Goal: Task Accomplishment & Management: Use online tool/utility

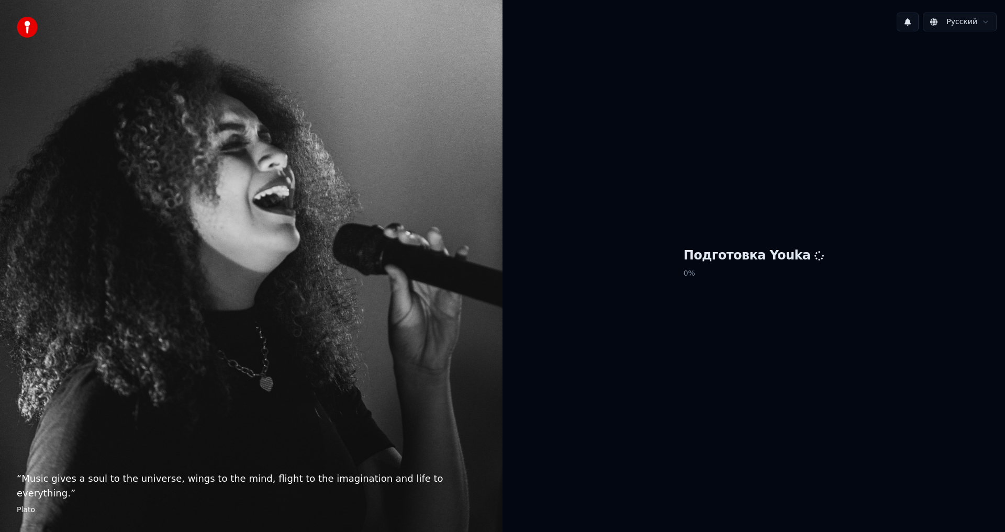
click at [495, 290] on div "“ Music gives a soul to the universe, wings to the mind, flight to the imaginat…" at bounding box center [251, 266] width 502 height 532
click at [595, 239] on div "Подготовка Youka 0 %" at bounding box center [753, 265] width 502 height 451
click at [595, 239] on div "Подготовка Youka 100 %" at bounding box center [753, 265] width 502 height 451
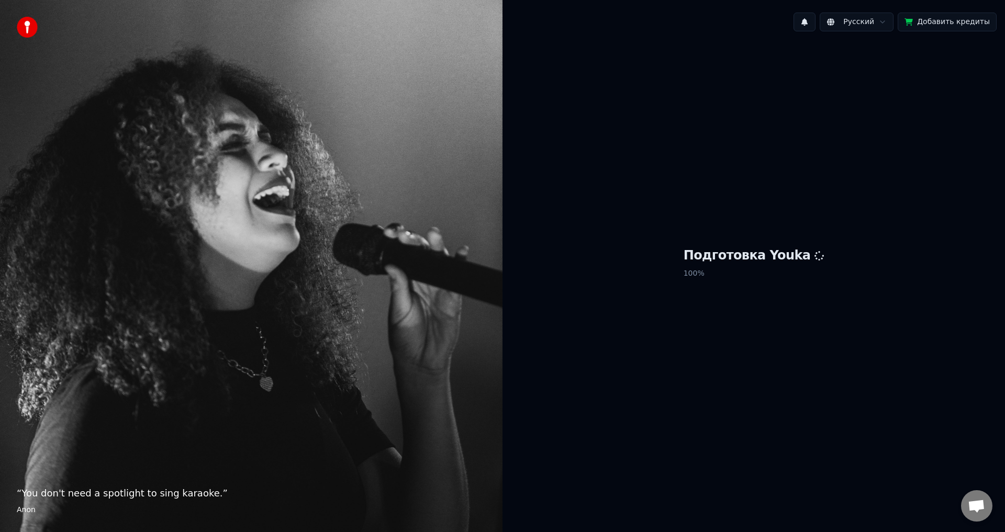
click at [598, 241] on div "Подготовка Youka 100 %" at bounding box center [753, 265] width 502 height 451
click at [691, 250] on div "Подготовка Youka 100 %" at bounding box center [753, 265] width 502 height 451
drag, startPoint x: 731, startPoint y: 266, endPoint x: 764, endPoint y: 298, distance: 45.9
click at [761, 297] on div "Подготовка Youka 100 %" at bounding box center [753, 265] width 502 height 451
click at [803, 18] on span "1" at bounding box center [797, 15] width 14 height 12
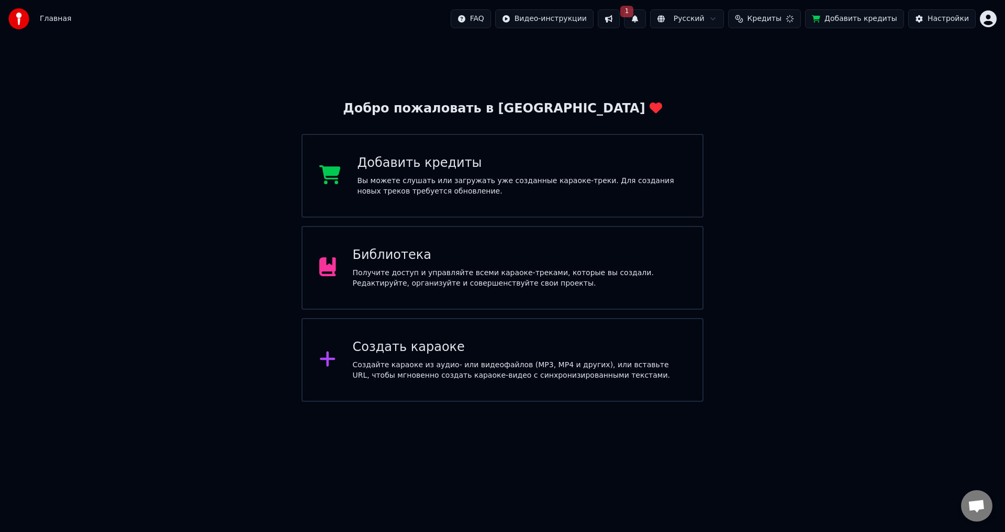
click at [880, 56] on div "Добро пожаловать в Youka Добавить кредиты Вы можете слушать или загружать уже с…" at bounding box center [502, 220] width 1005 height 364
click at [649, 19] on button "1" at bounding box center [638, 18] width 22 height 19
click at [730, 51] on button "Обновить" at bounding box center [737, 51] width 55 height 19
click at [538, 84] on div "Добро пожаловать в Youka Добавить кредиты Вы можете слушать или загружать уже с…" at bounding box center [502, 220] width 1005 height 364
click at [537, 83] on div "Добро пожаловать в Youka Добавить кредиты Вы можете слушать или загружать уже с…" at bounding box center [502, 220] width 1005 height 364
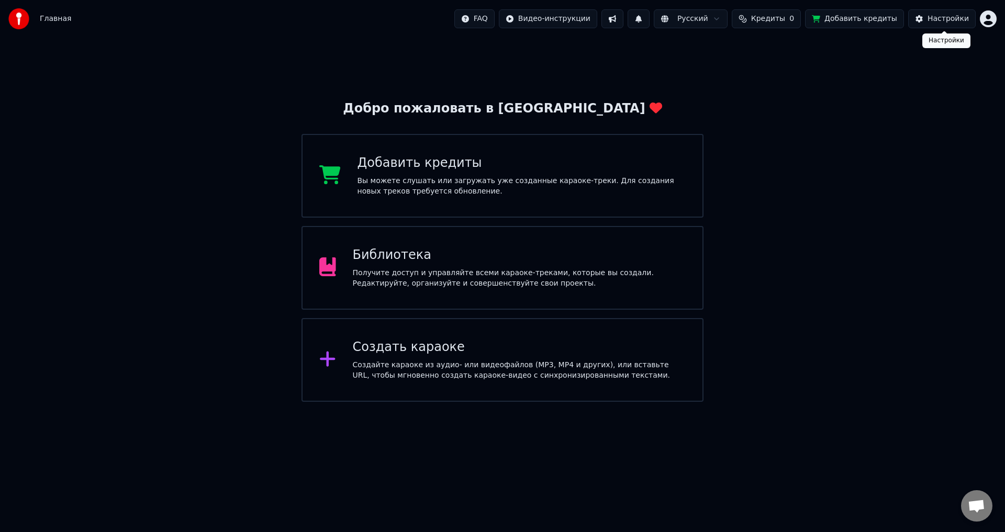
click at [948, 18] on div "Настройки" at bounding box center [947, 19] width 41 height 10
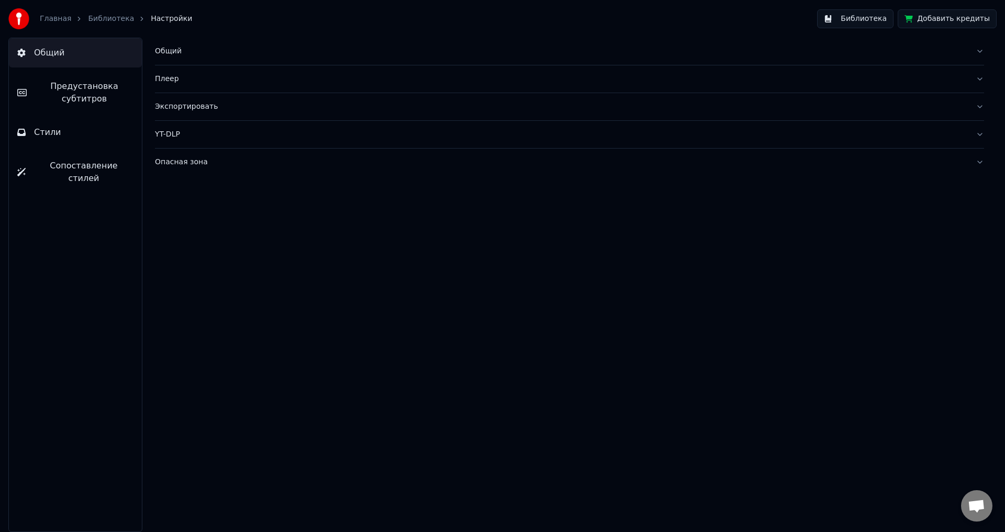
click at [57, 16] on link "Главная" at bounding box center [55, 19] width 31 height 10
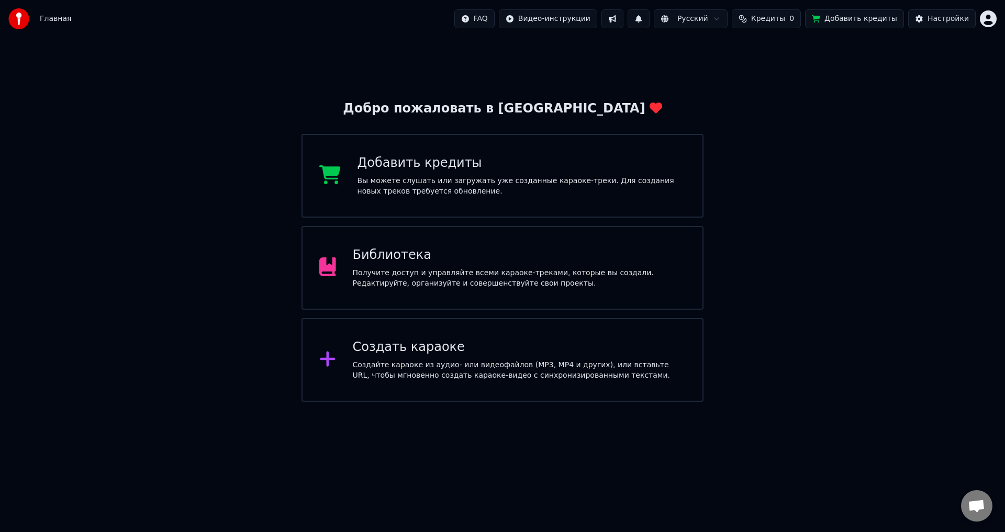
click at [62, 16] on span "Главная" at bounding box center [55, 19] width 31 height 10
click at [937, 13] on button "Настройки" at bounding box center [942, 18] width 68 height 19
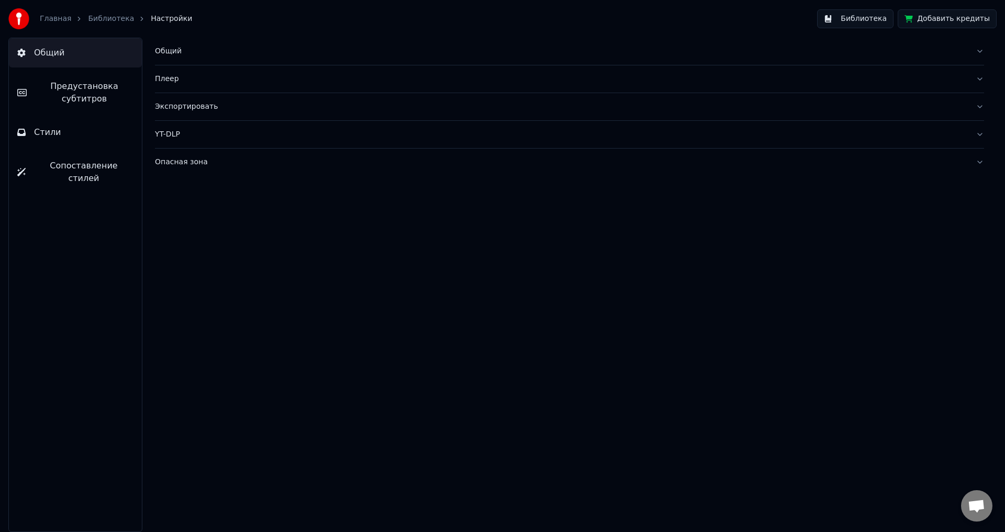
click at [121, 17] on div "Библиотека" at bounding box center [117, 19] width 58 height 10
click at [116, 16] on link "Библиотека" at bounding box center [111, 19] width 46 height 10
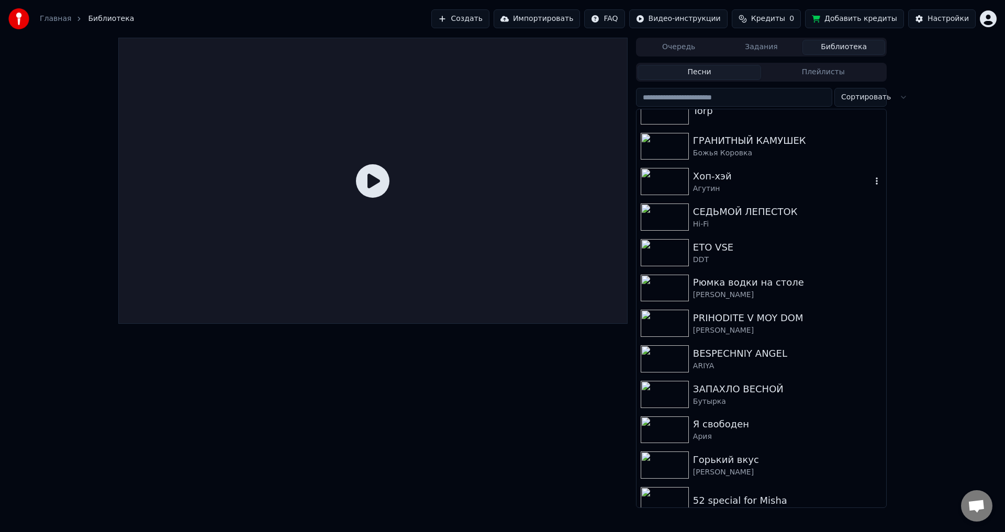
scroll to position [98, 0]
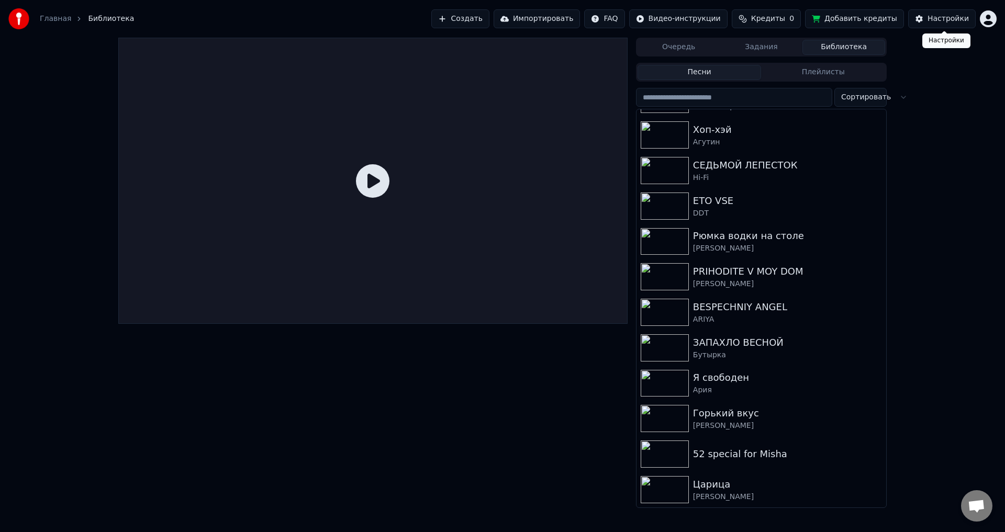
click at [941, 19] on div "Настройки" at bounding box center [947, 19] width 41 height 10
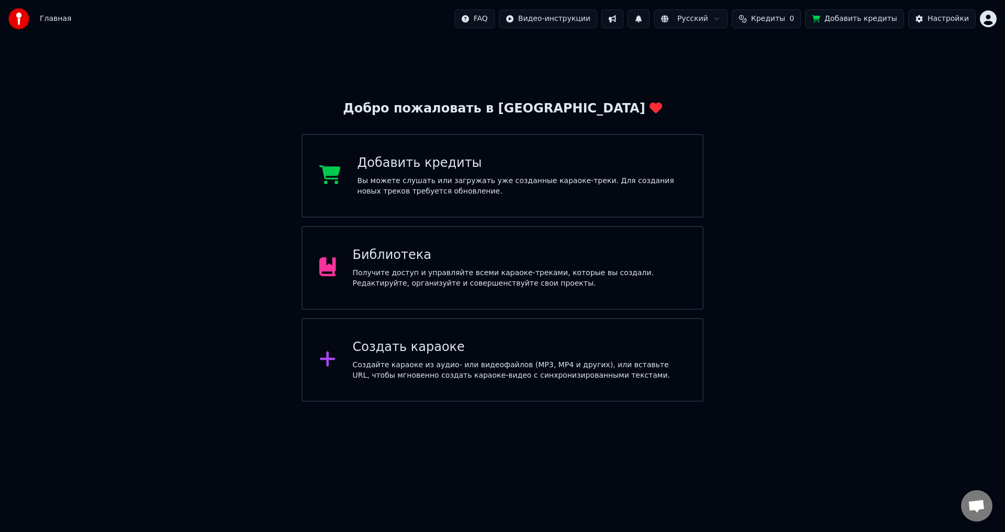
click at [465, 276] on div "Получите доступ и управляйте всеми караоке-треками, которые вы создали. Редакти…" at bounding box center [519, 278] width 333 height 21
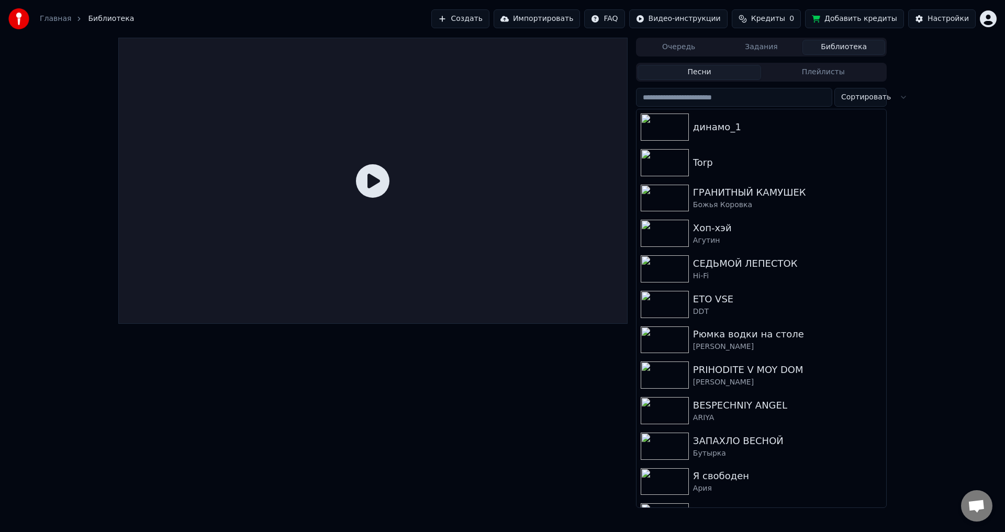
click at [489, 20] on button "Создать" at bounding box center [460, 18] width 58 height 19
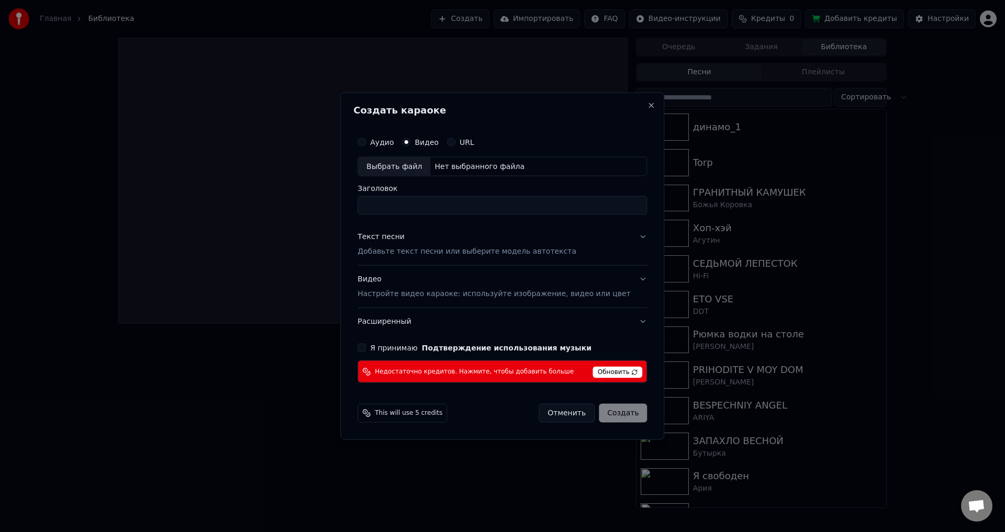
click at [501, 199] on input "Заголовок" at bounding box center [501, 205] width 289 height 19
click at [497, 163] on div "Нет выбранного файла" at bounding box center [479, 166] width 98 height 10
click at [455, 143] on button "URL" at bounding box center [451, 142] width 8 height 8
click at [366, 142] on button "Аудио" at bounding box center [361, 141] width 8 height 8
click at [499, 163] on div "Нет выбранного файла" at bounding box center [479, 166] width 98 height 10
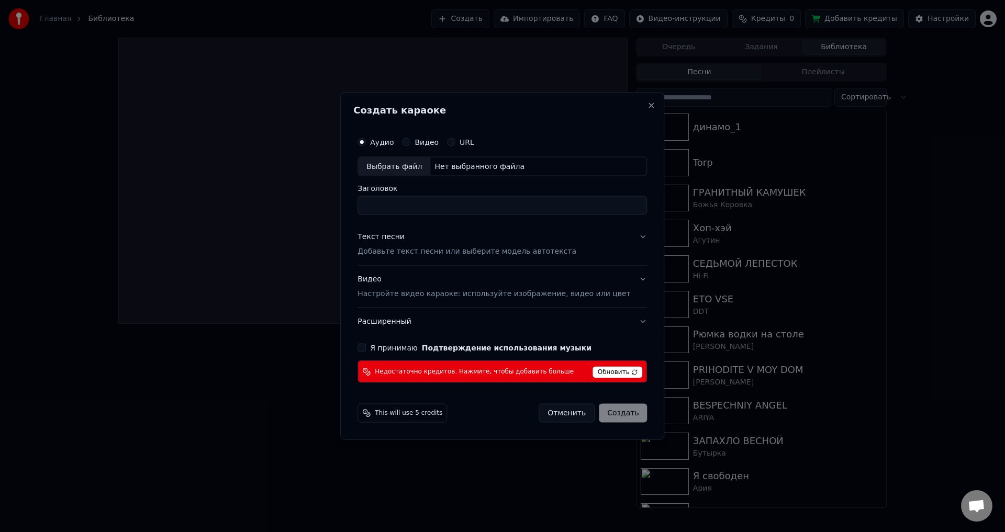
click at [392, 413] on span "This will use 5 credits" at bounding box center [409, 413] width 68 height 8
drag, startPoint x: 633, startPoint y: 105, endPoint x: 620, endPoint y: 104, distance: 12.7
click at [647, 105] on button "Close" at bounding box center [651, 105] width 8 height 8
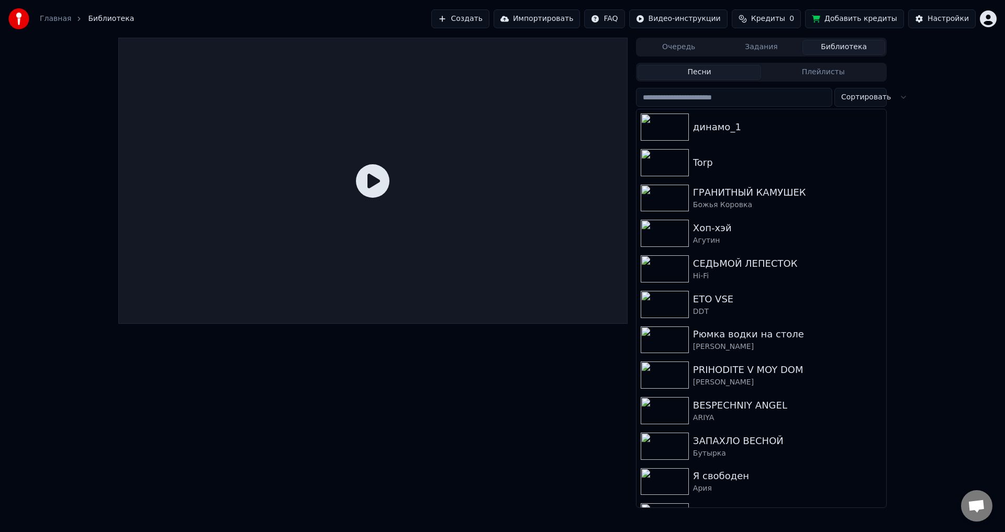
click at [49, 15] on link "Главная" at bounding box center [55, 19] width 31 height 10
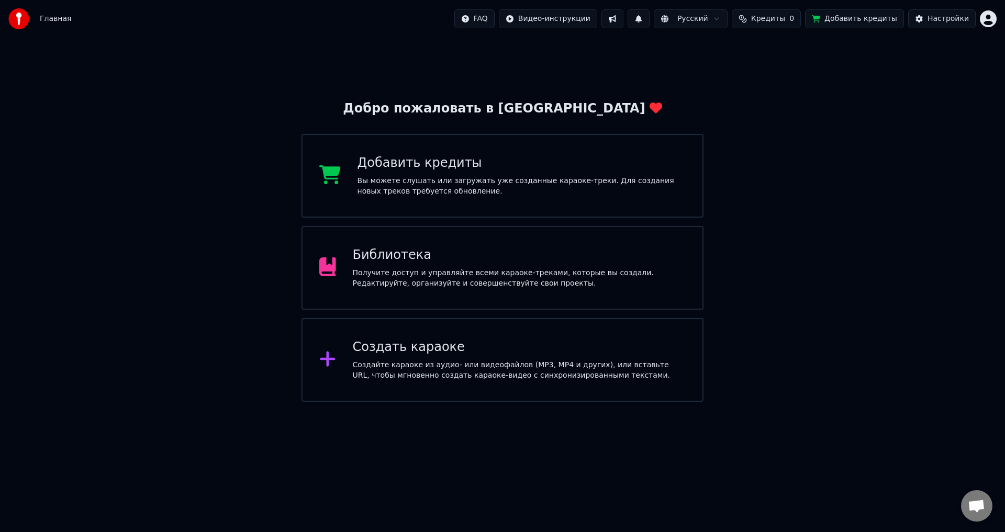
click at [383, 354] on div "Создать караоке" at bounding box center [519, 347] width 333 height 17
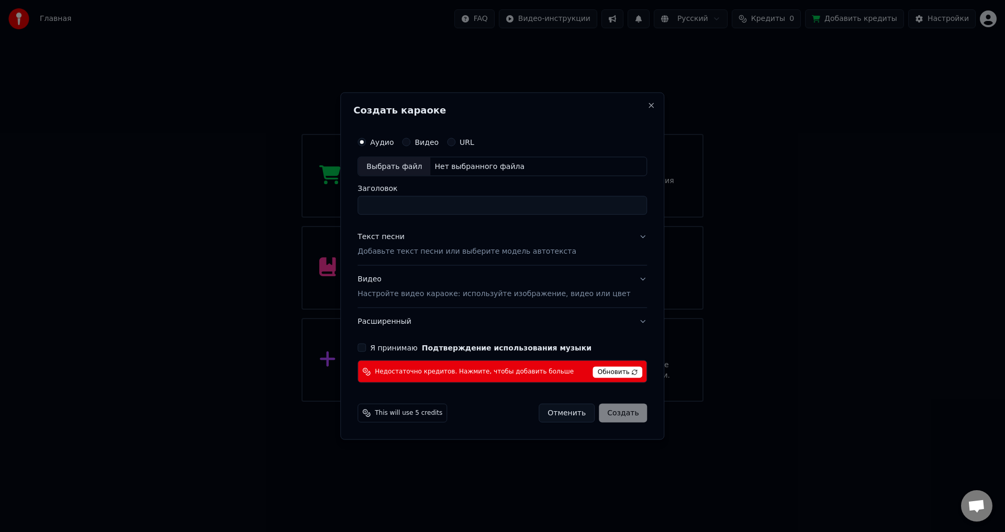
drag, startPoint x: 380, startPoint y: 339, endPoint x: 382, endPoint y: 347, distance: 8.4
click at [380, 339] on div "Аудио Видео URL Выбрать файл Нет выбранного файла Заголовок Текст песни Добавьт…" at bounding box center [502, 257] width 298 height 260
click at [366, 347] on button "Я принимаю Подтверждение использования музыки" at bounding box center [361, 348] width 8 height 8
click at [631, 236] on button "Текст песни Добавьте текст песни или выберите модель автотекста" at bounding box center [501, 244] width 289 height 42
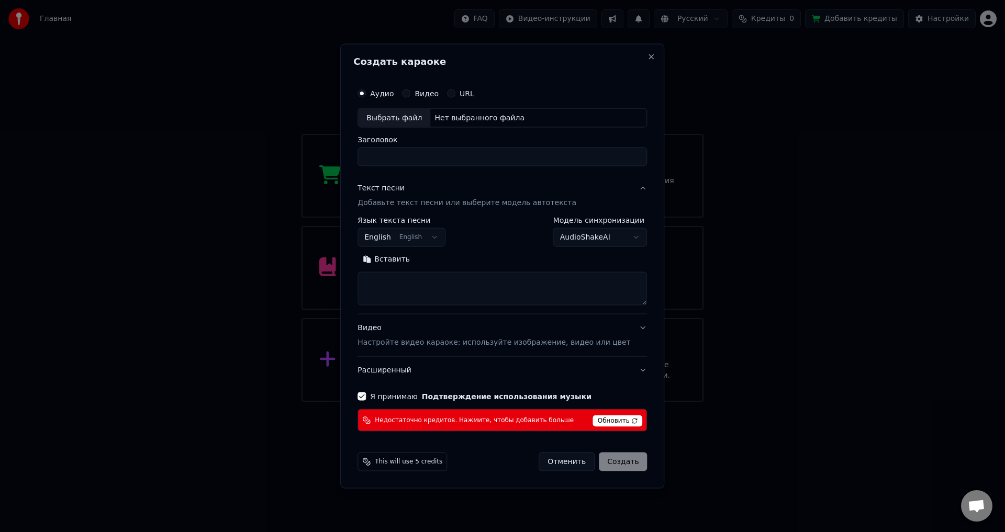
click at [441, 235] on button "English English" at bounding box center [401, 237] width 88 height 19
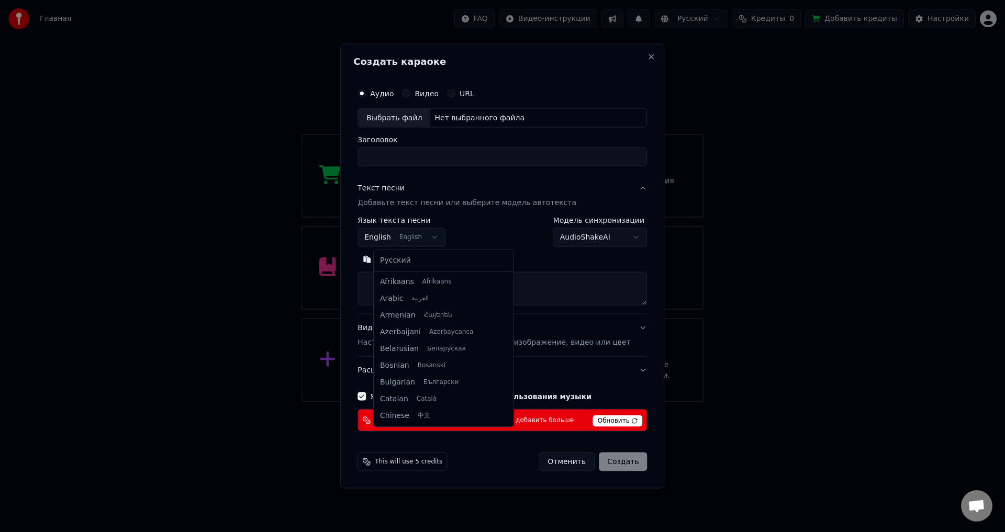
scroll to position [84, 0]
click at [444, 236] on body "Главная FAQ Видео-инструкции Русский Кредиты 0 Добавить кредиты Настройки Добро…" at bounding box center [502, 201] width 1005 height 402
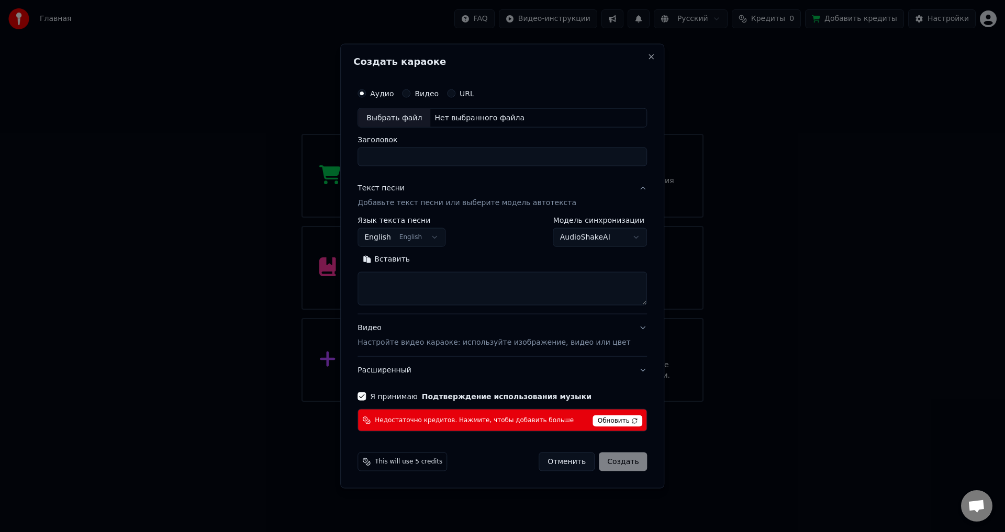
click at [593, 238] on body "Главная FAQ Видео-инструкции Русский Кредиты 0 Добавить кредиты Настройки Добро…" at bounding box center [502, 201] width 1005 height 402
click at [602, 238] on body "Главная FAQ Видео-инструкции Русский Кредиты 0 Добавить кредиты Настройки Добро…" at bounding box center [502, 201] width 1005 height 402
click at [441, 154] on input "Заголовок" at bounding box center [501, 157] width 289 height 19
click at [484, 119] on div "Нет выбранного файла" at bounding box center [479, 118] width 98 height 10
click at [647, 58] on button "Close" at bounding box center [651, 56] width 8 height 8
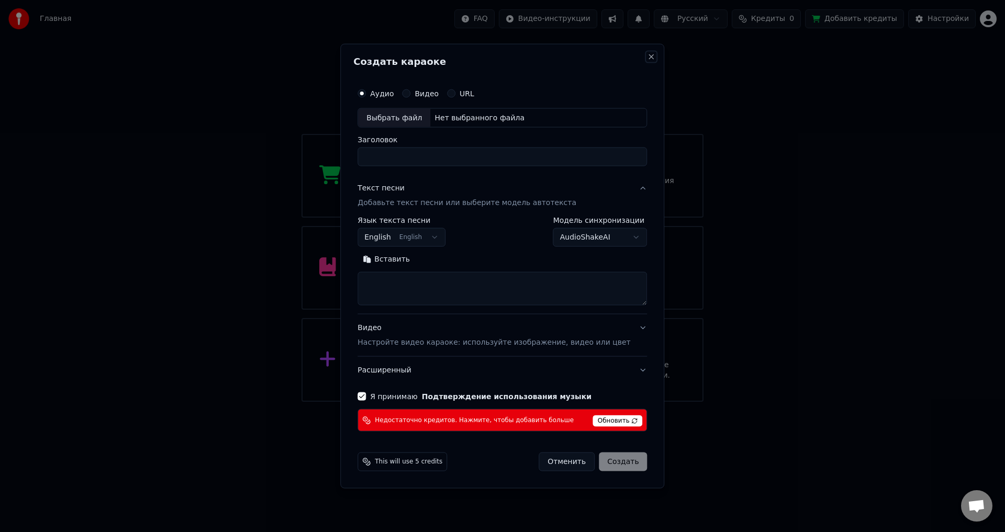
select select
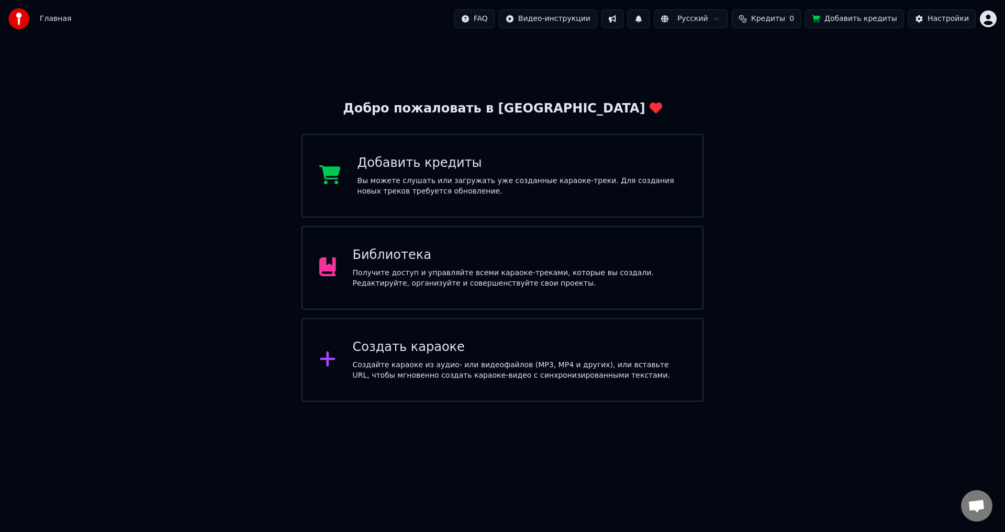
click at [417, 336] on div "Создать караоке Создайте караоке из аудио- или видеофайлов (MP3, MP4 и других),…" at bounding box center [502, 360] width 402 height 84
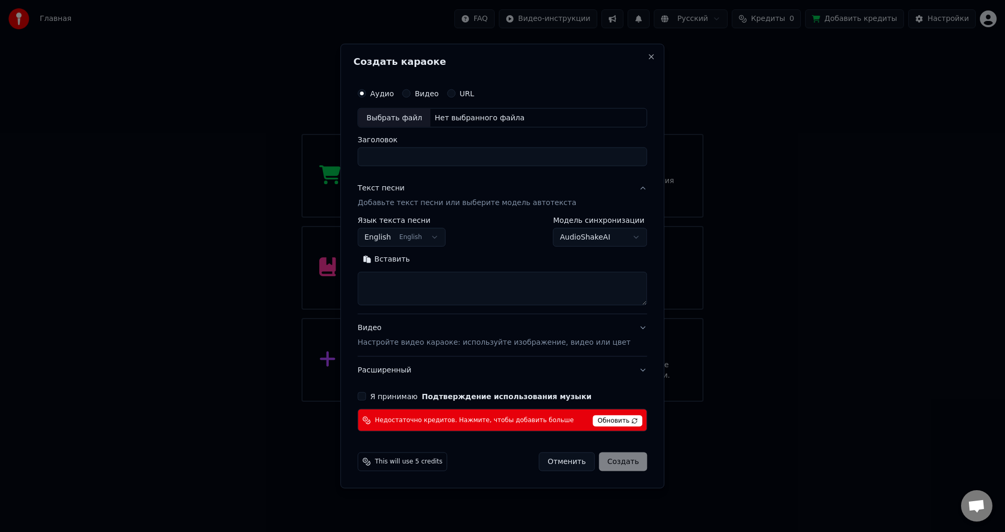
click at [455, 92] on button "URL" at bounding box center [451, 93] width 8 height 8
click at [461, 120] on input "text" at bounding box center [501, 117] width 289 height 21
click at [626, 118] on button "button" at bounding box center [636, 116] width 21 height 19
type input "**********"
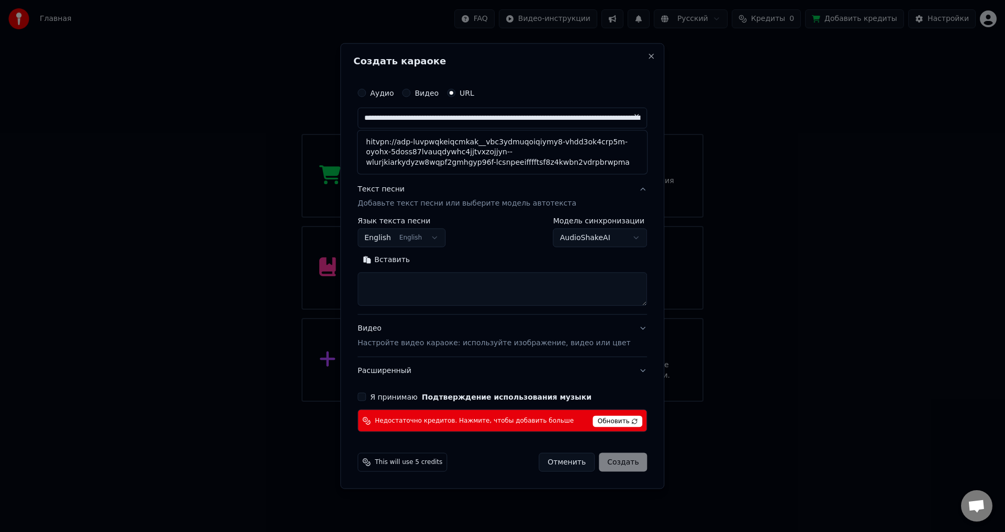
click at [626, 116] on button at bounding box center [636, 116] width 21 height 19
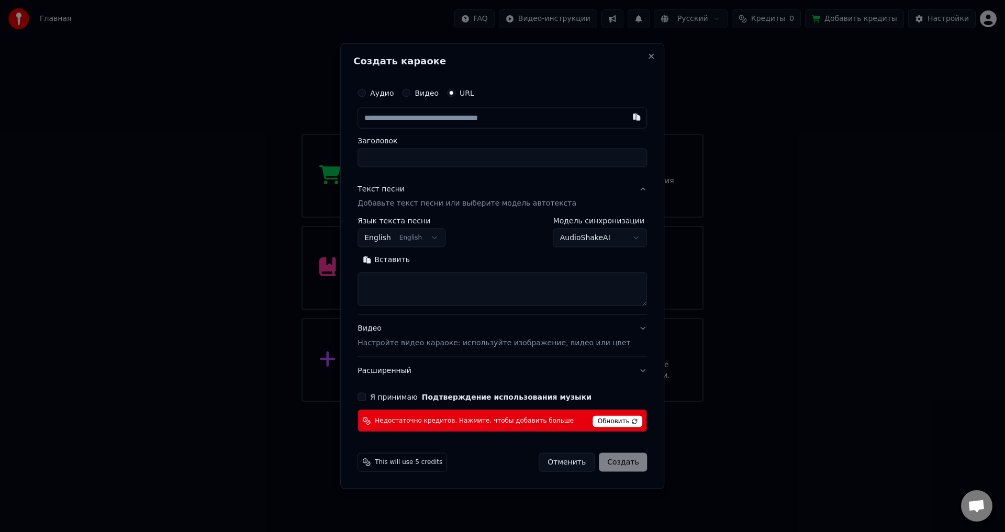
drag, startPoint x: 398, startPoint y: 100, endPoint x: 399, endPoint y: 92, distance: 9.0
click at [398, 99] on div "Аудио Видео URL" at bounding box center [501, 92] width 289 height 21
click at [374, 95] on div "**********" at bounding box center [502, 257] width 298 height 358
click at [366, 94] on button "Аудио" at bounding box center [361, 92] width 8 height 8
click at [464, 108] on div "Выбрать файл Нет выбранного файла" at bounding box center [501, 118] width 289 height 20
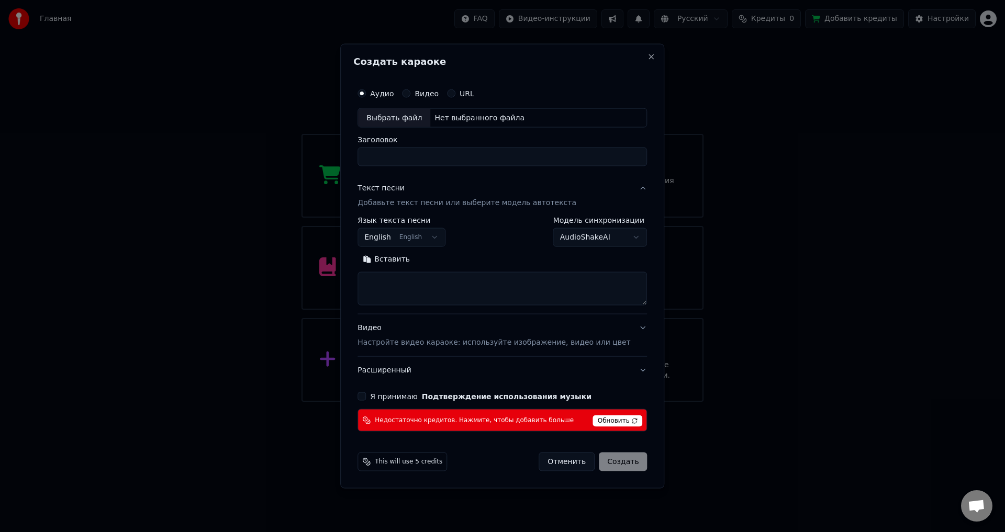
click at [413, 114] on div "Выбрать файл" at bounding box center [394, 117] width 72 height 19
type input "**********"
click at [428, 239] on button "English English" at bounding box center [401, 237] width 88 height 19
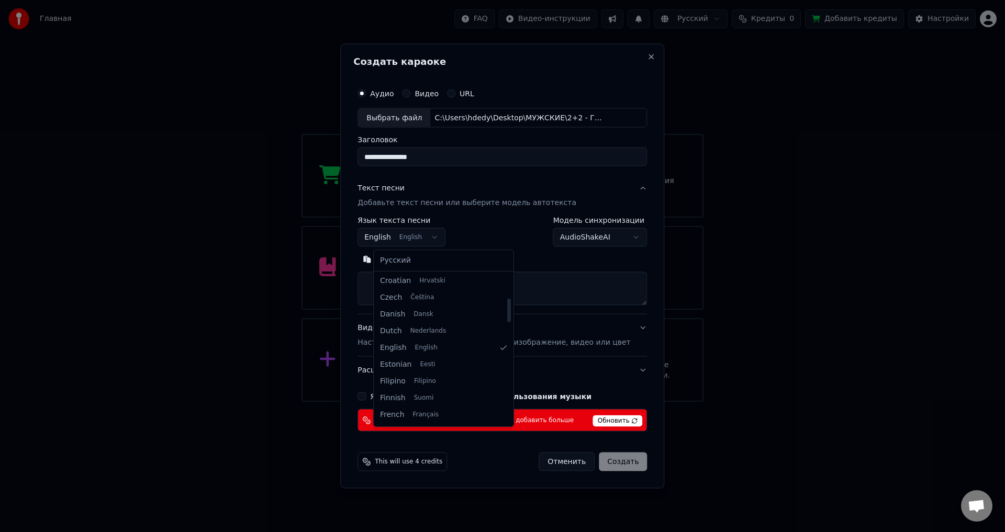
scroll to position [0, 0]
click at [546, 269] on body "Главная FAQ Видео-инструкции Русский Кредиты 0 Добавить кредиты Настройки Добро…" at bounding box center [502, 201] width 1005 height 402
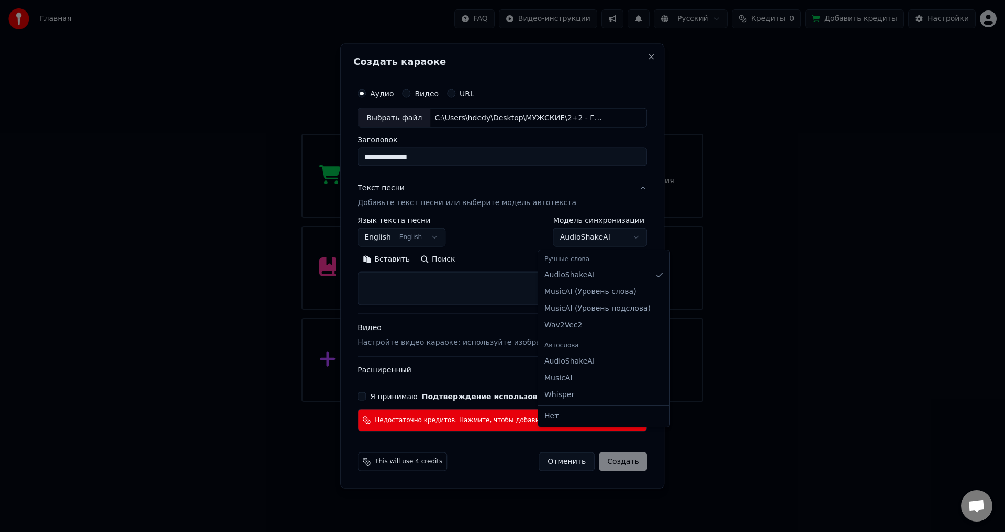
click at [612, 236] on body "Главная FAQ Видео-инструкции Русский Кредиты 0 Добавить кредиты Настройки Добро…" at bounding box center [502, 201] width 1005 height 402
click at [610, 236] on body "Главная FAQ Видео-инструкции Русский Кредиты 0 Добавить кредиты Настройки Добро…" at bounding box center [502, 201] width 1005 height 402
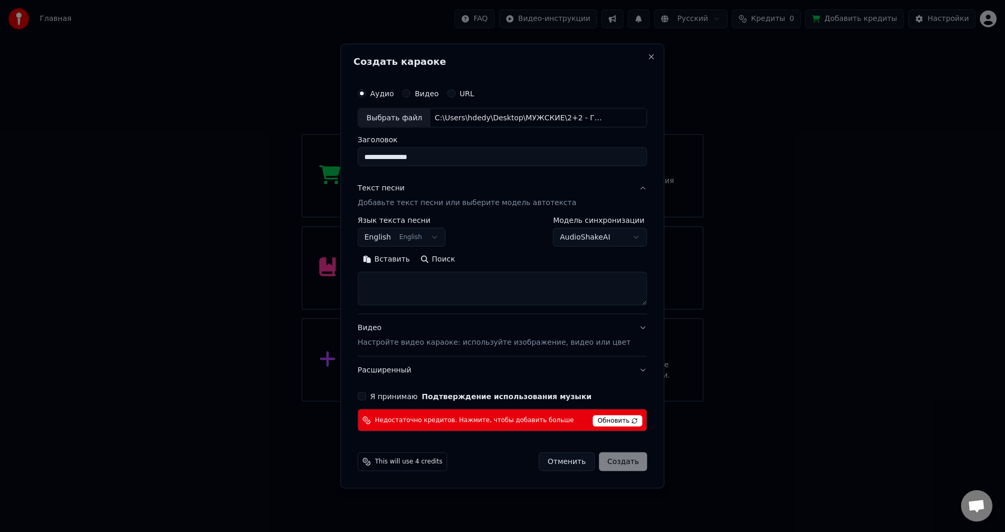
click at [423, 245] on body "Главная FAQ Видео-инструкции Русский Кредиты 0 Добавить кредиты Настройки Добро…" at bounding box center [502, 201] width 1005 height 402
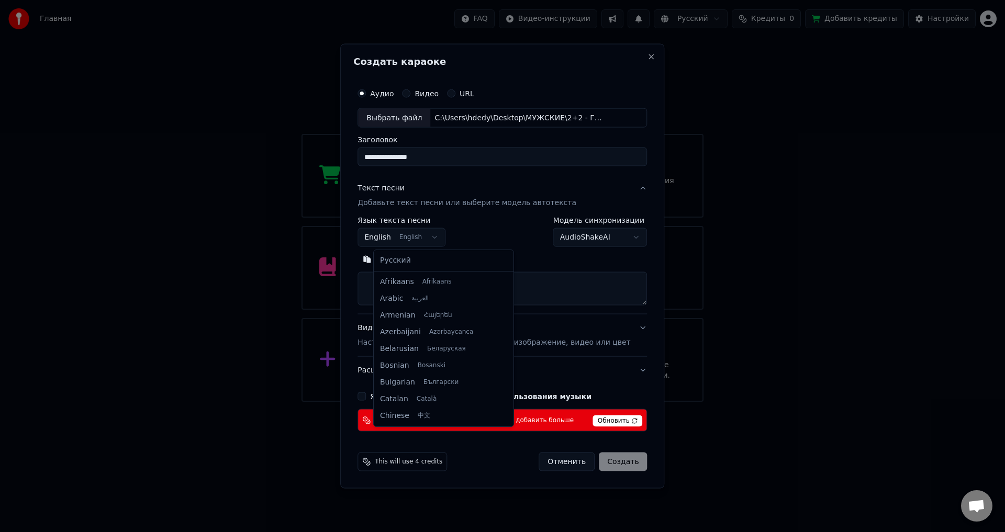
scroll to position [84, 0]
select select "**"
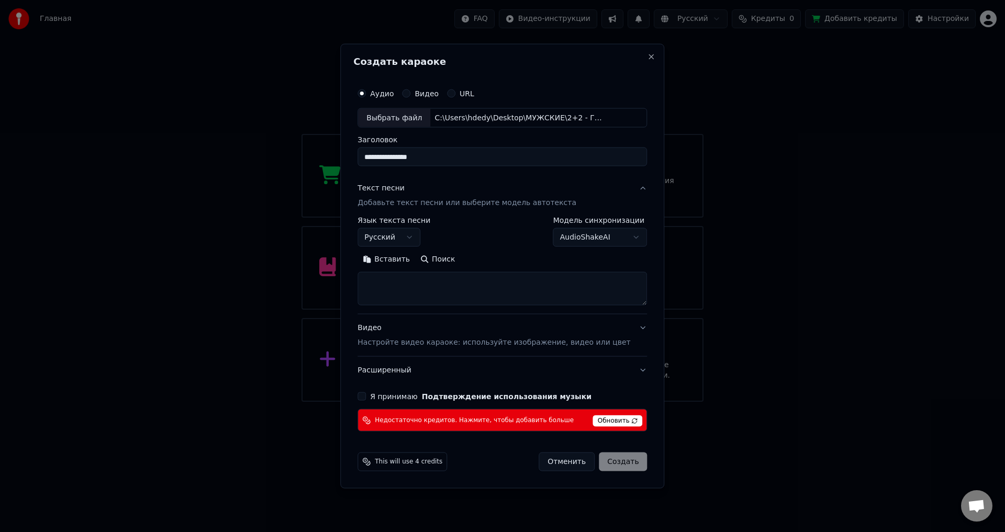
click at [366, 399] on button "Я принимаю Подтверждение использования музыки" at bounding box center [361, 397] width 8 height 8
click at [608, 420] on span "Обновить" at bounding box center [618, 422] width 50 height 12
click at [613, 457] on div "Отменить Создать" at bounding box center [593, 462] width 108 height 19
click at [640, 57] on div "**********" at bounding box center [502, 265] width 324 height 445
click at [647, 59] on button "Close" at bounding box center [651, 56] width 8 height 8
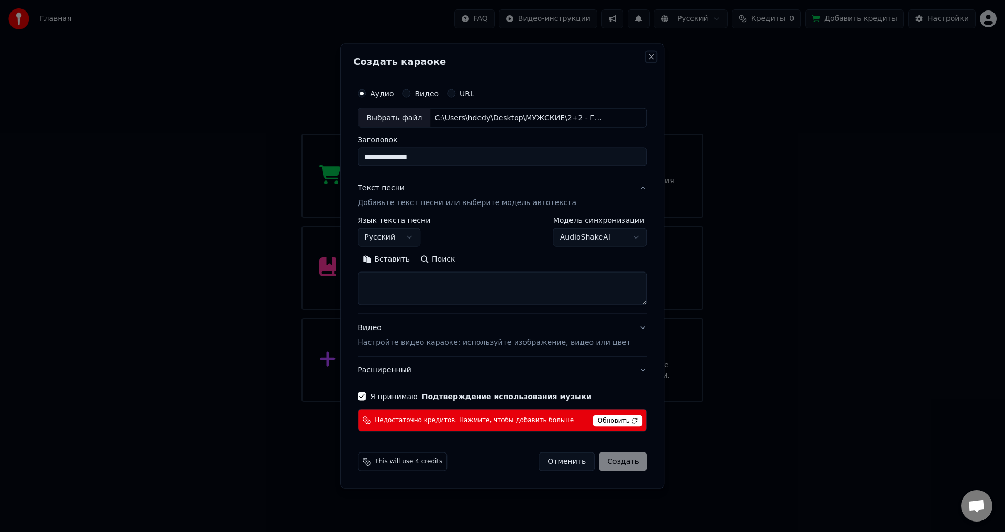
select select
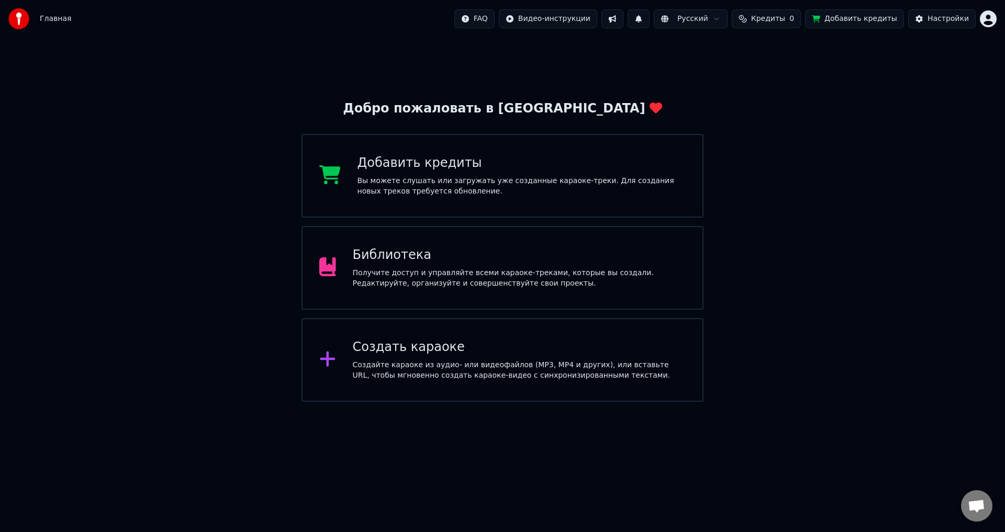
click at [783, 14] on span "Кредиты" at bounding box center [768, 19] width 34 height 10
click at [716, 54] on th "Пополнить" at bounding box center [714, 49] width 50 height 21
click at [731, 49] on th "Пополнить" at bounding box center [714, 49] width 50 height 21
click at [734, 52] on th "Пополнить" at bounding box center [714, 49] width 50 height 21
click at [779, 78] on button "Обновить" at bounding box center [779, 78] width 63 height 19
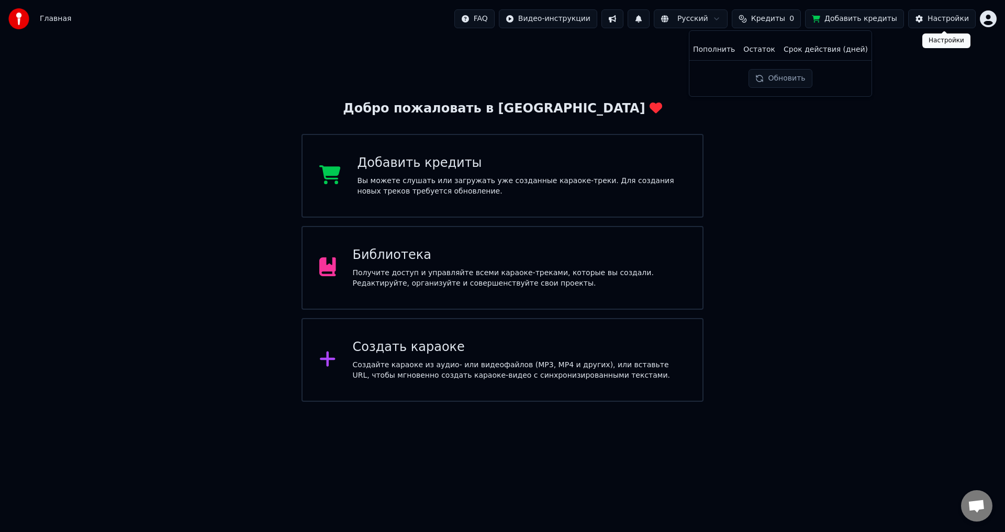
click at [986, 19] on html "Главная FAQ Видео-инструкции Русский Кредиты 0 Добавить кредиты Настройки Добро…" at bounding box center [502, 201] width 1005 height 402
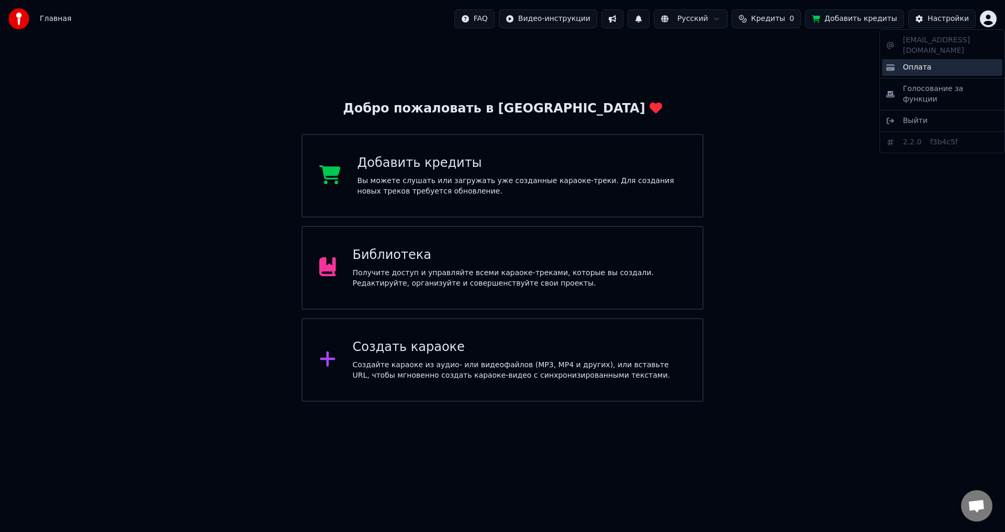
click at [921, 62] on span "Оплата" at bounding box center [917, 67] width 28 height 10
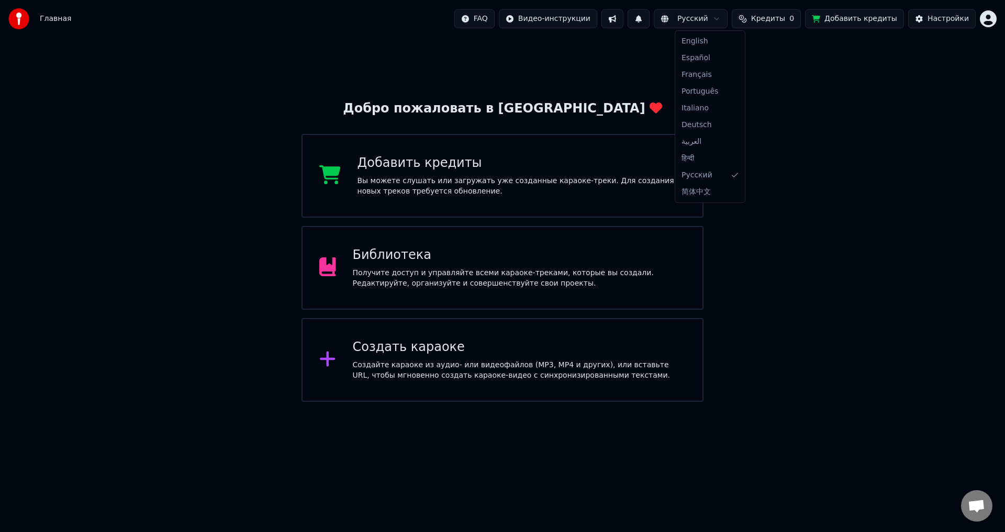
click at [714, 17] on html "Главная FAQ Видео-инструкции Русский Кредиты 0 Добавить кредиты Настройки Добро…" at bounding box center [502, 201] width 1005 height 402
drag, startPoint x: 716, startPoint y: 18, endPoint x: 692, endPoint y: 31, distance: 27.9
click at [716, 17] on html "Главная FAQ Видео-инструкции Русский Кредиты 0 Добавить кредиты Настройки Добро…" at bounding box center [502, 201] width 1005 height 402
click at [784, 20] on span "Кредиты" at bounding box center [768, 19] width 34 height 10
drag, startPoint x: 719, startPoint y: 52, endPoint x: 719, endPoint y: 46, distance: 6.3
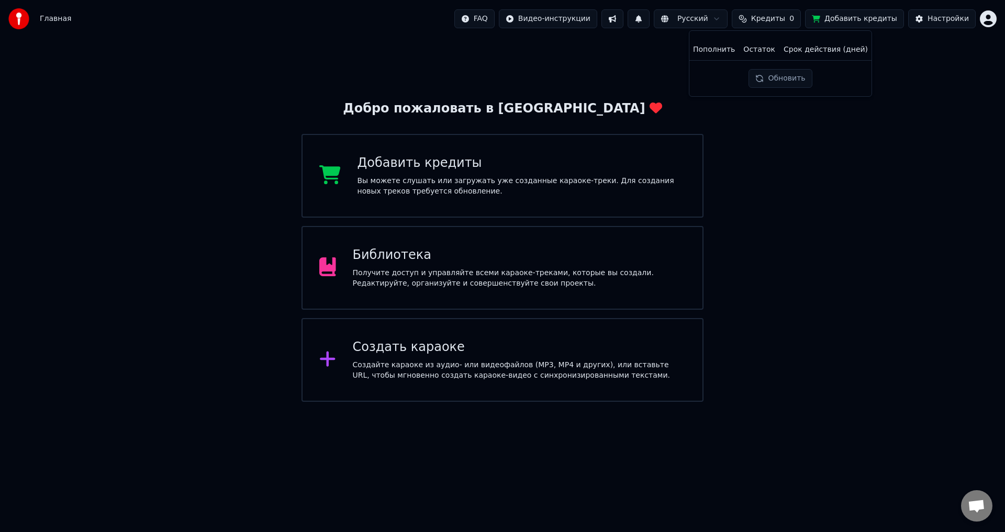
click at [719, 47] on th "Пополнить" at bounding box center [714, 49] width 50 height 21
click at [702, 53] on th "Пополнить" at bounding box center [714, 49] width 50 height 21
click at [467, 351] on div "Создать караоке" at bounding box center [519, 347] width 333 height 17
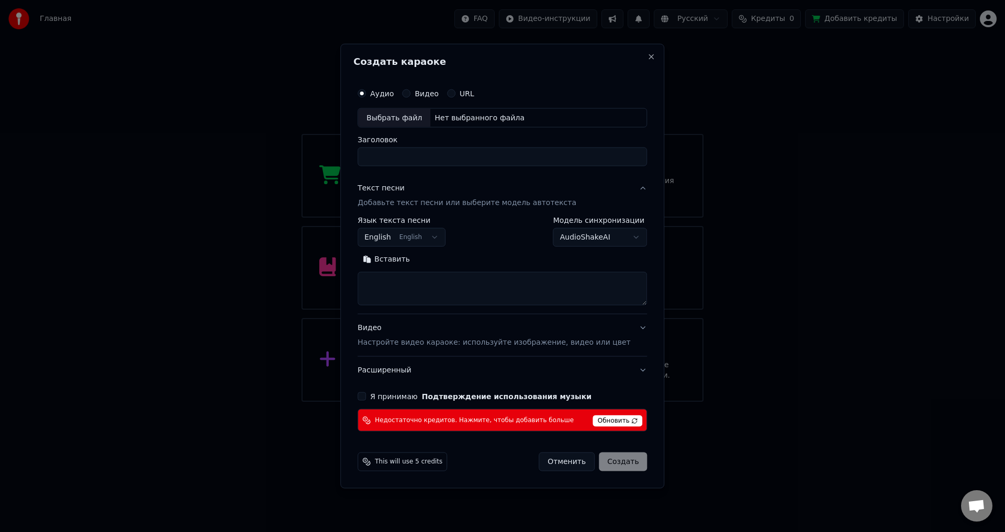
click at [444, 246] on body "Главная FAQ Видео-инструкции Русский Кредиты 0 Добавить кредиты Настройки Добро…" at bounding box center [502, 201] width 1005 height 402
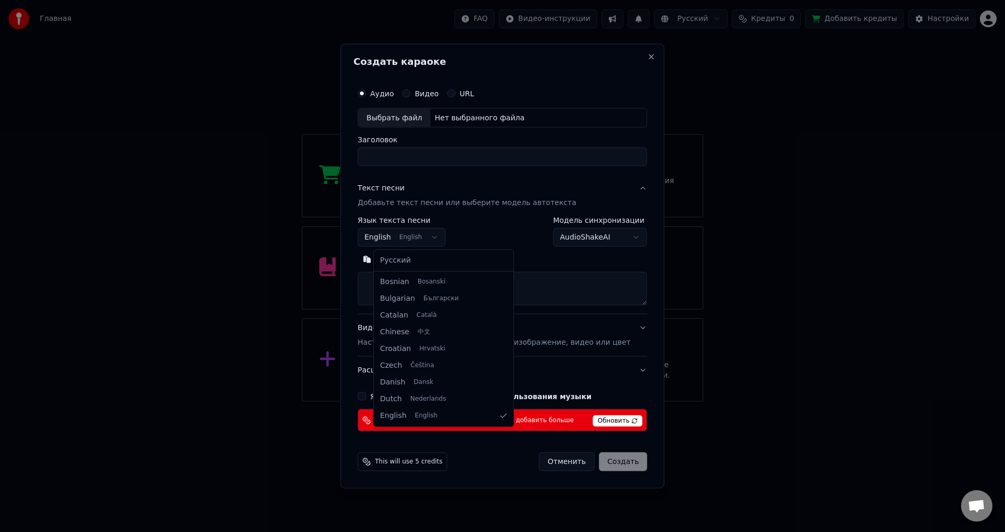
select select "**"
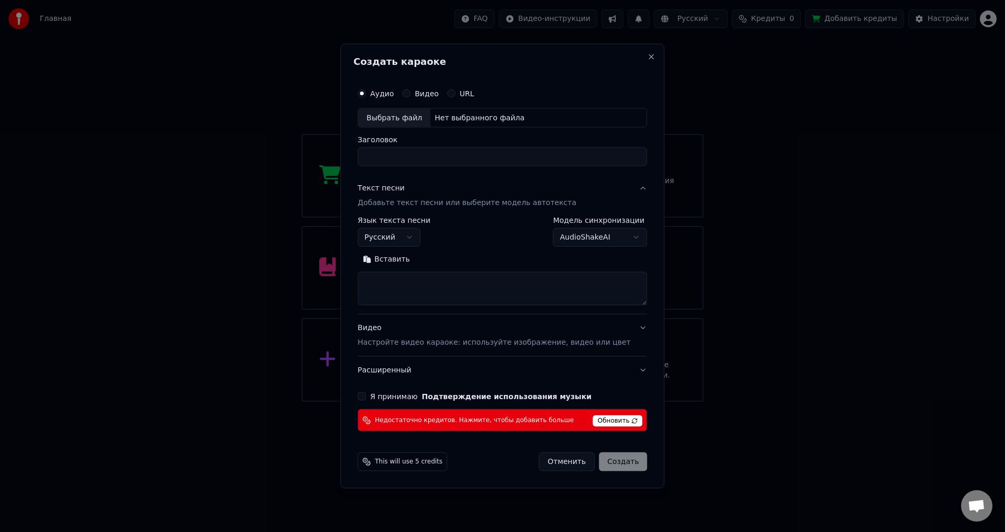
click at [634, 62] on h2 "Создать караоке" at bounding box center [502, 61] width 298 height 9
click at [647, 59] on button "Close" at bounding box center [651, 56] width 8 height 8
select select
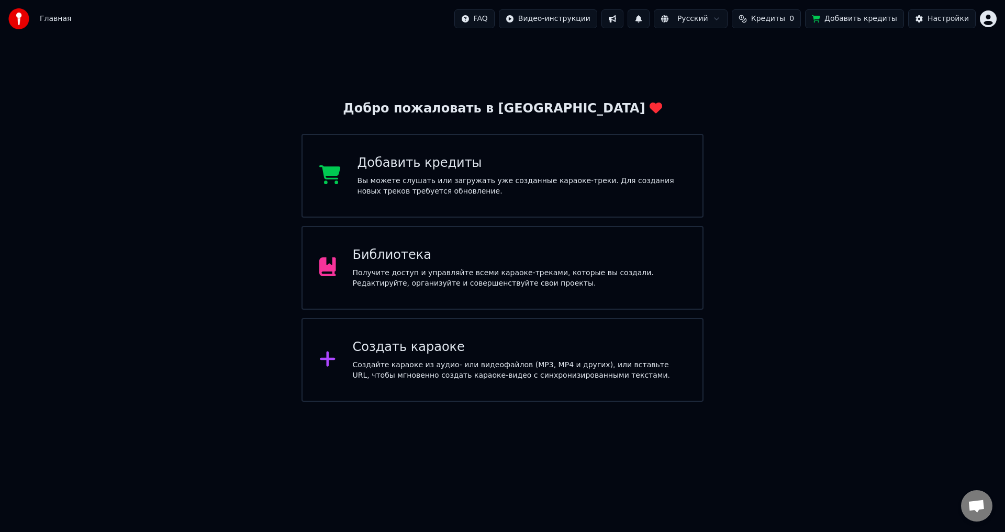
click at [726, 16] on html "Главная FAQ Видео-инструкции Русский Кредиты 0 Добавить кредиты Настройки Добро…" at bounding box center [502, 201] width 1005 height 402
drag, startPoint x: 733, startPoint y: 18, endPoint x: 723, endPoint y: 17, distance: 10.1
click at [731, 17] on html "Главная FAQ Видео-инструкции Русский Кредиты 0 Добавить кредиты Настройки Добро…" at bounding box center [502, 201] width 1005 height 402
click at [623, 18] on button at bounding box center [612, 18] width 22 height 19
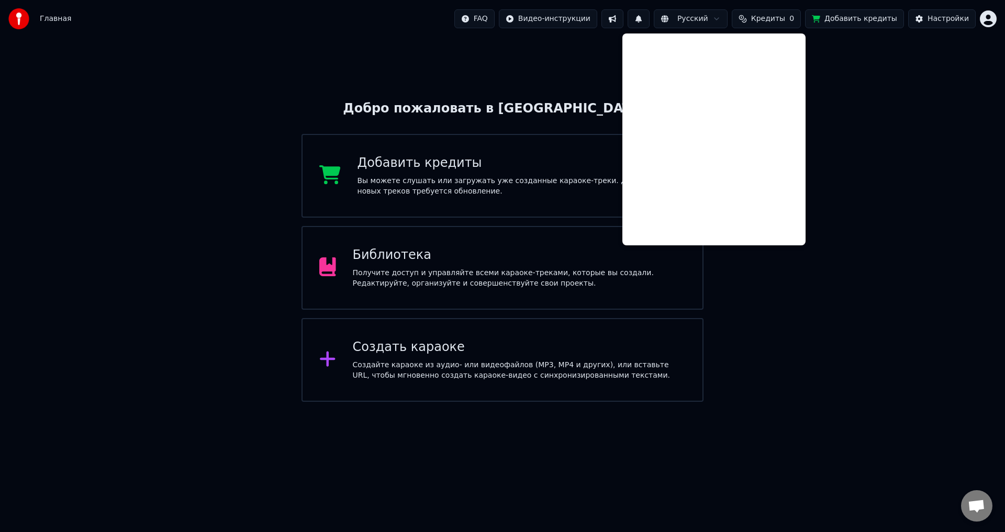
click at [556, 76] on div "Добро пожаловать в Youka Добавить кредиты Вы можете слушать или загружать уже с…" at bounding box center [502, 220] width 1005 height 364
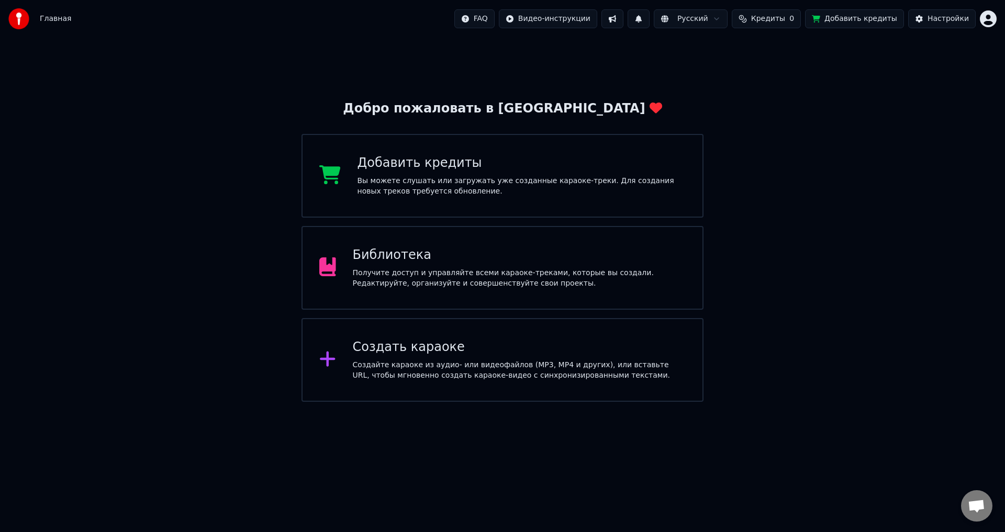
click at [649, 19] on button at bounding box center [638, 18] width 22 height 19
drag, startPoint x: 694, startPoint y: 69, endPoint x: 689, endPoint y: 68, distance: 5.3
click at [694, 69] on div "Добро пожаловать в Youka Добавить кредиты Вы можете слушать или загружать уже с…" at bounding box center [502, 220] width 1005 height 364
click at [994, 19] on div "Главная FAQ Видео-инструкции Русский Кредиты 0 Добавить кредиты Настройки" at bounding box center [502, 19] width 1005 height 38
click at [994, 18] on html "Главная FAQ Видео-инструкции Русский Кредиты 0 Добавить кредиты Настройки Добро…" at bounding box center [502, 201] width 1005 height 402
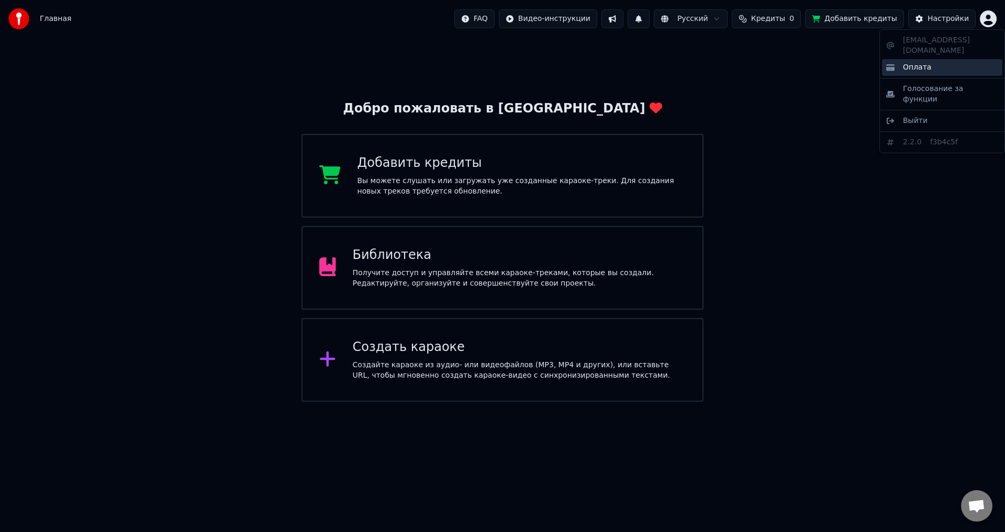
click at [950, 62] on div "Оплата" at bounding box center [942, 67] width 120 height 17
click at [992, 23] on html "Главная FAQ Видео-инструкции Русский Кредиты 0 Добавить кредиты Настройки Добро…" at bounding box center [502, 201] width 1005 height 402
click at [410, 369] on html "Главная FAQ Видео-инструкции Русский Кредиты 0 Добавить кредиты Настройки Добро…" at bounding box center [502, 201] width 1005 height 402
click at [408, 345] on div "Создать караоке" at bounding box center [519, 347] width 333 height 17
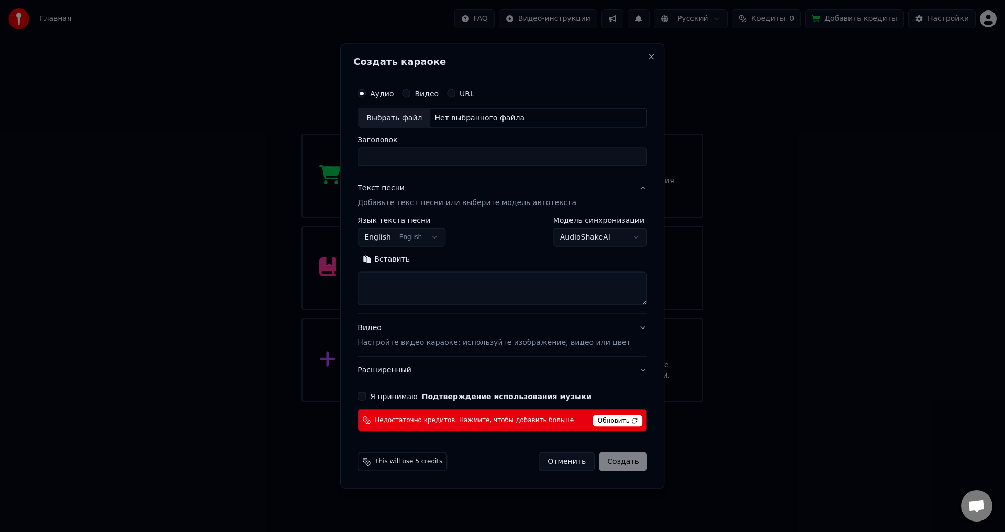
click at [379, 391] on div "**********" at bounding box center [502, 257] width 298 height 357
click at [382, 394] on div "Я принимаю Подтверждение использования музыки" at bounding box center [501, 397] width 289 height 8
drag, startPoint x: 374, startPoint y: 396, endPoint x: 379, endPoint y: 399, distance: 5.4
click at [366, 396] on button "Я принимаю Подтверждение использования музыки" at bounding box center [361, 397] width 8 height 8
click at [382, 398] on div "Я принимаю Подтверждение использования музыки" at bounding box center [501, 397] width 289 height 8
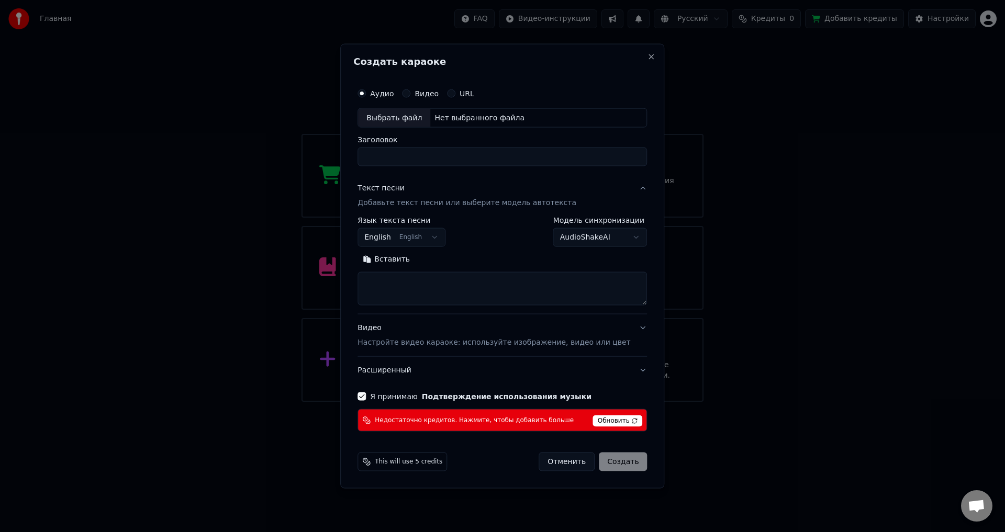
click at [608, 418] on span "Обновить" at bounding box center [618, 422] width 50 height 12
drag, startPoint x: 636, startPoint y: 61, endPoint x: 632, endPoint y: 57, distance: 6.3
click at [647, 58] on button "Close" at bounding box center [651, 56] width 8 height 8
select select
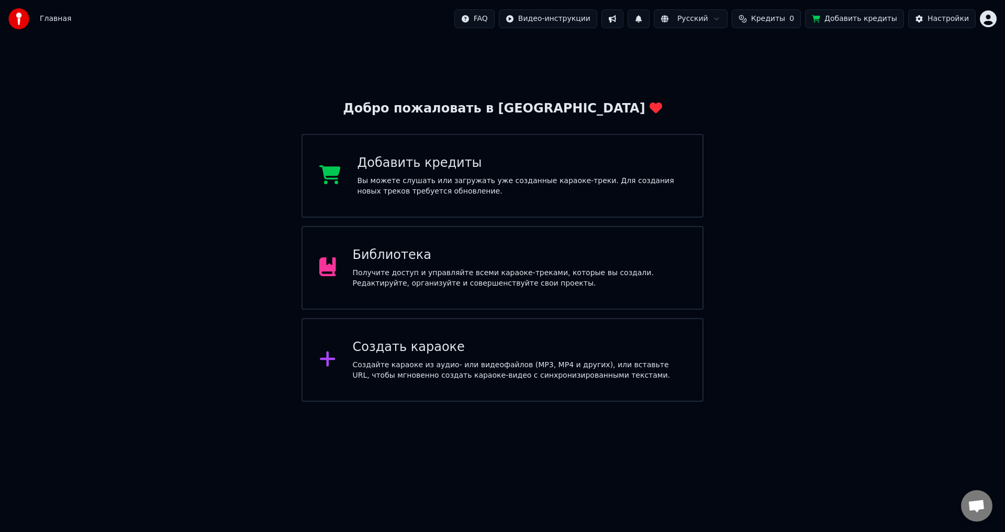
click at [761, 15] on button "Кредиты 0" at bounding box center [766, 18] width 69 height 19
click at [643, 105] on div "Добро пожаловать в Youka Добавить кредиты Вы можете слушать или загружать уже с…" at bounding box center [502, 250] width 402 height 301
click at [991, 9] on div "Главная FAQ Видео-инструкции Русский Кредиты 0 Добавить кредиты Настройки" at bounding box center [502, 19] width 1005 height 38
click at [990, 10] on div "FAQ Видео-инструкции Русский Кредиты 0 Добавить кредиты Настройки" at bounding box center [725, 18] width 542 height 19
click at [985, 7] on html "Главная FAQ Видео-инструкции Русский Кредиты 0 Добавить кредиты Настройки Добро…" at bounding box center [502, 201] width 1005 height 402
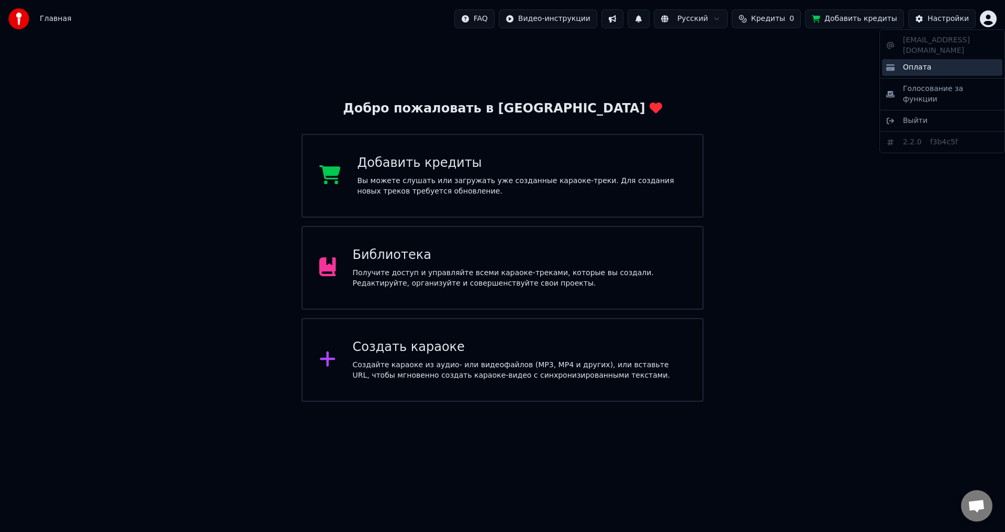
click at [930, 59] on div "Оплата" at bounding box center [942, 67] width 120 height 17
click at [453, 289] on div "Библиотека Получите доступ и управляйте всеми караоке-треками, которые вы созда…" at bounding box center [502, 268] width 402 height 84
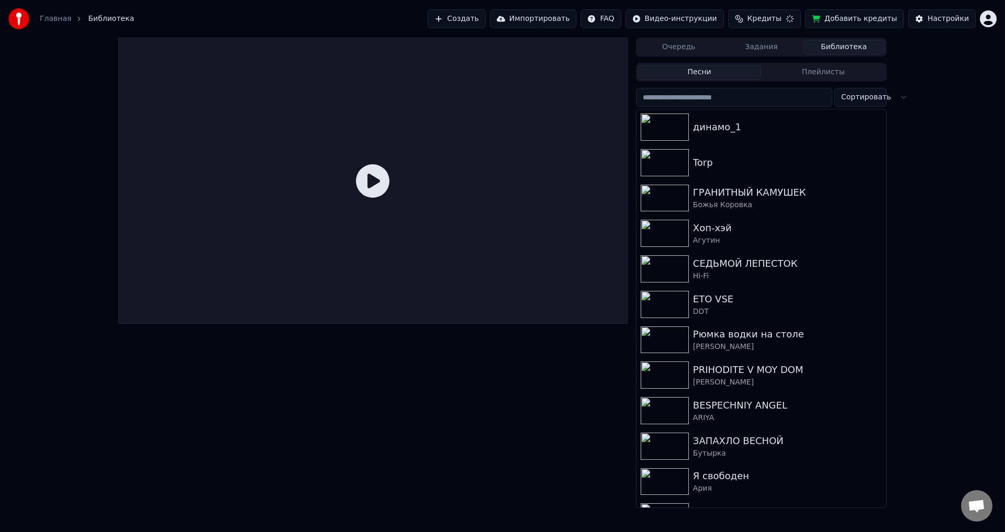
click at [803, 75] on button "Плейлисты" at bounding box center [823, 72] width 124 height 15
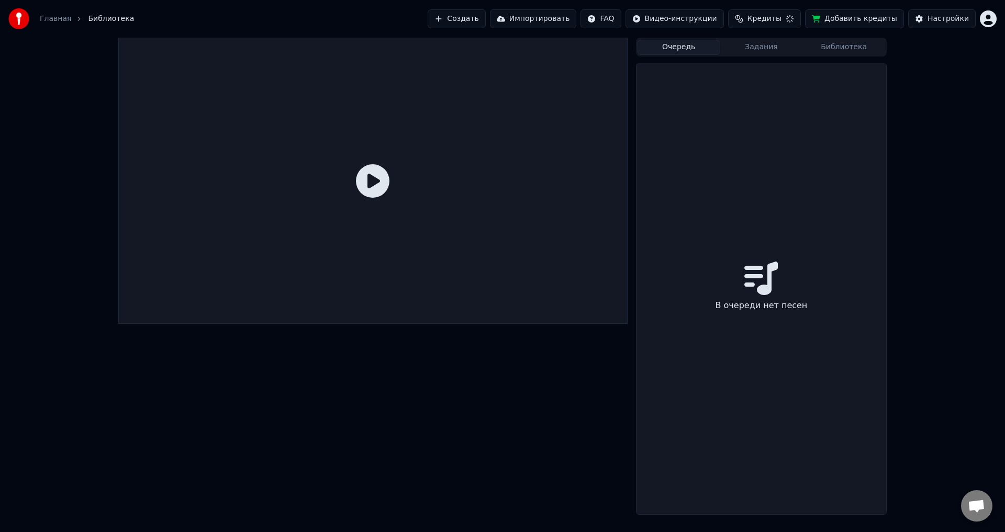
click at [694, 48] on button "Очередь" at bounding box center [678, 47] width 83 height 15
click at [757, 51] on button "Задания" at bounding box center [761, 47] width 83 height 15
click at [843, 48] on button "Библиотека" at bounding box center [843, 47] width 83 height 15
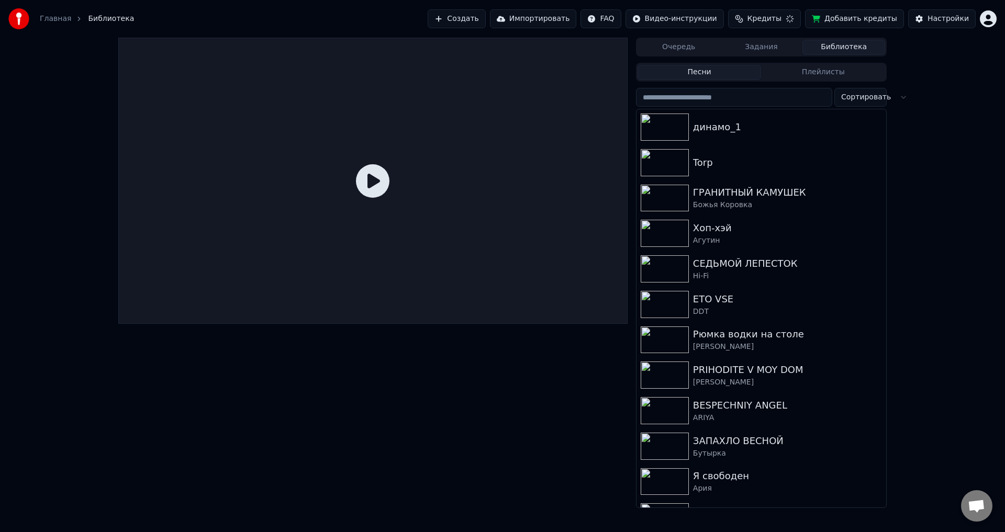
click at [726, 97] on input "search" at bounding box center [734, 97] width 196 height 19
click at [481, 19] on button "Создать" at bounding box center [460, 18] width 58 height 19
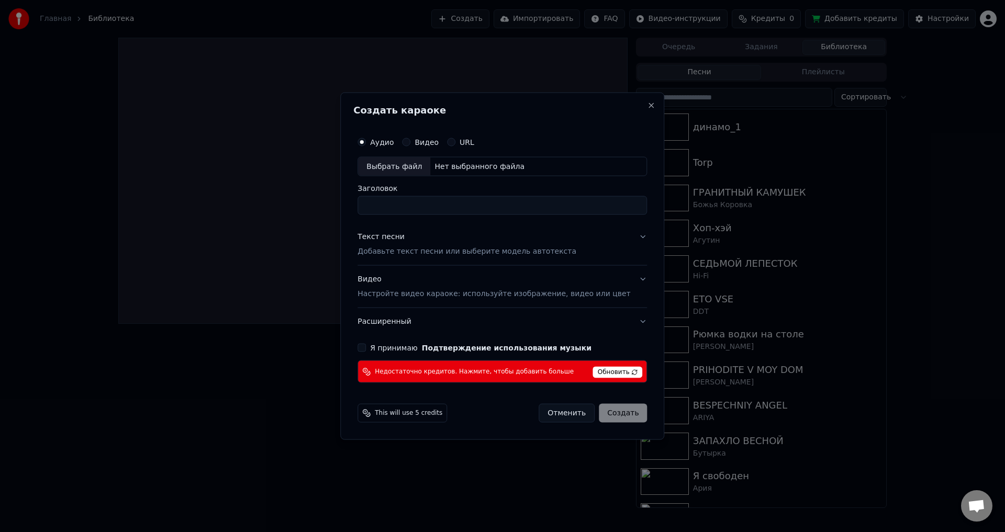
click at [366, 350] on button "Я принимаю Подтверждение использования музыки" at bounding box center [361, 348] width 8 height 8
click at [486, 163] on div "Нет выбранного файла" at bounding box center [479, 166] width 98 height 10
type input "**********"
drag, startPoint x: 595, startPoint y: 395, endPoint x: 601, endPoint y: 413, distance: 19.4
click at [596, 394] on form "**********" at bounding box center [502, 277] width 298 height 300
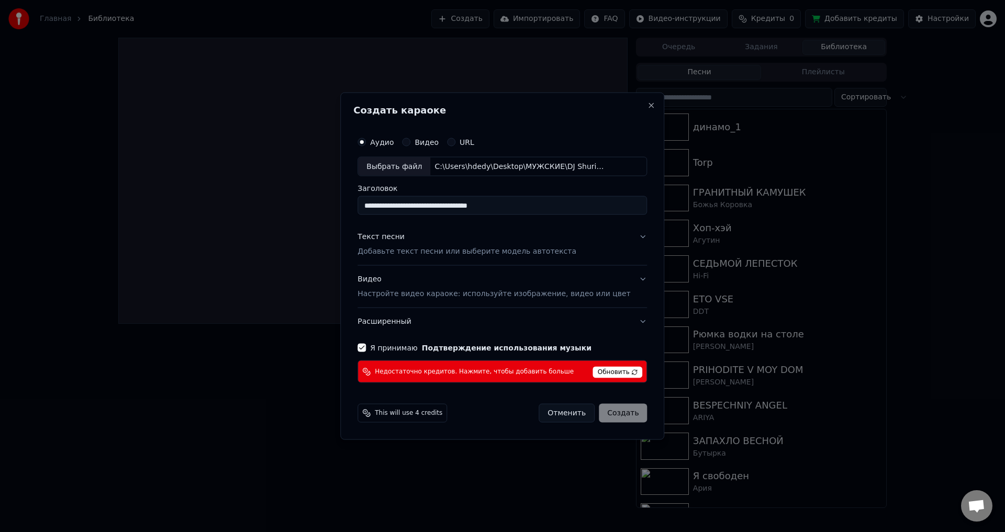
click at [602, 407] on div "Отменить Создать" at bounding box center [593, 413] width 108 height 19
click at [602, 406] on div "Отменить Создать" at bounding box center [593, 413] width 108 height 19
click at [603, 407] on div "Отменить Создать" at bounding box center [593, 413] width 108 height 19
click at [608, 410] on div "Отменить Создать" at bounding box center [593, 413] width 108 height 19
click at [609, 416] on div "Отменить Создать" at bounding box center [593, 413] width 108 height 19
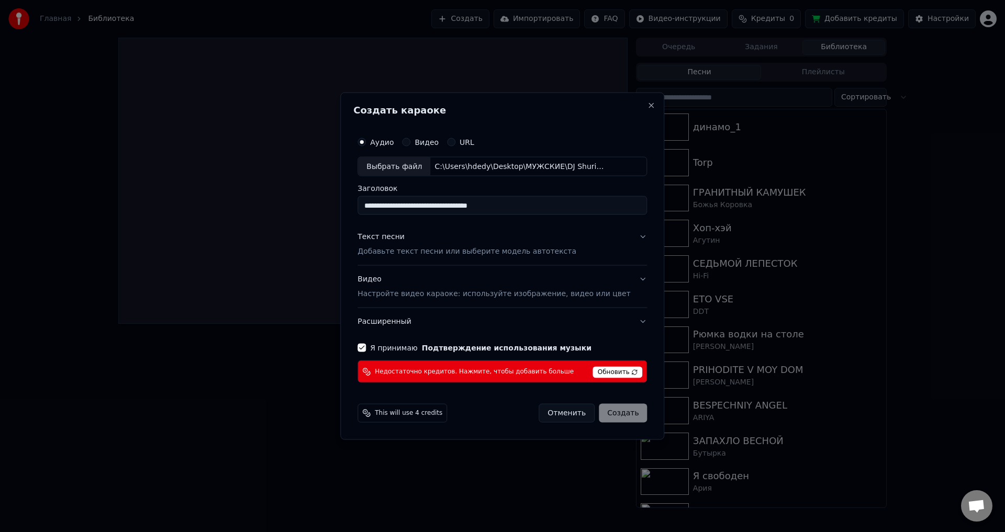
click at [609, 417] on div "Отменить Создать" at bounding box center [593, 413] width 108 height 19
drag, startPoint x: 619, startPoint y: 244, endPoint x: 623, endPoint y: 241, distance: 5.6
click at [620, 244] on button "Текст песни Добавьте текст песни или выберите модель автотекста" at bounding box center [501, 244] width 289 height 42
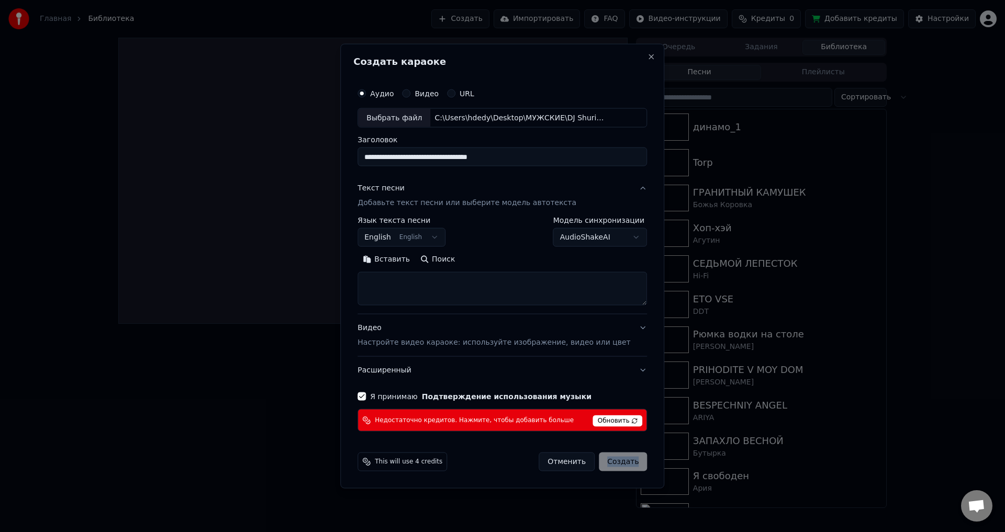
click at [626, 236] on body "**********" at bounding box center [502, 266] width 1005 height 532
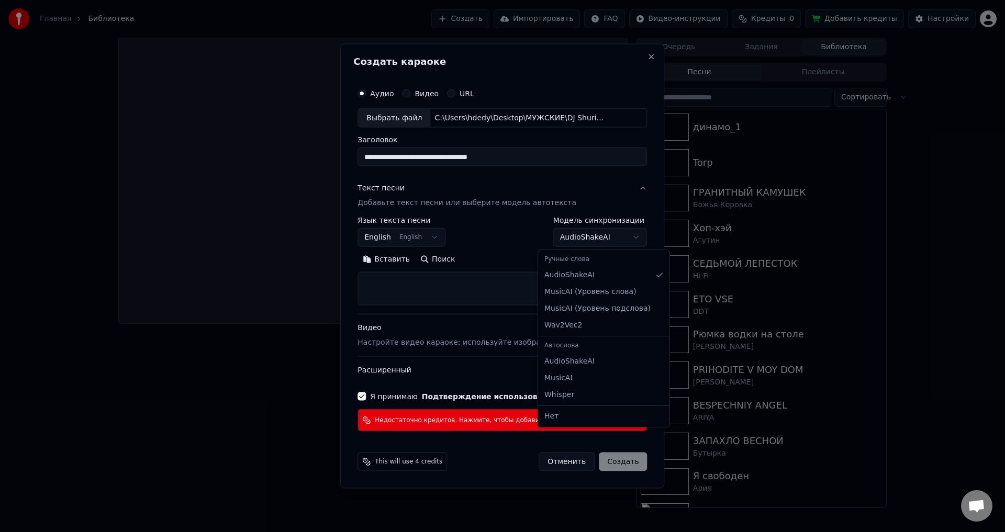
click at [447, 234] on body "**********" at bounding box center [502, 266] width 1005 height 532
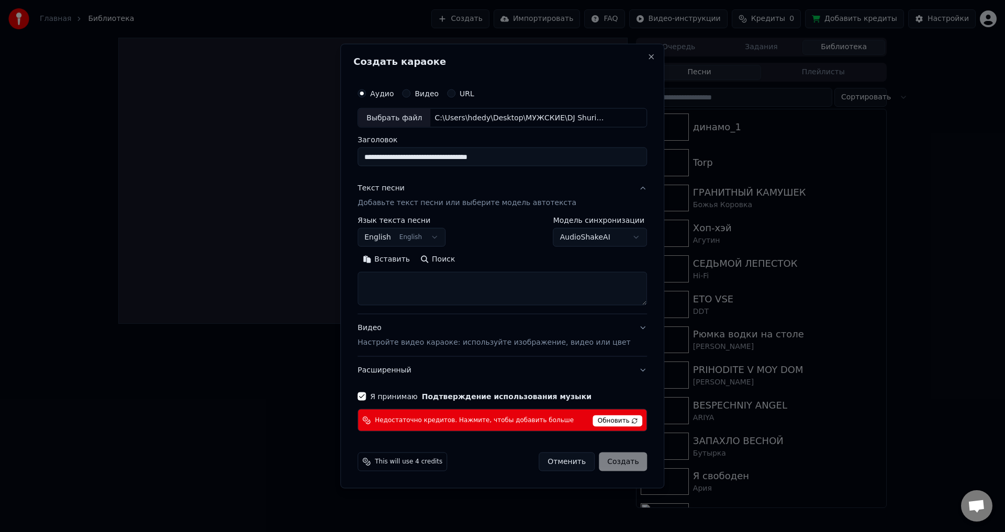
click at [444, 236] on button "English English" at bounding box center [401, 237] width 88 height 19
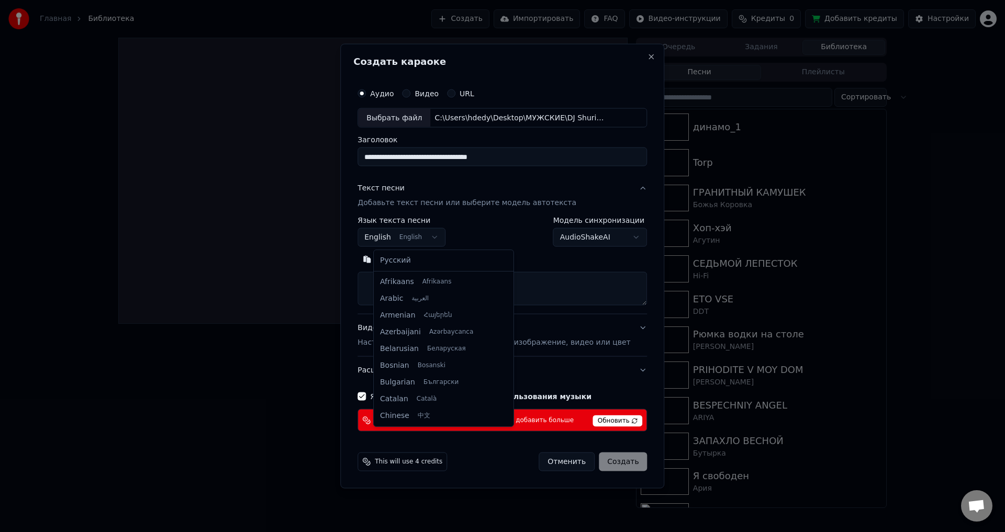
scroll to position [84, 0]
select select "**"
drag, startPoint x: 418, startPoint y: 257, endPoint x: 524, endPoint y: 254, distance: 106.8
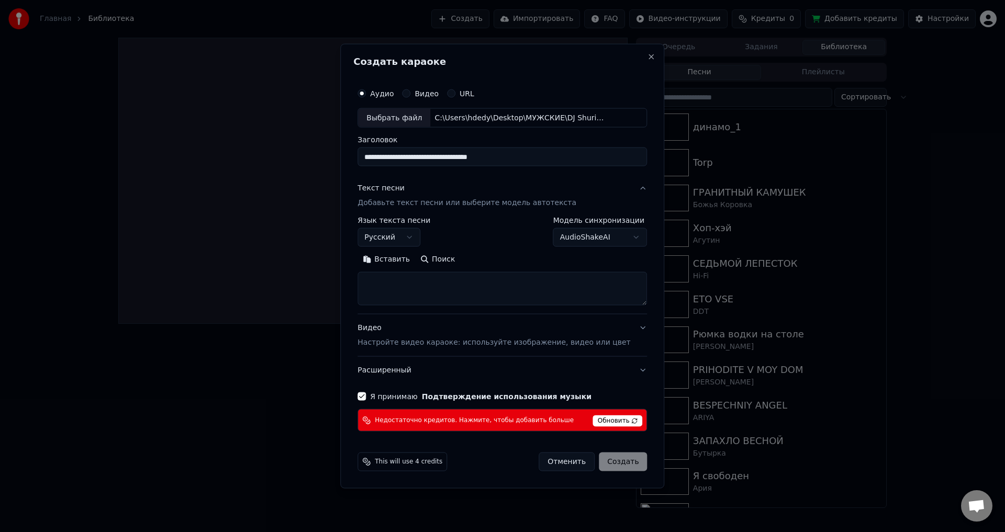
click at [597, 239] on body "**********" at bounding box center [502, 266] width 1005 height 532
drag, startPoint x: 618, startPoint y: 459, endPoint x: 619, endPoint y: 451, distance: 7.9
click at [619, 451] on div "This will use 4 credits Отменить Создать" at bounding box center [502, 461] width 298 height 27
click at [620, 451] on div "This will use 4 credits Отменить Создать" at bounding box center [502, 461] width 298 height 27
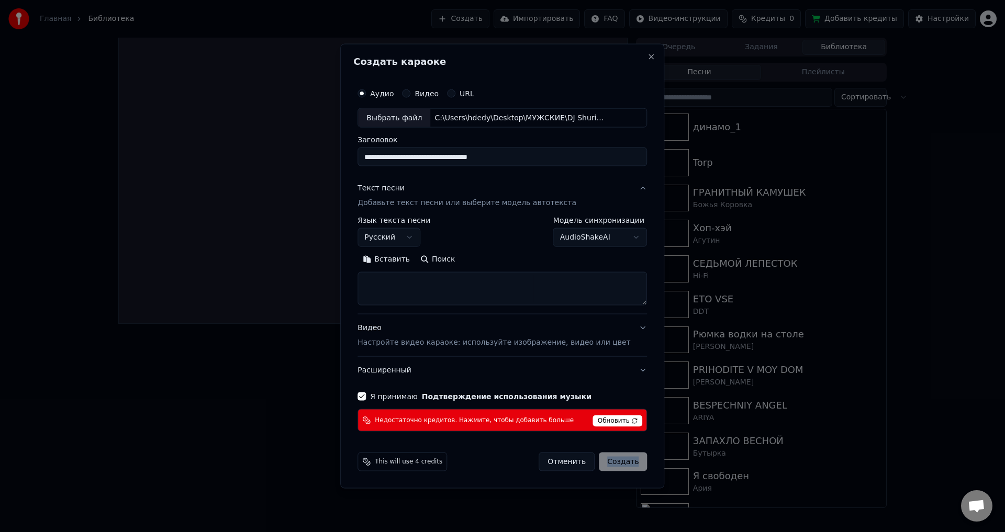
click at [620, 452] on div "This will use 4 credits Отменить Создать" at bounding box center [502, 461] width 298 height 27
click at [620, 453] on div "Отменить Создать" at bounding box center [593, 462] width 108 height 19
click at [642, 56] on div "**********" at bounding box center [502, 265] width 324 height 445
click at [647, 56] on button "Close" at bounding box center [651, 56] width 8 height 8
select select
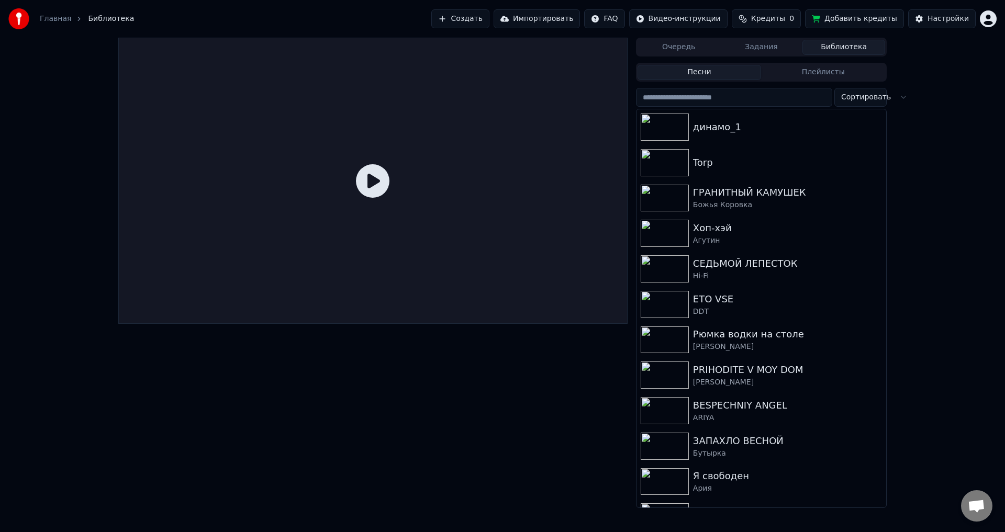
click at [576, 20] on button "Импортировать" at bounding box center [537, 18] width 87 height 19
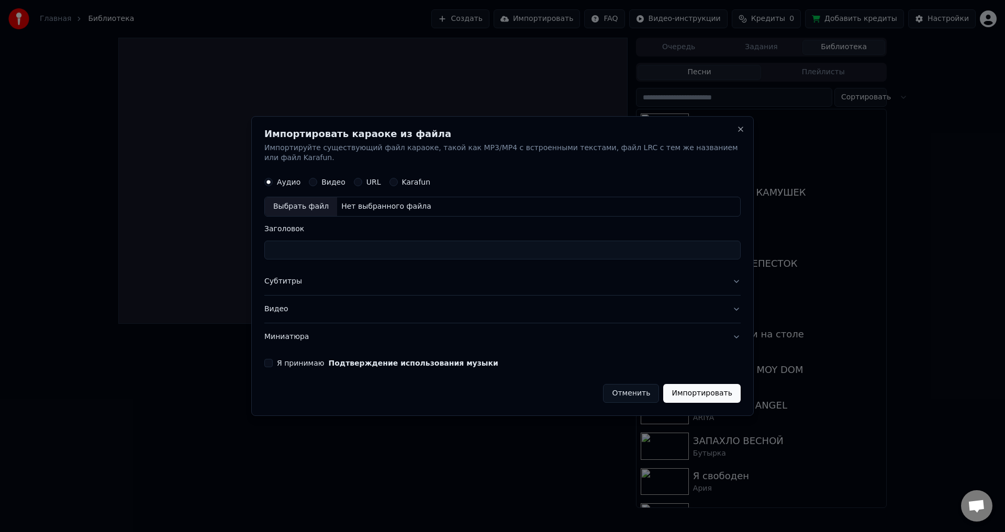
click at [359, 202] on div "Нет выбранного файла" at bounding box center [386, 207] width 98 height 10
type input "**********"
click at [277, 360] on div "Я принимаю Подтверждение использования музыки" at bounding box center [502, 363] width 476 height 8
click at [271, 359] on button "Я принимаю Подтверждение использования музыки" at bounding box center [268, 363] width 8 height 8
click at [697, 384] on button "Импортировать" at bounding box center [701, 393] width 77 height 19
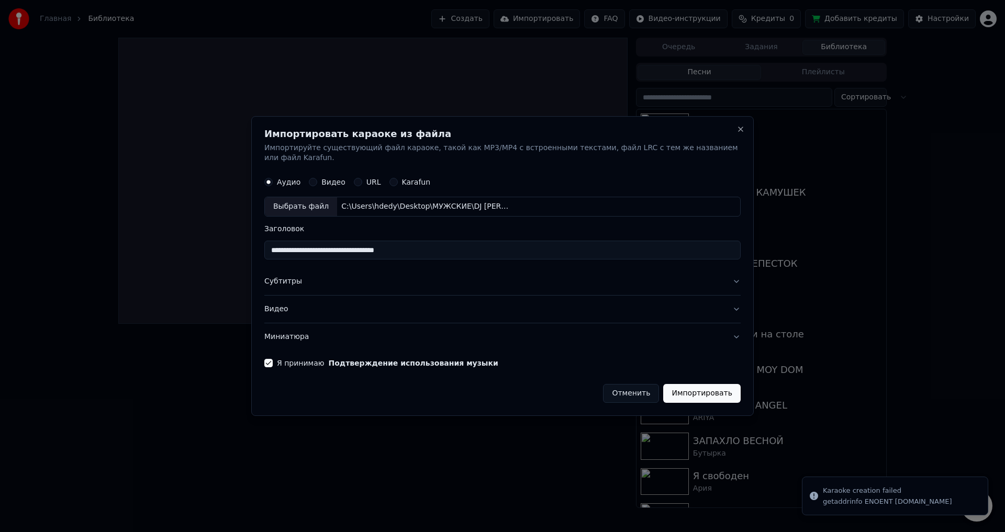
click at [705, 402] on div "**********" at bounding box center [502, 266] width 502 height 300
click at [700, 389] on button "Импортировать" at bounding box center [701, 393] width 77 height 19
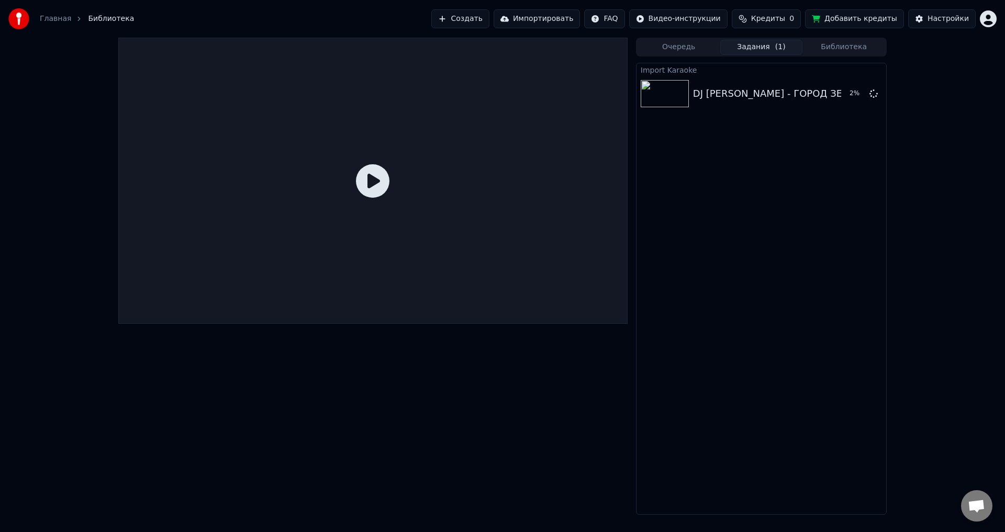
click at [554, 20] on button "Импортировать" at bounding box center [537, 18] width 87 height 19
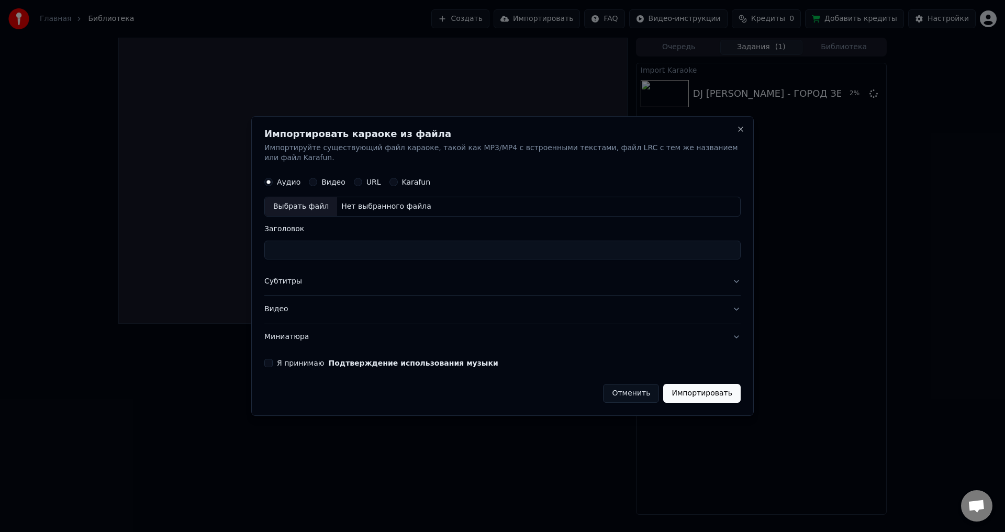
click at [731, 274] on button "Субтитры" at bounding box center [502, 281] width 476 height 27
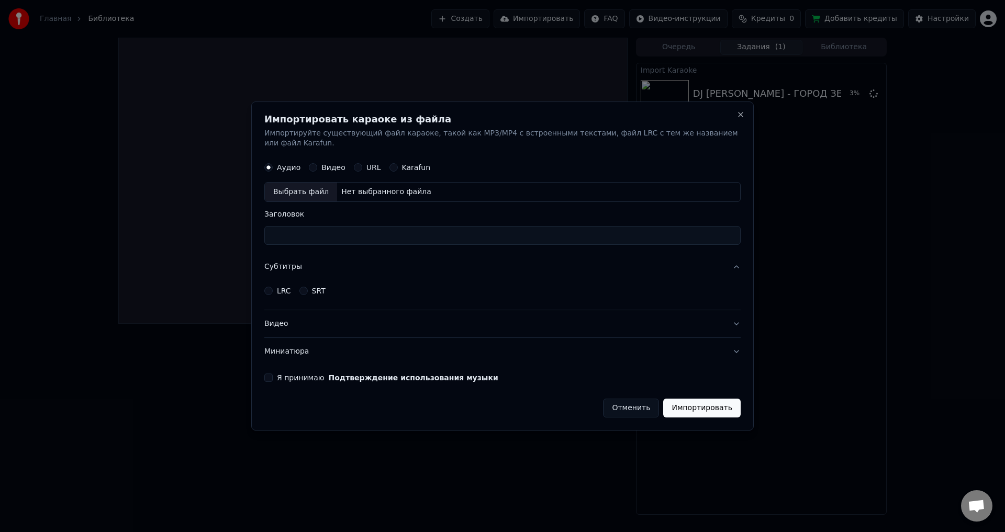
click at [741, 317] on div "Импортировать караоке из файла Импортируйте существующий файл караоке, такой ка…" at bounding box center [502, 267] width 502 height 330
click at [740, 317] on div "Импортировать караоке из файла Импортируйте существующий файл караоке, такой ка…" at bounding box center [502, 267] width 502 height 330
click at [733, 318] on button "Видео" at bounding box center [502, 323] width 476 height 27
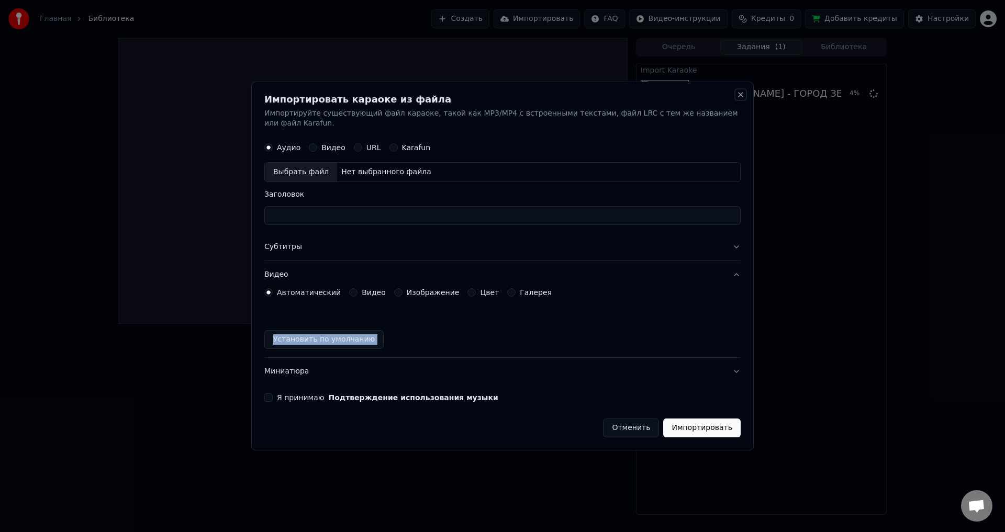
click at [738, 95] on button "Close" at bounding box center [740, 95] width 8 height 8
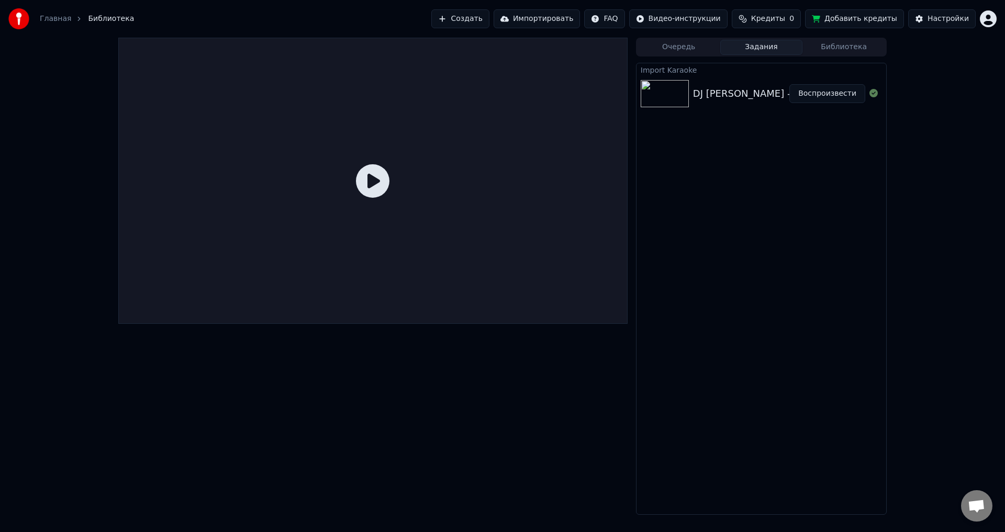
click at [824, 97] on button "Воспроизвести" at bounding box center [827, 93] width 76 height 19
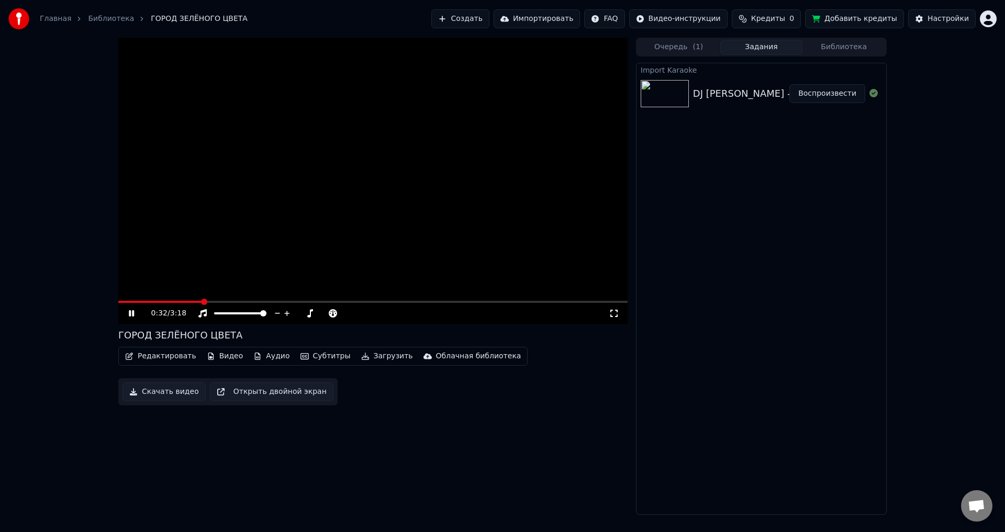
click at [681, 50] on button "Очередь ( 1 )" at bounding box center [678, 47] width 83 height 15
click at [782, 49] on button "Задания" at bounding box center [761, 47] width 83 height 15
click at [285, 315] on icon at bounding box center [287, 313] width 10 height 10
click at [263, 356] on button "Аудио" at bounding box center [271, 356] width 44 height 15
click at [365, 394] on div "Редактировать Видео Аудио Субтитры Загрузить Облачная библиотека Скачать видео …" at bounding box center [372, 376] width 509 height 59
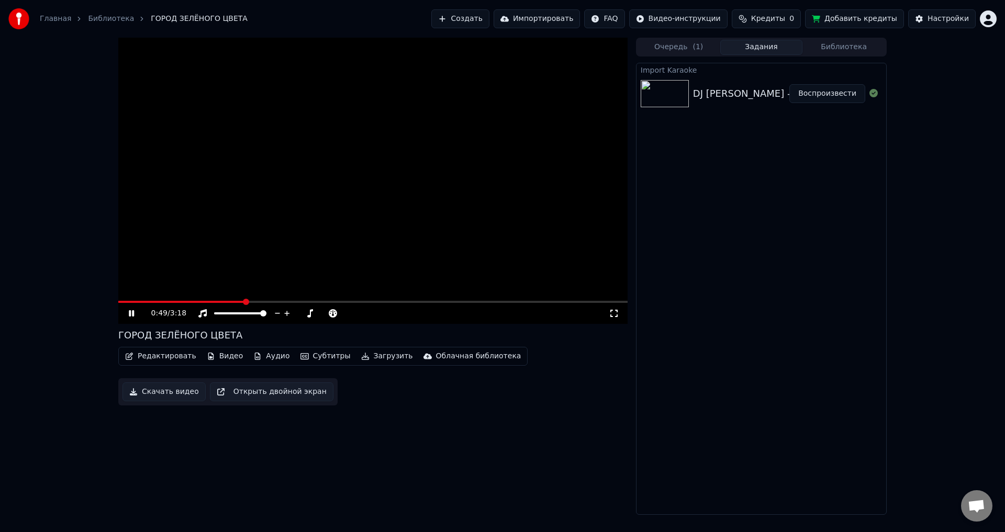
click at [315, 354] on button "Субтитры" at bounding box center [325, 356] width 59 height 15
click at [329, 398] on div "Выключено" at bounding box center [336, 395] width 105 height 17
click at [307, 353] on button "Субтитры" at bounding box center [325, 356] width 59 height 15
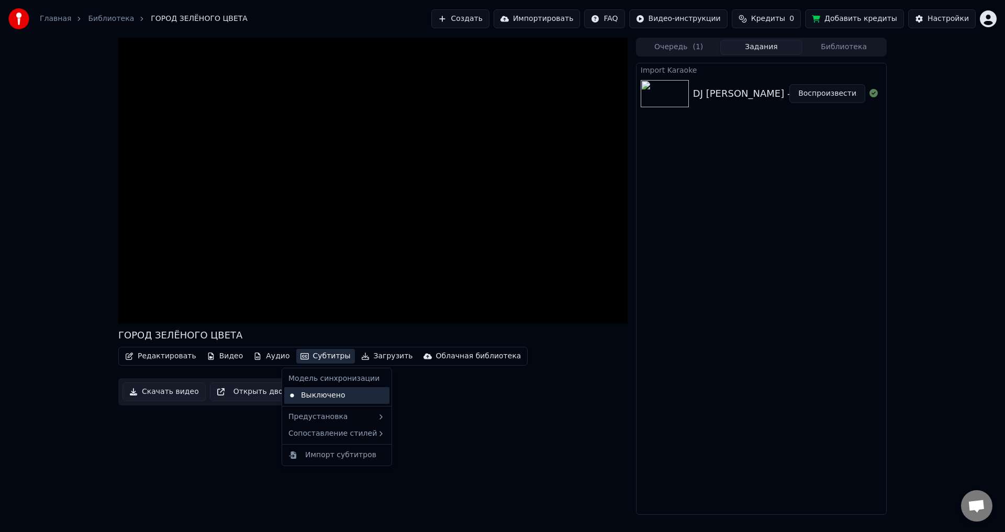
click at [291, 394] on div "Выключено" at bounding box center [336, 395] width 105 height 17
click at [309, 358] on button "Субтитры" at bounding box center [325, 356] width 59 height 15
click at [338, 392] on div "Выключено" at bounding box center [336, 395] width 105 height 17
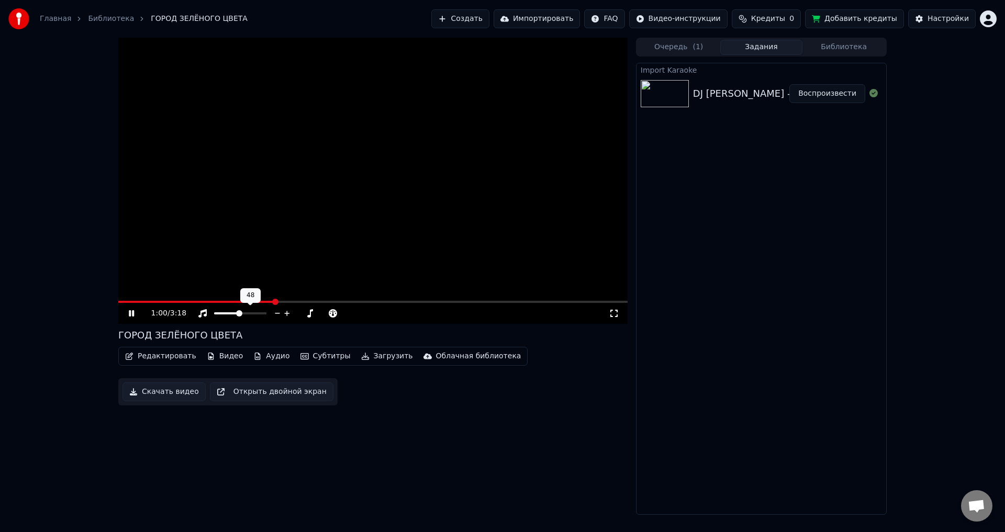
click at [239, 317] on span at bounding box center [239, 313] width 6 height 6
click at [459, 139] on video at bounding box center [372, 181] width 509 height 286
click at [672, 43] on button "Очередь ( 1 )" at bounding box center [678, 47] width 83 height 15
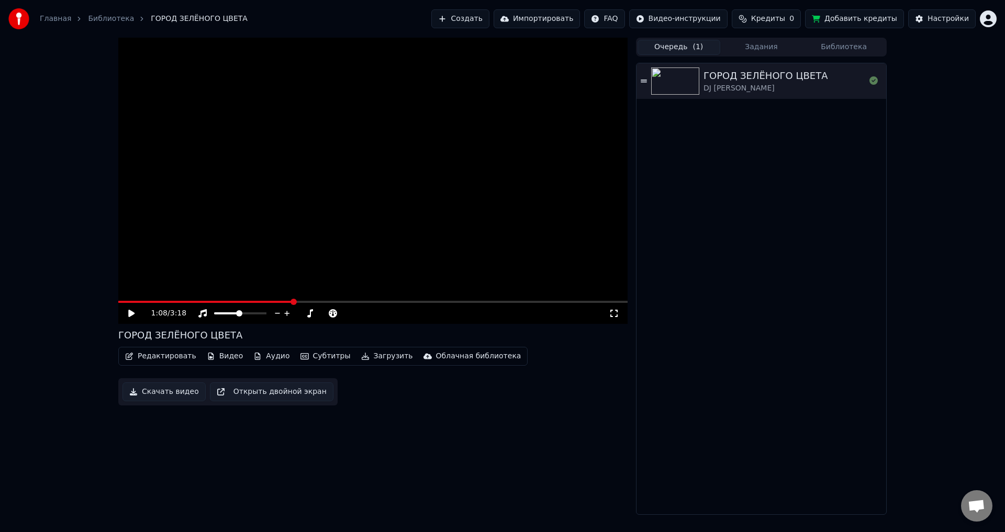
click at [749, 36] on div "Главная Библиотека ГОРОД ЗЕЛЁНОГО ЦВЕТА Создать Импортировать FAQ Видео-инструк…" at bounding box center [502, 19] width 1005 height 38
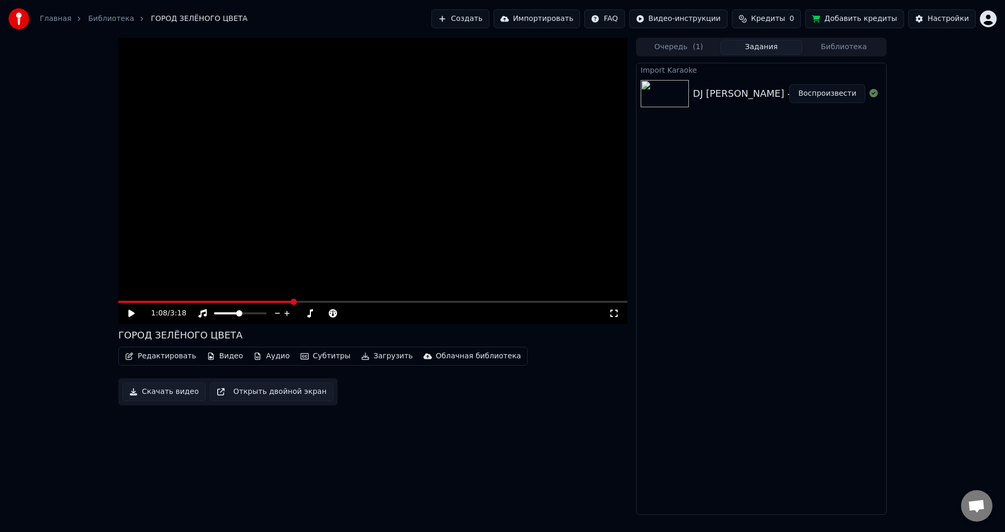
click at [749, 42] on button "Задания" at bounding box center [761, 47] width 83 height 15
drag, startPoint x: 219, startPoint y: 437, endPoint x: 227, endPoint y: 430, distance: 11.1
click at [219, 438] on div "1:08 / 3:18 ГОРОД ЗЕЛЁНОГО ЦВЕТА Редактировать Видео Аудио Субтитры Загрузить О…" at bounding box center [372, 276] width 509 height 477
click at [830, 45] on button "Библиотека" at bounding box center [843, 47] width 83 height 15
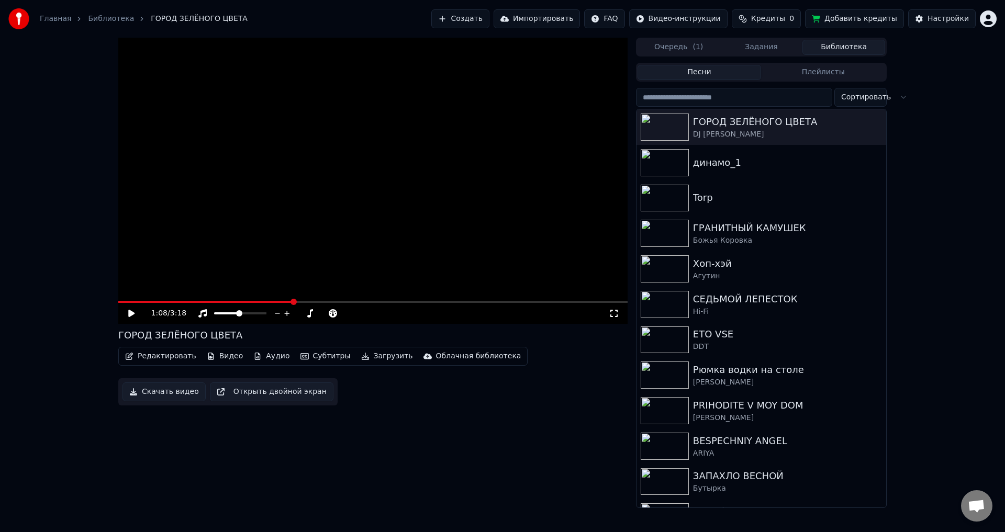
click at [552, 19] on button "Импортировать" at bounding box center [537, 18] width 87 height 19
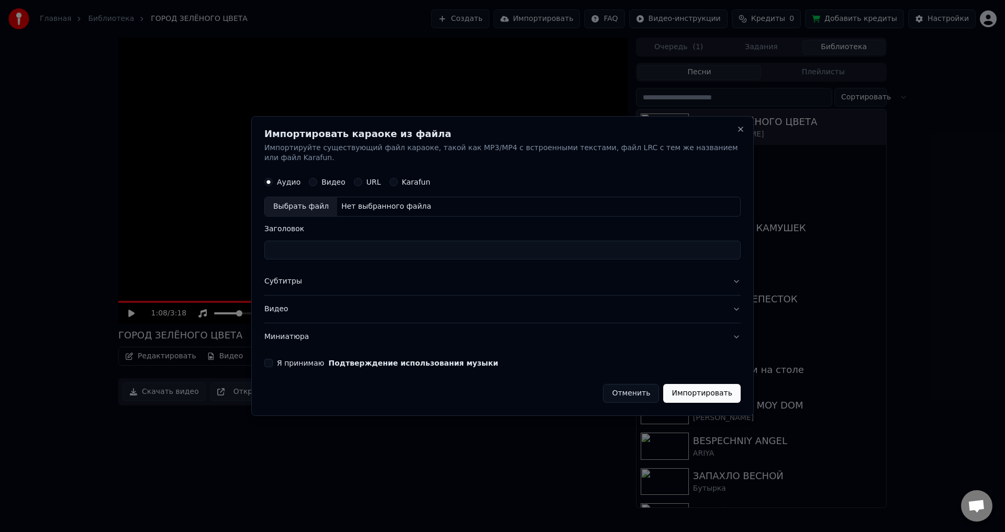
click at [321, 199] on div "Выбрать файл" at bounding box center [301, 207] width 72 height 19
type input "**********"
click at [731, 272] on button "Субтитры" at bounding box center [502, 281] width 476 height 27
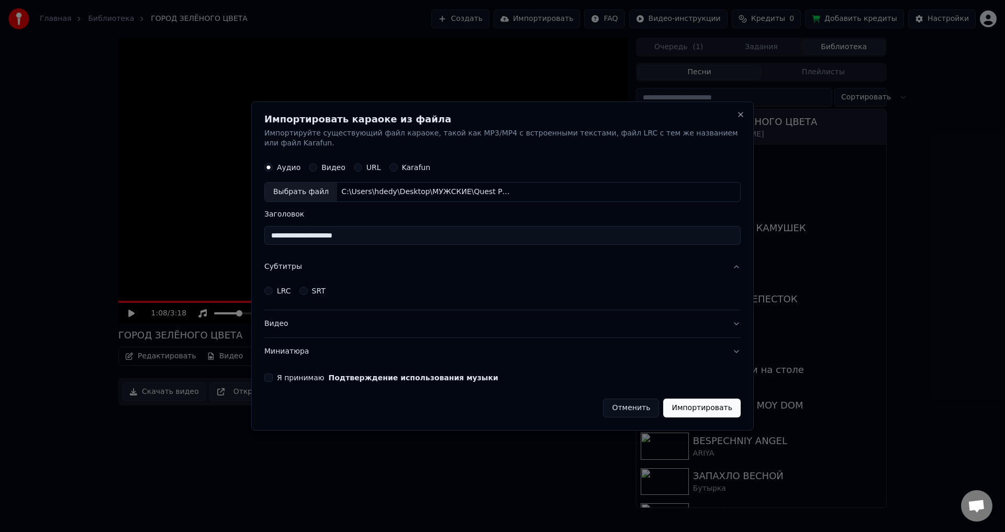
click at [305, 287] on button "SRT" at bounding box center [303, 291] width 8 height 8
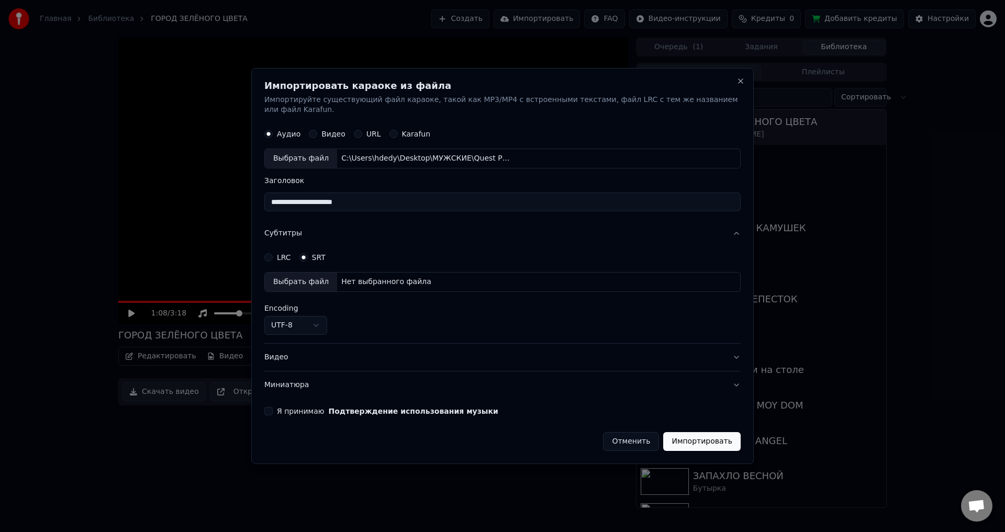
click at [321, 320] on button "UTF-8" at bounding box center [295, 325] width 63 height 19
click at [321, 320] on body "Главная Библиотека ГОРОД ЗЕЛЁНОГО ЦВЕТА Создать Импортировать FAQ Видео-инструк…" at bounding box center [502, 266] width 1005 height 532
click at [273, 253] on button "LRC" at bounding box center [268, 257] width 8 height 8
click at [307, 253] on button "SRT" at bounding box center [303, 257] width 8 height 8
click at [273, 253] on button "LRC" at bounding box center [268, 257] width 8 height 8
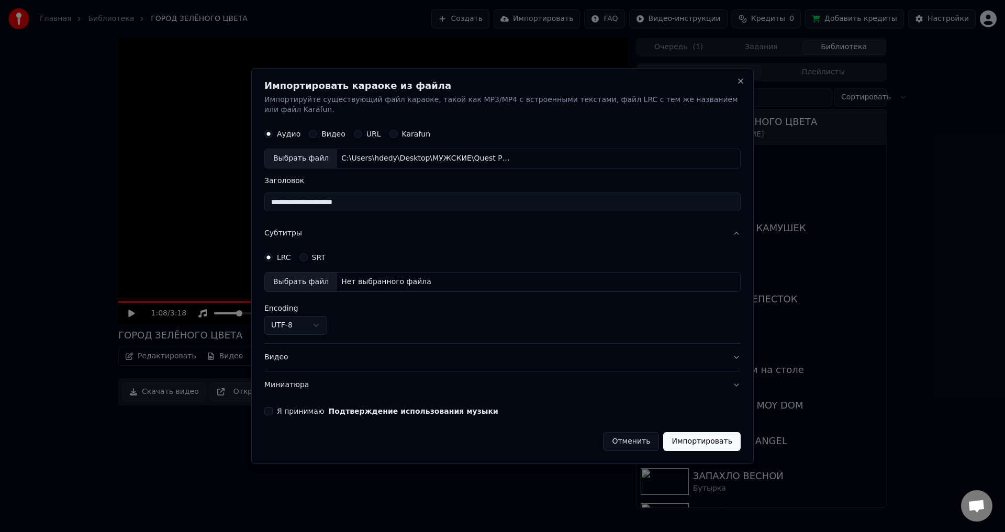
click at [396, 277] on div "Нет выбранного файла" at bounding box center [386, 282] width 98 height 10
click at [306, 253] on div "SRT" at bounding box center [312, 257] width 26 height 8
click at [307, 254] on button "SRT" at bounding box center [303, 257] width 8 height 8
click at [316, 323] on body "Главная Библиотека ГОРОД ЗЕЛЁНОГО ЦВЕТА Создать Импортировать FAQ Видео-инструк…" at bounding box center [502, 266] width 1005 height 532
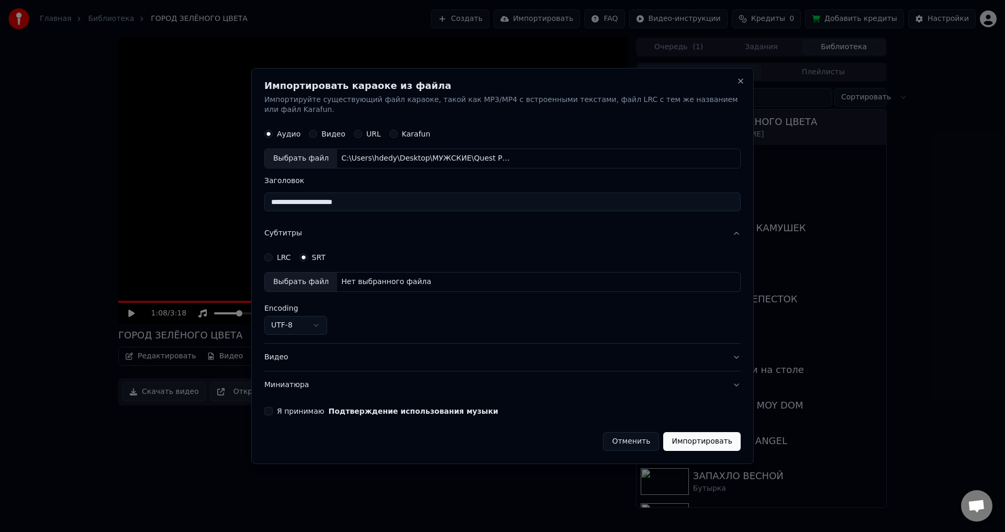
click at [735, 229] on button "Субтитры" at bounding box center [502, 233] width 476 height 27
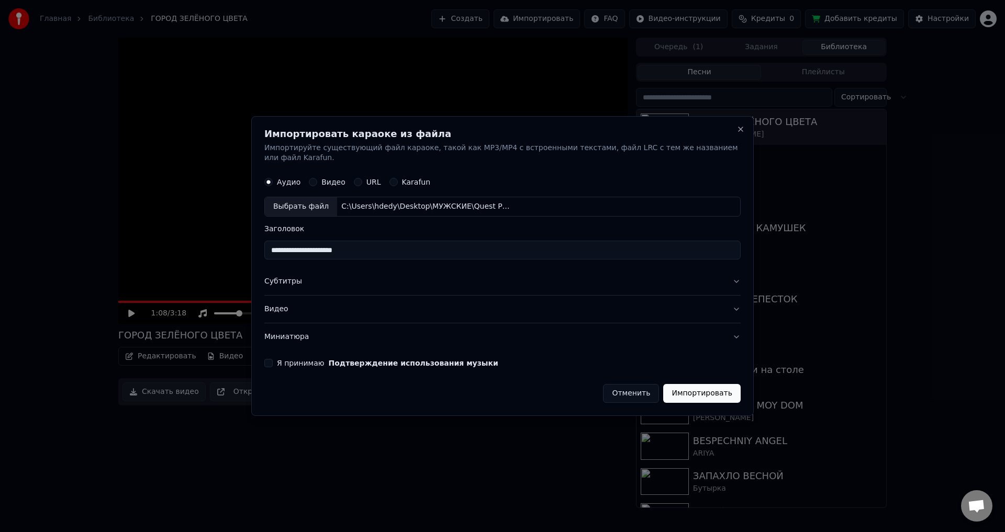
click at [733, 277] on button "Субтитры" at bounding box center [502, 281] width 476 height 27
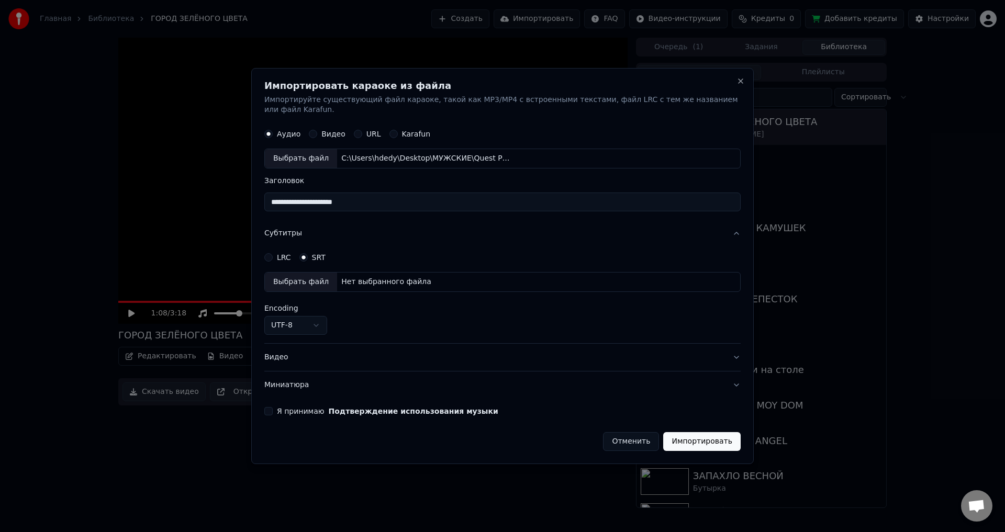
click at [270, 253] on button "LRC" at bounding box center [268, 257] width 8 height 8
click at [728, 231] on button "Субтитры" at bounding box center [502, 233] width 476 height 27
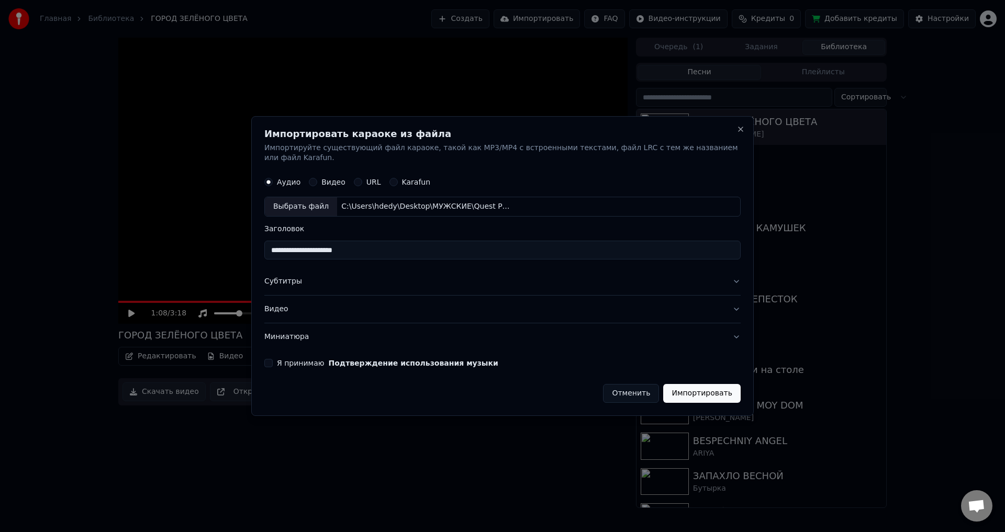
click at [678, 390] on button "Импортировать" at bounding box center [701, 393] width 77 height 19
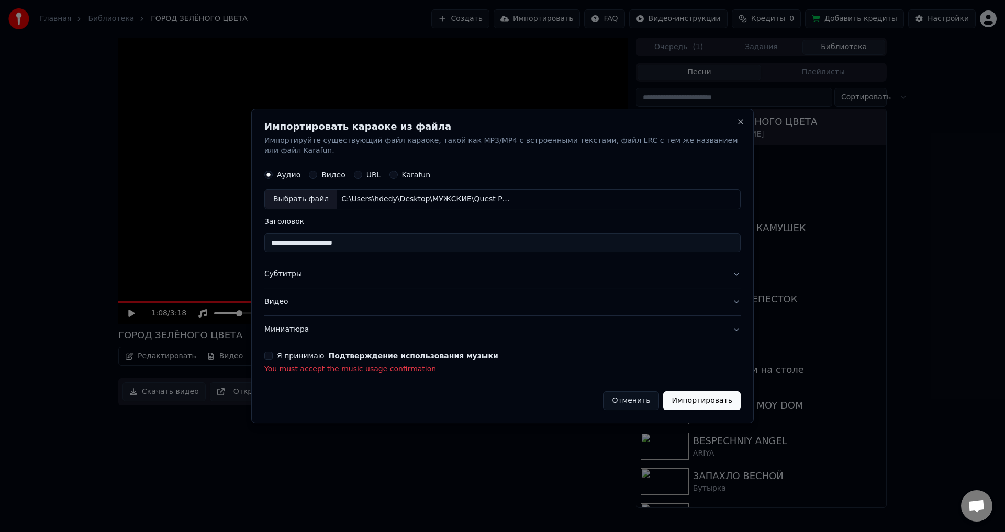
click at [271, 352] on button "Я принимаю Подтверждение использования музыки" at bounding box center [268, 356] width 8 height 8
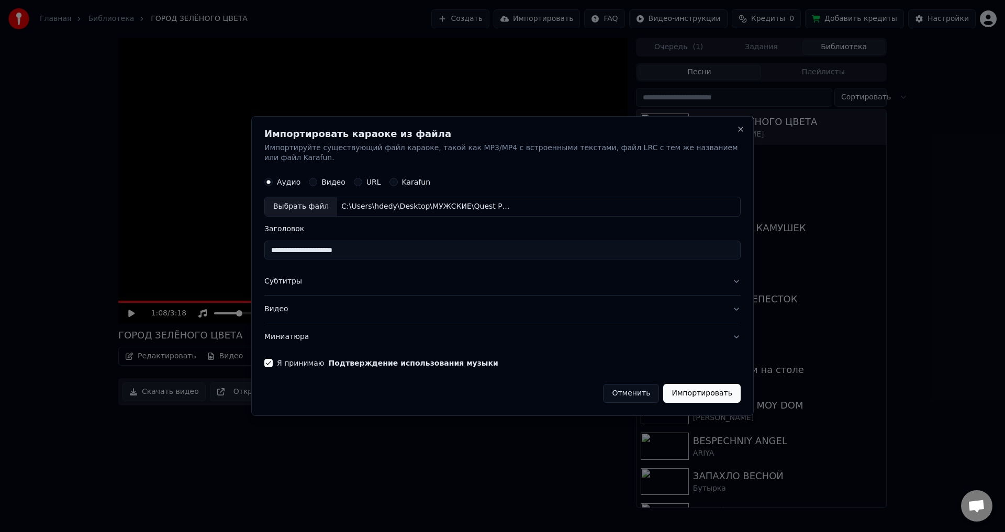
click at [719, 387] on button "Импортировать" at bounding box center [701, 393] width 77 height 19
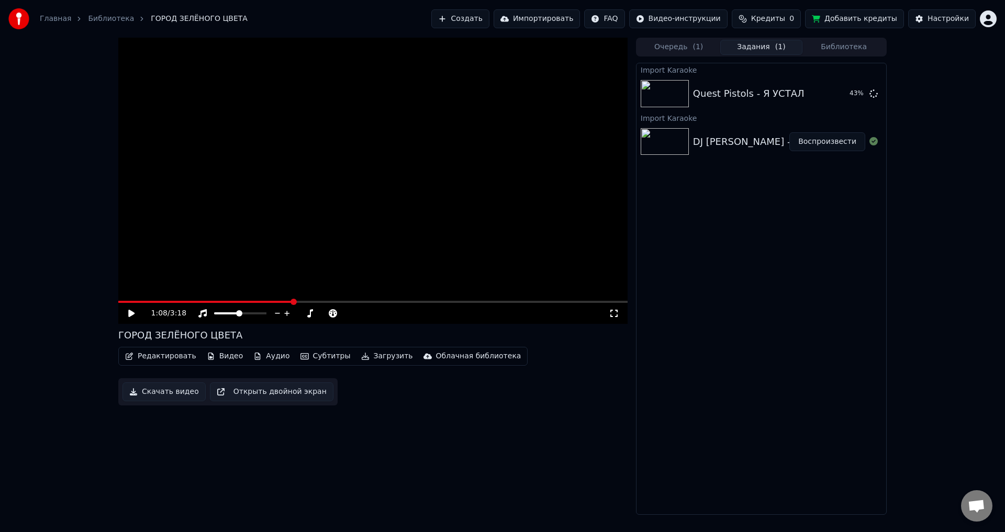
click at [689, 41] on button "Очередь ( 1 )" at bounding box center [678, 47] width 83 height 15
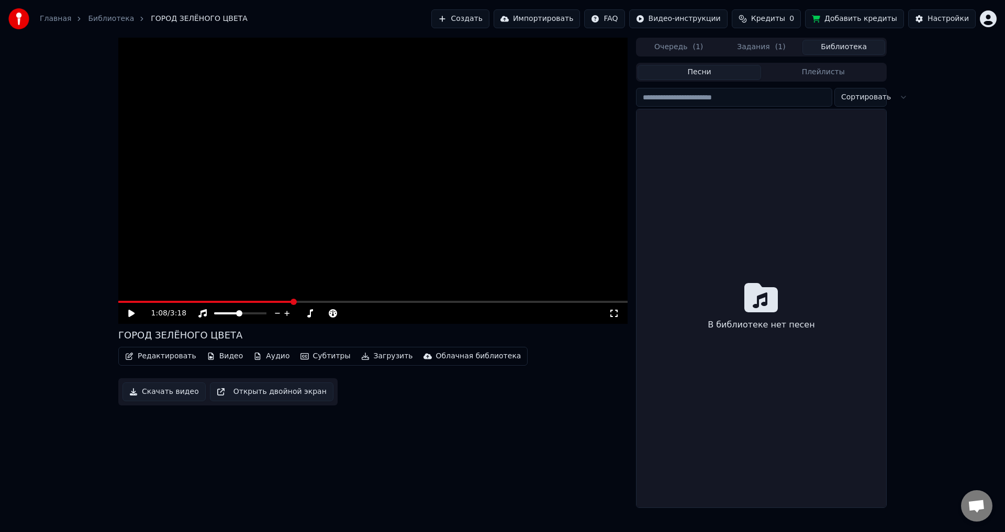
click at [856, 45] on button "Библиотека" at bounding box center [843, 47] width 83 height 15
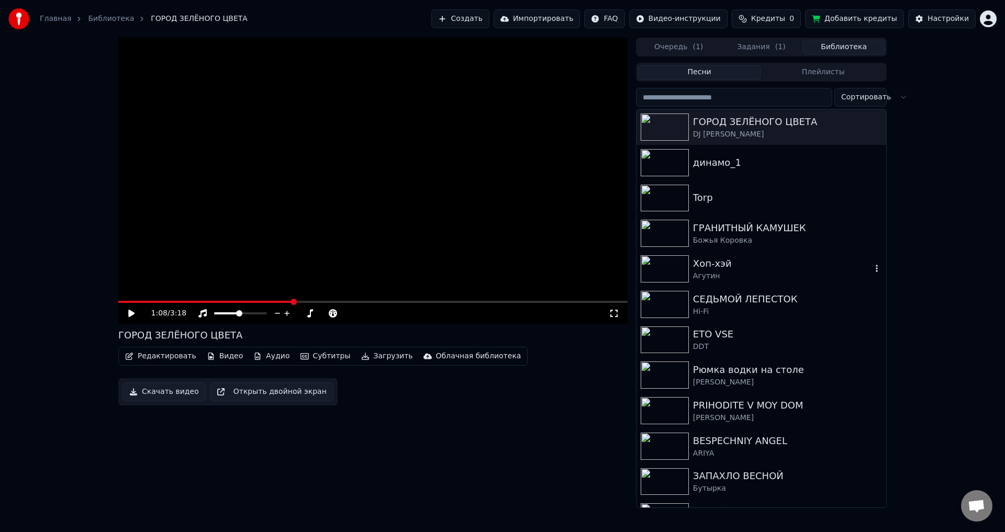
click at [685, 257] on img at bounding box center [665, 268] width 48 height 27
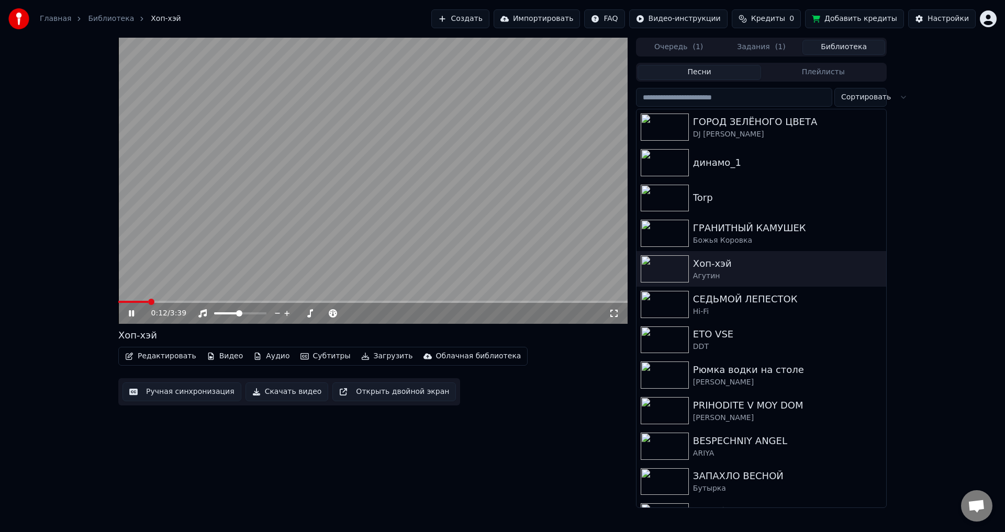
click at [161, 302] on span at bounding box center [372, 302] width 509 height 2
click at [176, 304] on div "0:19 / 3:39" at bounding box center [372, 313] width 509 height 21
click at [176, 300] on video at bounding box center [372, 181] width 509 height 286
click at [174, 301] on span at bounding box center [372, 302] width 509 height 2
click at [132, 311] on icon at bounding box center [139, 313] width 25 height 8
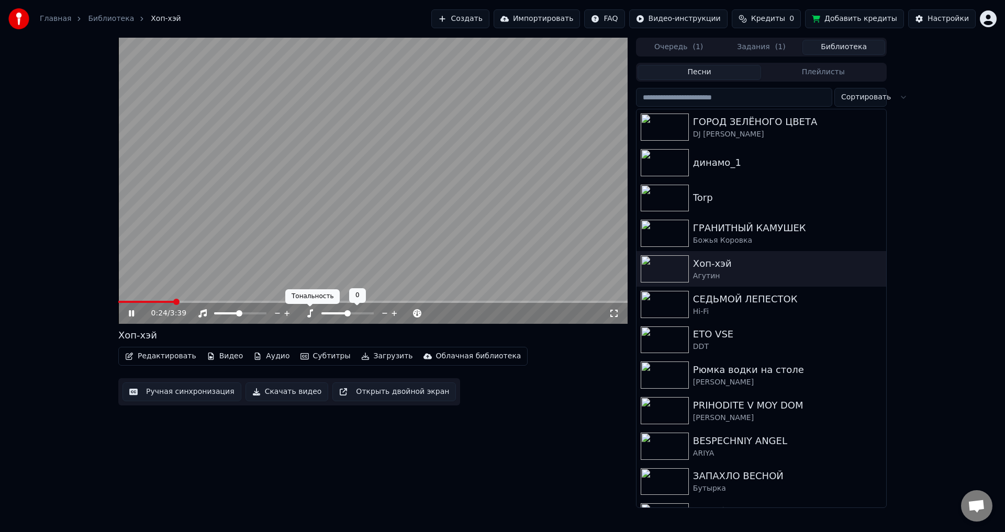
click at [311, 311] on icon at bounding box center [310, 313] width 6 height 8
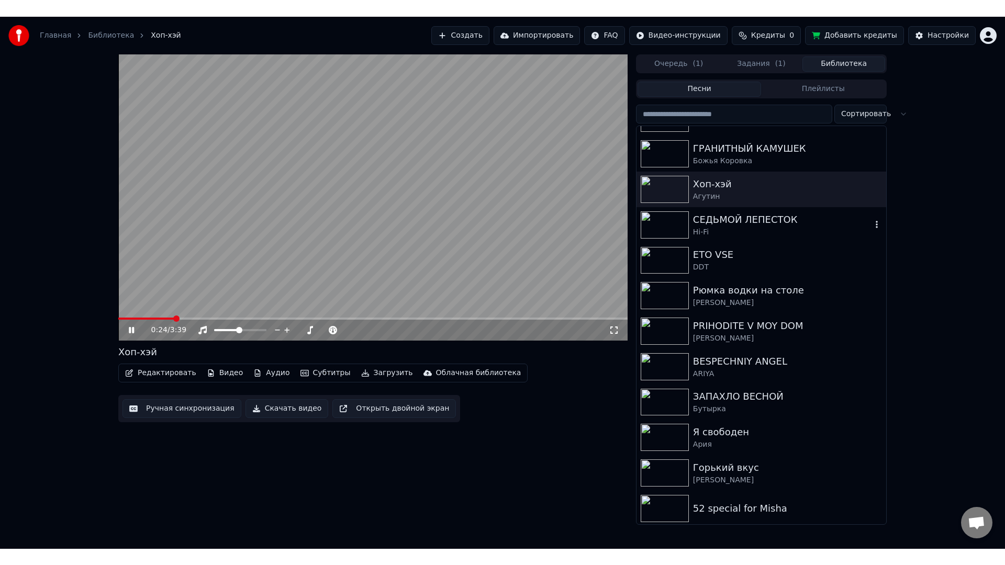
scroll to position [133, 0]
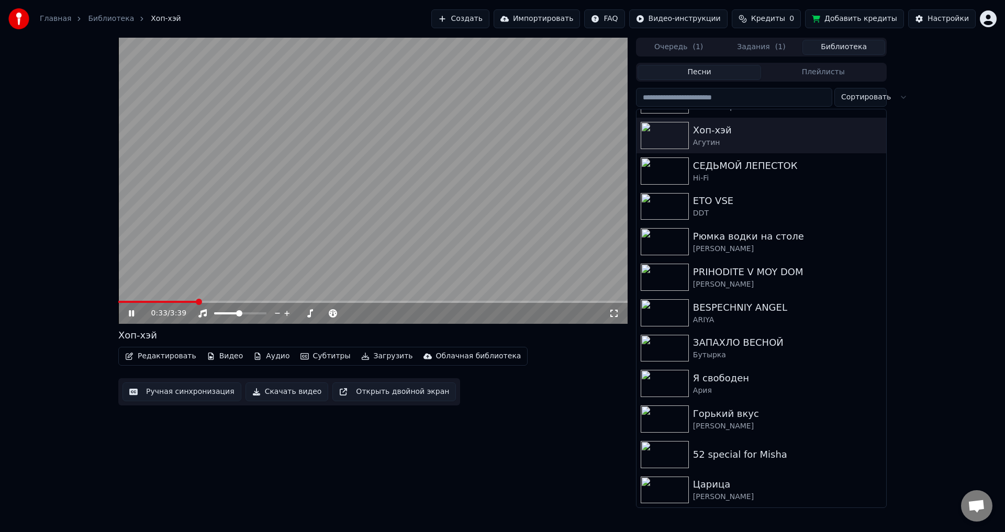
click at [619, 313] on icon at bounding box center [614, 313] width 10 height 8
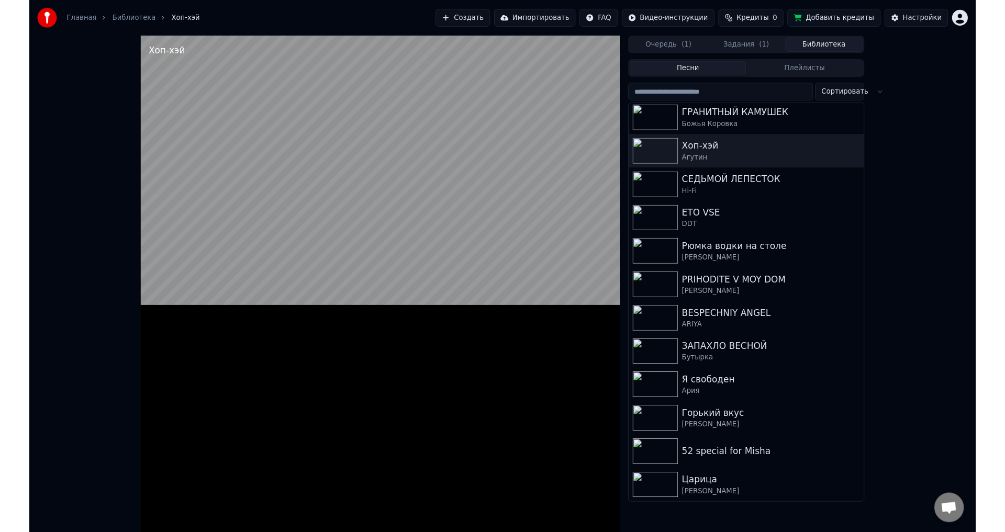
scroll to position [109, 0]
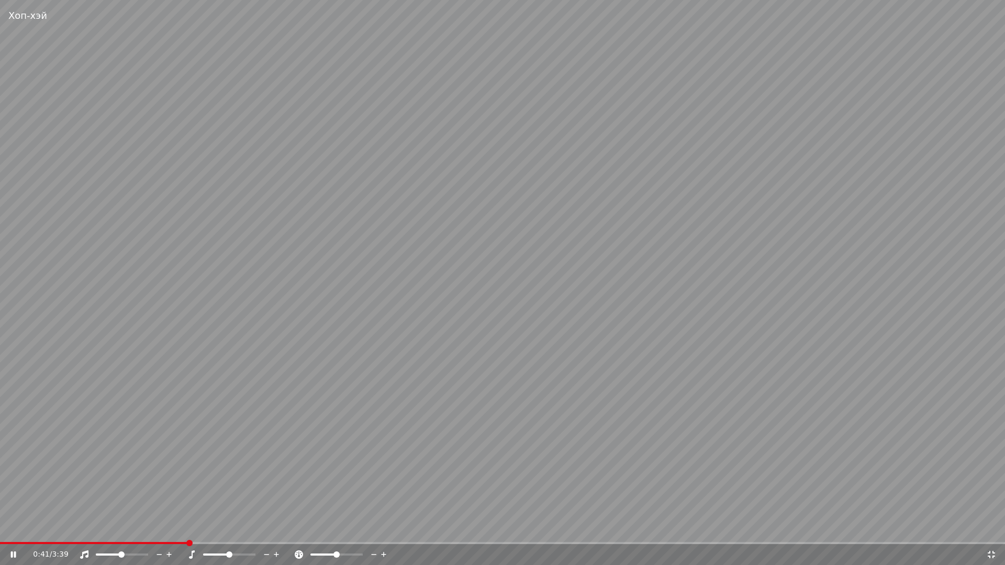
click at [185, 532] on span at bounding box center [502, 543] width 1005 height 2
click at [206, 532] on span at bounding box center [502, 543] width 1005 height 2
click at [227, 532] on span at bounding box center [502, 543] width 1005 height 2
click at [255, 532] on span at bounding box center [502, 543] width 1005 height 2
click at [301, 532] on span at bounding box center [502, 543] width 1005 height 2
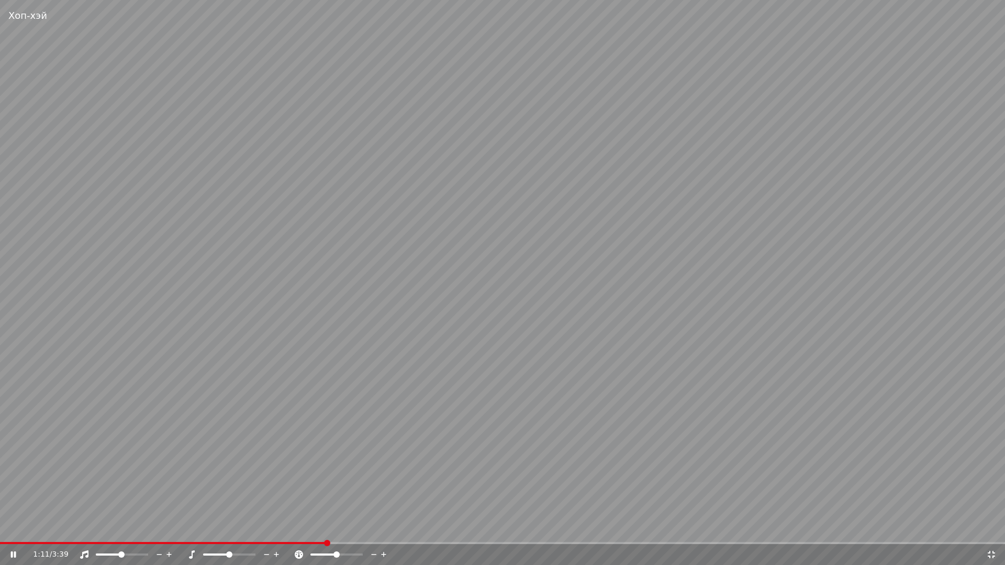
click at [994, 532] on div "1:11 / 3:39" at bounding box center [502, 555] width 996 height 10
click at [990, 532] on icon at bounding box center [991, 555] width 10 height 8
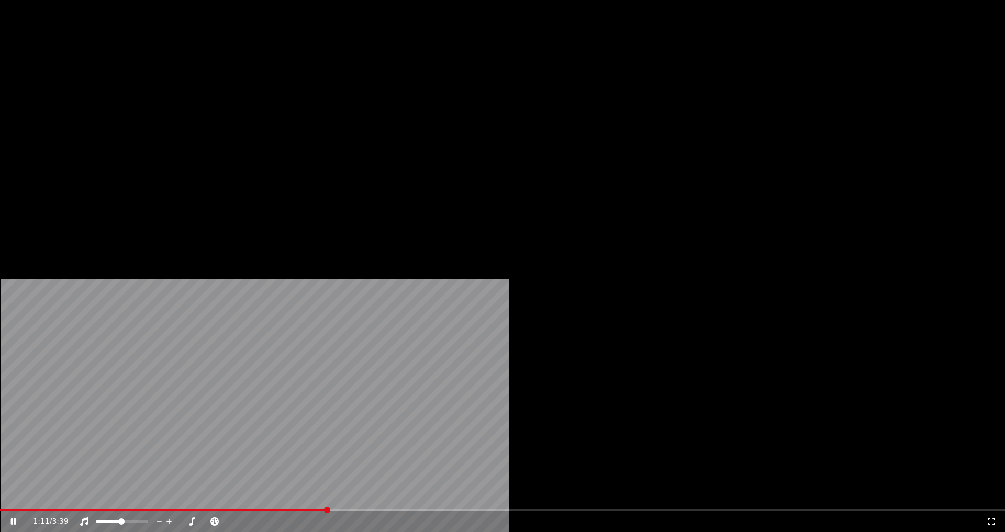
scroll to position [0, 0]
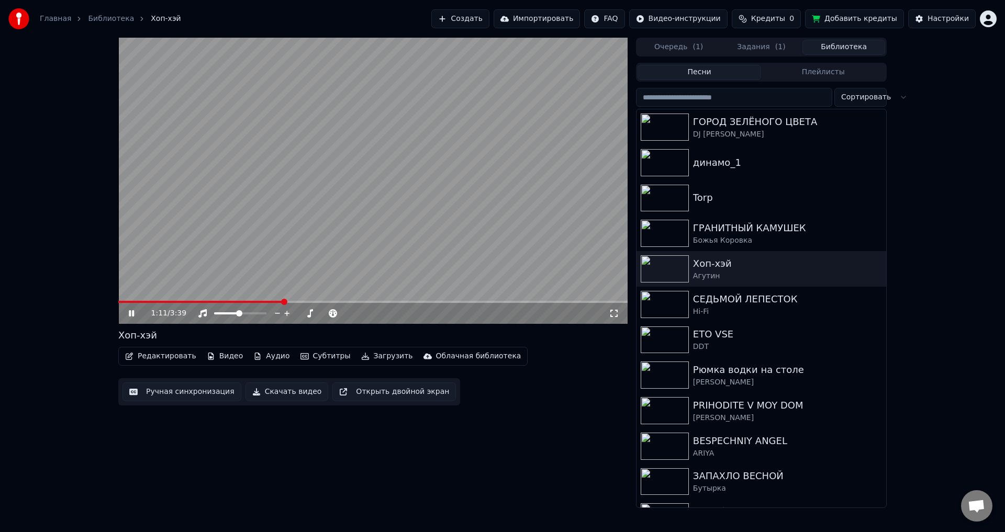
click at [131, 304] on div "1:11 / 3:39" at bounding box center [372, 313] width 509 height 21
click at [131, 311] on icon at bounding box center [139, 313] width 25 height 8
click at [808, 68] on button "Плейлисты" at bounding box center [823, 72] width 124 height 15
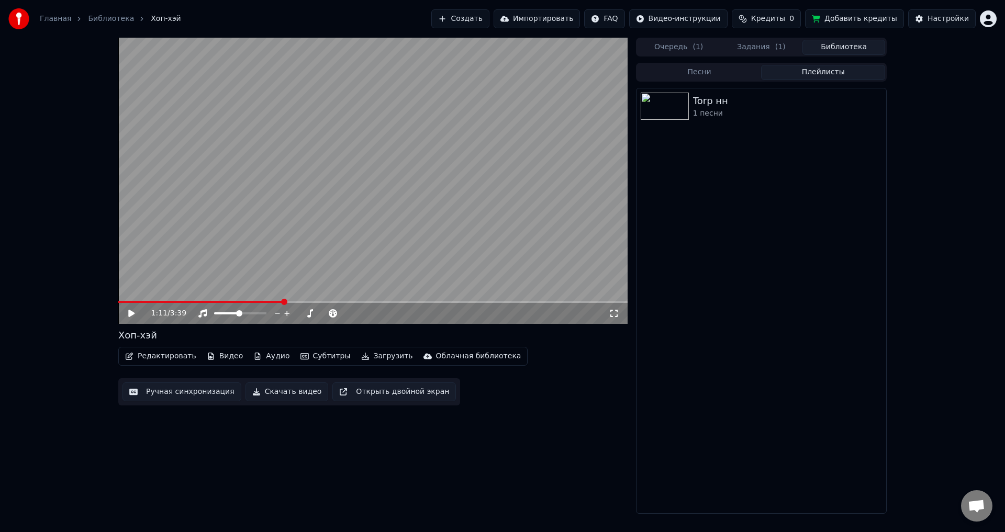
click at [684, 46] on button "Очередь ( 1 )" at bounding box center [678, 47] width 83 height 15
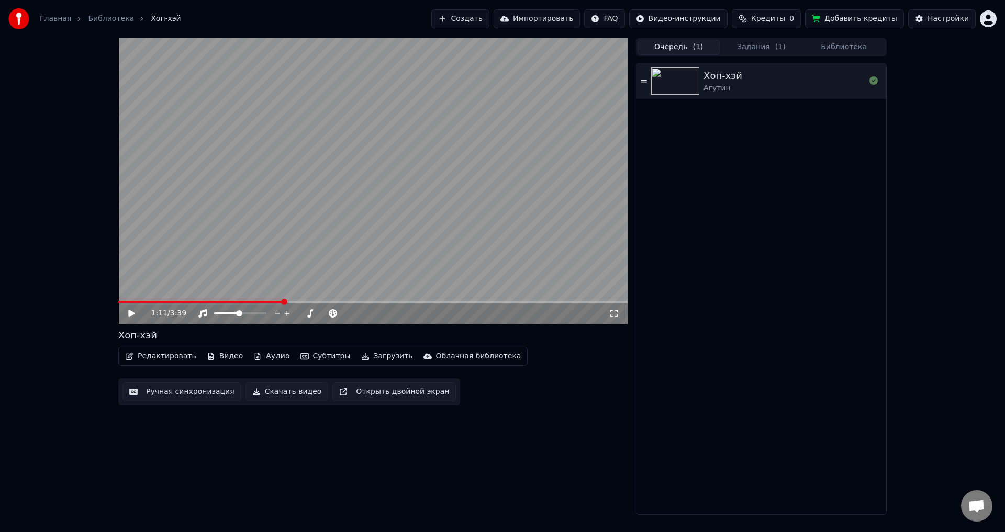
click at [740, 48] on button "Задания ( 1 )" at bounding box center [761, 47] width 83 height 15
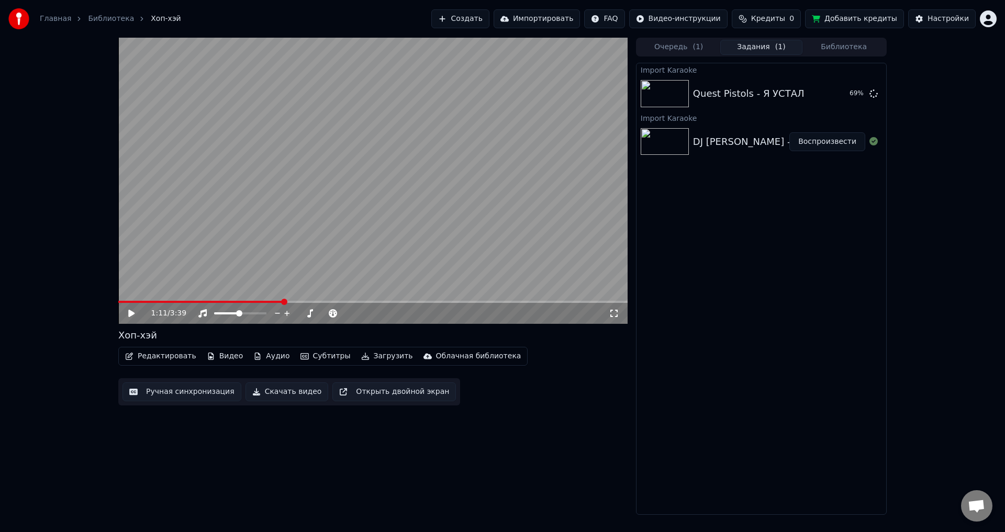
click at [991, 18] on html "Главная Библиотека Хоп-хэй Создать Импортировать FAQ Видео-инструкции Кредиты 0…" at bounding box center [502, 266] width 1005 height 532
click at [835, 205] on html "Главная Библиотека Хоп-хэй Создать Импортировать FAQ Видео-инструкции Кредиты 0…" at bounding box center [502, 266] width 1005 height 532
click at [821, 94] on button "Воспроизвести" at bounding box center [827, 93] width 76 height 19
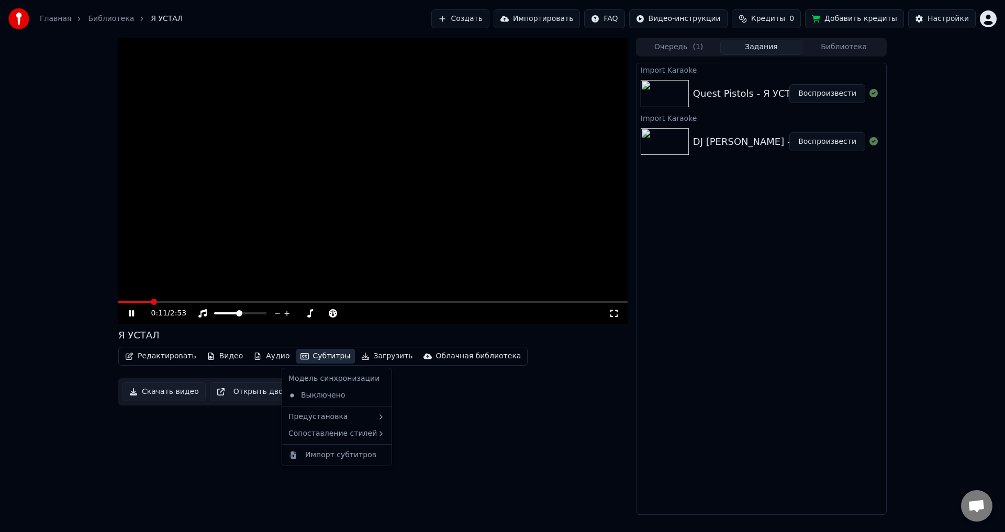
click at [319, 351] on button "Субтитры" at bounding box center [325, 356] width 59 height 15
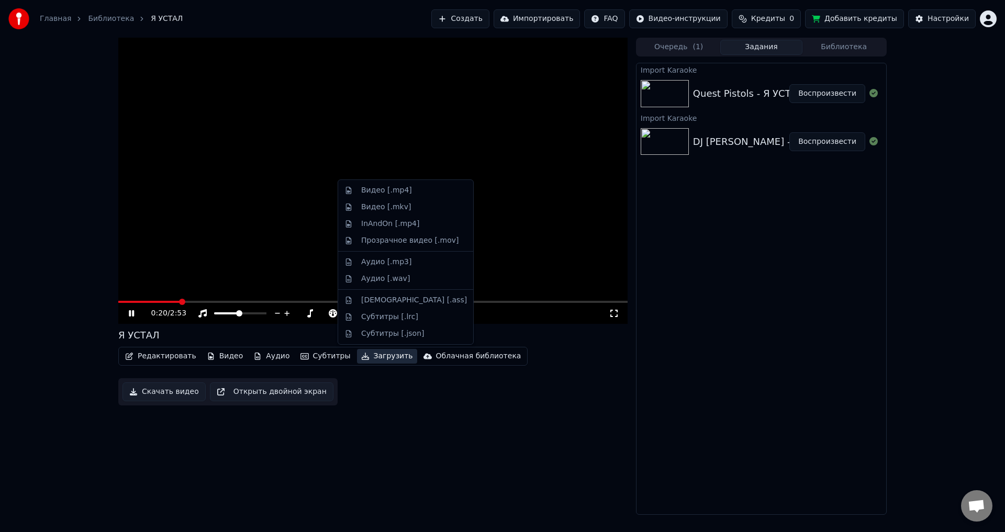
click at [277, 275] on video at bounding box center [372, 181] width 509 height 286
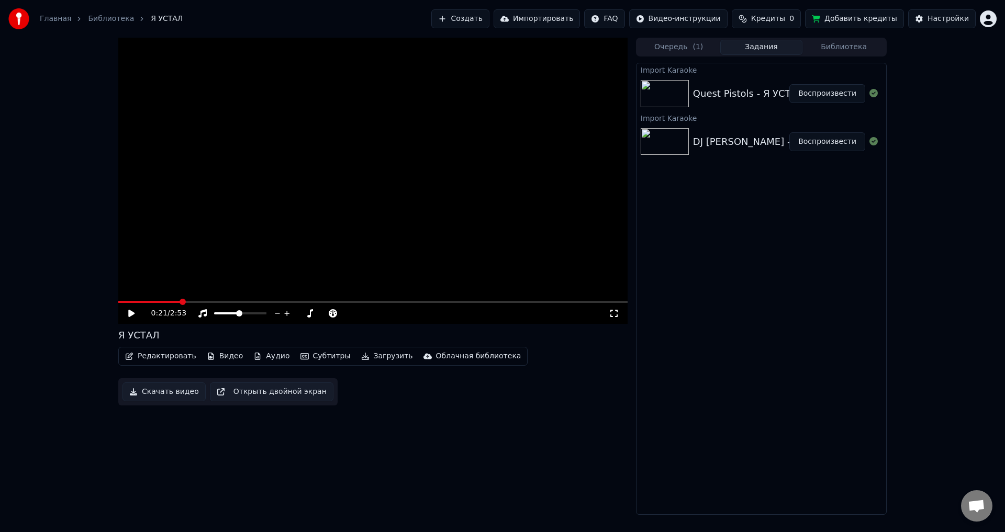
click at [129, 314] on icon at bounding box center [131, 313] width 6 height 7
click at [614, 312] on icon at bounding box center [614, 313] width 10 height 8
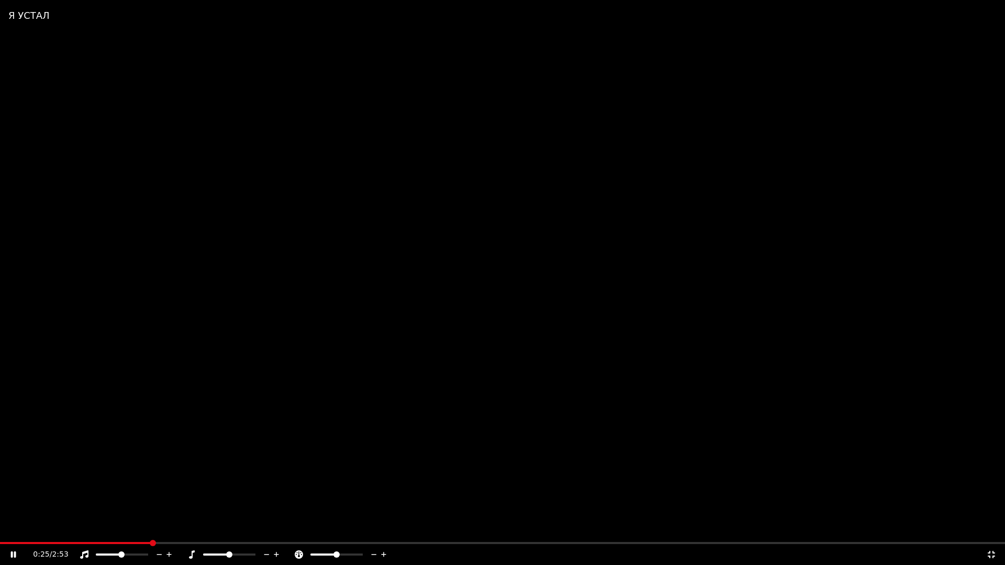
click at [182, 532] on div "0:25 / 2:53" at bounding box center [502, 554] width 1005 height 21
drag, startPoint x: 168, startPoint y: 541, endPoint x: 178, endPoint y: 544, distance: 10.4
click at [178, 532] on div "Я УСТАЛ 0:26 / 2:53" at bounding box center [502, 282] width 1005 height 565
click at [160, 532] on span at bounding box center [158, 543] width 6 height 6
click at [14, 532] on div "0:26 / 2:53" at bounding box center [502, 554] width 1005 height 21
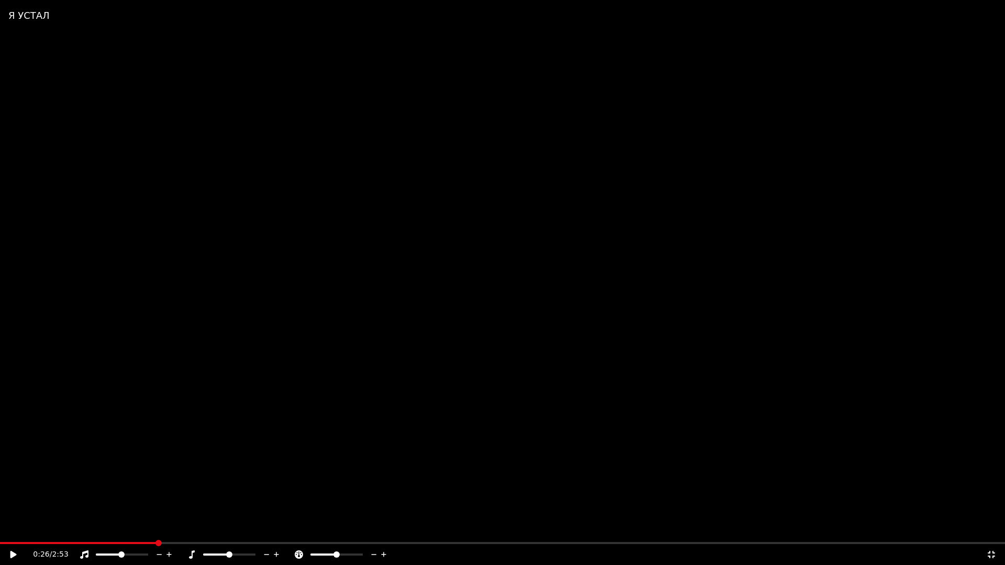
click at [17, 532] on icon at bounding box center [20, 555] width 25 height 8
click at [986, 532] on icon at bounding box center [991, 555] width 10 height 8
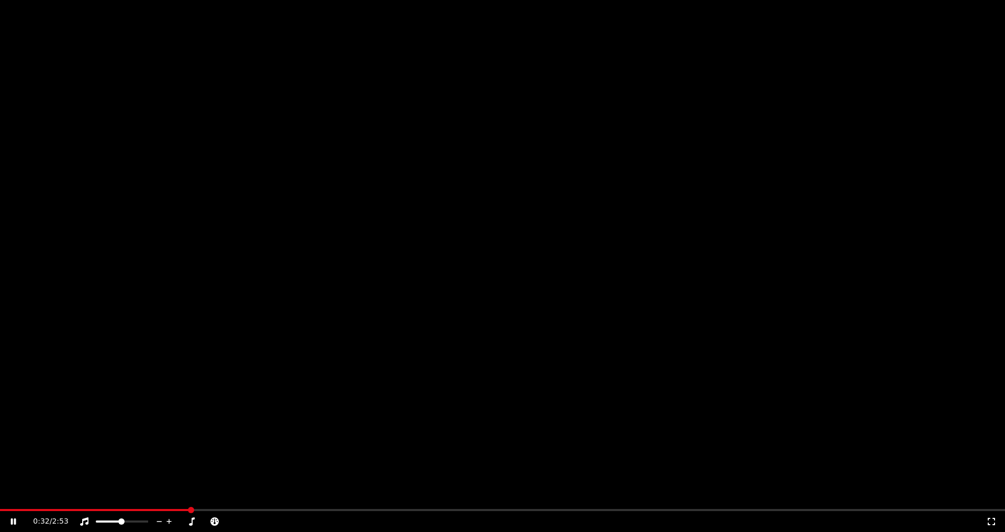
click at [310, 77] on button "Субтитры" at bounding box center [325, 70] width 59 height 15
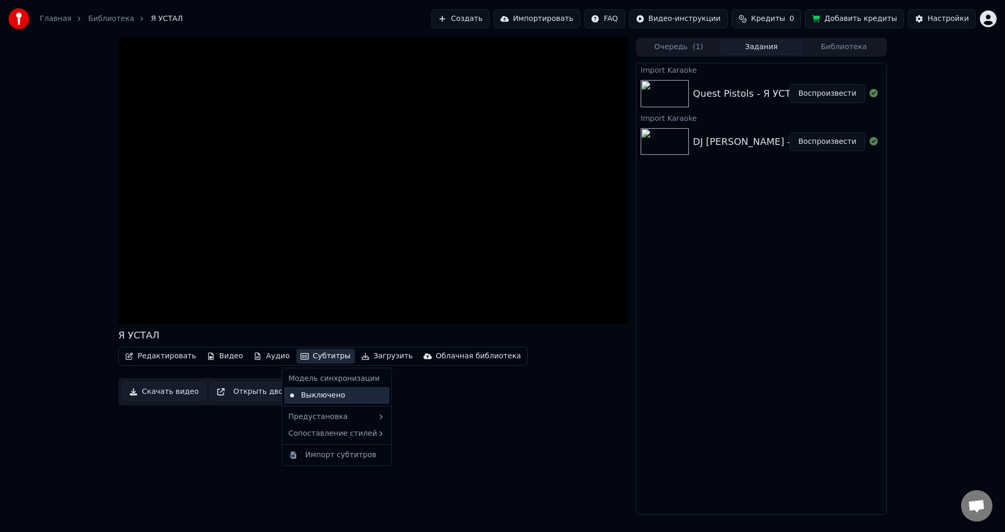
click at [308, 393] on div "Выключено" at bounding box center [336, 395] width 105 height 17
click at [322, 358] on button "Субтитры" at bounding box center [325, 356] width 59 height 15
click at [364, 451] on div "Импорт субтитров" at bounding box center [340, 455] width 71 height 10
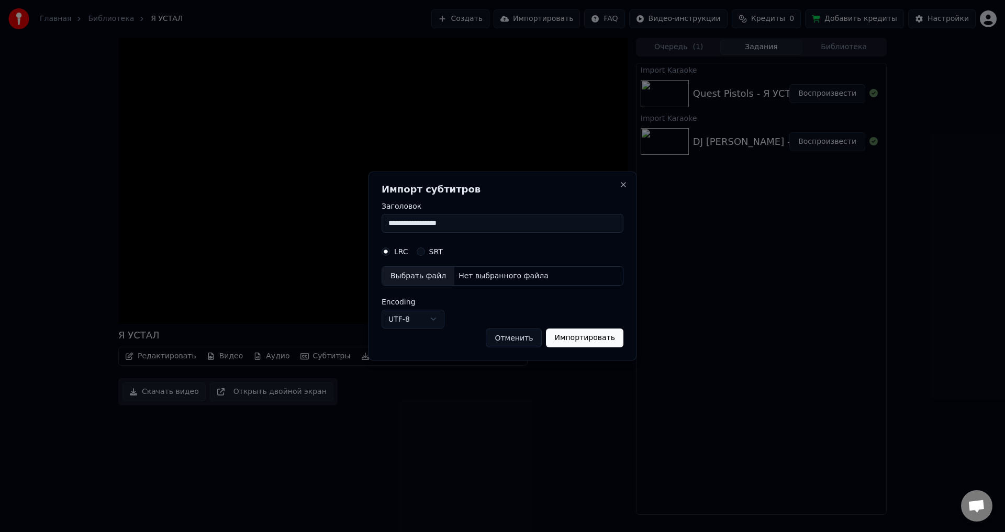
click at [487, 280] on div "Нет выбранного файла" at bounding box center [503, 276] width 98 height 10
click at [425, 246] on div "LRC SRT" at bounding box center [503, 251] width 242 height 21
click at [421, 252] on button "SRT" at bounding box center [421, 252] width 8 height 8
click at [472, 274] on div "Нет выбранного файла" at bounding box center [503, 276] width 98 height 10
select select "**********"
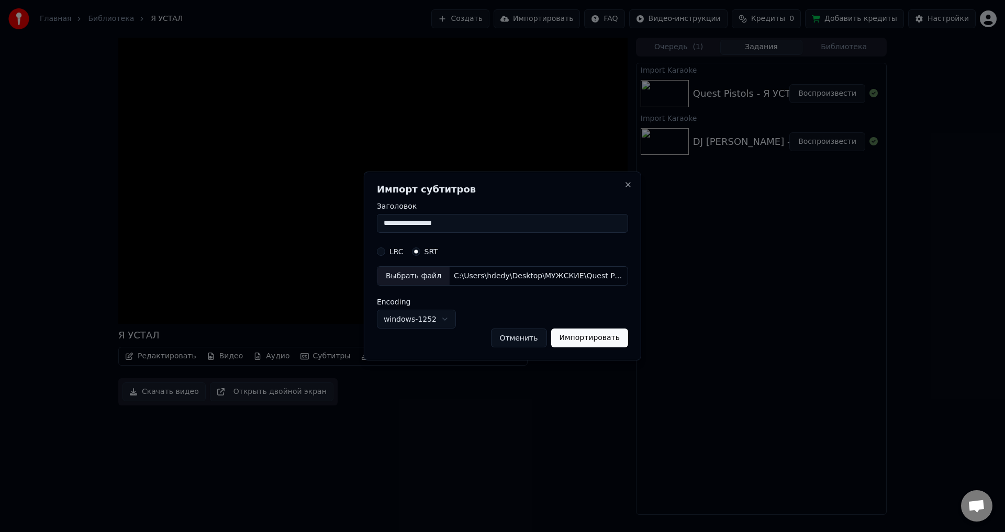
click at [588, 336] on button "Импортировать" at bounding box center [589, 338] width 77 height 19
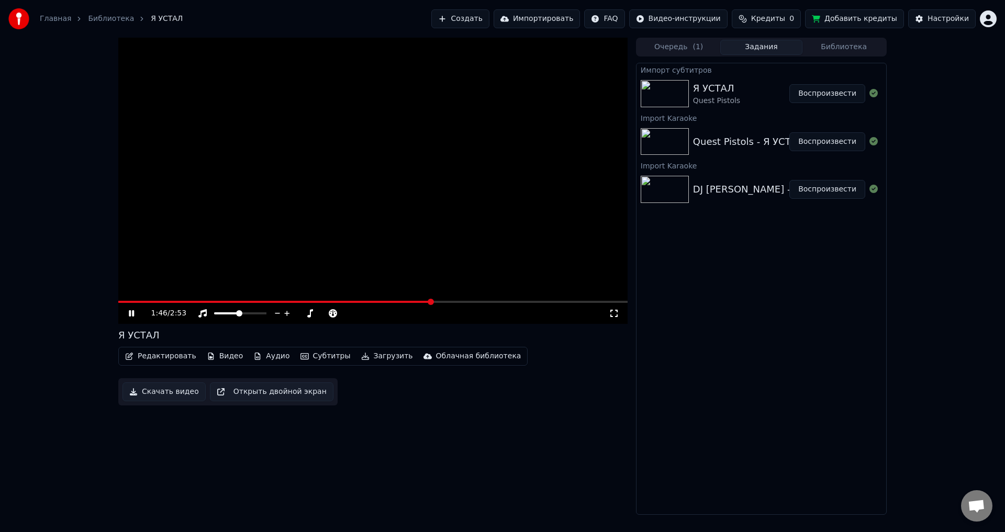
click at [489, 17] on button "Создать" at bounding box center [460, 18] width 58 height 19
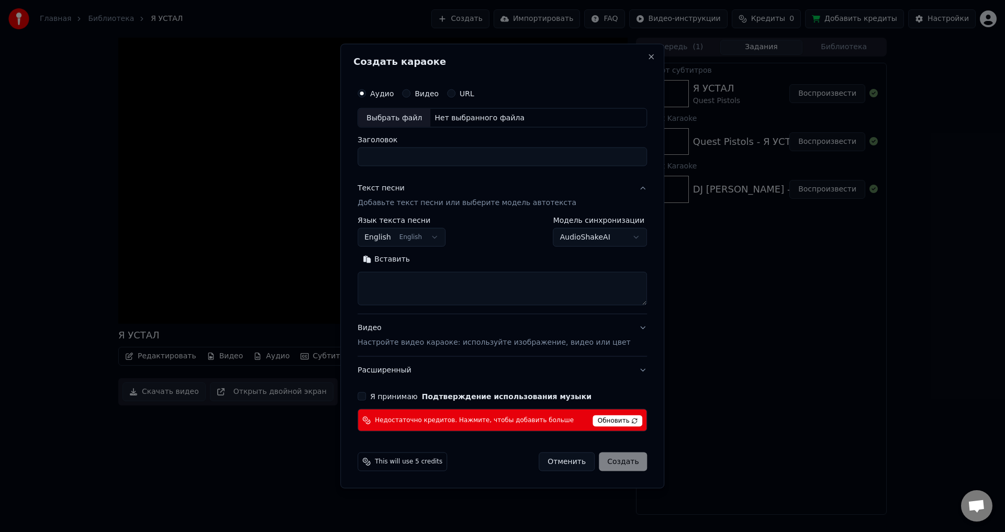
click at [410, 96] on button "Видео" at bounding box center [406, 93] width 8 height 8
drag, startPoint x: 378, startPoint y: 93, endPoint x: 390, endPoint y: 97, distance: 13.2
click at [366, 92] on button "Аудио" at bounding box center [361, 93] width 8 height 8
click at [647, 57] on button "Close" at bounding box center [651, 56] width 8 height 8
select select
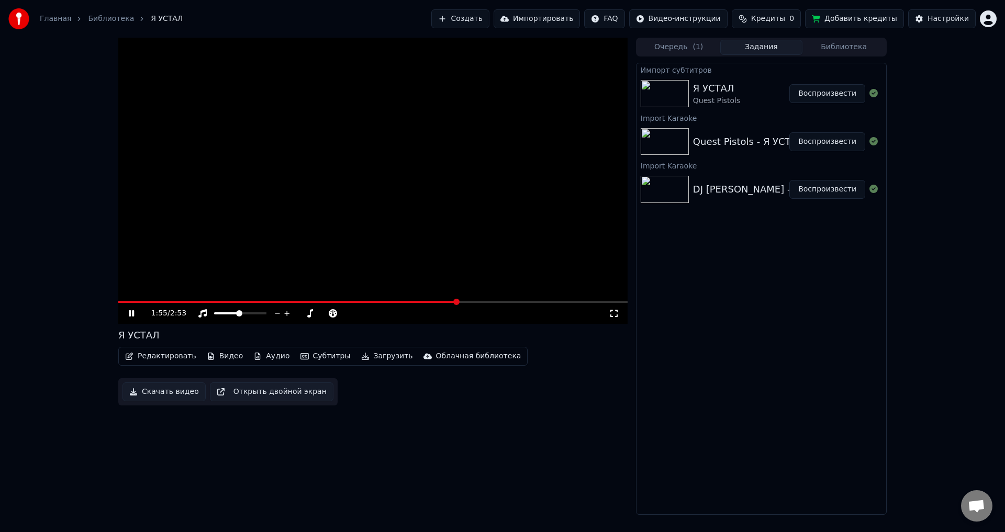
click at [130, 312] on icon at bounding box center [131, 313] width 5 height 6
click at [689, 8] on div "Главная Библиотека Я УСТАЛ Создать Импортировать FAQ Видео-инструкции Кредиты 0…" at bounding box center [502, 19] width 1005 height 38
click at [688, 18] on html "Главная Библиотека Я УСТАЛ Создать Импортировать FAQ Видео-инструкции Кредиты 0…" at bounding box center [502, 266] width 1005 height 532
drag, startPoint x: 700, startPoint y: 59, endPoint x: 705, endPoint y: 57, distance: 5.4
click at [702, 58] on div "Инструкция по синхронизации текста" at bounding box center [709, 58] width 156 height 17
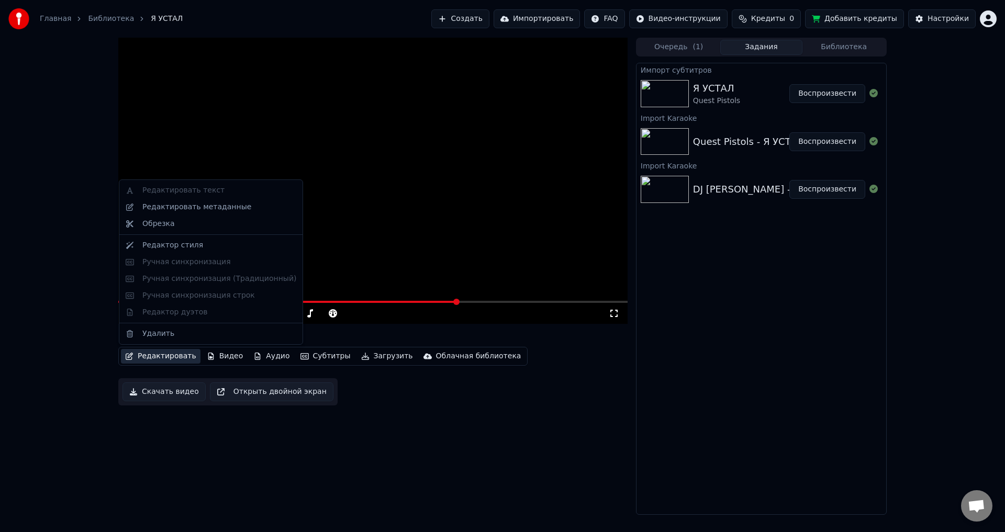
click at [137, 357] on button "Редактировать" at bounding box center [161, 356] width 80 height 15
click at [166, 186] on div "Редактировать текст Редактировать метаданные Обрезка Редактор стиля Ручная синх…" at bounding box center [211, 262] width 184 height 165
click at [386, 130] on video at bounding box center [372, 181] width 509 height 286
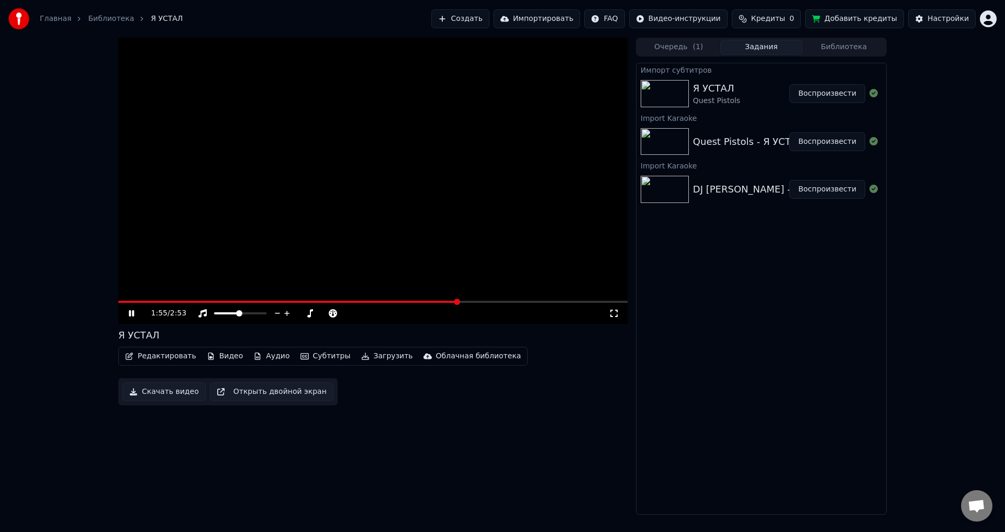
click at [130, 316] on icon at bounding box center [131, 313] width 5 height 6
click at [169, 356] on button "Редактировать" at bounding box center [161, 356] width 80 height 15
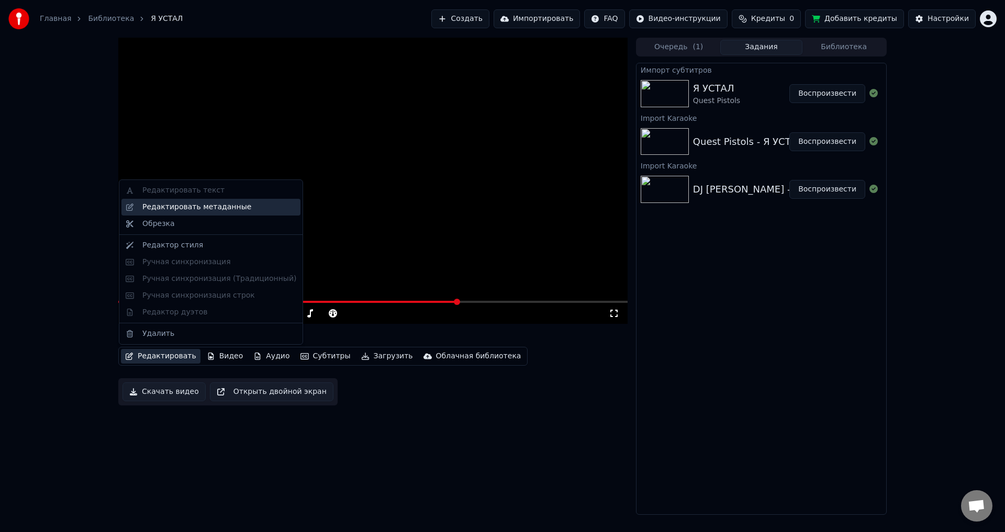
click at [191, 206] on div "Редактировать метаданные" at bounding box center [196, 207] width 109 height 10
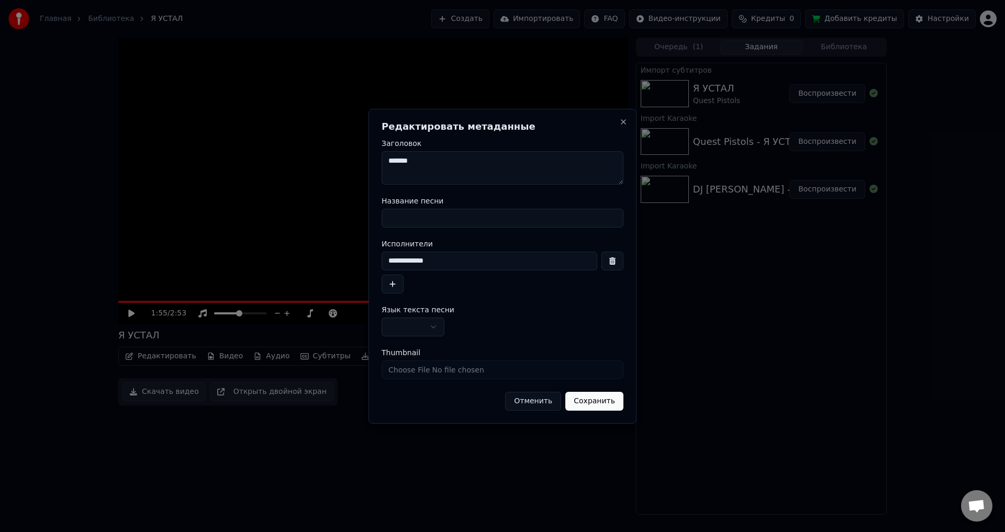
click at [430, 326] on body "**********" at bounding box center [502, 266] width 1005 height 532
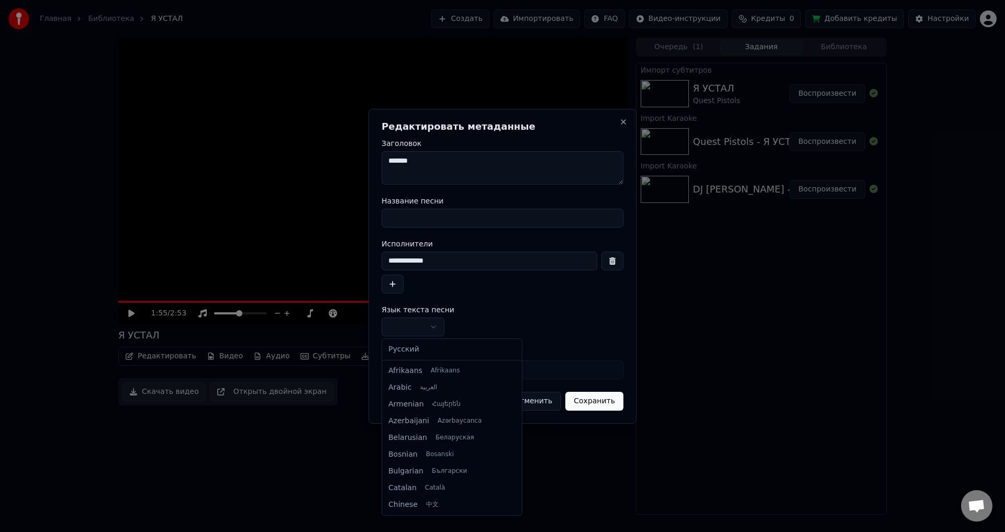
click at [433, 327] on body "**********" at bounding box center [502, 266] width 1005 height 532
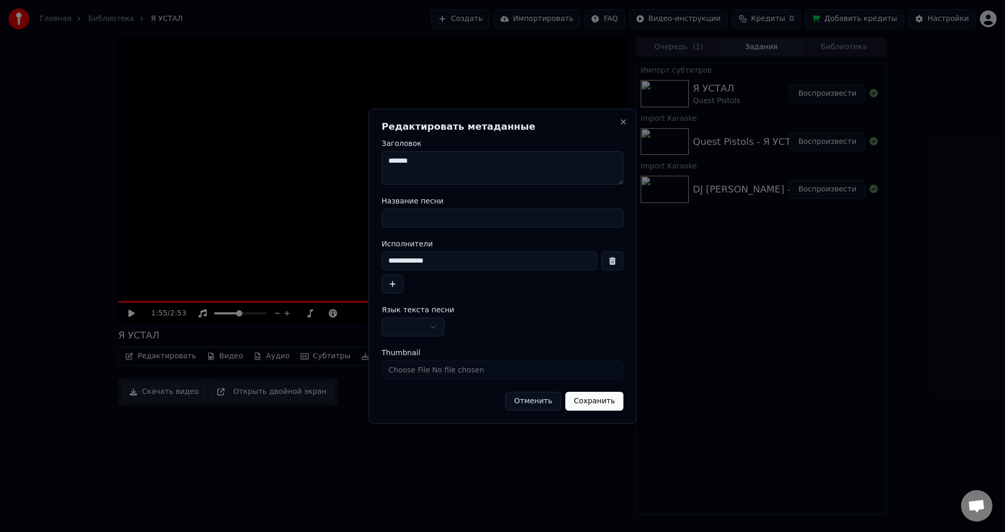
click at [475, 377] on input "Thumbnail" at bounding box center [503, 370] width 242 height 19
click at [444, 163] on textarea "*******" at bounding box center [503, 167] width 242 height 33
click at [444, 372] on input "Thumbnail" at bounding box center [503, 370] width 242 height 19
click at [454, 373] on input "Thumbnail" at bounding box center [503, 370] width 242 height 19
type input "**********"
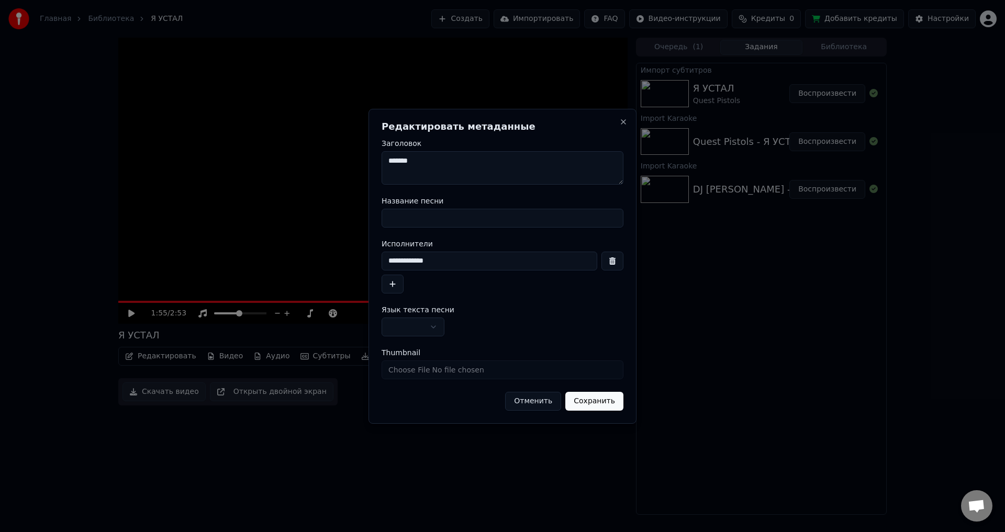
click at [587, 400] on button "Сохранить" at bounding box center [594, 401] width 58 height 19
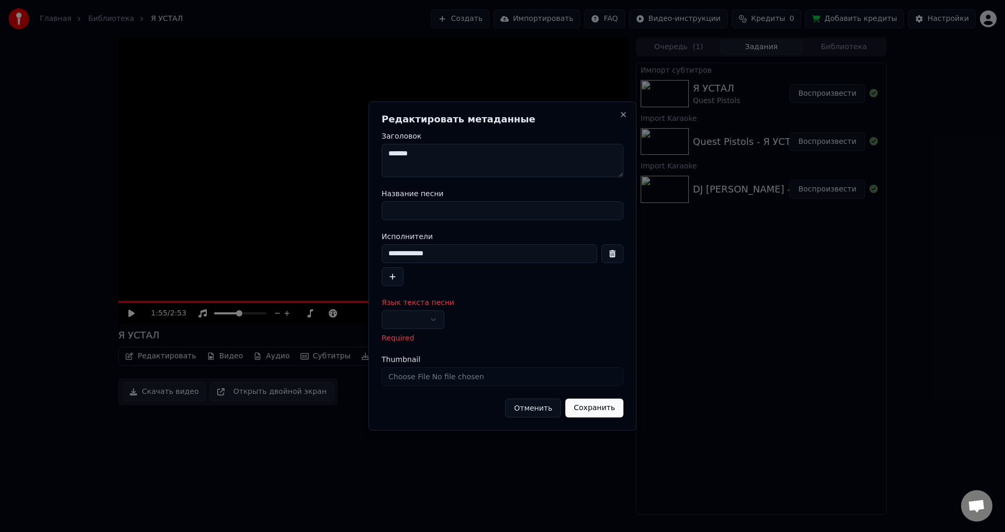
click at [427, 320] on button "button" at bounding box center [413, 319] width 63 height 19
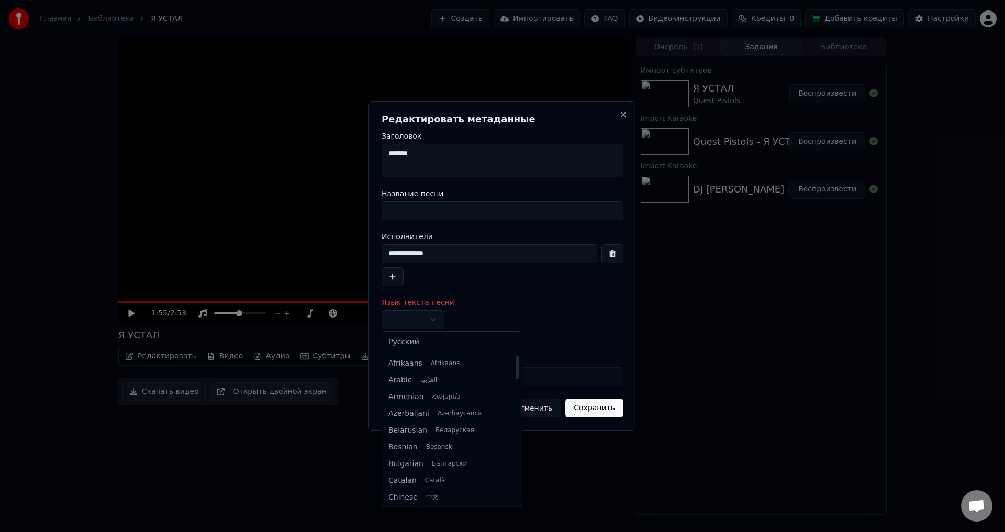
select select "**"
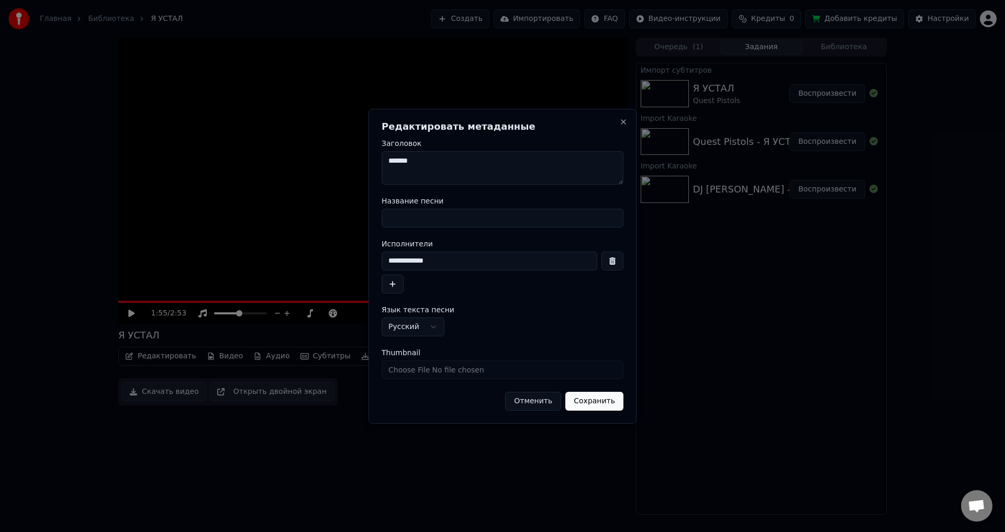
click at [596, 399] on button "Сохранить" at bounding box center [594, 401] width 58 height 19
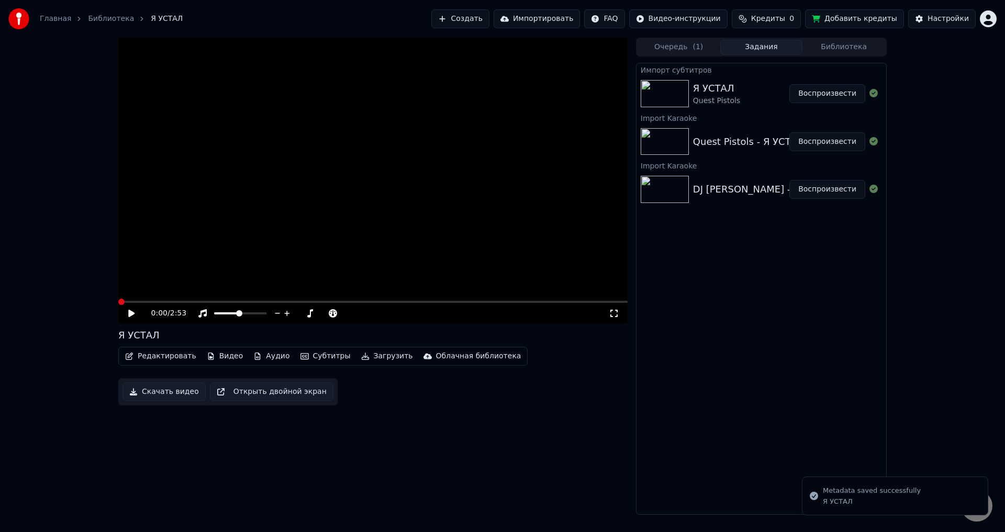
click at [124, 315] on div "0:00 / 2:53" at bounding box center [372, 313] width 501 height 10
click at [134, 313] on icon at bounding box center [131, 313] width 6 height 7
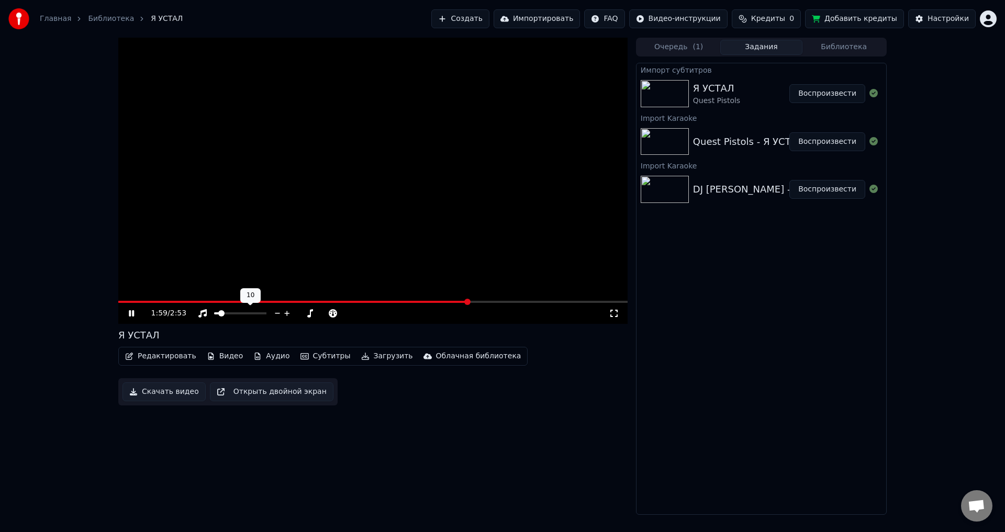
click at [219, 317] on span at bounding box center [221, 313] width 6 height 6
click at [173, 300] on video at bounding box center [372, 181] width 509 height 286
click at [172, 303] on span at bounding box center [294, 302] width 352 height 2
click at [152, 303] on span at bounding box center [144, 302] width 53 height 2
click at [133, 304] on div "0:12 / 2:53" at bounding box center [372, 313] width 509 height 21
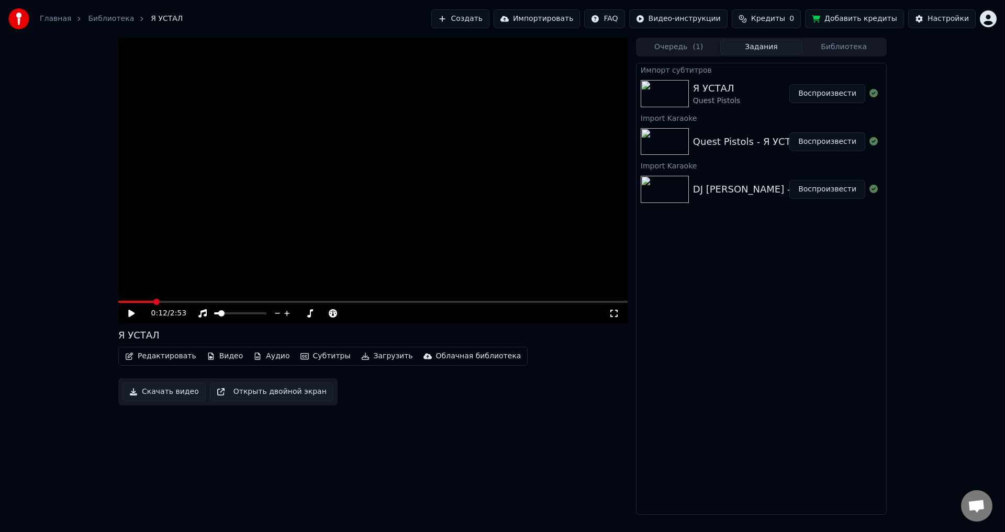
click at [132, 313] on icon at bounding box center [131, 313] width 6 height 7
click at [129, 363] on button "Редактировать" at bounding box center [161, 356] width 80 height 15
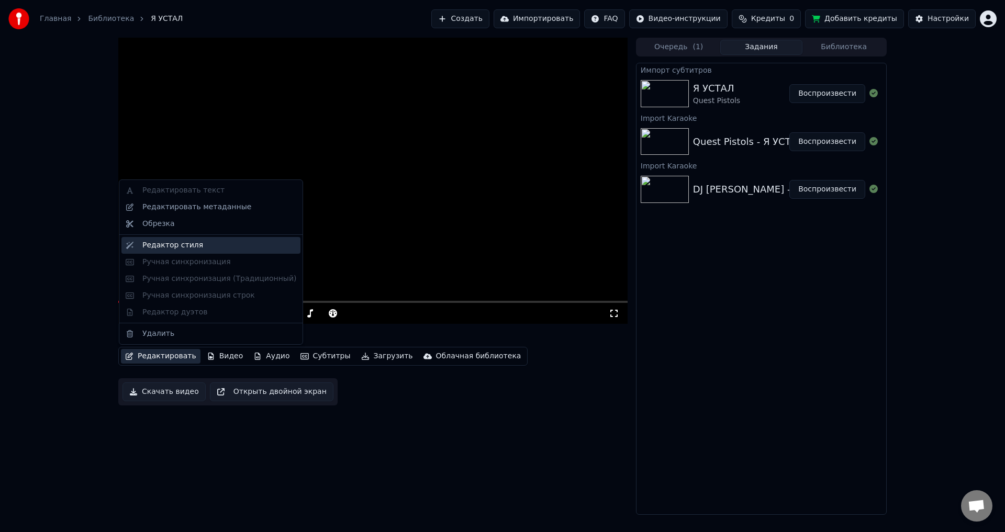
click at [192, 247] on div "Редактор стиля" at bounding box center [172, 245] width 61 height 10
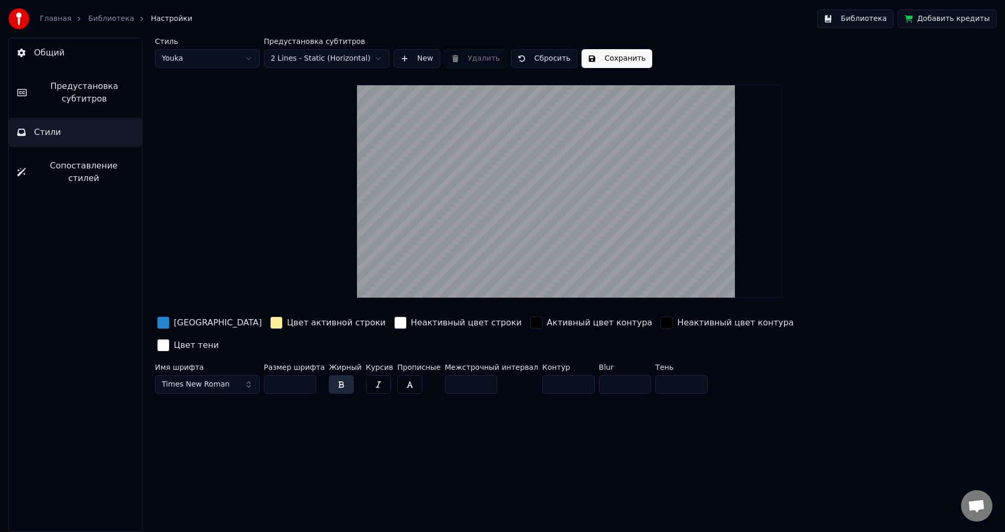
click at [50, 20] on link "Главная" at bounding box center [55, 19] width 31 height 10
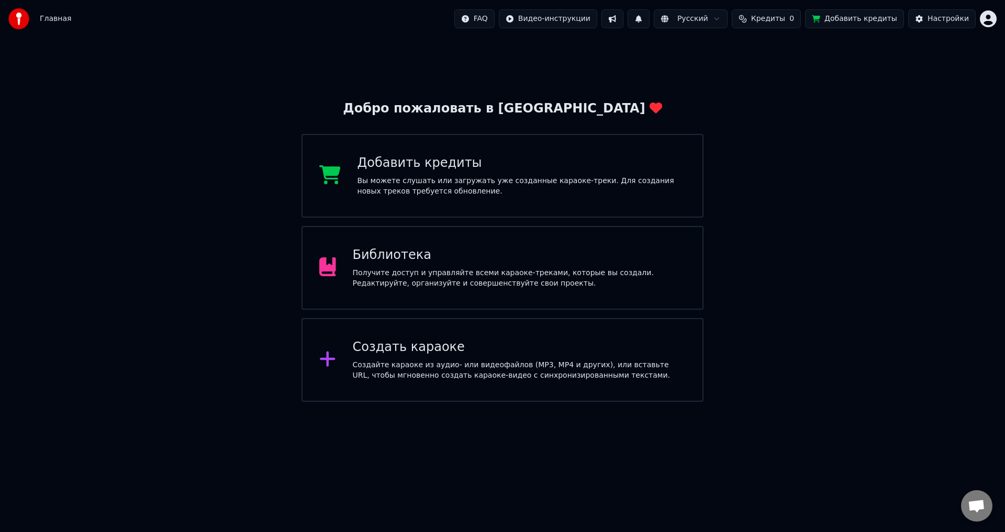
click at [411, 285] on div "Получите доступ и управляйте всеми караоке-треками, которые вы создали. Редакти…" at bounding box center [519, 278] width 333 height 21
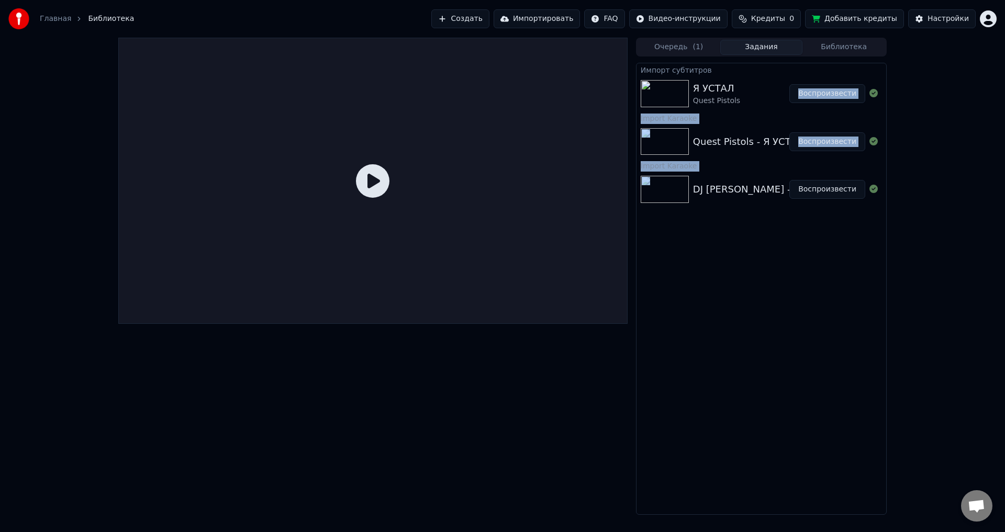
drag, startPoint x: 738, startPoint y: 229, endPoint x: 728, endPoint y: 77, distance: 152.1
click at [728, 77] on div "Импорт субтитров Я УСТАЛ Quest Pistols Воспроизвести Import Karaoke Quest Pisto…" at bounding box center [761, 289] width 251 height 452
click at [865, 267] on div "Импорт субтитров Я УСТАЛ Quest Pistols Воспроизвести Import Karaoke Quest Pisto…" at bounding box center [761, 289] width 251 height 452
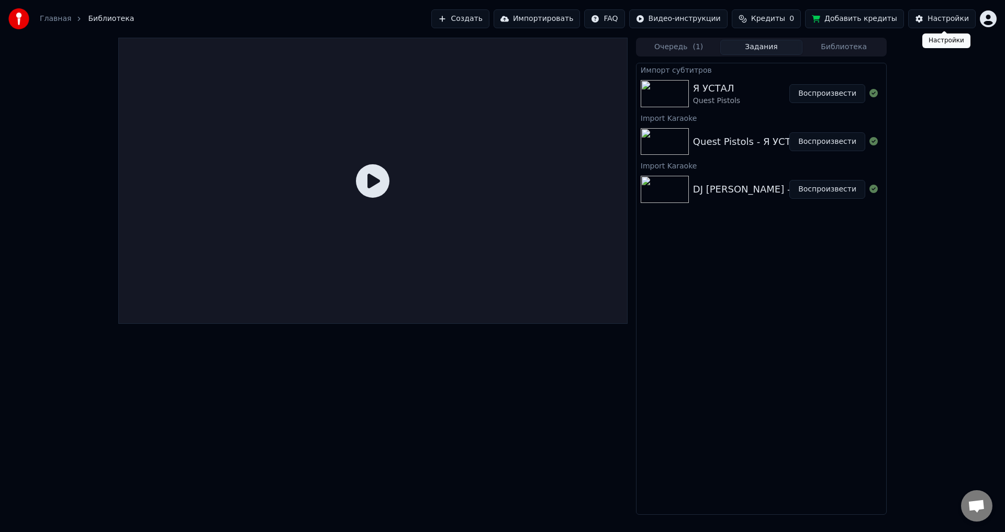
click at [928, 15] on button "Настройки" at bounding box center [942, 18] width 68 height 19
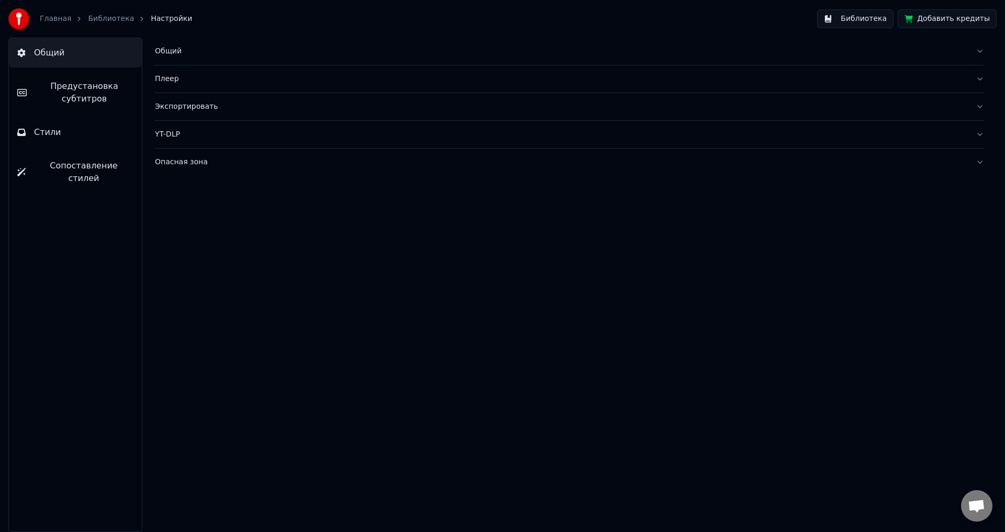
click at [87, 138] on button "Стили" at bounding box center [75, 132] width 133 height 29
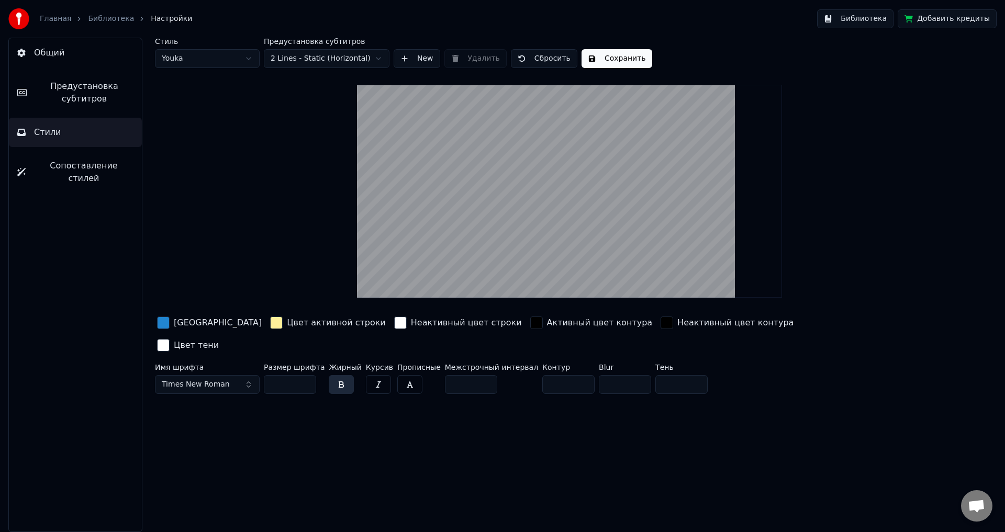
click at [0, 292] on div "Общий Предустановка субтитров Стили Сопоставление стилей" at bounding box center [67, 285] width 134 height 495
click at [42, 314] on div "Общий Предустановка субтитров Стили Сопоставление стилей" at bounding box center [75, 285] width 134 height 495
click at [52, 19] on link "Главная" at bounding box center [55, 19] width 31 height 10
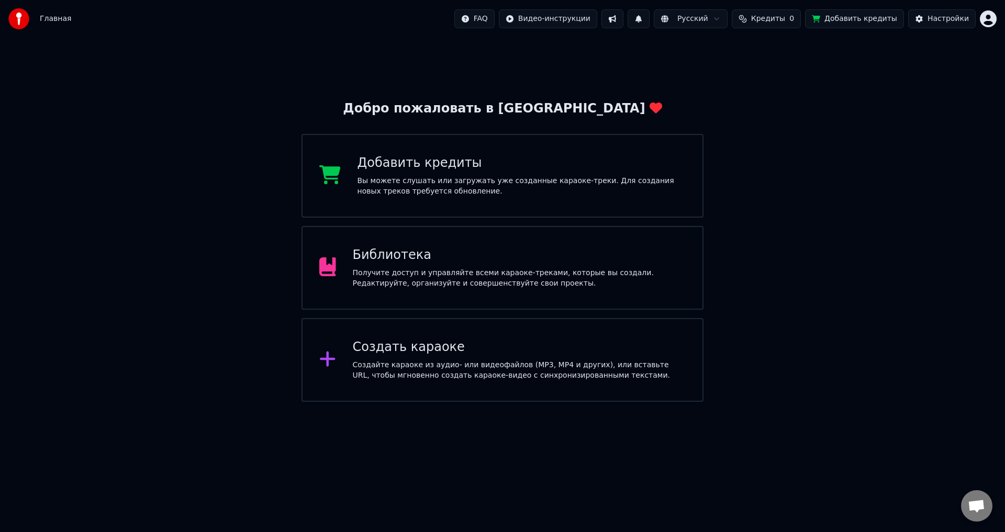
click at [378, 234] on div "Библиотека Получите доступ и управляйте всеми караоке-треками, которые вы созда…" at bounding box center [502, 268] width 402 height 84
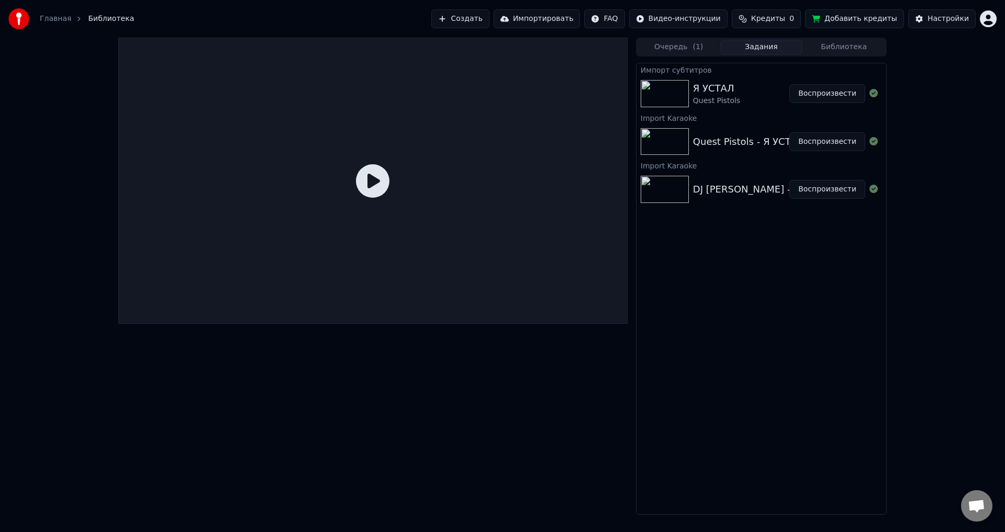
click at [696, 49] on span "( 1 )" at bounding box center [697, 47] width 10 height 10
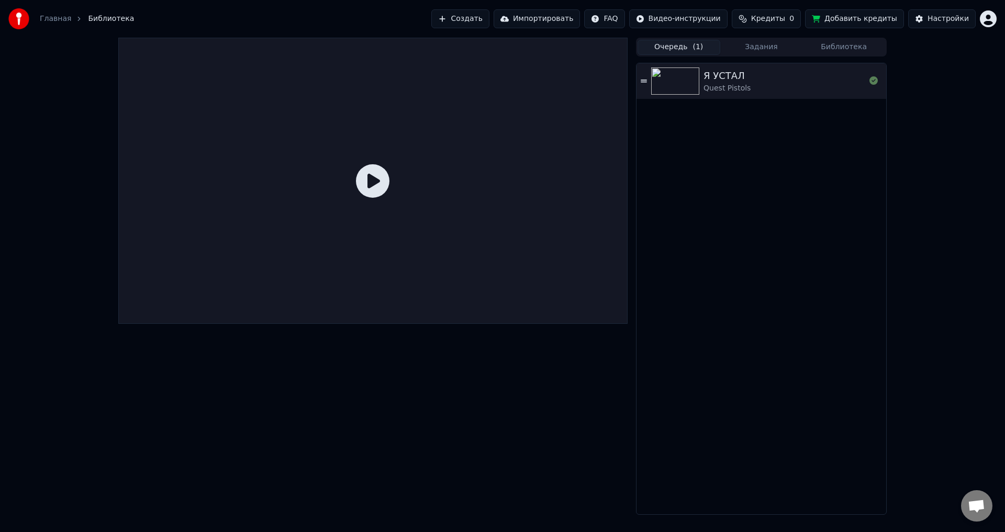
click at [867, 43] on button "Библиотека" at bounding box center [843, 47] width 83 height 15
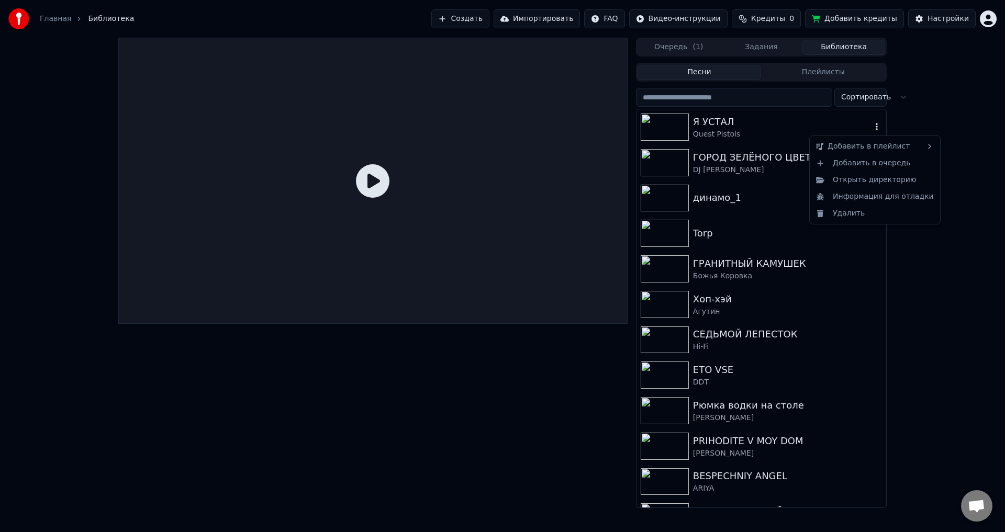
click at [871, 123] on icon "button" at bounding box center [876, 126] width 10 height 8
click at [865, 210] on div "Удалить" at bounding box center [875, 213] width 126 height 17
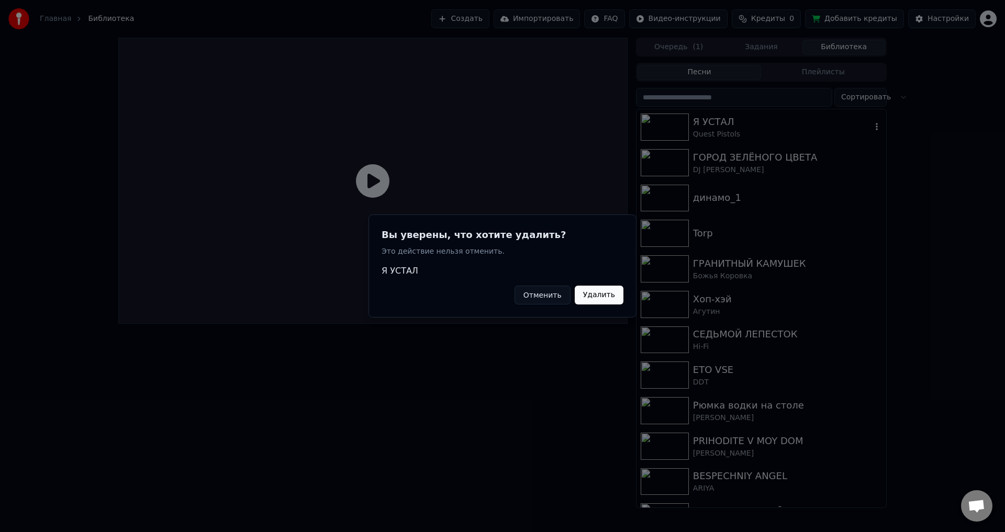
drag, startPoint x: 595, startPoint y: 291, endPoint x: 634, endPoint y: 284, distance: 39.4
click at [595, 290] on button "Удалить" at bounding box center [599, 295] width 49 height 19
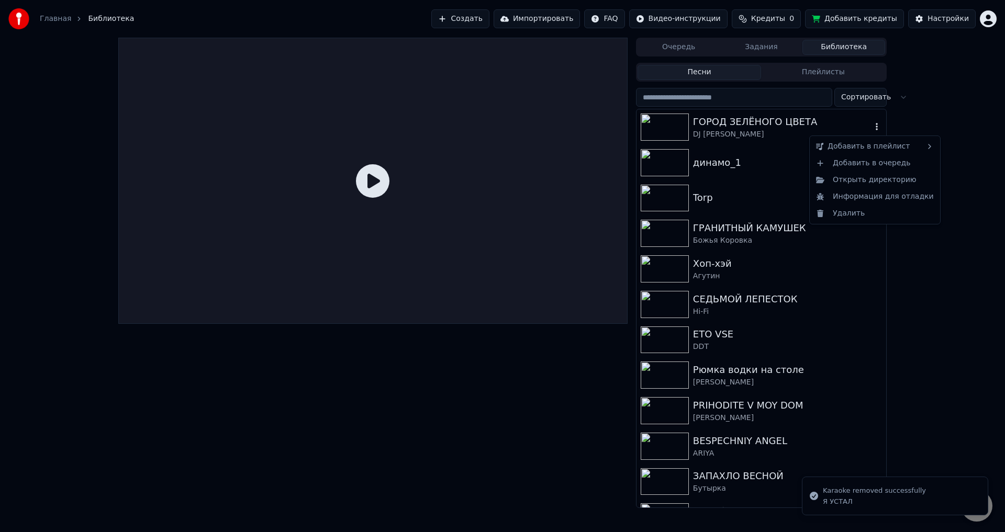
click at [871, 126] on icon "button" at bounding box center [876, 126] width 10 height 8
click at [854, 212] on div "Удалить" at bounding box center [875, 213] width 126 height 17
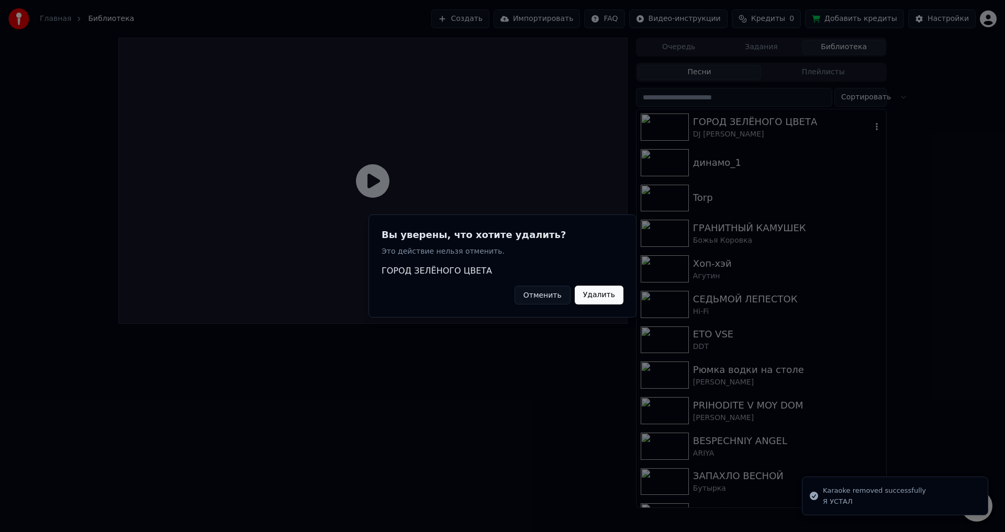
click at [606, 297] on button "Удалить" at bounding box center [599, 295] width 49 height 19
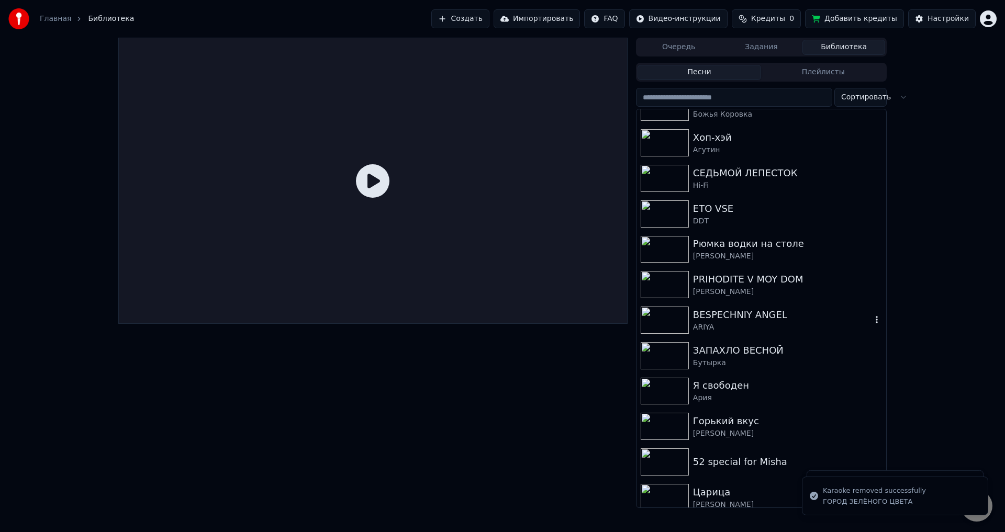
scroll to position [98, 0]
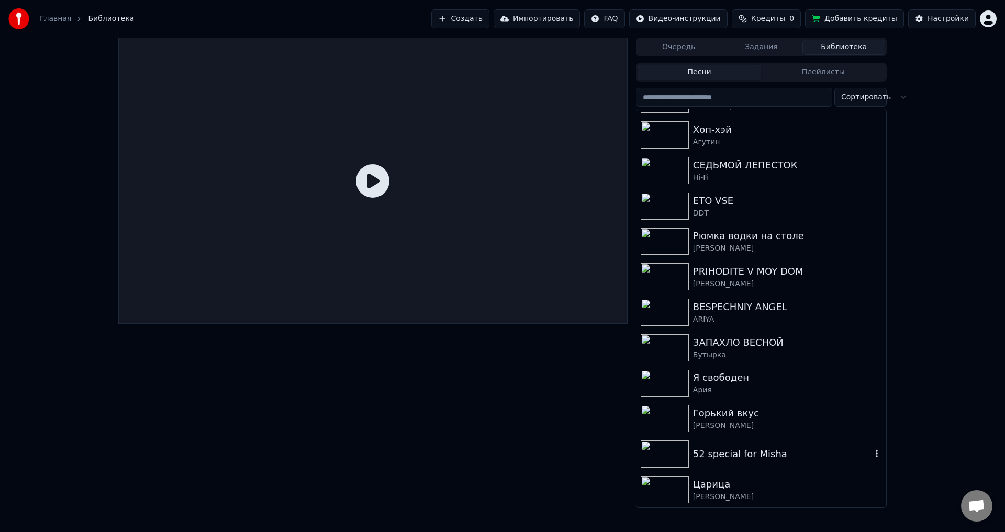
click at [691, 455] on div at bounding box center [667, 454] width 52 height 27
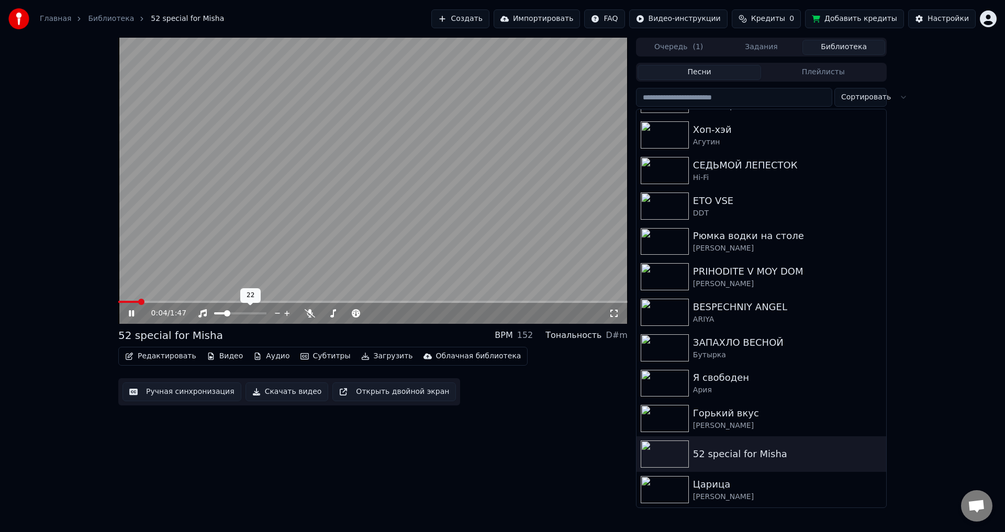
click at [226, 317] on span at bounding box center [227, 313] width 6 height 6
click at [316, 310] on div at bounding box center [357, 313] width 84 height 10
drag, startPoint x: 330, startPoint y: 315, endPoint x: 323, endPoint y: 312, distance: 7.3
click at [329, 314] on div at bounding box center [357, 313] width 84 height 10
drag, startPoint x: 320, startPoint y: 312, endPoint x: 327, endPoint y: 313, distance: 7.5
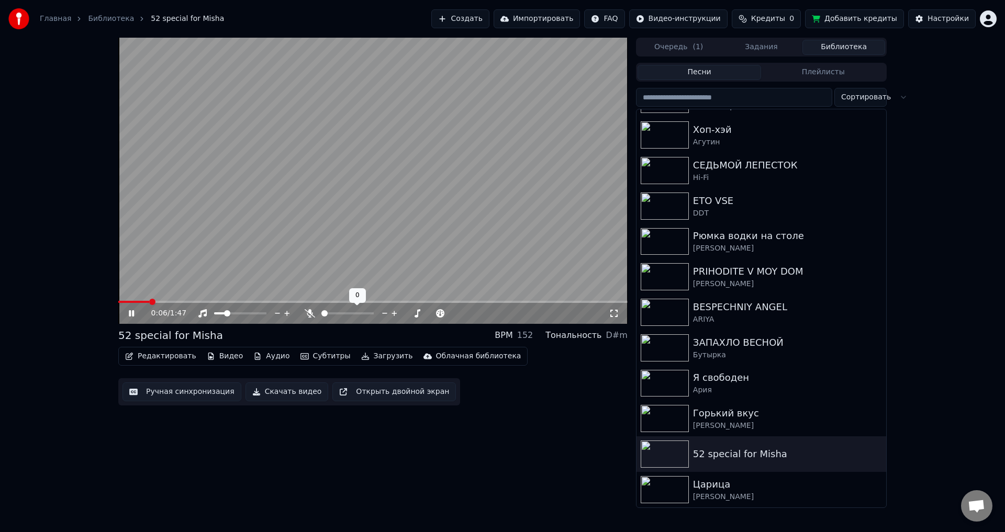
click at [327, 313] on div at bounding box center [357, 313] width 84 height 10
click at [374, 317] on span at bounding box center [370, 313] width 6 height 6
click at [365, 317] on span at bounding box center [366, 313] width 6 height 6
click at [335, 311] on icon at bounding box center [333, 313] width 6 height 8
click at [133, 314] on icon at bounding box center [131, 313] width 5 height 6
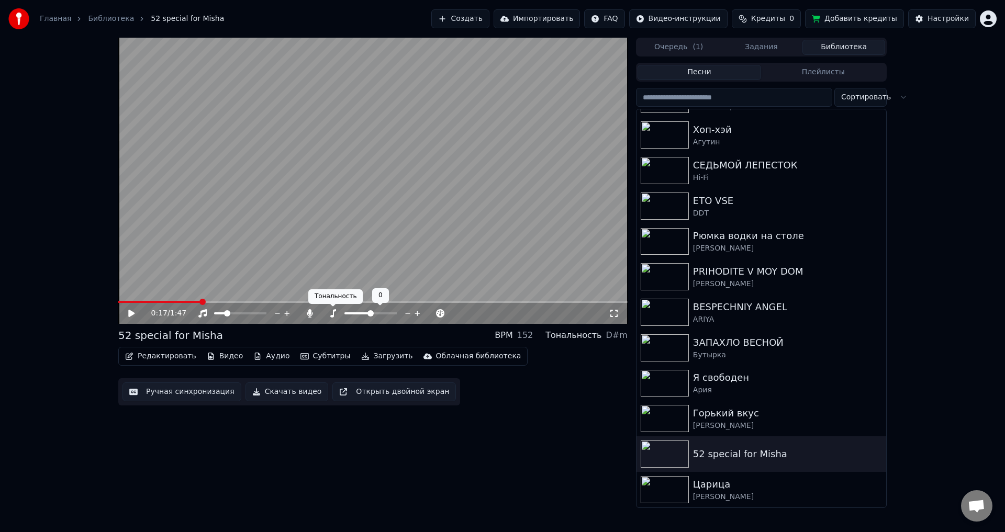
click at [332, 312] on icon at bounding box center [333, 313] width 10 height 8
click at [377, 312] on span at bounding box center [374, 313] width 6 height 6
click at [130, 317] on icon at bounding box center [139, 313] width 25 height 8
click at [129, 317] on icon at bounding box center [139, 313] width 25 height 8
click at [217, 314] on span at bounding box center [219, 313] width 6 height 6
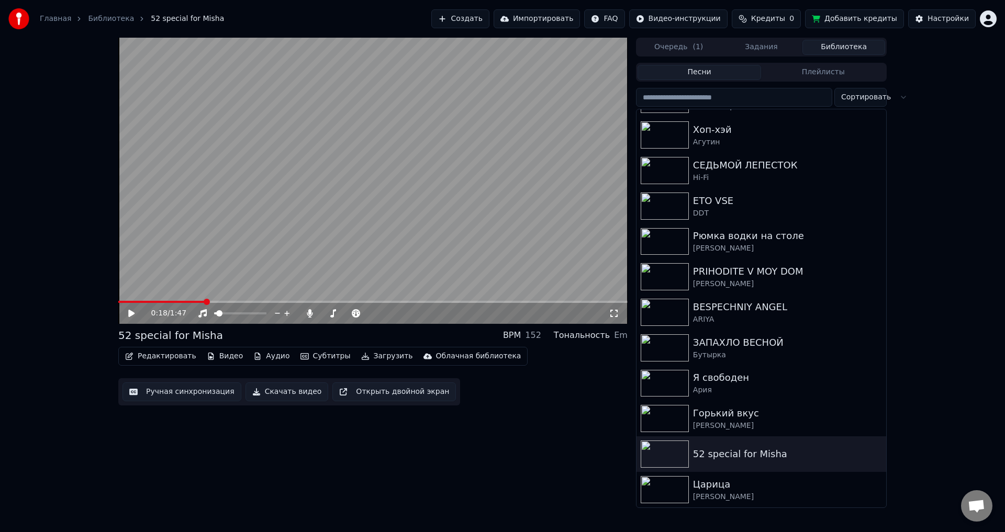
click at [127, 308] on div "0:18 / 1:47" at bounding box center [372, 313] width 501 height 10
click at [129, 314] on icon at bounding box center [131, 313] width 6 height 7
click at [132, 315] on icon at bounding box center [139, 313] width 25 height 8
click at [308, 313] on icon at bounding box center [310, 313] width 10 height 8
click at [309, 312] on icon at bounding box center [310, 313] width 10 height 8
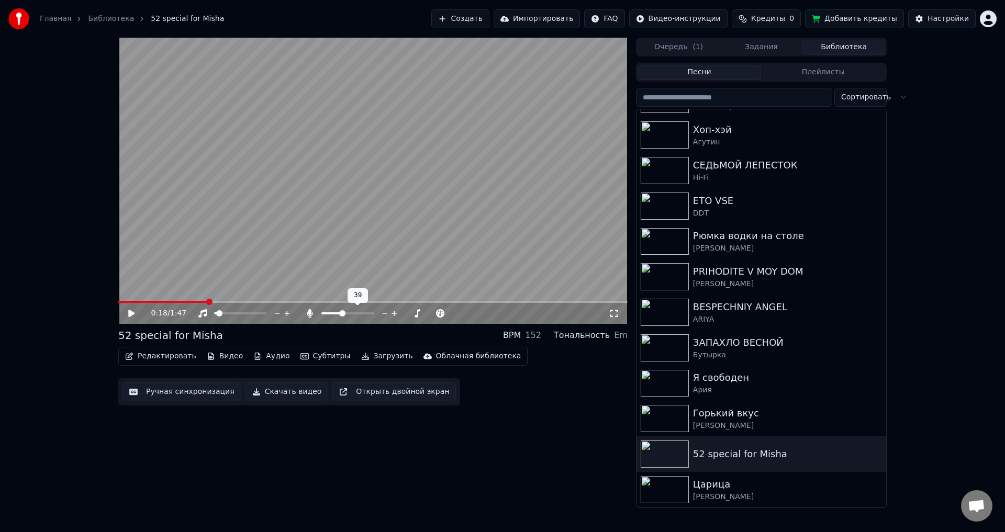
click at [341, 317] on span at bounding box center [342, 313] width 6 height 6
click at [156, 357] on button "Редактировать" at bounding box center [161, 356] width 80 height 15
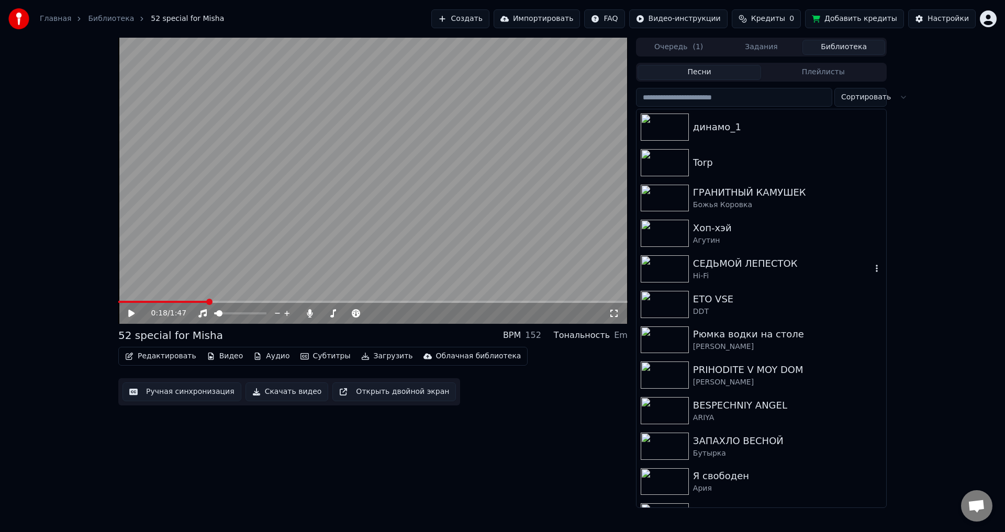
drag, startPoint x: 702, startPoint y: 253, endPoint x: 702, endPoint y: 248, distance: 5.8
click at [702, 248] on div "динамо_1 Torp ГРАНИТНЫЙ КАМУШЕК Божья Коровка Хоп-хэй Агутин СЕДЬМОЙ ЛЕПЕСТОК H…" at bounding box center [761, 357] width 250 height 497
click at [857, 267] on div "СЕДЬМОЙ ЛЕПЕСТОК" at bounding box center [782, 263] width 178 height 15
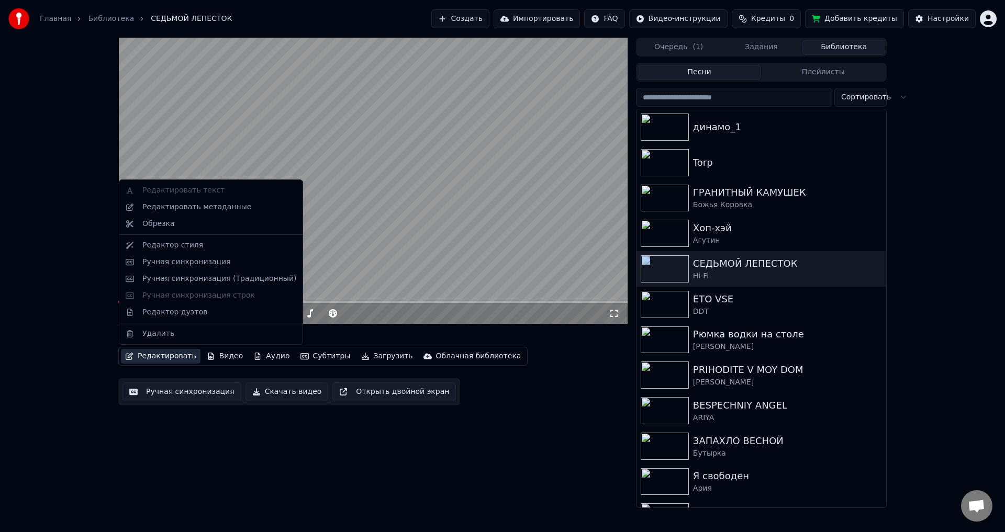
click at [137, 356] on button "Редактировать" at bounding box center [161, 356] width 80 height 15
click at [381, 225] on video at bounding box center [372, 181] width 509 height 286
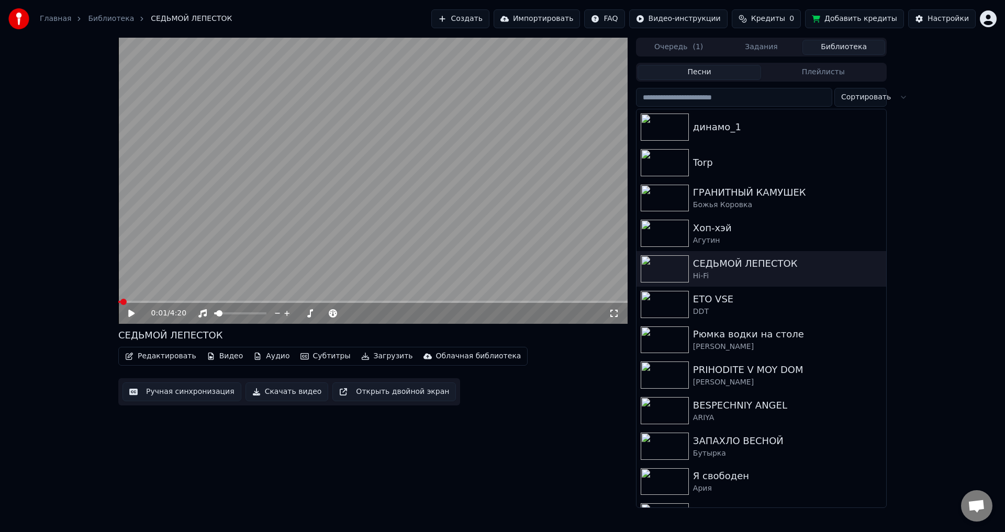
click at [131, 313] on icon at bounding box center [131, 313] width 6 height 7
click at [226, 314] on span at bounding box center [227, 313] width 6 height 6
click at [229, 317] on span at bounding box center [230, 313] width 6 height 6
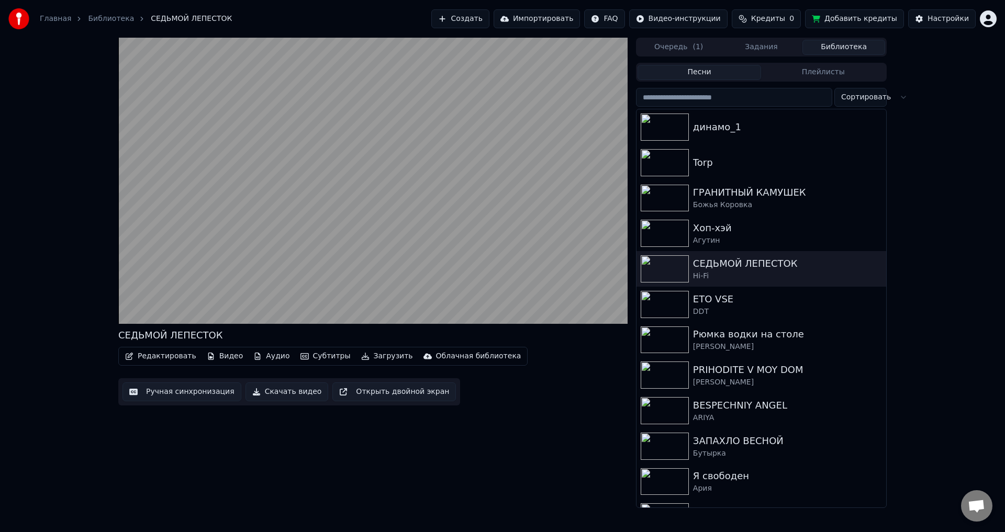
click at [200, 349] on div "Редактировать Видео Аудио Субтитры Загрузить Облачная библиотека" at bounding box center [322, 356] width 409 height 19
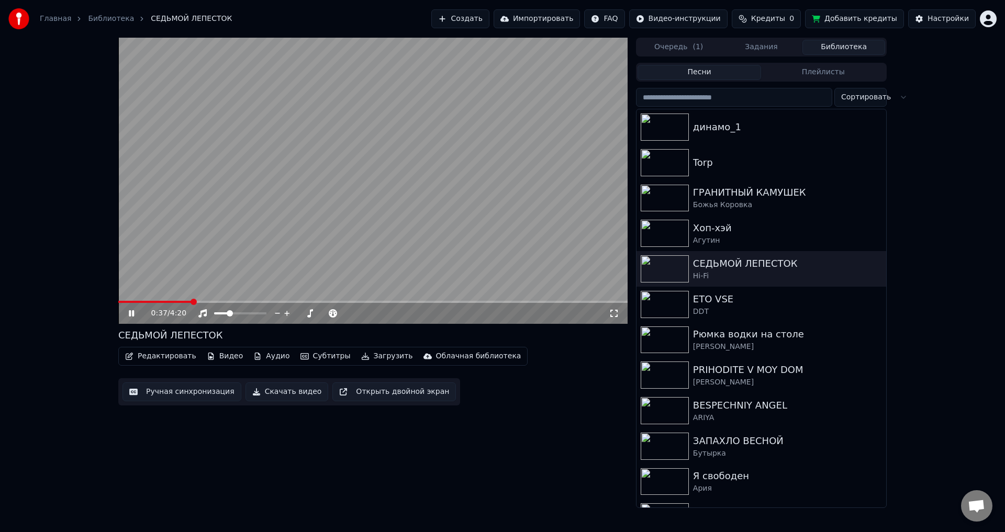
click at [130, 317] on icon at bounding box center [139, 313] width 25 height 8
click at [664, 46] on button "Очередь ( 1 )" at bounding box center [678, 47] width 83 height 15
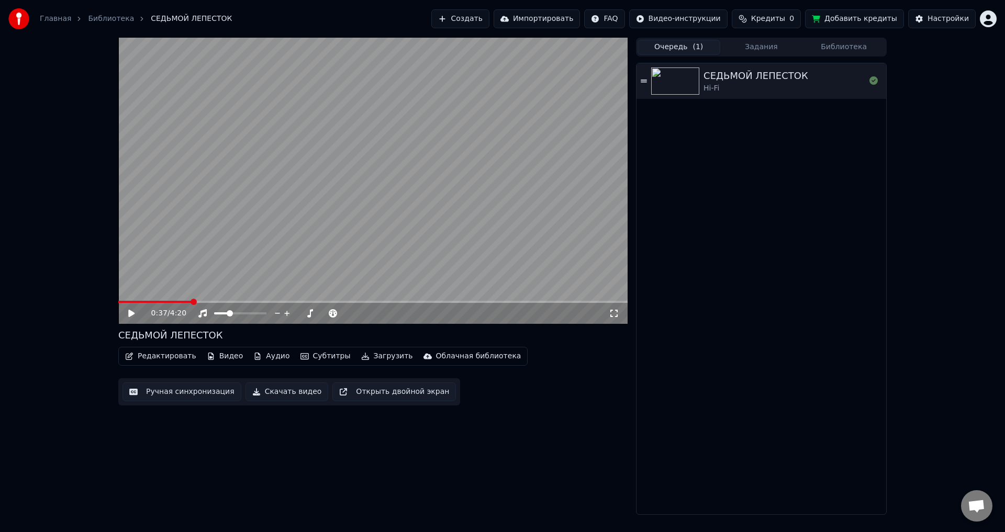
click at [766, 46] on button "Задания" at bounding box center [761, 47] width 83 height 15
click at [823, 42] on button "Библиотека" at bounding box center [843, 47] width 83 height 15
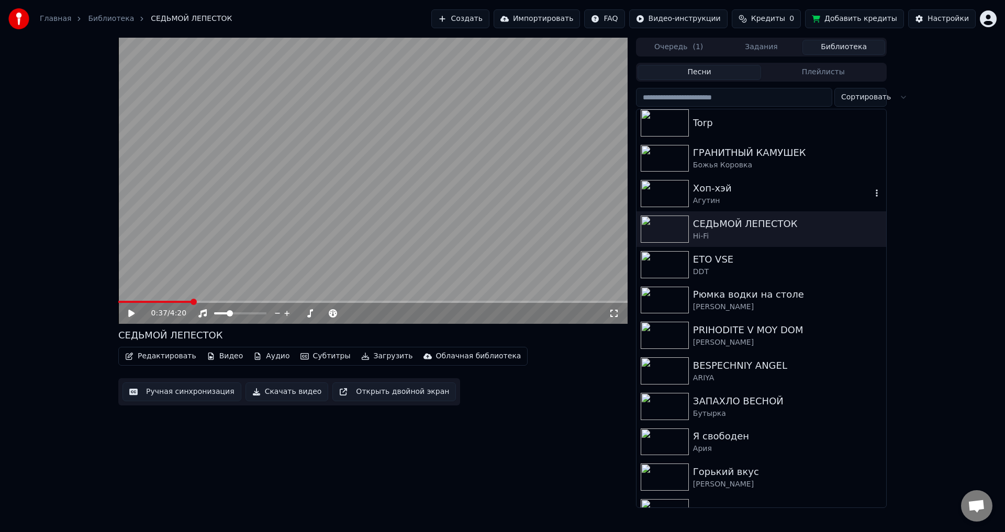
scroll to position [98, 0]
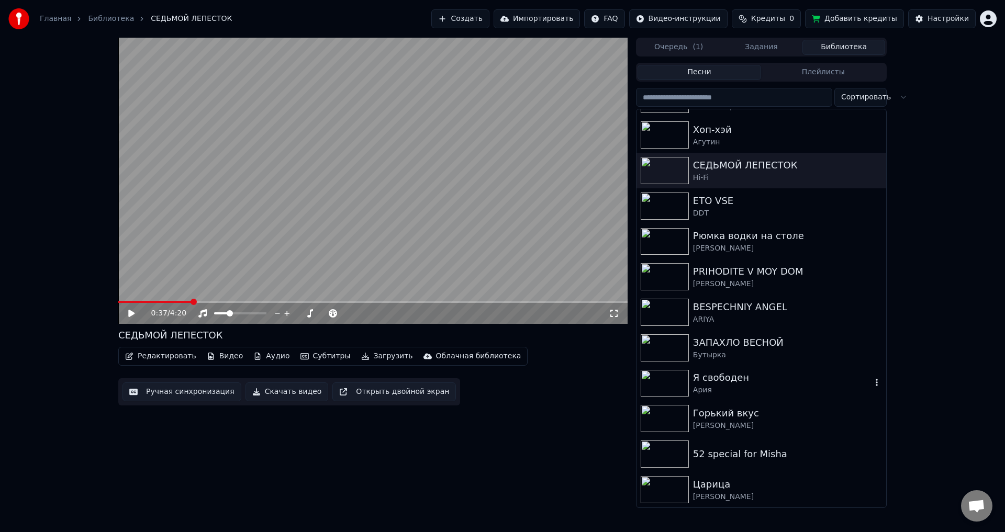
drag, startPoint x: 736, startPoint y: 381, endPoint x: 733, endPoint y: 375, distance: 7.0
click at [733, 375] on div "Я свободен" at bounding box center [782, 378] width 178 height 15
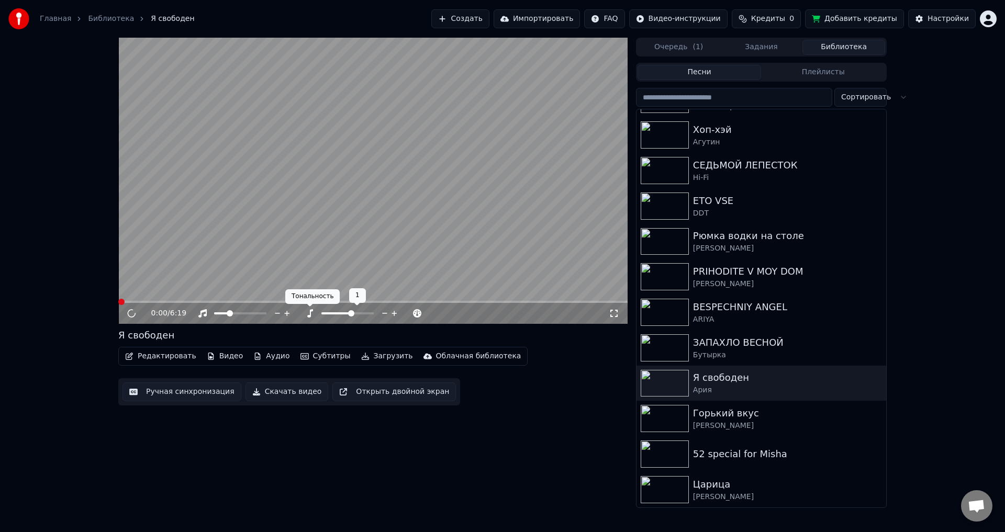
click at [310, 312] on icon at bounding box center [310, 313] width 6 height 8
click at [311, 315] on icon at bounding box center [310, 313] width 10 height 8
click at [374, 317] on span at bounding box center [370, 313] width 6 height 6
click at [224, 312] on span at bounding box center [225, 313] width 6 height 6
click at [177, 300] on video at bounding box center [372, 181] width 509 height 286
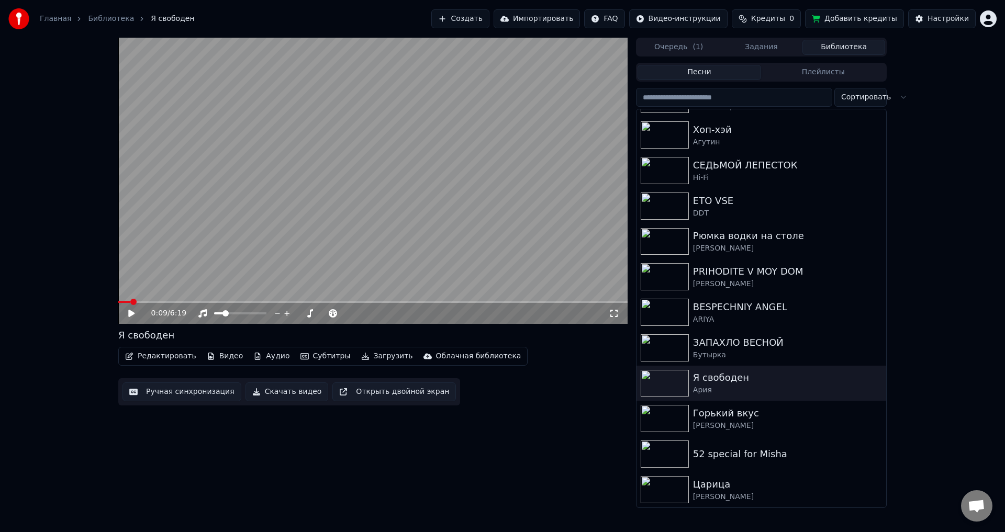
click at [169, 301] on span at bounding box center [372, 302] width 509 height 2
click at [139, 312] on icon at bounding box center [139, 313] width 25 height 8
click at [198, 304] on div "0:37 / 6:19" at bounding box center [372, 313] width 509 height 21
click at [199, 299] on video at bounding box center [372, 181] width 509 height 286
click at [202, 302] on span at bounding box center [372, 302] width 509 height 2
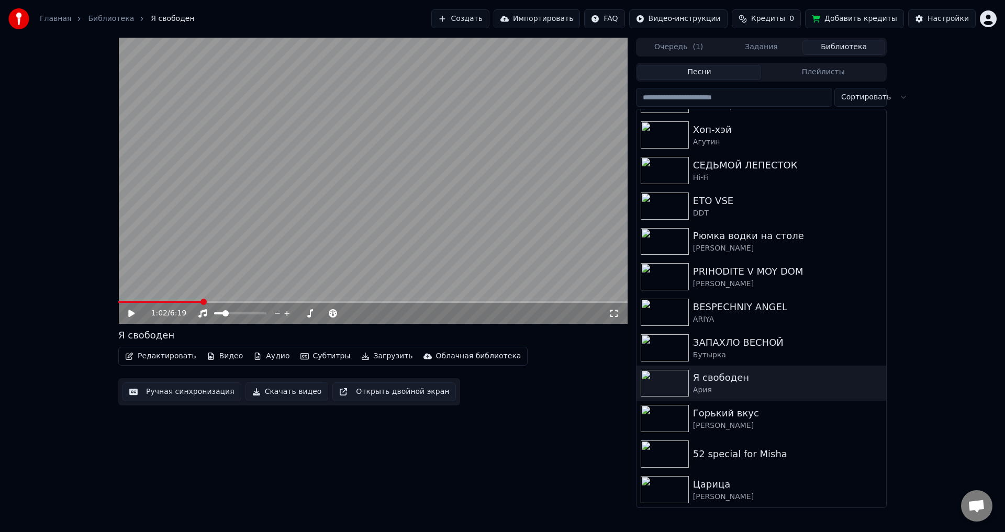
click at [129, 311] on icon at bounding box center [131, 313] width 6 height 7
click at [137, 309] on div "1:24 / 6:19" at bounding box center [372, 313] width 501 height 10
click at [128, 313] on icon at bounding box center [139, 313] width 25 height 8
click at [748, 452] on div "52 special for Misha" at bounding box center [782, 454] width 178 height 15
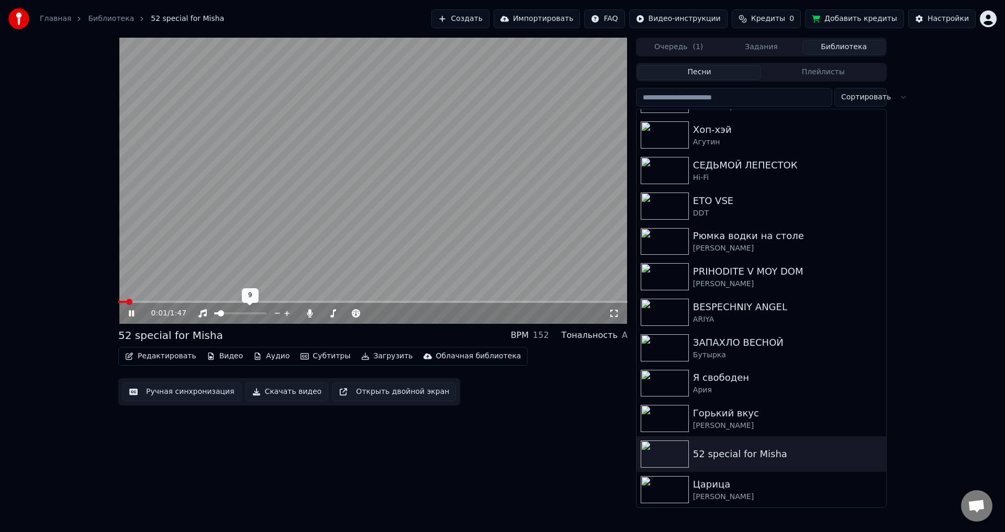
click at [219, 313] on span at bounding box center [221, 313] width 6 height 6
click at [371, 317] on span at bounding box center [370, 313] width 6 height 6
click at [308, 310] on icon at bounding box center [310, 313] width 10 height 8
click at [307, 311] on icon at bounding box center [310, 313] width 10 height 8
click at [325, 315] on span at bounding box center [323, 313] width 4 height 2
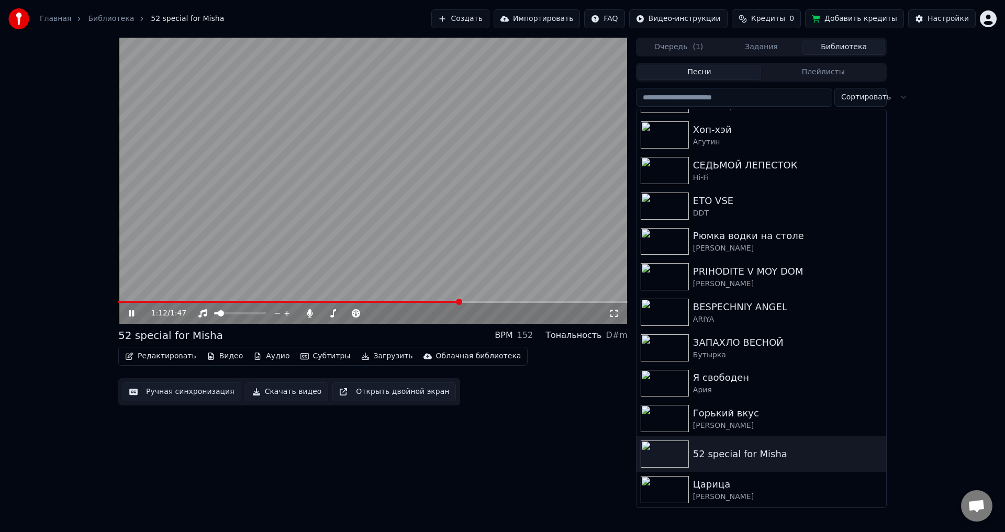
click at [131, 317] on icon at bounding box center [139, 313] width 25 height 8
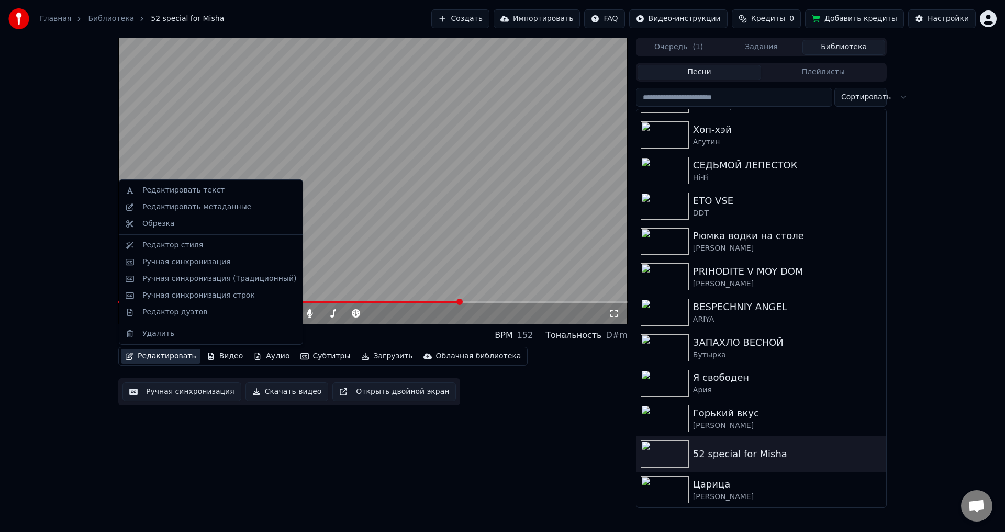
click at [128, 354] on icon "button" at bounding box center [129, 356] width 7 height 7
click at [185, 194] on div "Редактировать текст" at bounding box center [183, 190] width 82 height 10
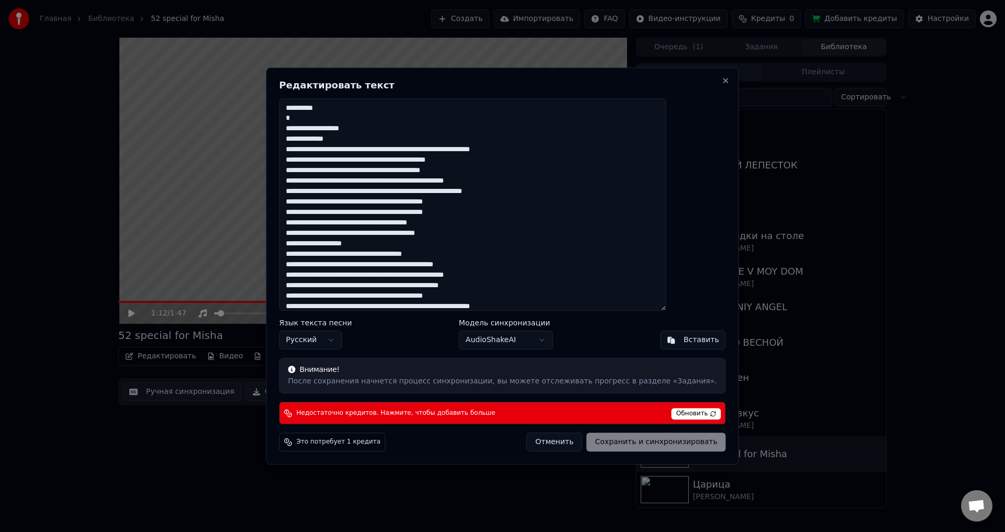
drag, startPoint x: 185, startPoint y: 190, endPoint x: 192, endPoint y: 190, distance: 6.8
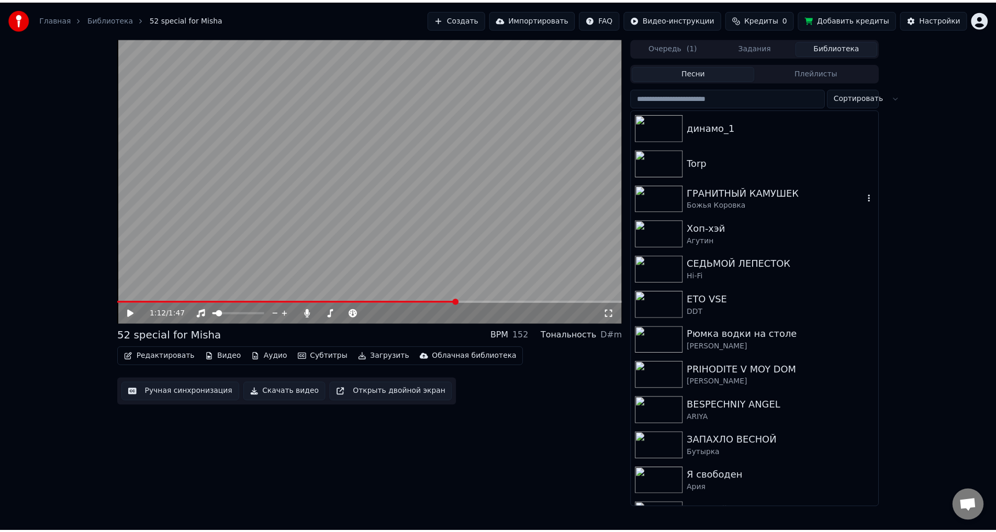
scroll to position [98, 0]
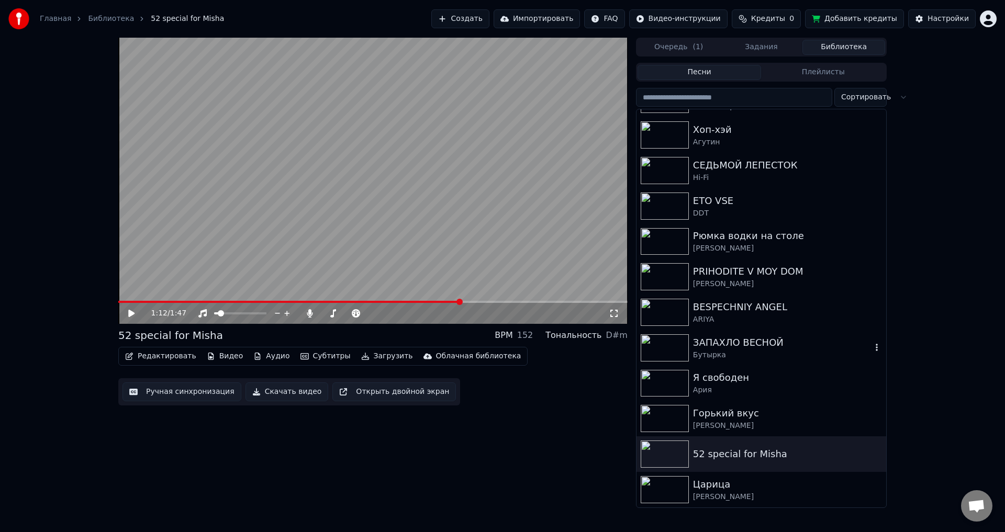
click at [707, 354] on div "Бутырка" at bounding box center [782, 355] width 178 height 10
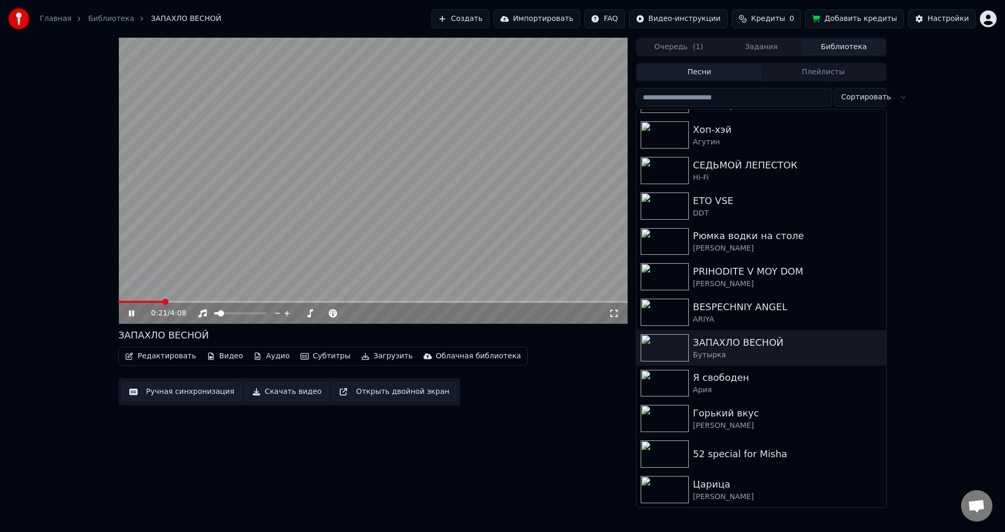
click at [181, 299] on video at bounding box center [372, 181] width 509 height 286
click at [184, 299] on video at bounding box center [372, 181] width 509 height 286
click at [195, 304] on span at bounding box center [196, 302] width 6 height 6
click at [222, 303] on span at bounding box center [372, 302] width 509 height 2
click at [257, 302] on span at bounding box center [372, 302] width 509 height 2
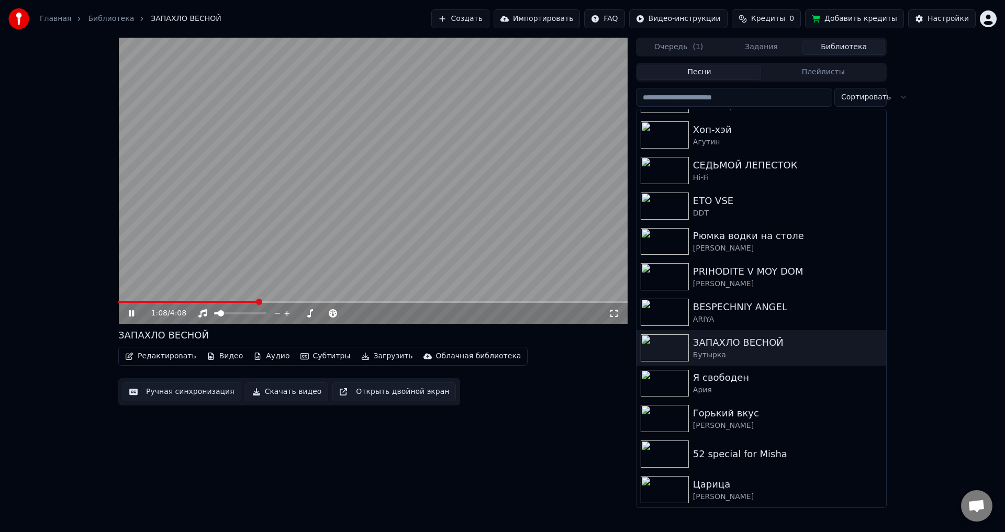
click at [279, 299] on video at bounding box center [372, 181] width 509 height 286
click at [283, 301] on span at bounding box center [372, 302] width 509 height 2
click at [216, 313] on span at bounding box center [218, 313] width 6 height 6
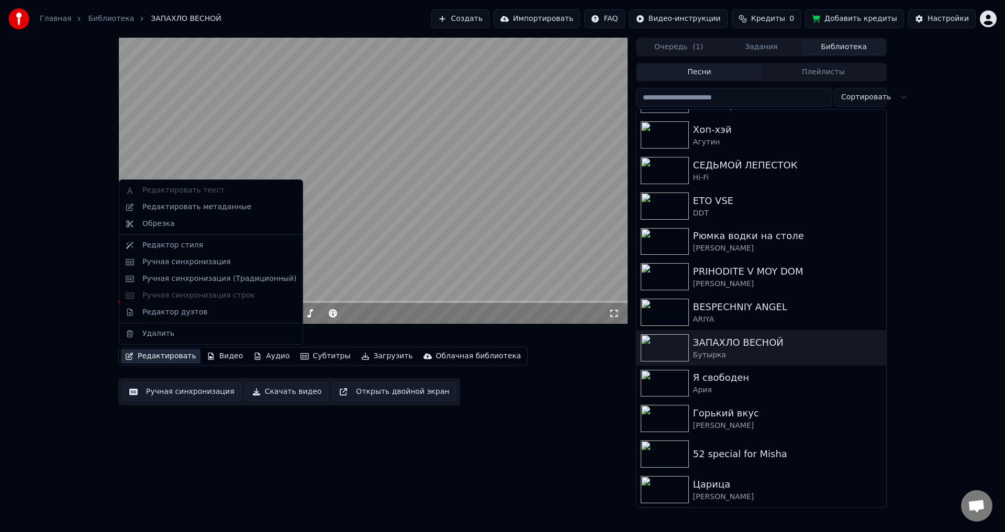
click at [132, 353] on icon "button" at bounding box center [129, 356] width 7 height 7
click at [176, 215] on div "Редактировать метаданные" at bounding box center [210, 207] width 179 height 17
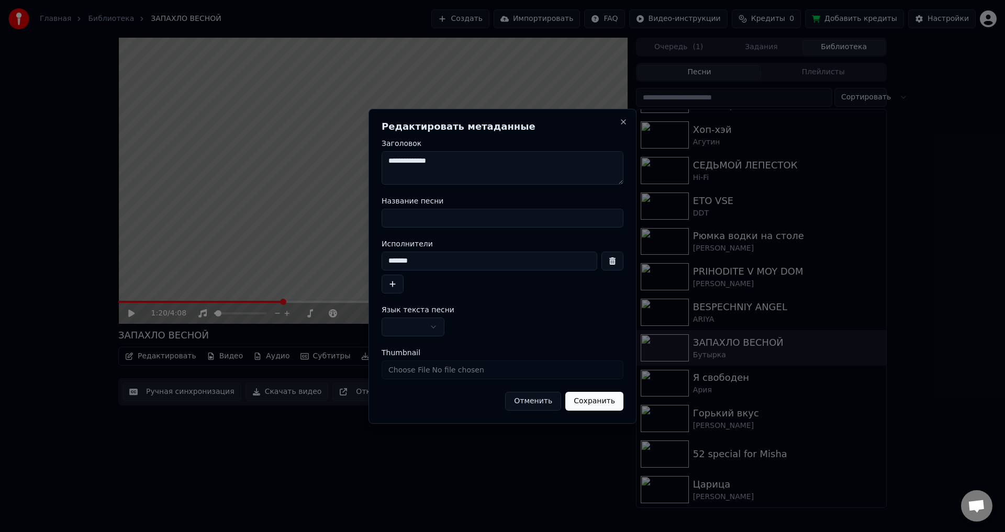
click at [618, 120] on div "**********" at bounding box center [502, 266] width 268 height 315
click at [619, 120] on button "Close" at bounding box center [623, 122] width 8 height 8
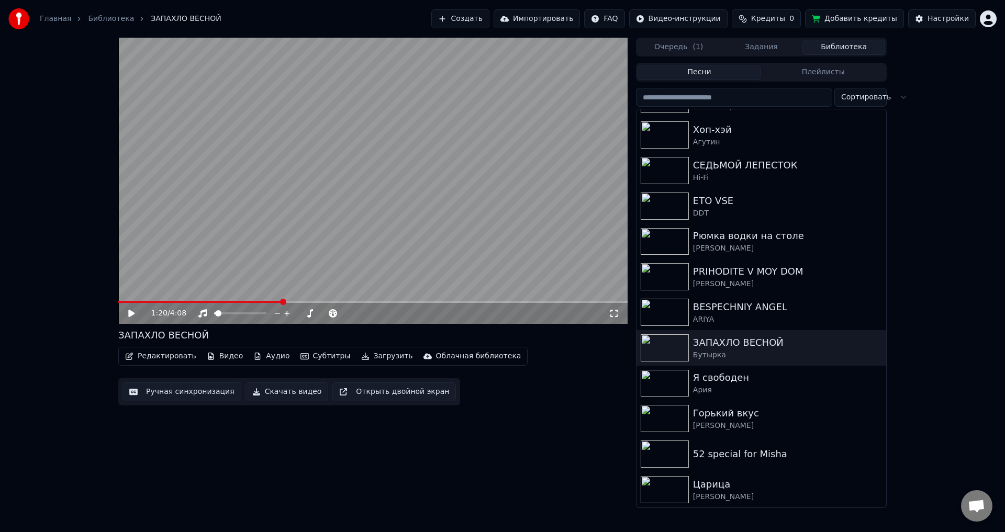
click at [146, 360] on button "Редактировать" at bounding box center [161, 356] width 80 height 15
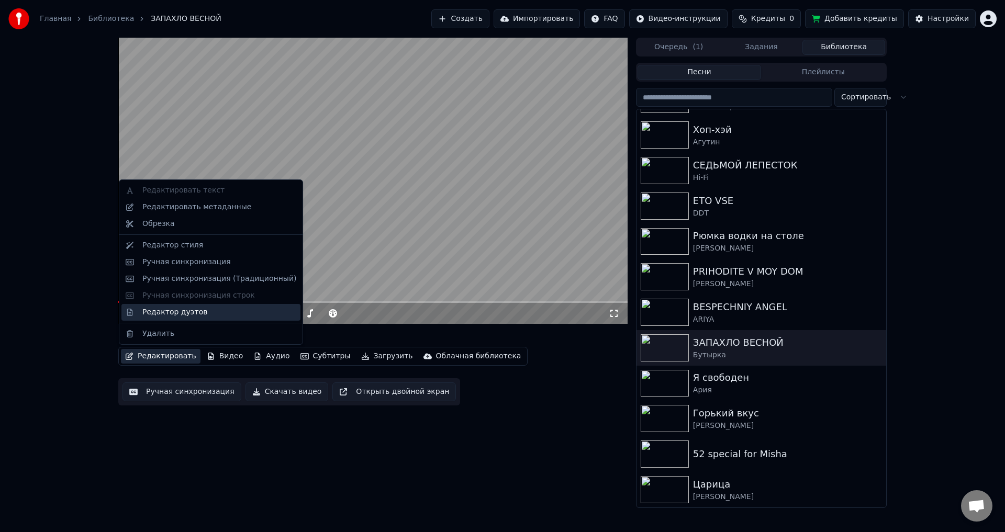
click at [189, 317] on div "Редактор дуэтов" at bounding box center [174, 312] width 65 height 10
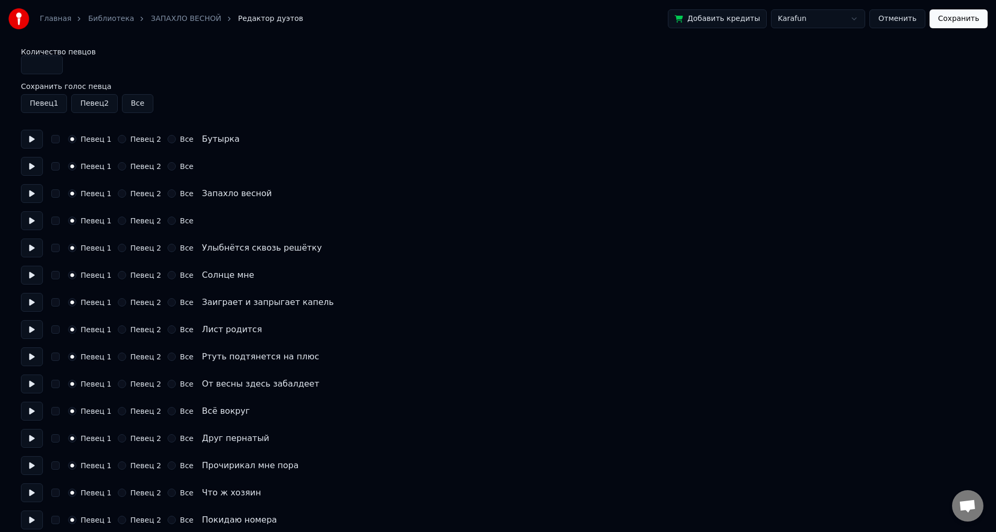
click at [901, 24] on button "Отменить" at bounding box center [897, 18] width 56 height 19
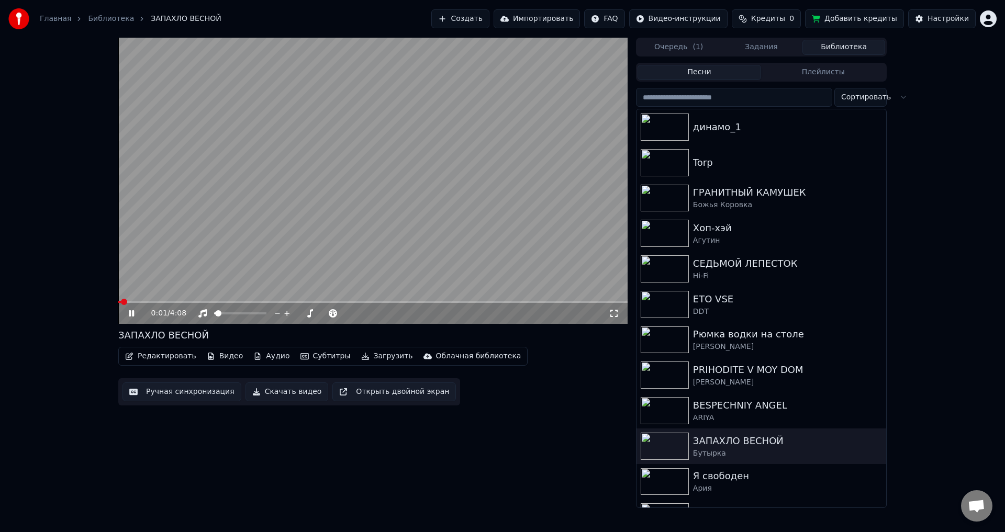
click at [140, 313] on icon at bounding box center [139, 313] width 25 height 8
click at [170, 355] on button "Редактировать" at bounding box center [161, 356] width 80 height 15
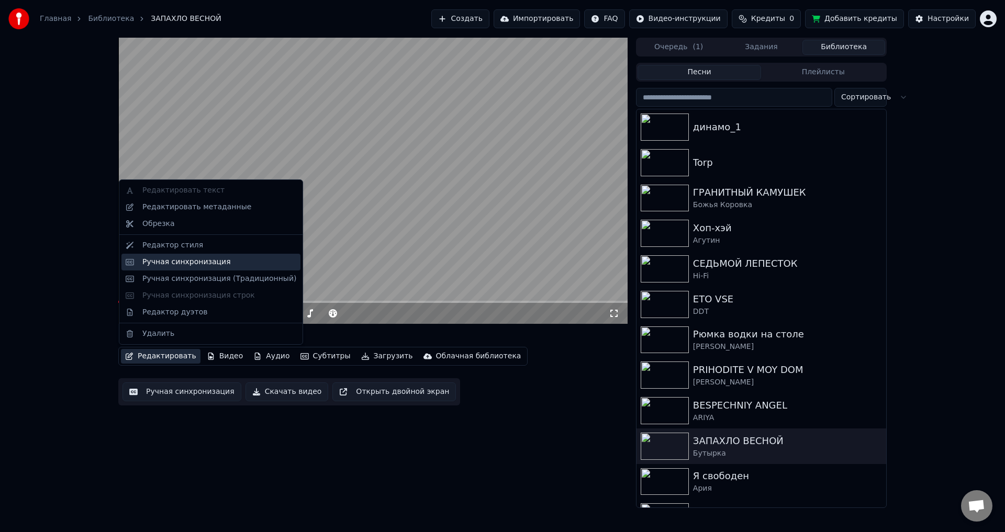
click at [181, 260] on div "Ручная синхронизация" at bounding box center [186, 262] width 88 height 10
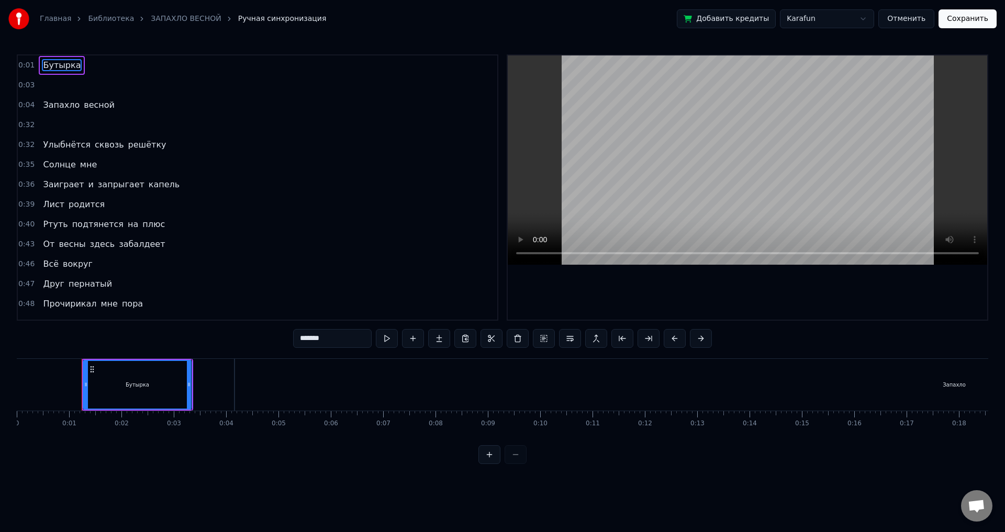
click at [352, 337] on input "*******" at bounding box center [332, 338] width 79 height 19
click at [83, 102] on span "весной" at bounding box center [99, 105] width 33 height 12
type input "******"
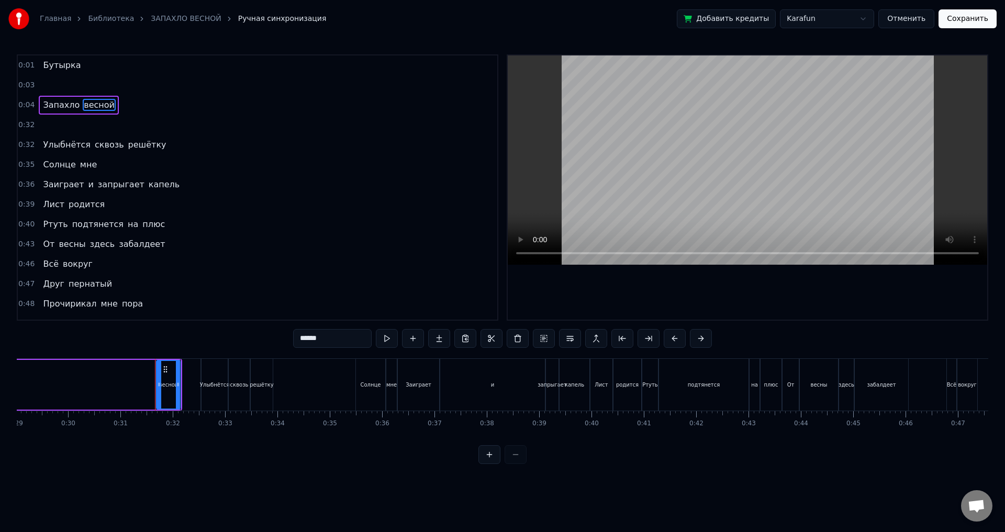
scroll to position [0, 1605]
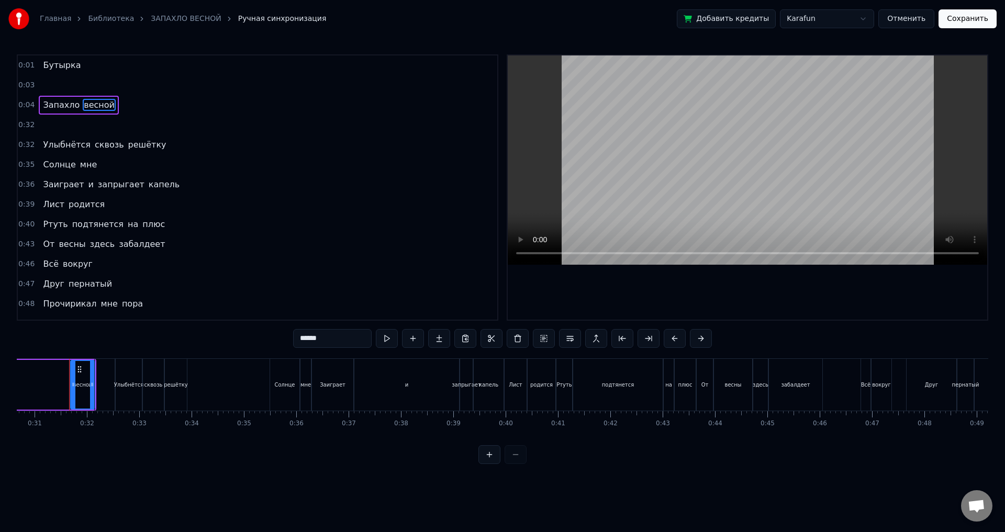
drag, startPoint x: 59, startPoint y: 104, endPoint x: 62, endPoint y: 83, distance: 20.7
click at [62, 83] on div "0:01 Бутырка 0:03 0:04 Запахло весной 0:32 0:32 Улыбнётся сквозь решётку 0:35 С…" at bounding box center [257, 187] width 481 height 266
click at [912, 13] on button "Отменить" at bounding box center [906, 18] width 56 height 19
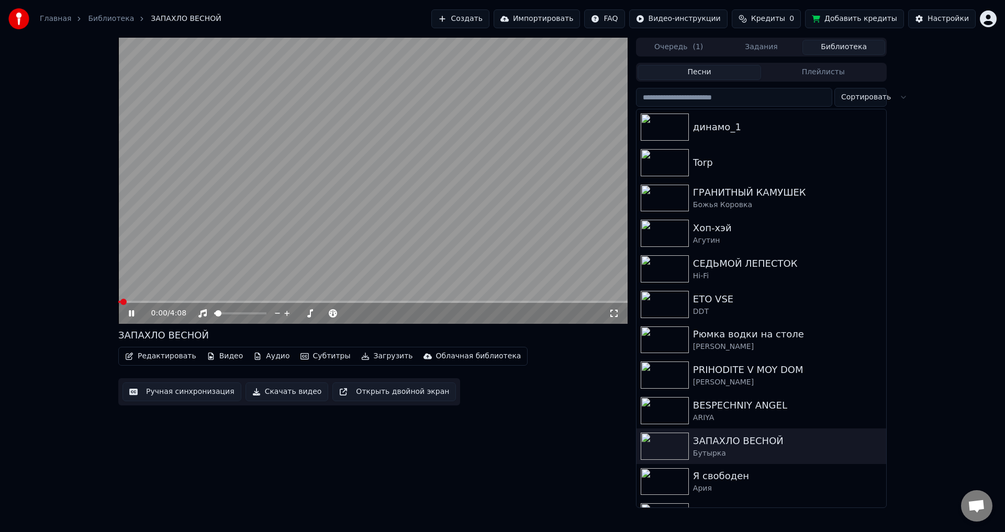
click at [130, 311] on icon at bounding box center [131, 313] width 5 height 6
click at [734, 130] on div "динамо_1" at bounding box center [782, 127] width 178 height 15
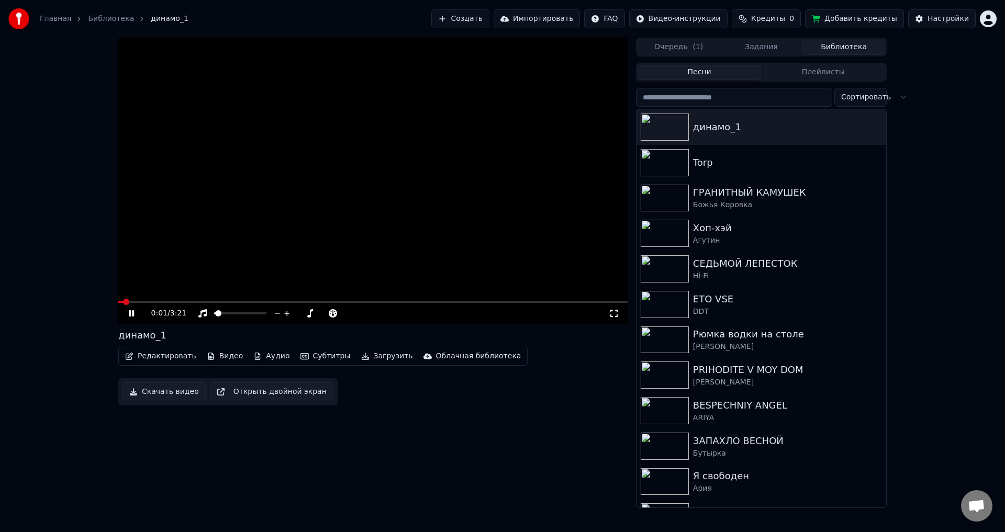
click at [135, 317] on icon at bounding box center [139, 313] width 25 height 8
click at [135, 312] on icon at bounding box center [139, 313] width 25 height 8
click at [783, 18] on span "Кредиты" at bounding box center [768, 19] width 34 height 10
click at [789, 71] on button "Обновить" at bounding box center [779, 78] width 63 height 19
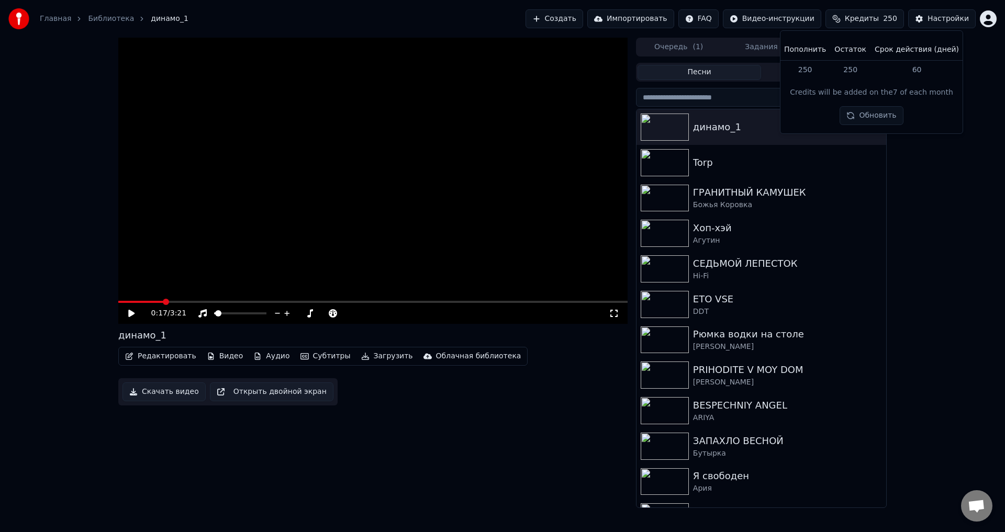
click at [910, 153] on div "0:17 / 3:21 динамо_1 Редактировать Видео Аудио Субтитры Загрузить Облачная библ…" at bounding box center [502, 273] width 1005 height 470
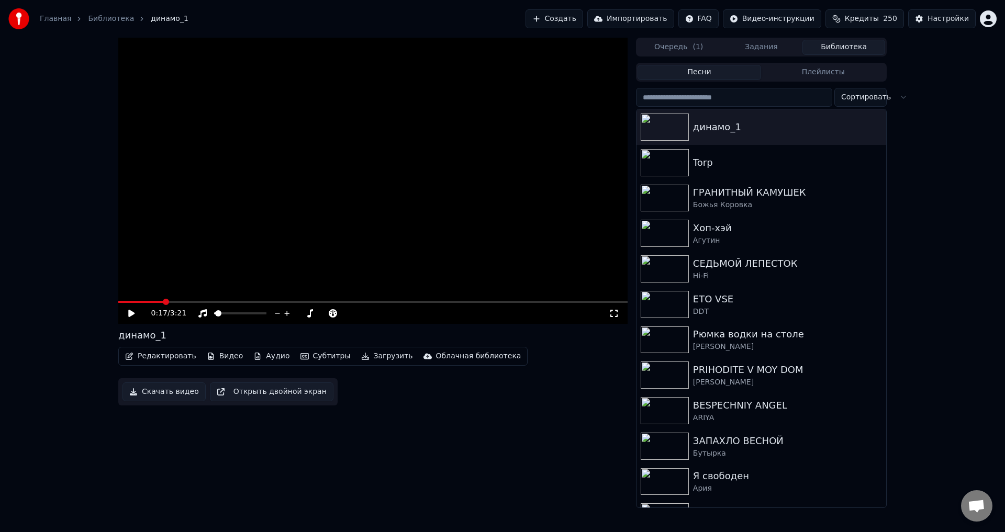
click at [579, 18] on button "Создать" at bounding box center [554, 18] width 58 height 19
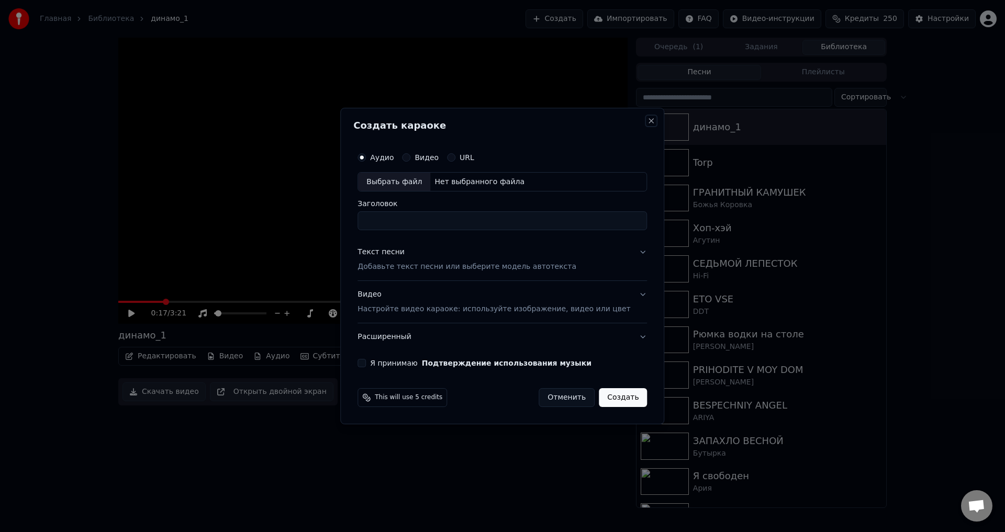
click at [647, 121] on button "Close" at bounding box center [651, 121] width 8 height 8
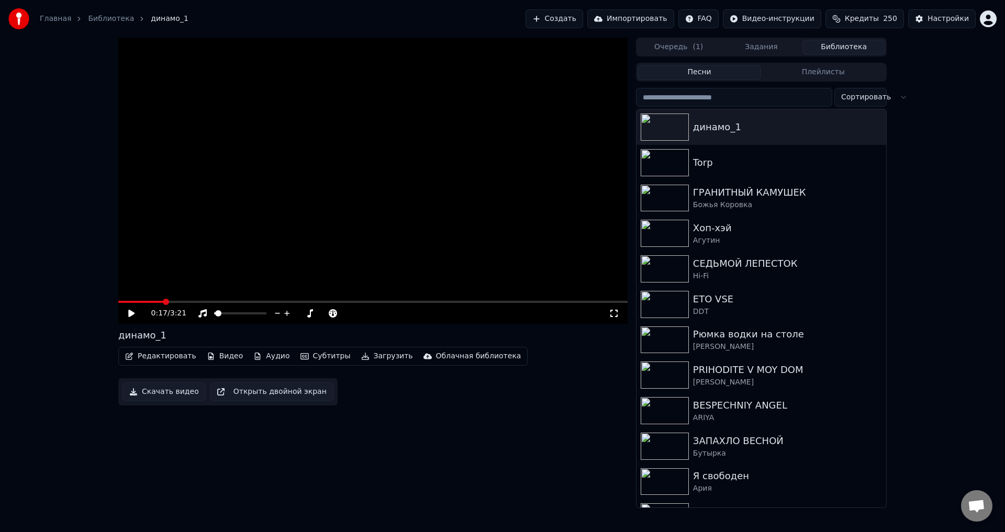
click at [963, 153] on div "0:17 / 3:21 динамо_1 Редактировать Видео Аудио Субтитры Загрузить Облачная библ…" at bounding box center [502, 273] width 1005 height 470
click at [694, 42] on span "( 1 )" at bounding box center [697, 47] width 10 height 10
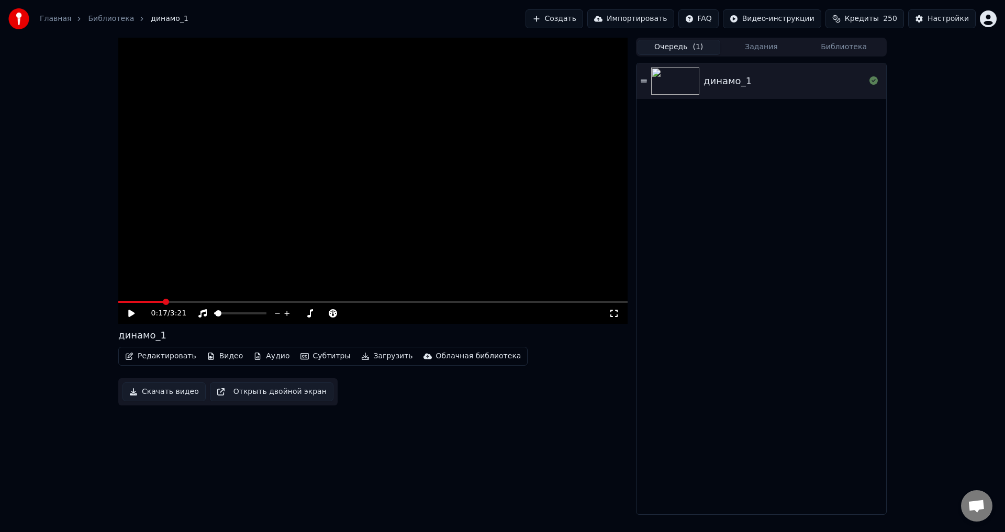
click at [762, 47] on button "Задания" at bounding box center [761, 47] width 83 height 15
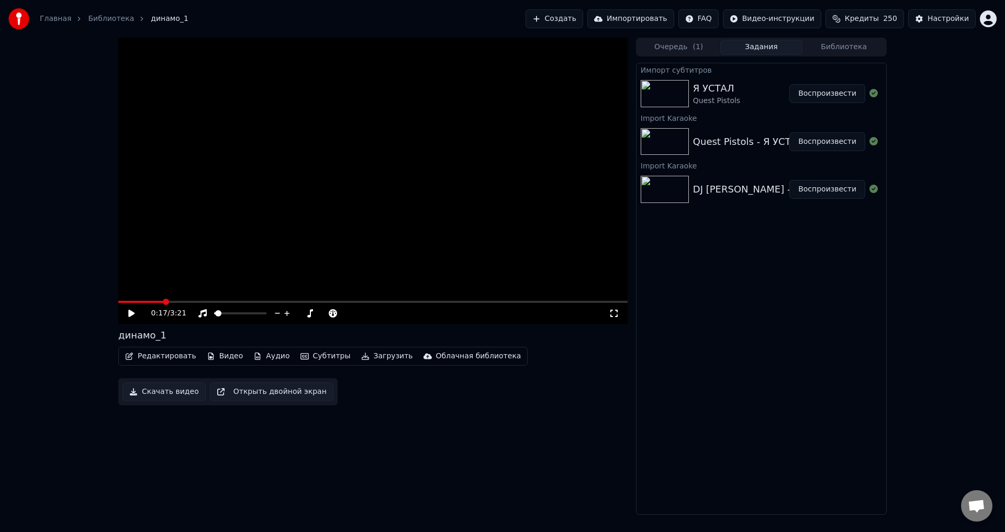
click at [699, 40] on button "Очередь ( 1 )" at bounding box center [678, 47] width 83 height 15
click at [790, 50] on button "Задания" at bounding box center [761, 47] width 83 height 15
click at [845, 43] on button "Библиотека" at bounding box center [843, 47] width 83 height 15
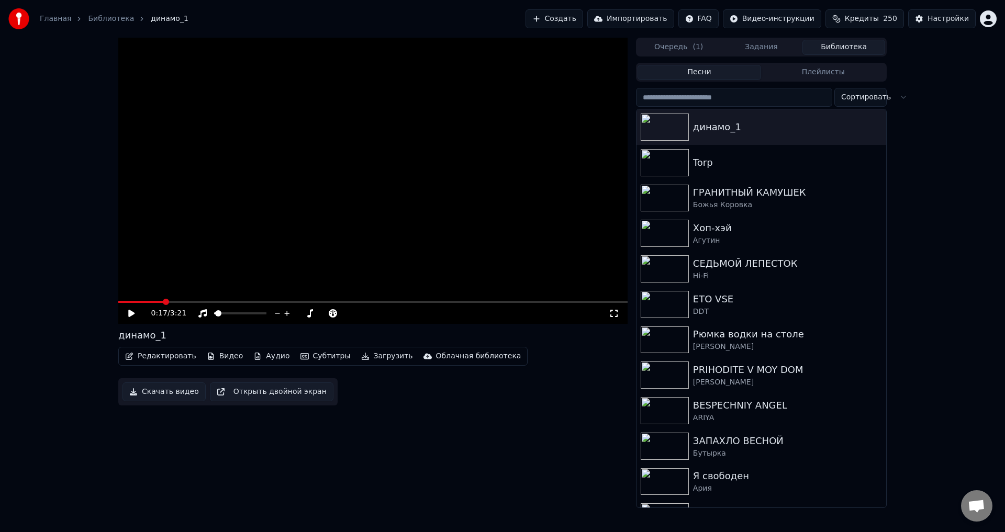
click at [583, 19] on button "Создать" at bounding box center [554, 18] width 58 height 19
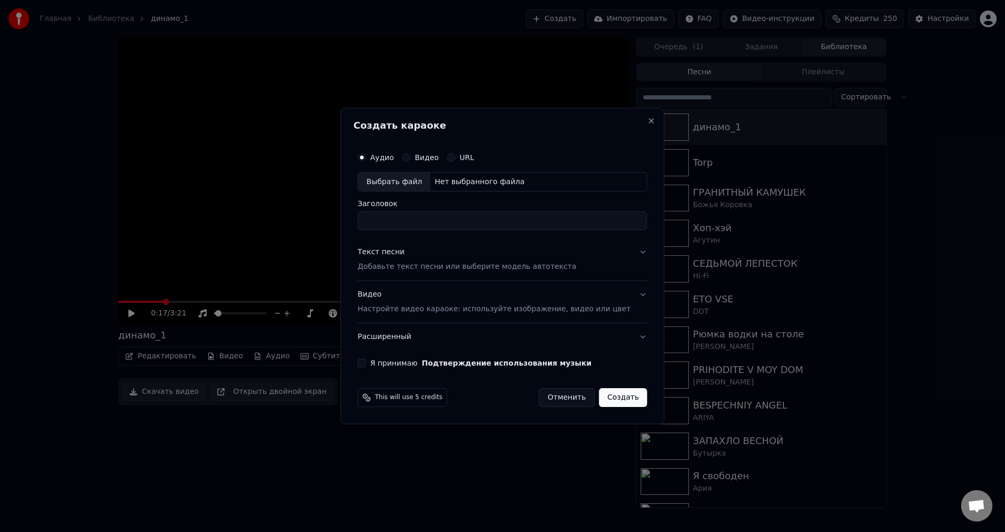
click at [456, 181] on div "Нет выбранного файла" at bounding box center [479, 182] width 98 height 10
type input "**********"
click at [403, 263] on p "Добавьте текст песни или выберите модель автотекста" at bounding box center [466, 267] width 219 height 10
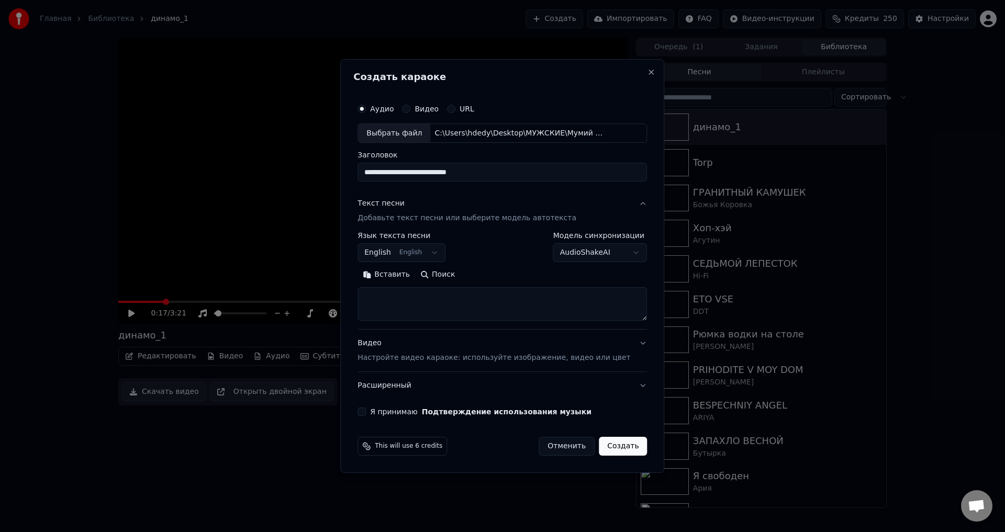
click at [409, 257] on body "Главная Библиотека динамо_1 Создать Импортировать FAQ Видео-инструкции Кредиты …" at bounding box center [502, 266] width 1005 height 532
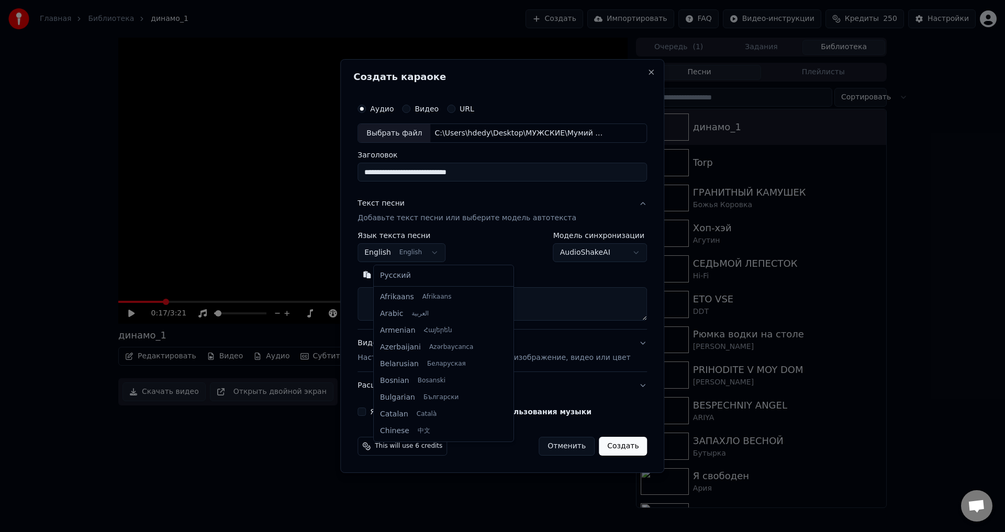
scroll to position [84, 0]
select select "**"
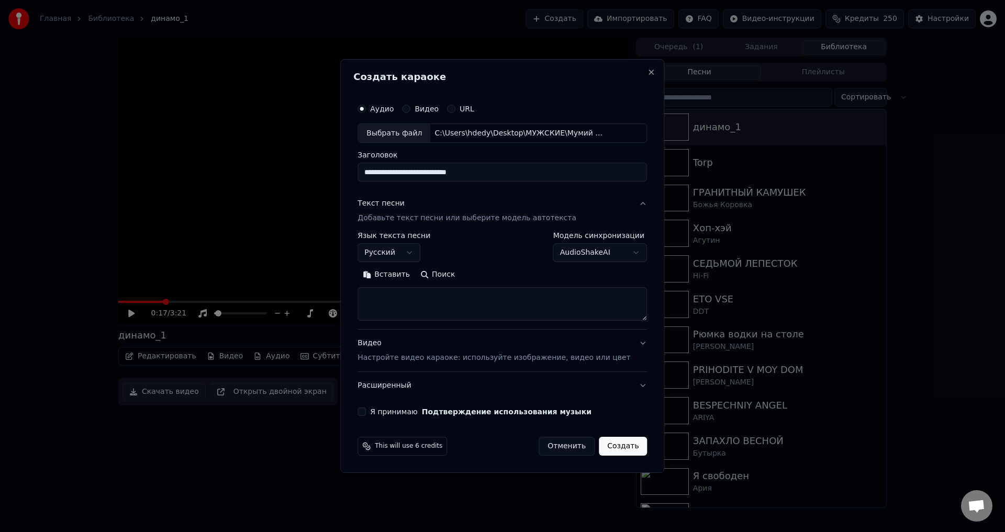
click at [580, 250] on body "Главная Библиотека динамо_1 Создать Импортировать FAQ Видео-инструкции Кредиты …" at bounding box center [502, 266] width 1005 height 532
click at [510, 262] on body "Главная Библиотека динамо_1 Создать Импортировать FAQ Видео-инструкции Кредиты …" at bounding box center [502, 266] width 1005 height 532
click at [421, 220] on p "Добавьте текст песни или выберите модель автотекста" at bounding box center [466, 219] width 219 height 10
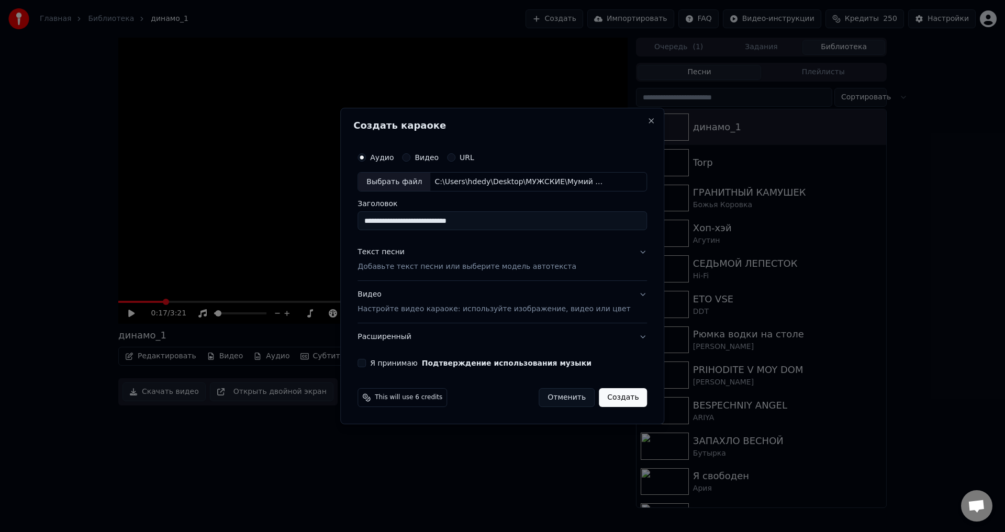
click at [438, 262] on p "Добавьте текст песни или выберите модель автотекста" at bounding box center [466, 267] width 219 height 10
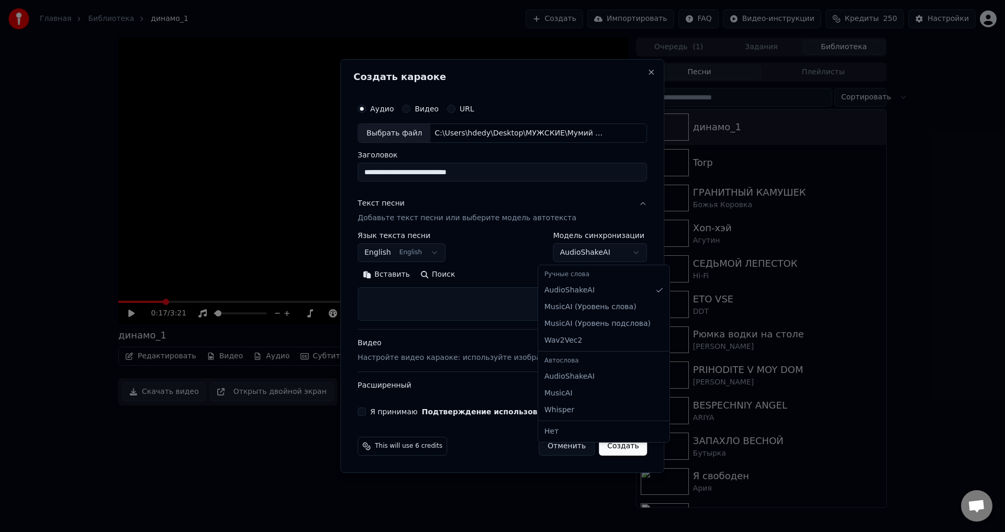
click at [586, 257] on body "Главная Библиотека динамо_1 Создать Импортировать FAQ Видео-инструкции Кредиты …" at bounding box center [502, 266] width 1005 height 532
click at [505, 238] on body "Главная Библиотека динамо_1 Создать Импортировать FAQ Видео-инструкции Кредиты …" at bounding box center [502, 266] width 1005 height 532
click at [388, 252] on body "Главная Библиотека динамо_1 Создать Импортировать FAQ Видео-инструкции Кредиты …" at bounding box center [502, 266] width 1005 height 532
click at [613, 453] on button "Создать" at bounding box center [623, 446] width 48 height 19
select select "**"
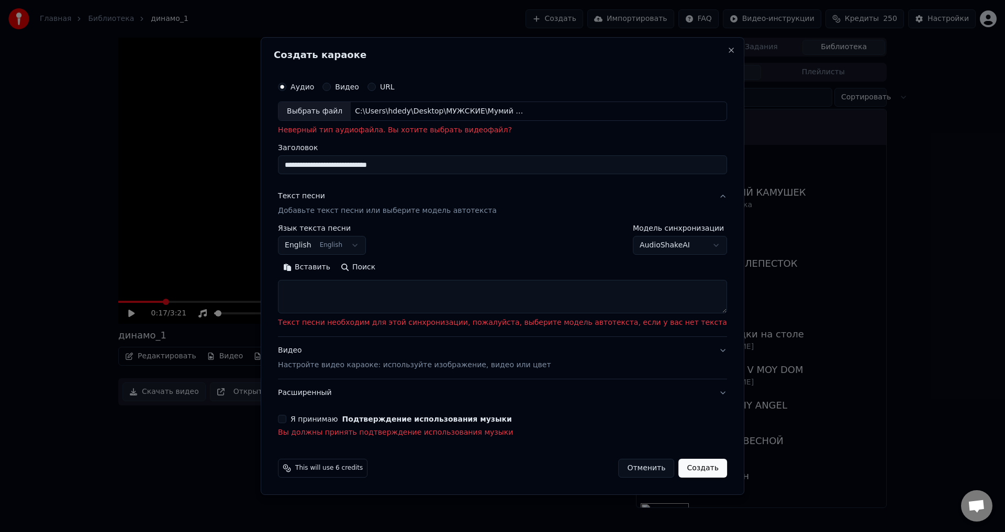
click at [392, 287] on textarea at bounding box center [502, 297] width 449 height 33
paste textarea "**********"
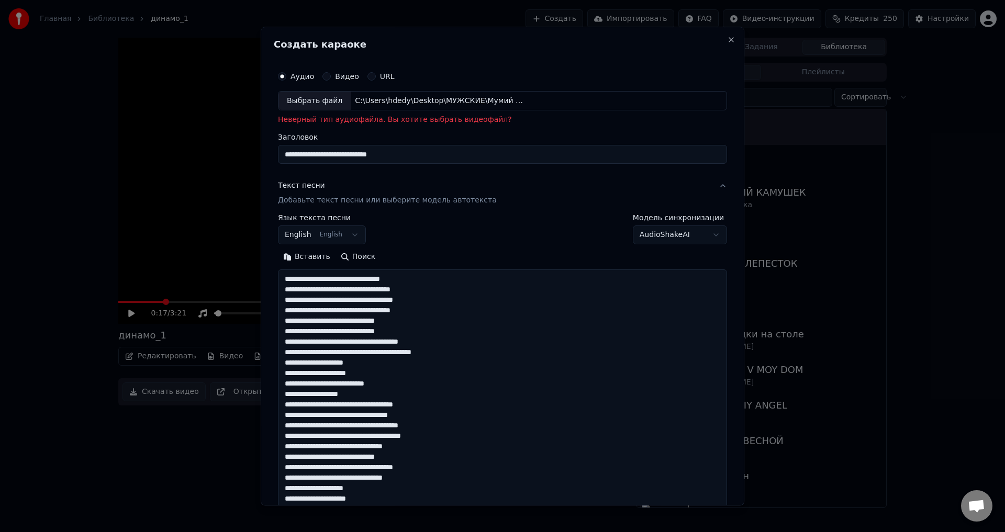
scroll to position [307, 0]
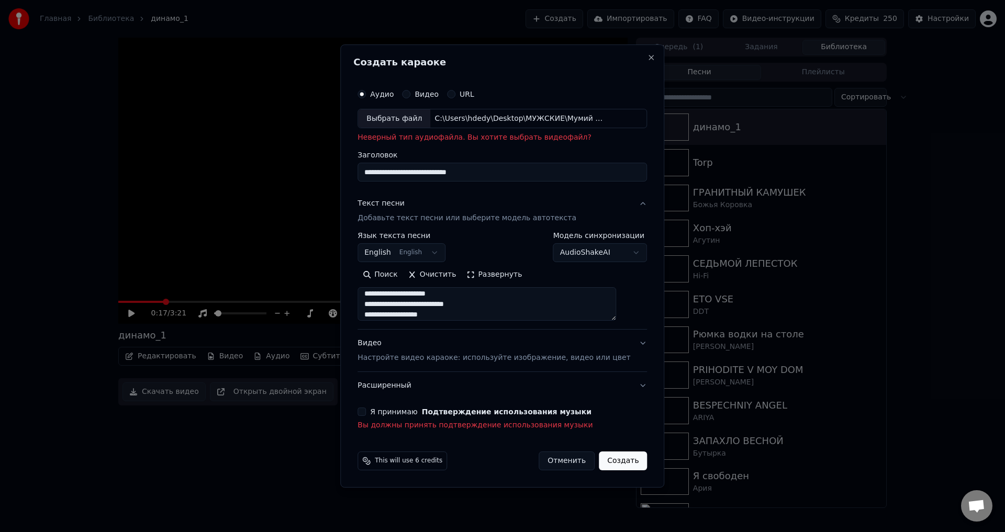
type textarea "**********"
click at [366, 415] on button "Я принимаю Подтверждение использования музыки" at bounding box center [361, 412] width 8 height 8
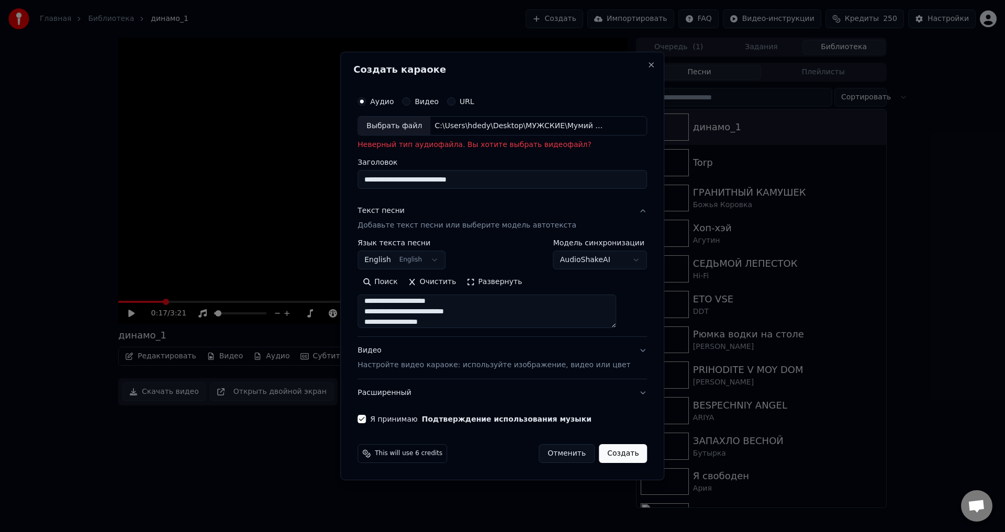
click at [441, 262] on button "English English" at bounding box center [401, 260] width 88 height 19
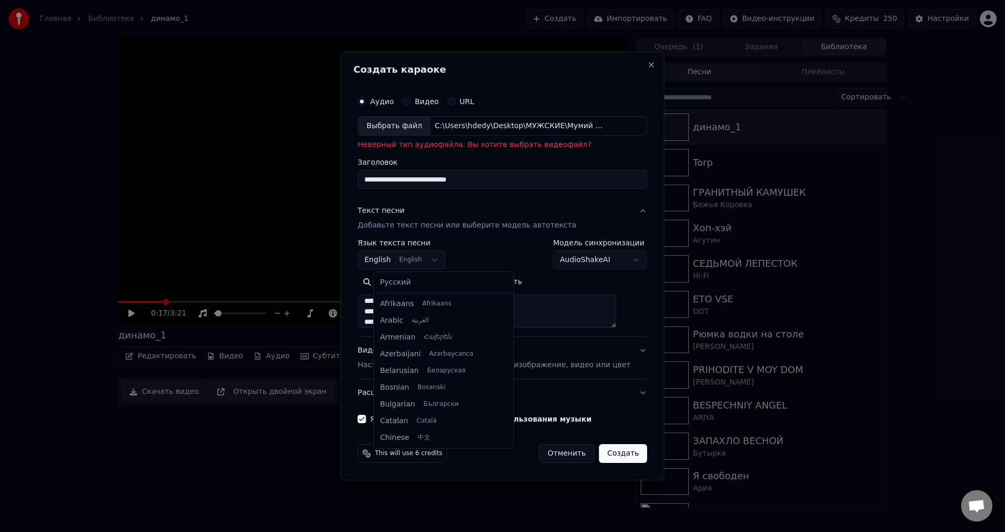
scroll to position [84, 0]
select select "**"
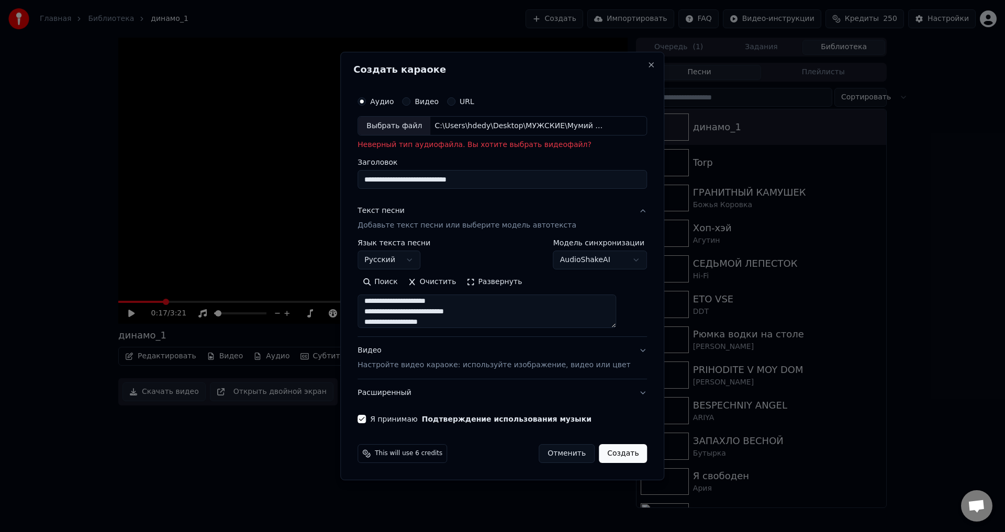
click at [616, 455] on button "Создать" at bounding box center [623, 453] width 48 height 19
click at [608, 451] on button "Создать" at bounding box center [623, 453] width 48 height 19
click at [410, 103] on button "Видео" at bounding box center [406, 101] width 8 height 8
drag, startPoint x: 477, startPoint y: 122, endPoint x: 477, endPoint y: 115, distance: 7.3
click at [477, 115] on div "Аудио Видео URL Выбрать файл Нет выбранного файла" at bounding box center [501, 113] width 289 height 45
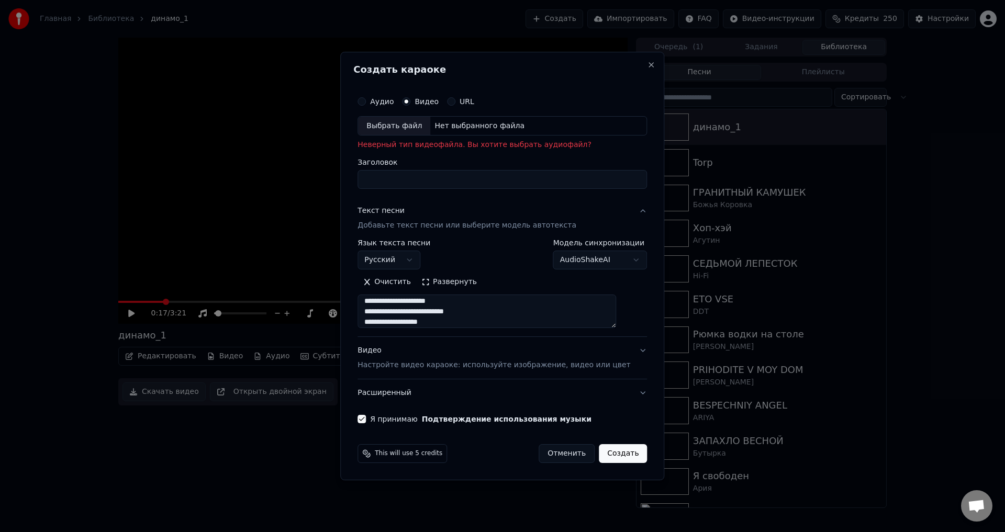
click at [483, 129] on div "Нет выбранного файла" at bounding box center [479, 126] width 98 height 10
type input "**********"
click at [615, 454] on button "Создать" at bounding box center [623, 453] width 48 height 19
click at [605, 447] on button "Создать" at bounding box center [623, 453] width 48 height 19
click at [605, 451] on button "Создать" at bounding box center [623, 453] width 48 height 19
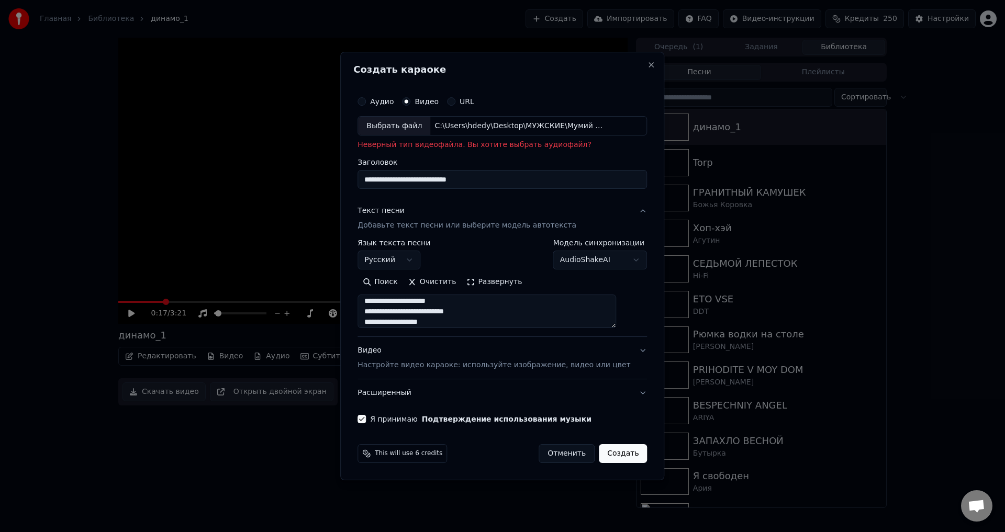
click at [604, 450] on button "Создать" at bounding box center [623, 453] width 48 height 19
drag, startPoint x: 604, startPoint y: 450, endPoint x: 604, endPoint y: 443, distance: 6.3
click at [604, 444] on div "This will use 6 credits Отменить Создать" at bounding box center [502, 453] width 298 height 27
click at [604, 441] on div "This will use 6 credits Отменить Создать" at bounding box center [502, 453] width 298 height 27
click at [455, 102] on button "URL" at bounding box center [451, 101] width 8 height 8
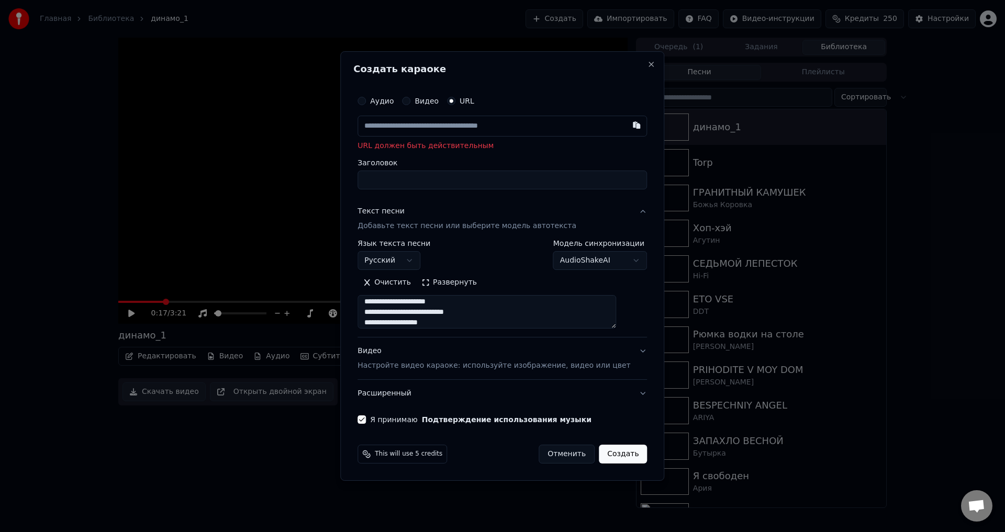
click at [455, 123] on input "text" at bounding box center [501, 126] width 289 height 21
click at [626, 123] on button "button" at bounding box center [636, 125] width 21 height 19
type input "**********"
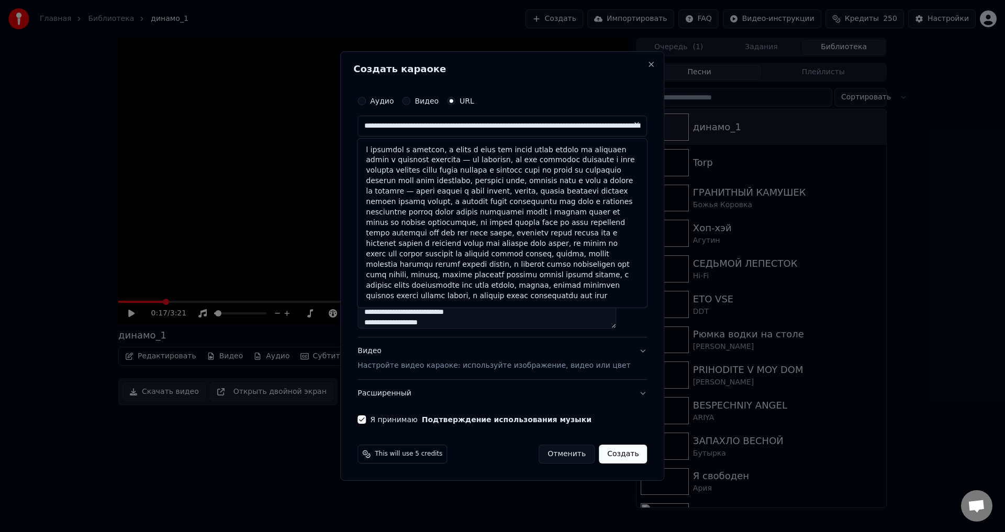
click at [626, 121] on button at bounding box center [636, 125] width 21 height 19
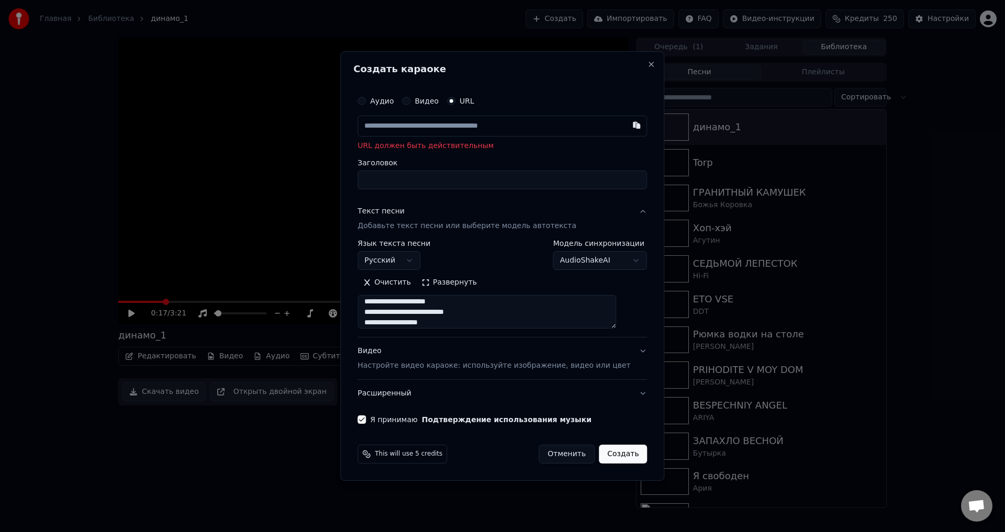
click at [454, 126] on input "text" at bounding box center [501, 126] width 289 height 21
paste input "**********"
type input "**********"
click at [443, 177] on input "Заголовок" at bounding box center [501, 180] width 289 height 19
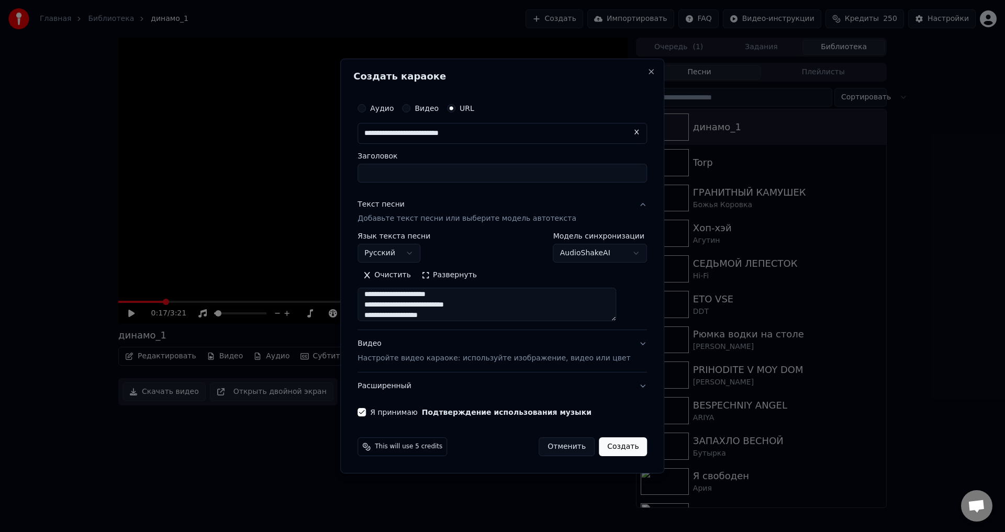
type input "**********"
click at [604, 447] on button "Создать" at bounding box center [623, 447] width 48 height 19
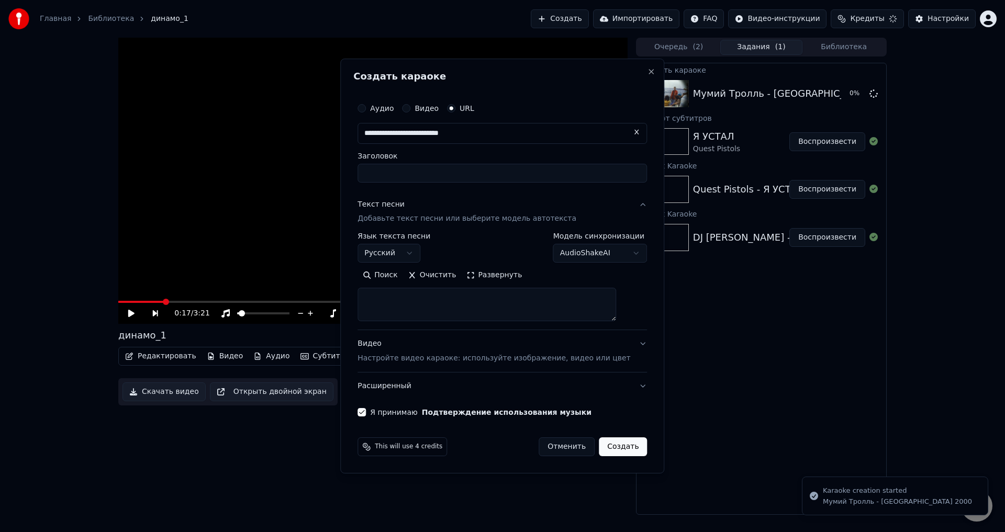
select select
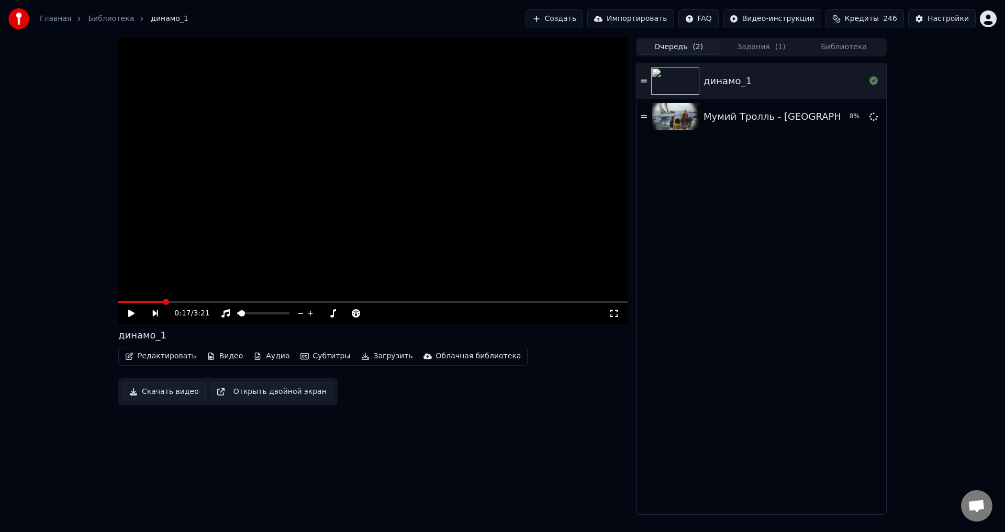
click at [670, 50] on button "Очередь ( 2 )" at bounding box center [678, 47] width 83 height 15
click at [779, 48] on span "( 1 )" at bounding box center [780, 47] width 10 height 10
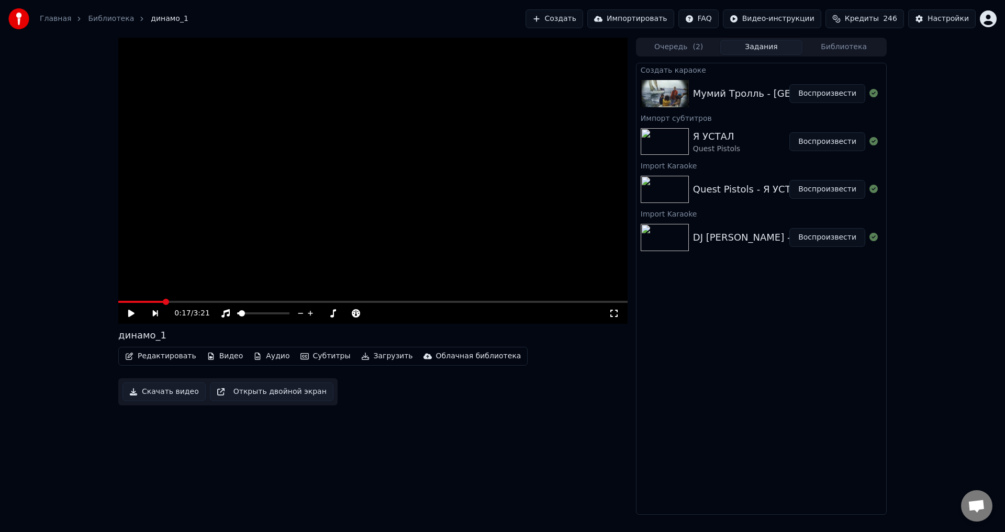
click at [841, 98] on button "Воспроизвести" at bounding box center [827, 93] width 76 height 19
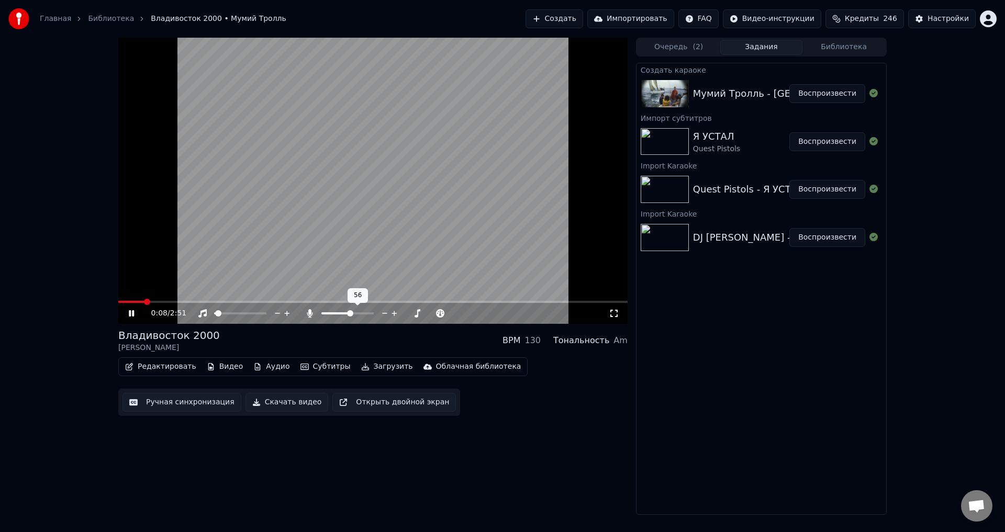
click at [345, 315] on span at bounding box center [347, 313] width 52 height 2
click at [266, 317] on span at bounding box center [263, 313] width 6 height 6
click at [374, 317] on span at bounding box center [370, 313] width 6 height 6
click at [311, 317] on icon at bounding box center [310, 313] width 10 height 8
click at [354, 317] on span at bounding box center [353, 313] width 6 height 6
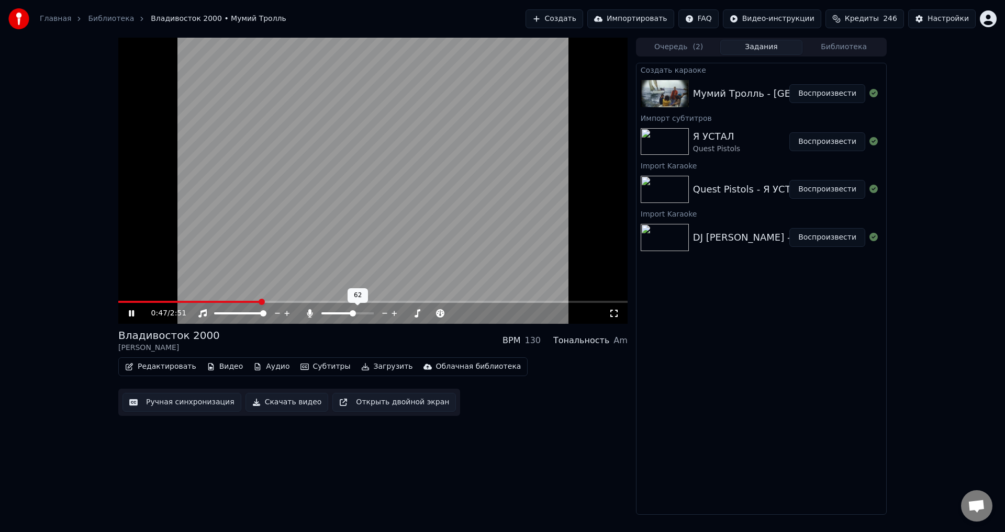
click at [333, 317] on div at bounding box center [357, 313] width 84 height 10
click at [325, 313] on span at bounding box center [327, 313] width 6 height 6
click at [238, 315] on span at bounding box center [238, 313] width 6 height 6
click at [332, 312] on icon at bounding box center [333, 313] width 10 height 8
click at [328, 312] on icon at bounding box center [333, 313] width 10 height 8
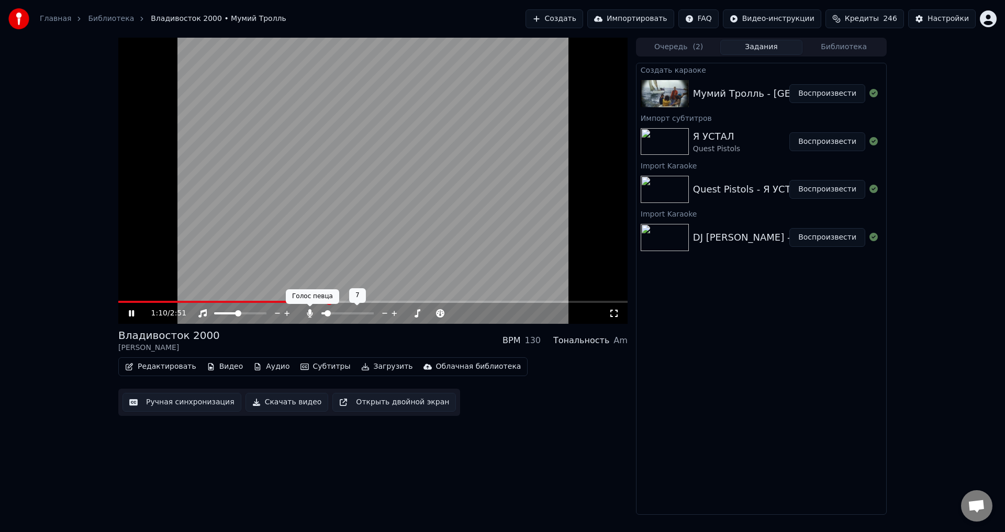
click at [311, 313] on icon at bounding box center [310, 313] width 6 height 8
click at [353, 315] on span at bounding box center [347, 313] width 52 height 2
click at [132, 316] on icon at bounding box center [139, 313] width 25 height 8
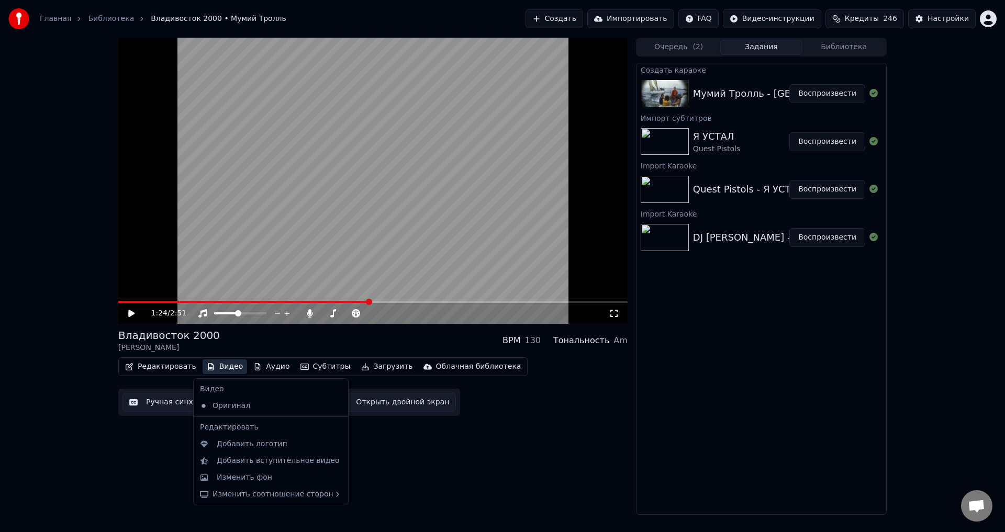
click at [222, 367] on button "Видео" at bounding box center [225, 367] width 45 height 15
click at [264, 475] on div "Изменить фон" at bounding box center [244, 478] width 55 height 10
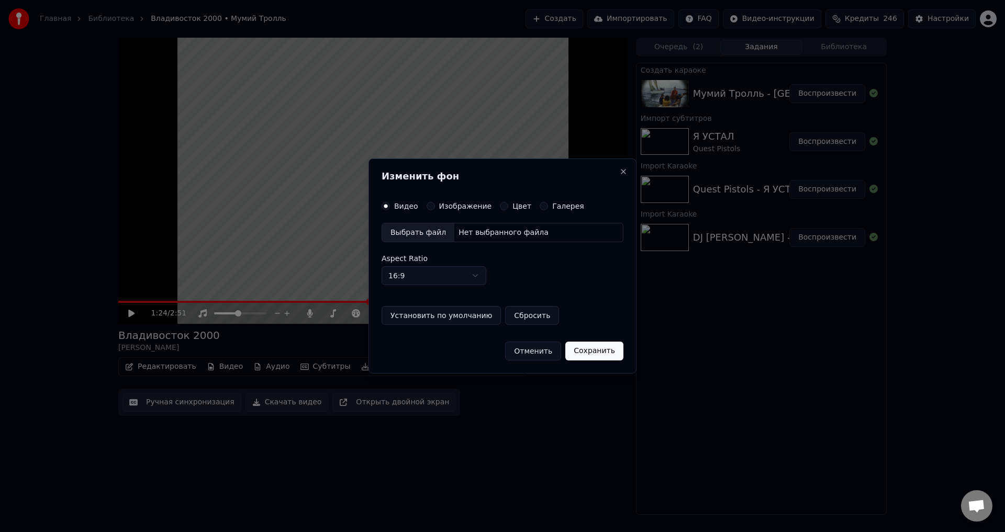
click at [502, 235] on div "Нет выбранного файла" at bounding box center [503, 233] width 98 height 10
click at [555, 203] on label "Галерея" at bounding box center [568, 206] width 32 height 7
click at [548, 203] on button "Галерея" at bounding box center [544, 206] width 8 height 8
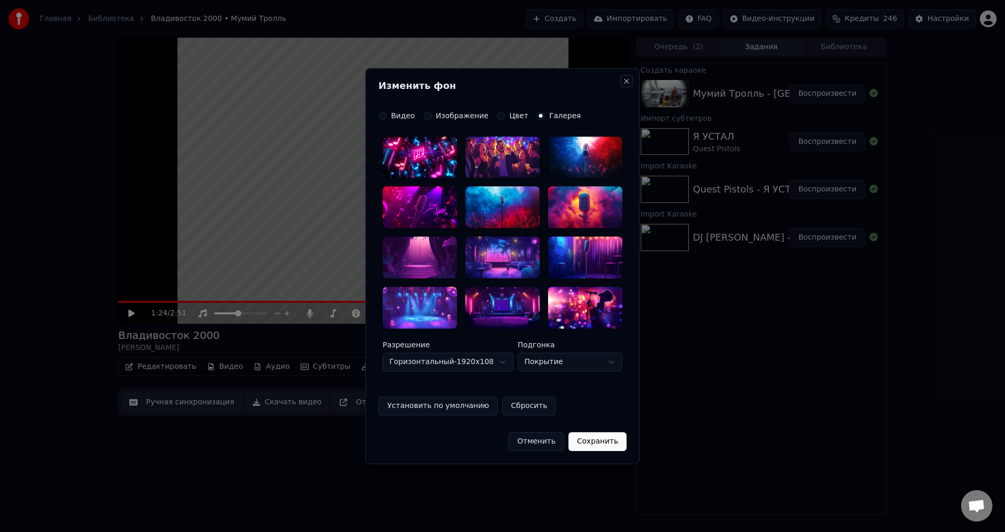
click at [626, 82] on button "Close" at bounding box center [626, 81] width 8 height 8
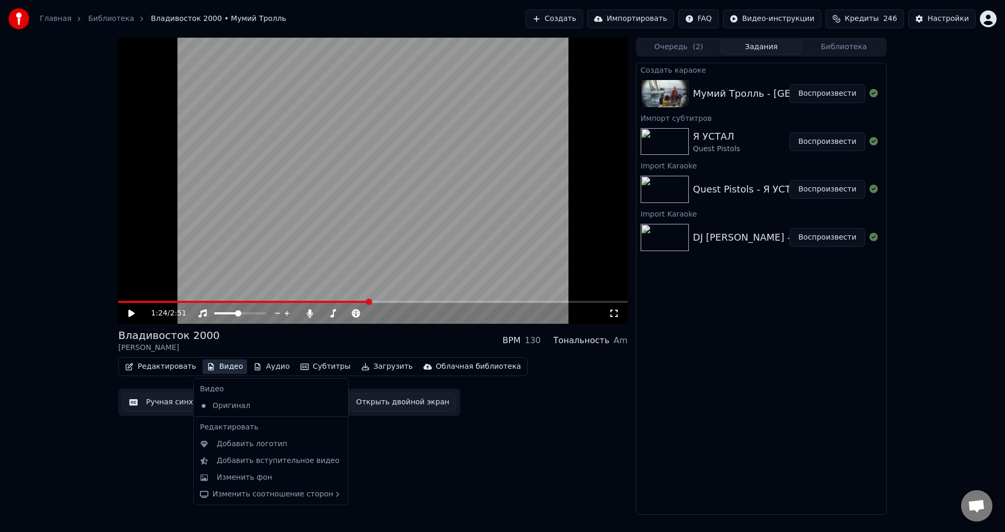
click at [222, 367] on button "Видео" at bounding box center [225, 367] width 45 height 15
click at [265, 482] on div "Изменить фон" at bounding box center [279, 478] width 125 height 10
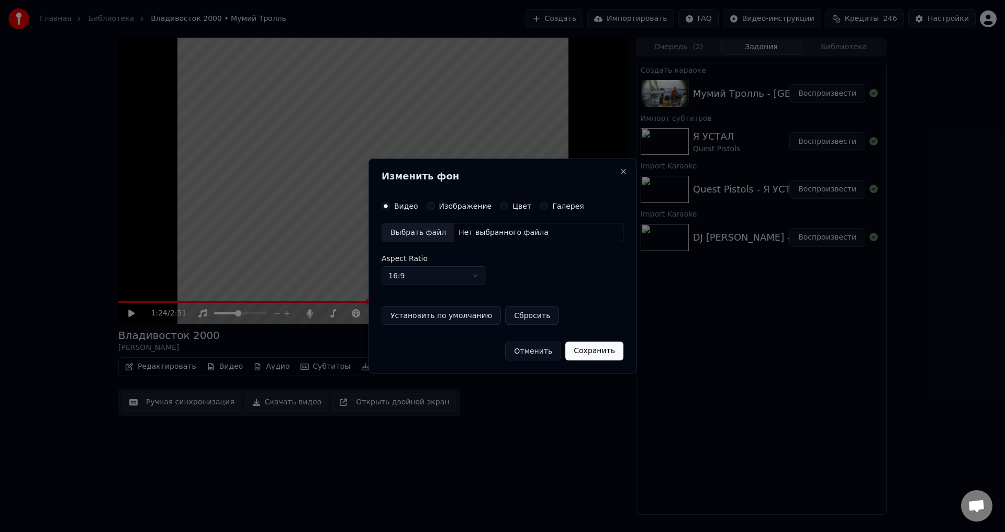
click at [528, 233] on div "Нет выбранного файла" at bounding box center [503, 233] width 98 height 10
click at [540, 207] on button "Галерея" at bounding box center [544, 206] width 8 height 8
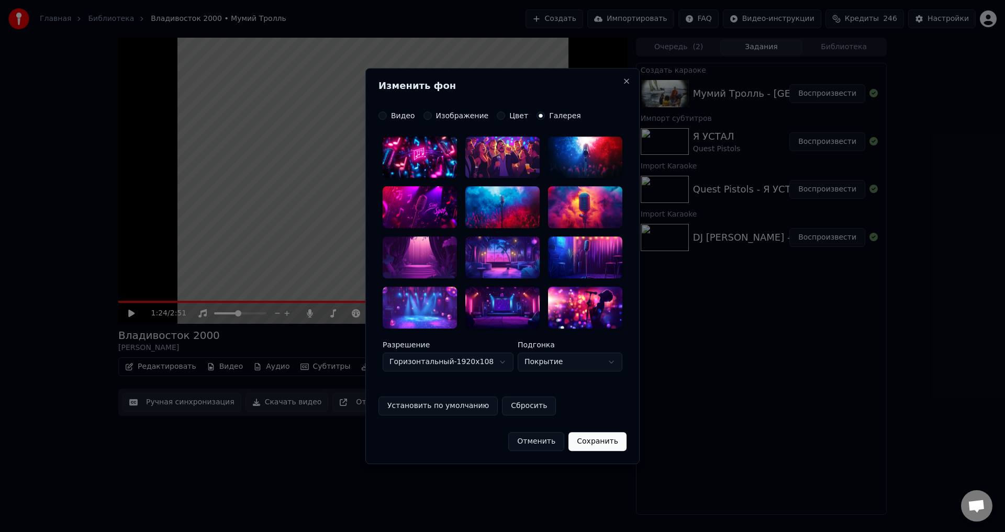
click at [493, 249] on div at bounding box center [502, 258] width 74 height 42
click at [593, 441] on button "Сохранить" at bounding box center [597, 441] width 58 height 19
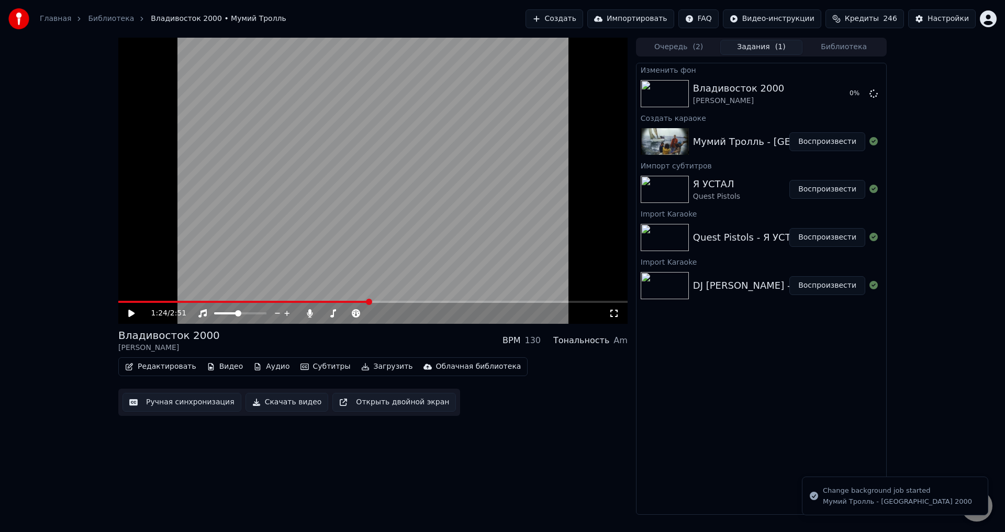
click at [129, 310] on icon at bounding box center [139, 313] width 25 height 8
click at [131, 312] on icon at bounding box center [131, 313] width 5 height 6
click at [131, 312] on icon at bounding box center [131, 313] width 6 height 7
click at [131, 312] on icon at bounding box center [131, 313] width 5 height 6
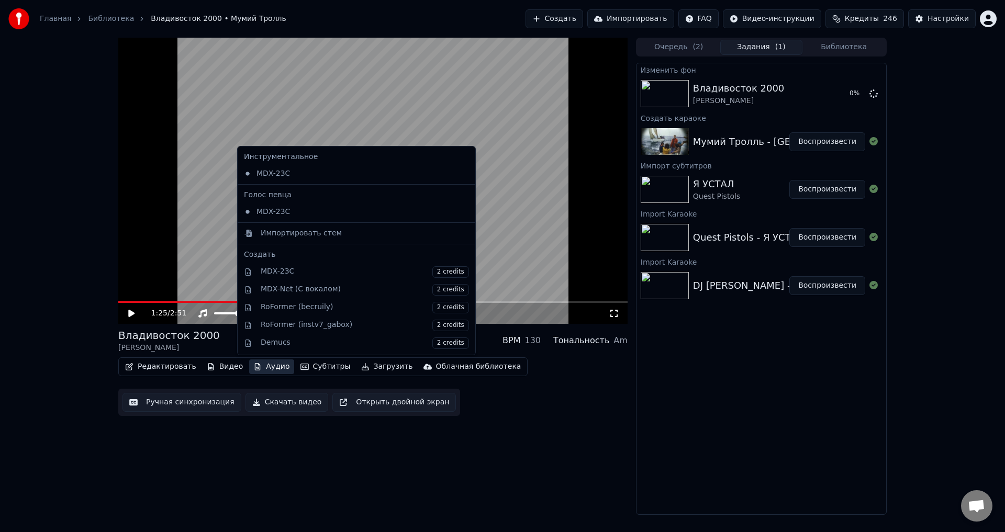
click at [262, 369] on button "Аудио" at bounding box center [271, 367] width 44 height 15
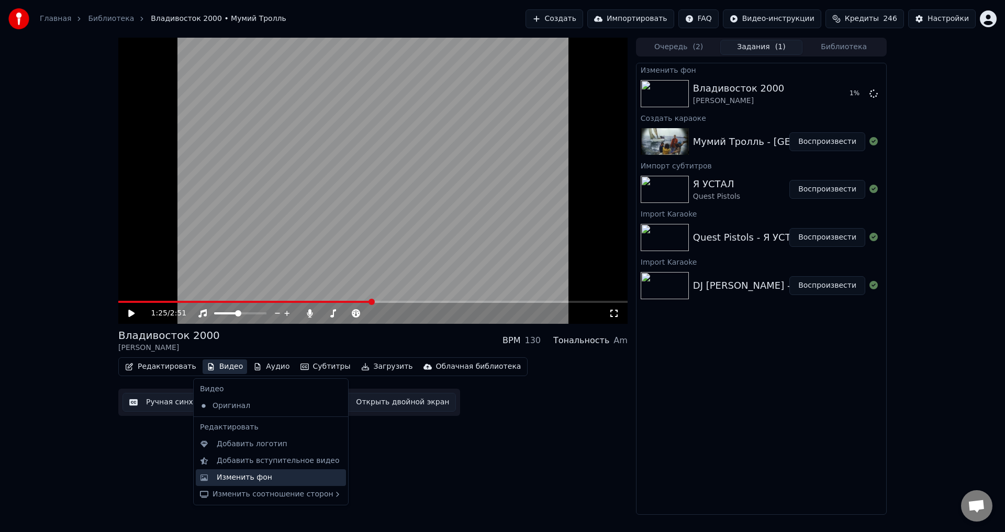
click at [258, 481] on div "Изменить фон" at bounding box center [244, 478] width 55 height 10
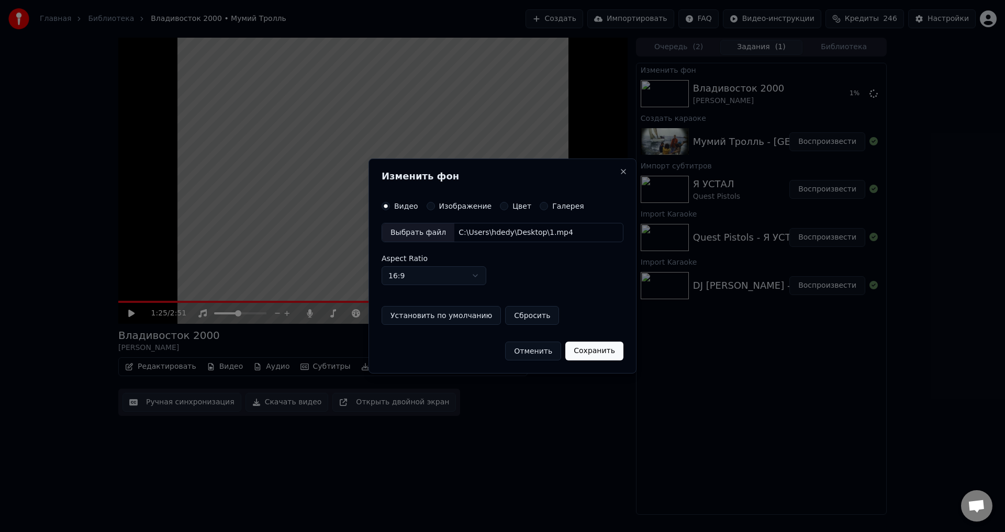
click at [455, 319] on button "Установить по умолчанию" at bounding box center [441, 315] width 119 height 19
click at [587, 352] on button "Сохранить" at bounding box center [594, 351] width 58 height 19
click at [590, 351] on button "Сохранить" at bounding box center [594, 351] width 58 height 19
click at [592, 344] on button "Сохранить" at bounding box center [594, 351] width 58 height 19
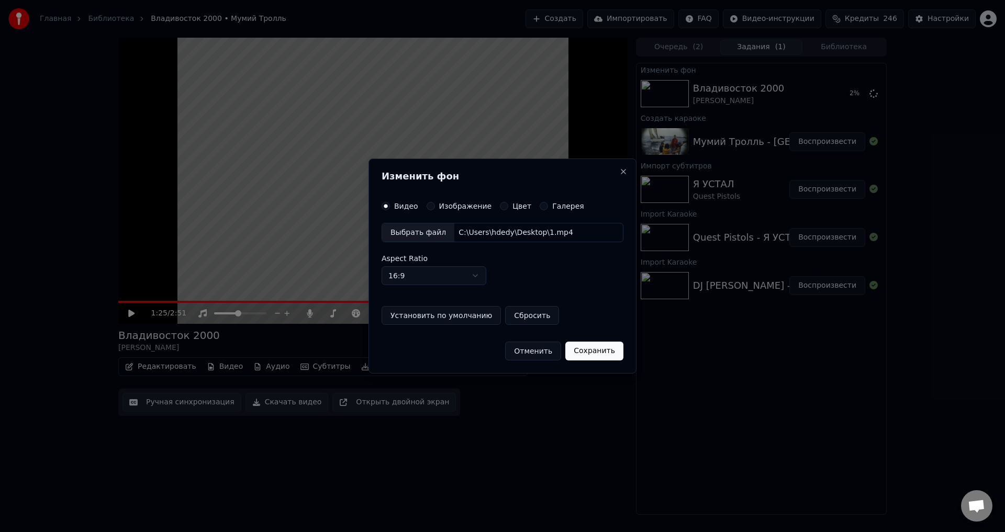
click at [592, 346] on button "Сохранить" at bounding box center [594, 351] width 58 height 19
click at [455, 315] on button "Установить по умолчанию" at bounding box center [441, 315] width 119 height 19
click at [552, 204] on label "Галерея" at bounding box center [568, 206] width 32 height 7
click at [547, 204] on button "Галерея" at bounding box center [544, 206] width 8 height 8
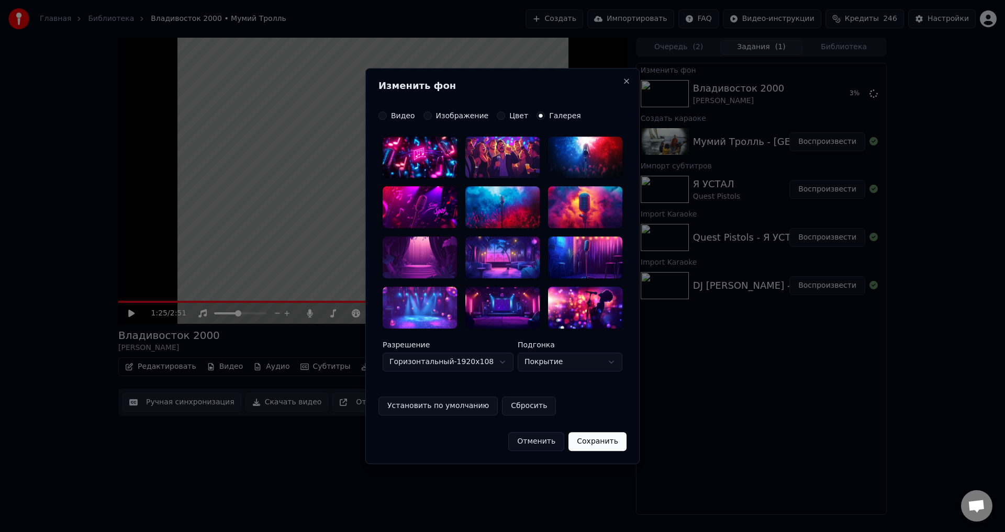
click at [446, 403] on button "Установить по умолчанию" at bounding box center [437, 406] width 119 height 19
click at [567, 352] on div "**********" at bounding box center [570, 356] width 105 height 30
click at [569, 359] on body "Главная Библиотека Владивосток 2000 • Мумий Тролль Создать Импортировать FAQ Ви…" at bounding box center [502, 266] width 1005 height 532
select select "****"
click at [511, 303] on div at bounding box center [502, 308] width 74 height 42
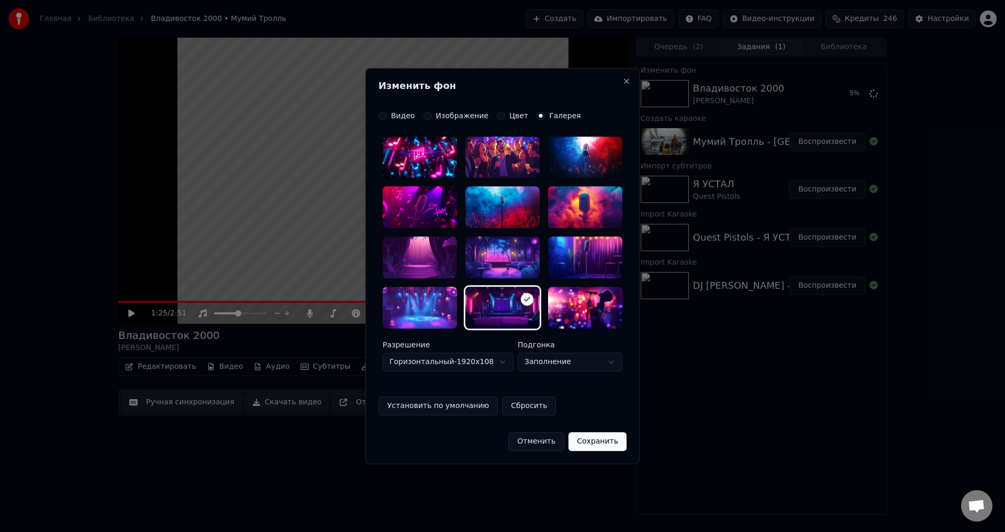
click at [599, 440] on button "Сохранить" at bounding box center [597, 441] width 58 height 19
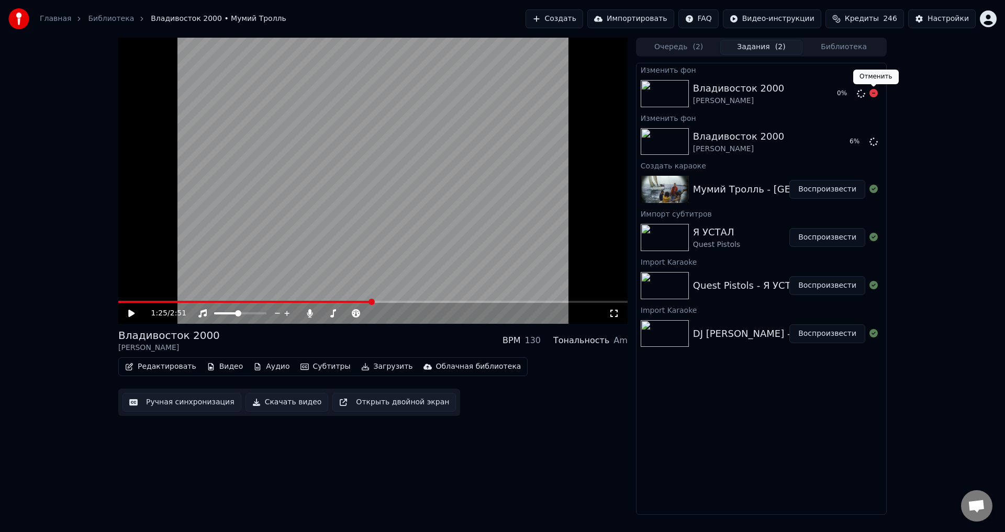
click at [876, 95] on icon at bounding box center [873, 93] width 8 height 8
click at [871, 95] on icon at bounding box center [873, 93] width 8 height 8
click at [872, 94] on icon at bounding box center [873, 93] width 8 height 8
click at [818, 143] on button "Воспроизвести" at bounding box center [827, 141] width 76 height 19
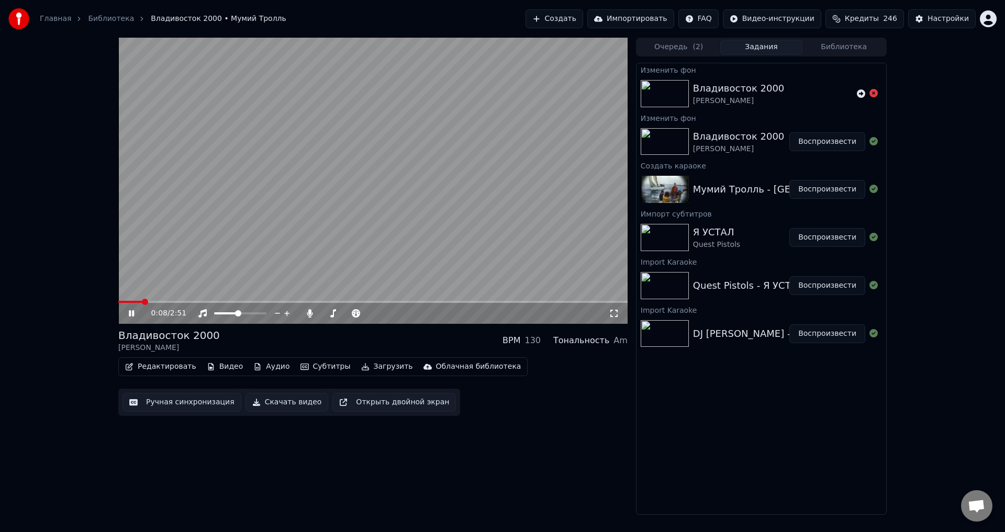
click at [143, 305] on span at bounding box center [145, 302] width 6 height 6
click at [836, 47] on button "Библиотека" at bounding box center [843, 47] width 83 height 15
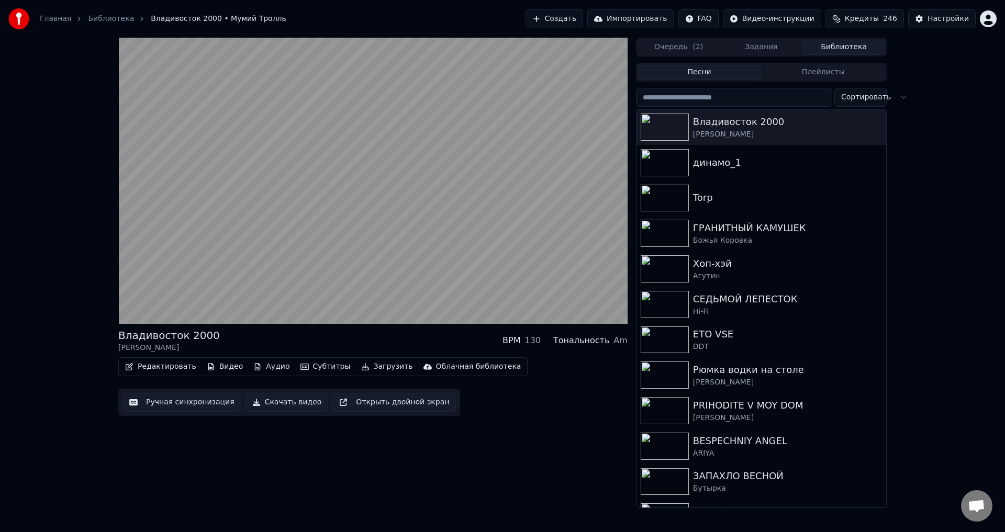
click at [689, 50] on button "Очередь ( 2 )" at bounding box center [678, 47] width 83 height 15
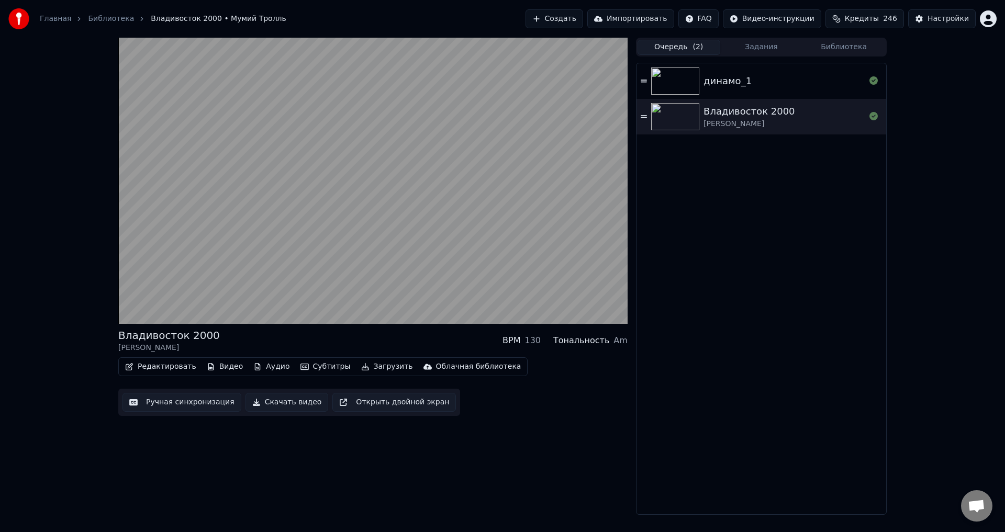
click at [758, 49] on button "Задания" at bounding box center [761, 47] width 83 height 15
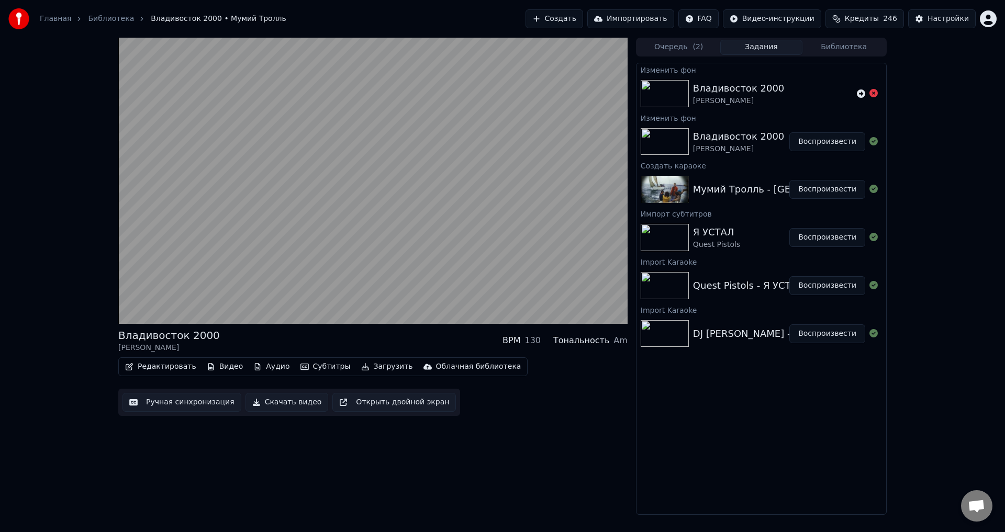
click at [678, 44] on button "Очередь ( 2 )" at bounding box center [678, 47] width 83 height 15
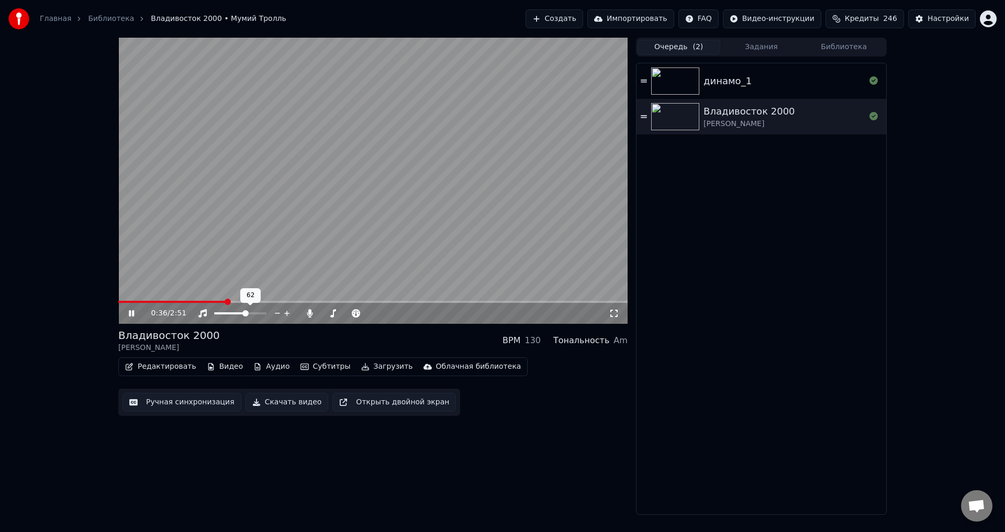
click at [246, 315] on span at bounding box center [230, 313] width 32 height 2
click at [214, 315] on span at bounding box center [214, 313] width 0 height 2
click at [132, 313] on icon at bounding box center [139, 313] width 25 height 8
click at [766, 42] on button "Задания" at bounding box center [761, 47] width 83 height 15
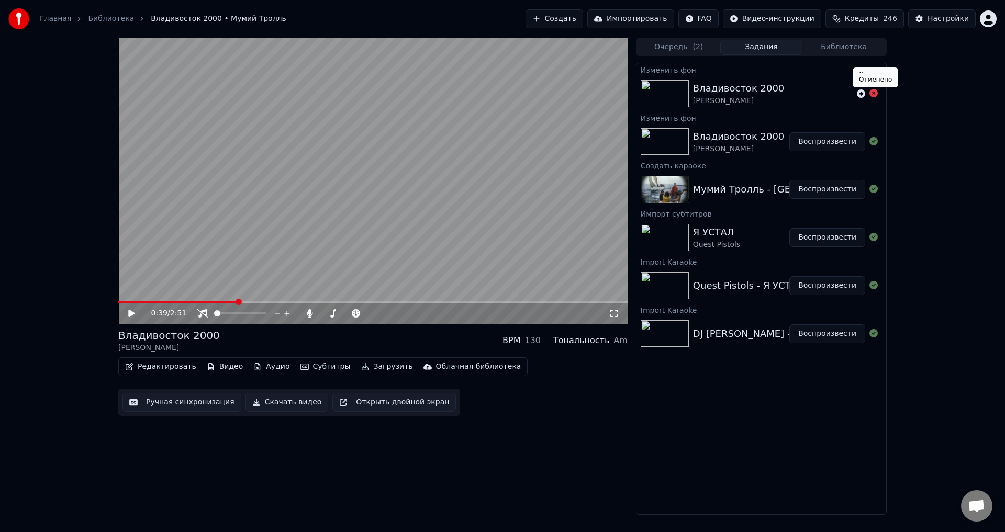
click at [875, 95] on icon at bounding box center [873, 93] width 8 height 8
click at [871, 95] on icon at bounding box center [873, 93] width 8 height 8
click at [860, 93] on icon at bounding box center [861, 93] width 8 height 8
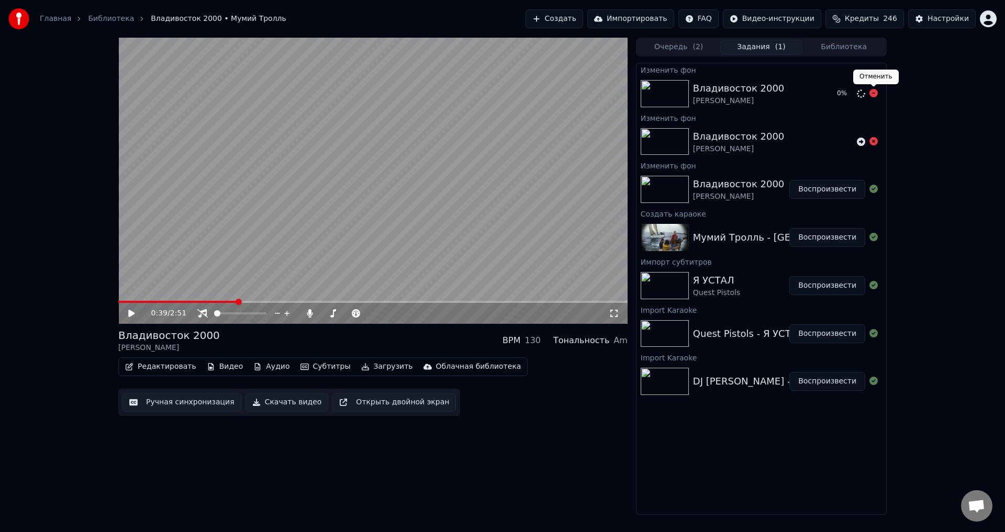
click at [871, 95] on icon at bounding box center [873, 93] width 8 height 8
click at [878, 144] on div at bounding box center [867, 142] width 29 height 13
click at [872, 140] on icon at bounding box center [873, 141] width 8 height 8
click at [954, 19] on div "Настройки" at bounding box center [947, 19] width 41 height 10
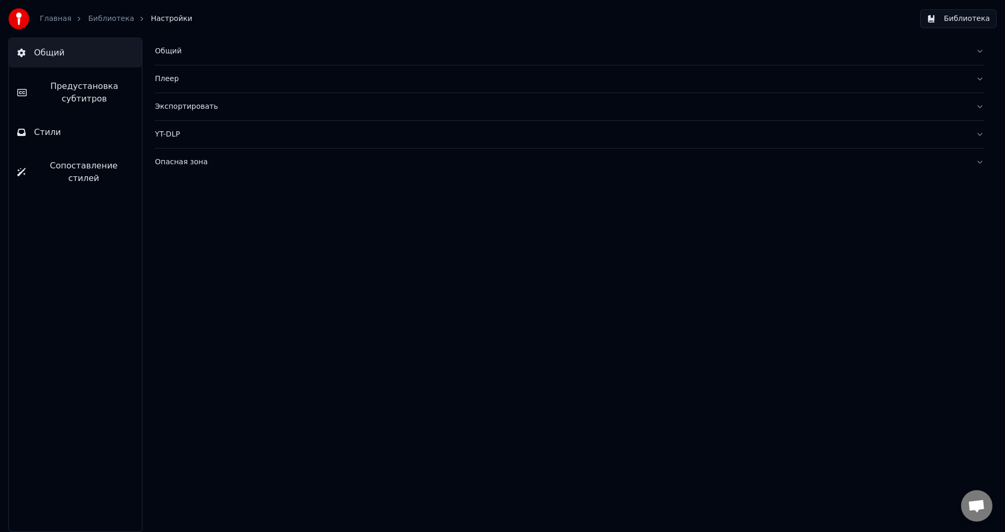
click at [194, 79] on div "Плеер" at bounding box center [561, 79] width 812 height 10
click at [180, 201] on div "Экспортировать" at bounding box center [561, 201] width 812 height 10
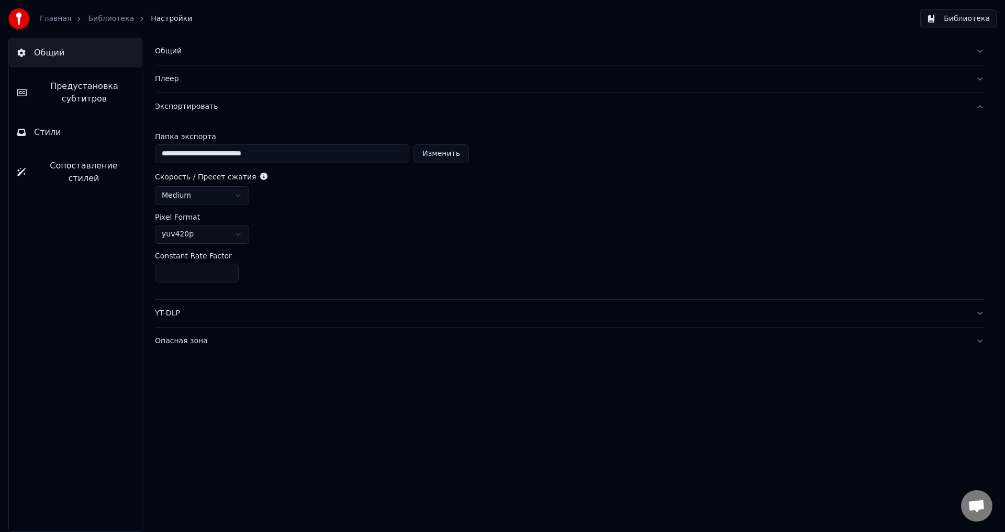
click at [184, 346] on button "Опасная зона" at bounding box center [569, 341] width 829 height 27
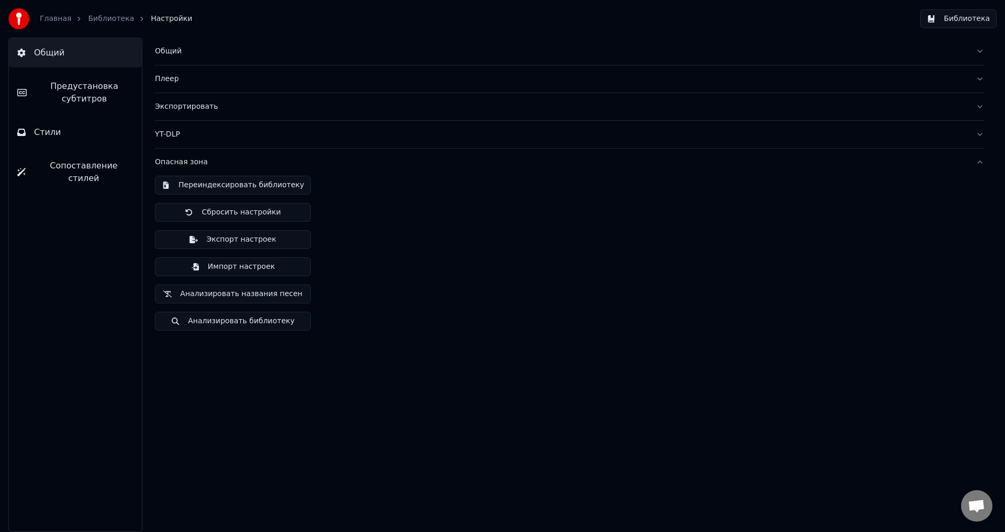
click at [59, 140] on button "Стили" at bounding box center [75, 132] width 133 height 29
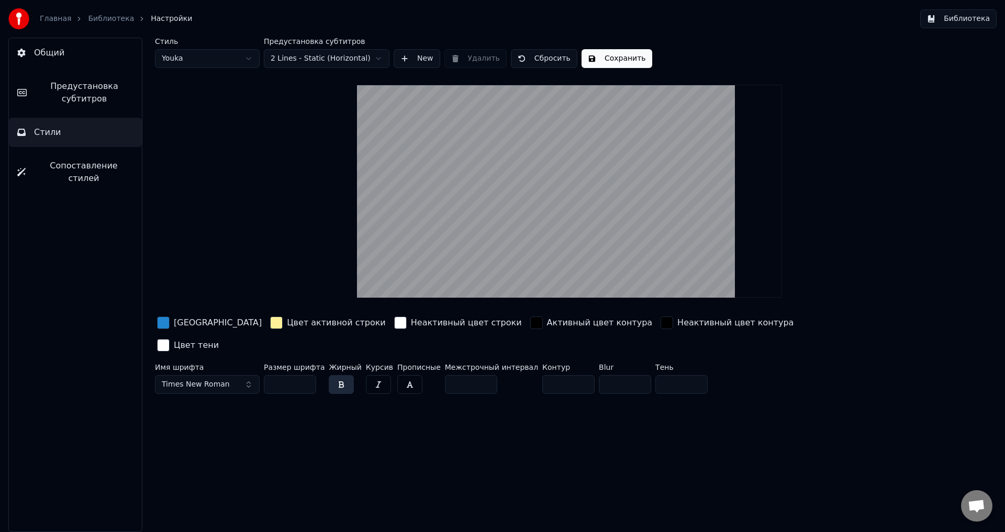
click at [111, 17] on link "Библиотека" at bounding box center [111, 19] width 46 height 10
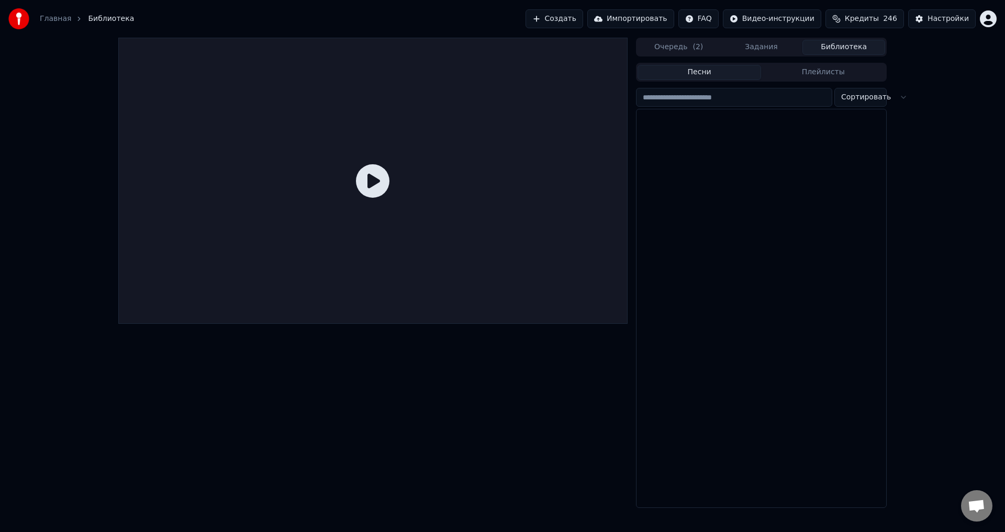
click at [822, 43] on button "Библиотека" at bounding box center [843, 47] width 83 height 15
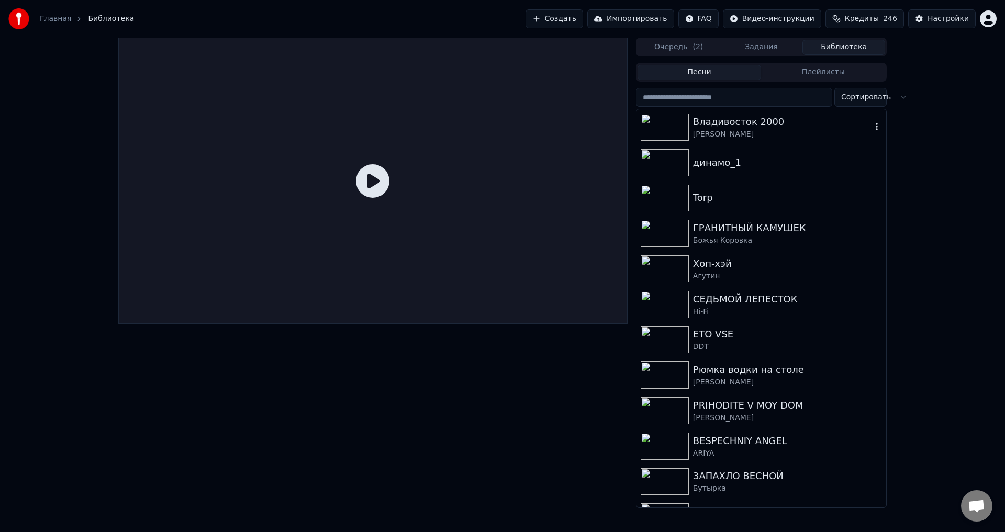
click at [764, 120] on div "Владивосток 2000" at bounding box center [782, 122] width 178 height 15
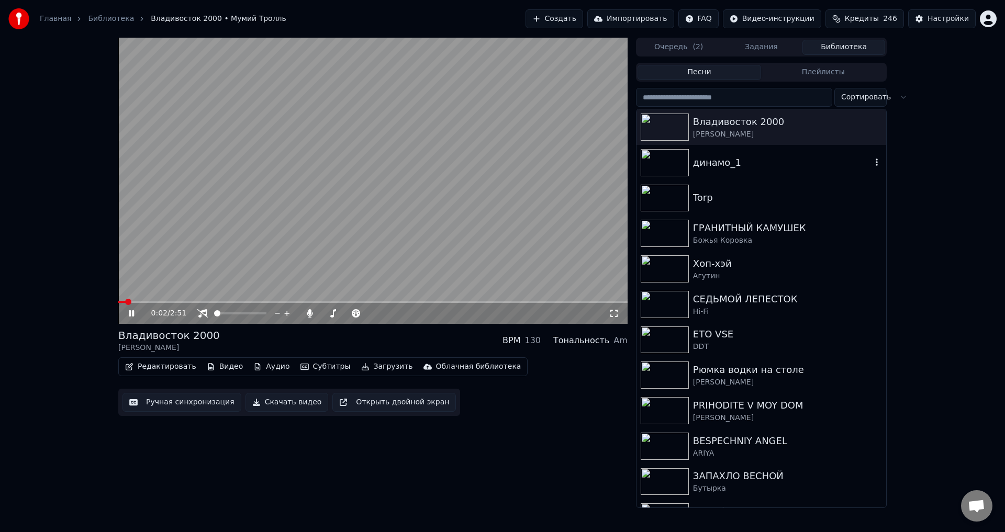
click at [871, 167] on button "button" at bounding box center [876, 162] width 10 height 13
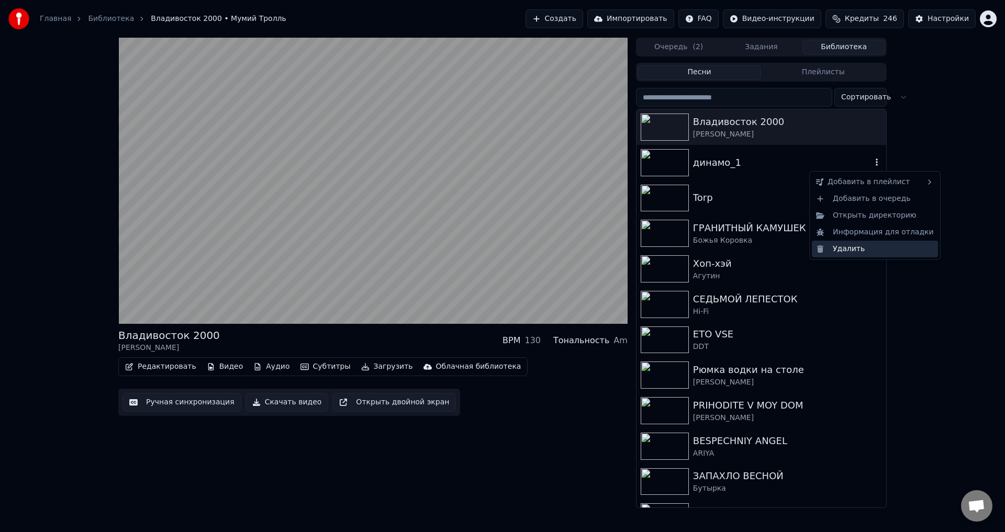
click at [866, 246] on div "Удалить" at bounding box center [875, 249] width 126 height 17
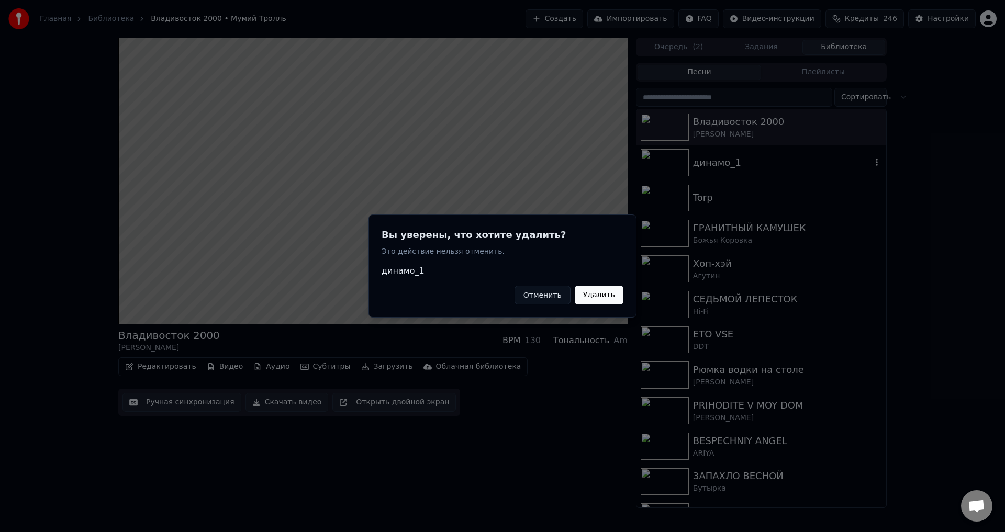
click at [603, 294] on button "Удалить" at bounding box center [599, 295] width 49 height 19
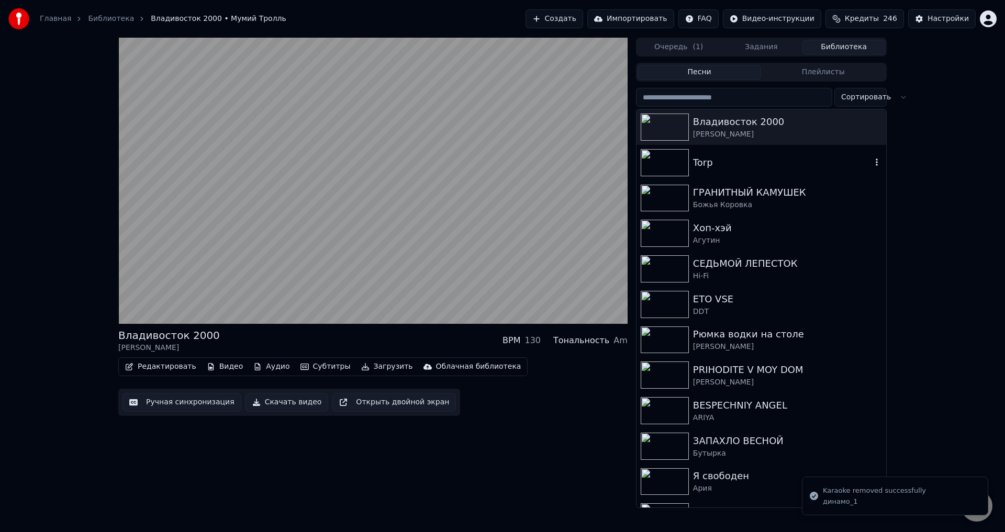
click at [871, 163] on icon "button" at bounding box center [876, 162] width 10 height 8
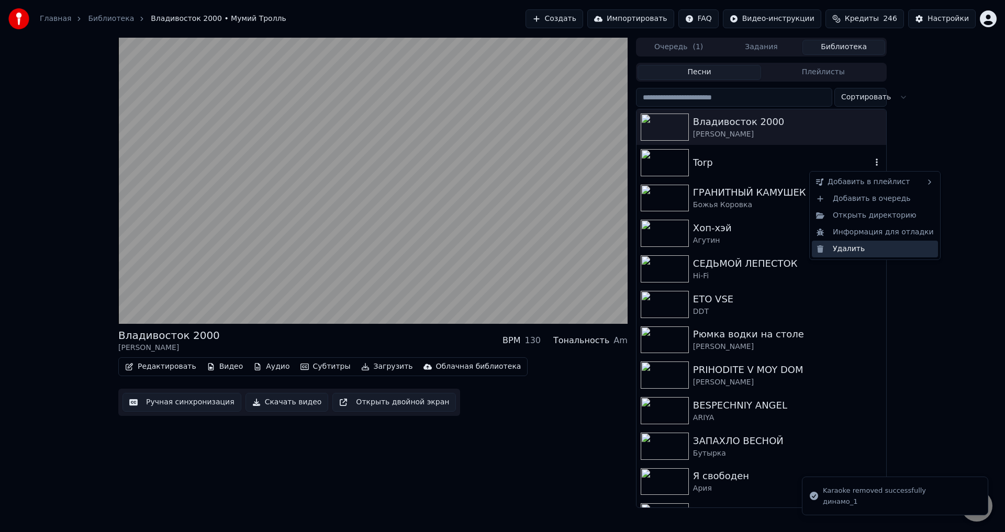
click at [850, 245] on div "Удалить" at bounding box center [875, 249] width 126 height 17
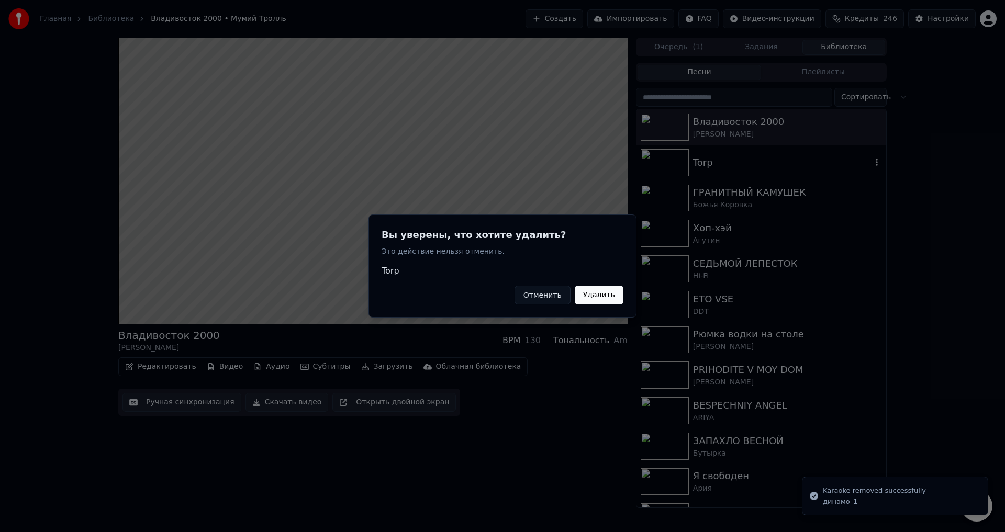
click at [599, 295] on button "Удалить" at bounding box center [599, 295] width 49 height 19
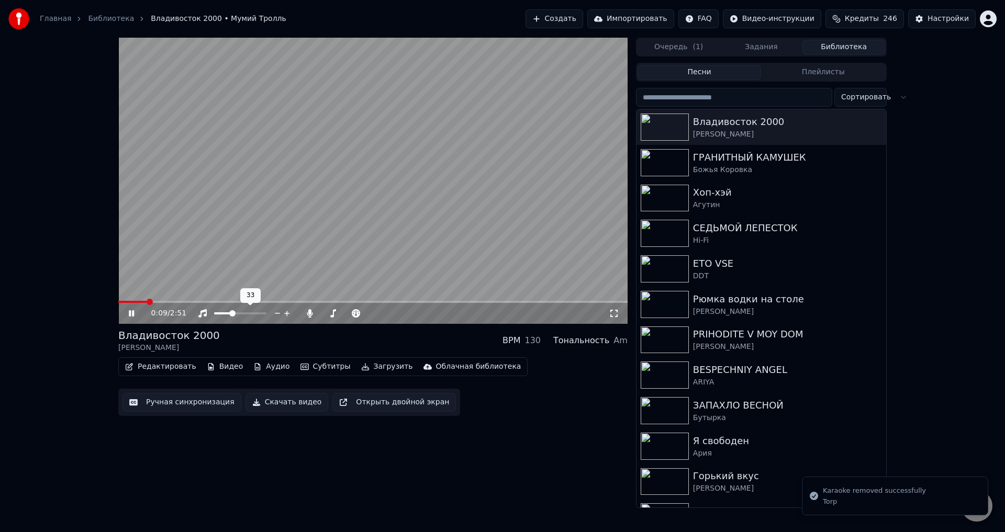
click at [231, 316] on span at bounding box center [232, 313] width 6 height 6
click at [317, 311] on div at bounding box center [357, 313] width 84 height 10
click at [334, 314] on span at bounding box center [327, 313] width 13 height 2
click at [133, 311] on icon at bounding box center [131, 313] width 5 height 6
click at [118, 305] on span at bounding box center [121, 302] width 6 height 6
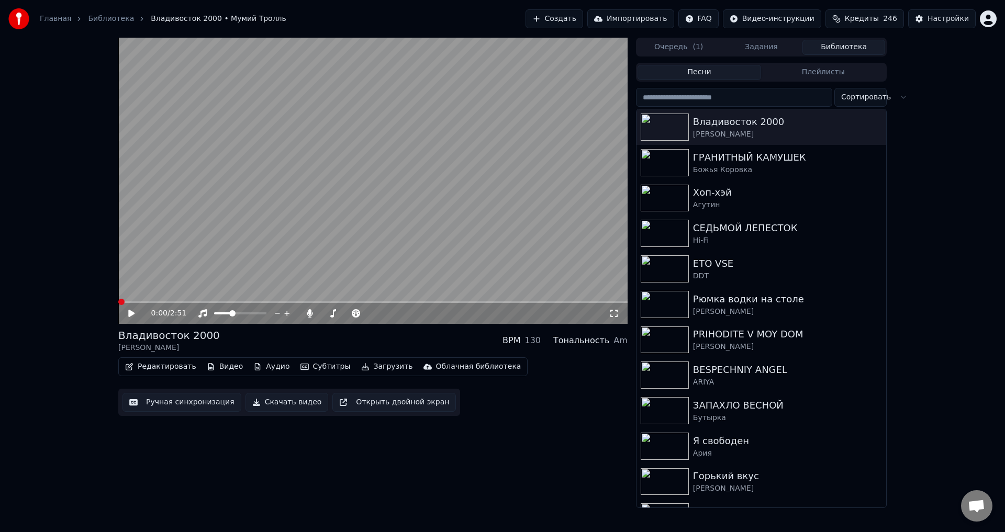
click at [130, 313] on icon at bounding box center [131, 313] width 6 height 7
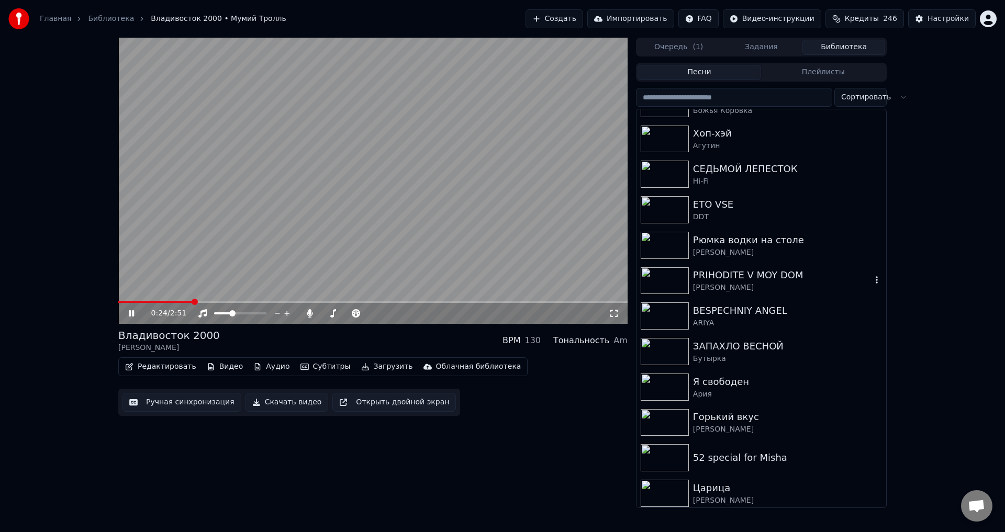
scroll to position [63, 0]
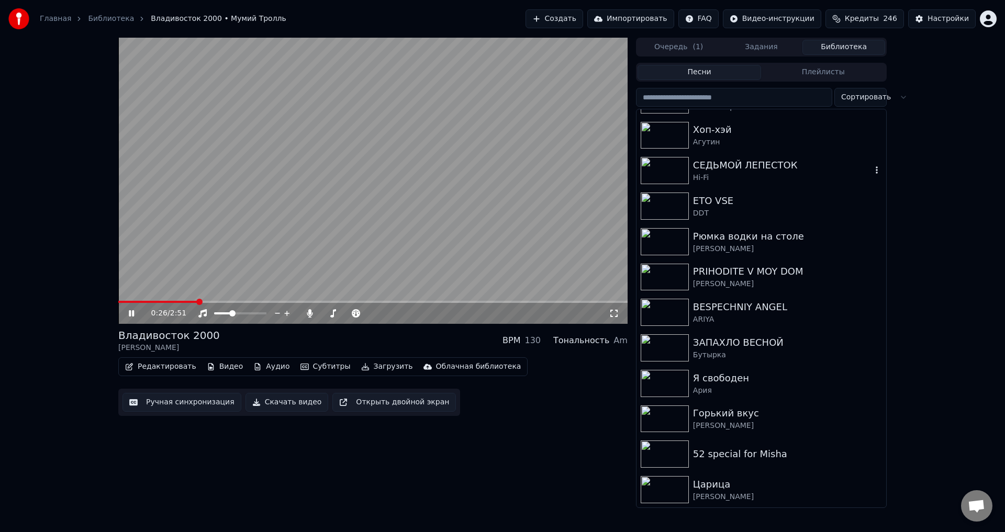
click at [871, 169] on icon "button" at bounding box center [876, 170] width 10 height 8
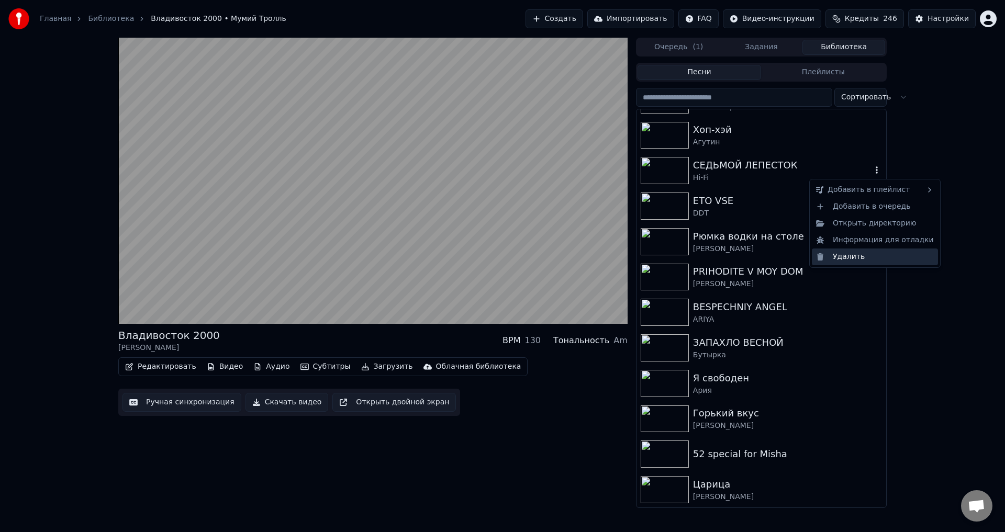
click at [869, 261] on div "Удалить" at bounding box center [875, 257] width 126 height 17
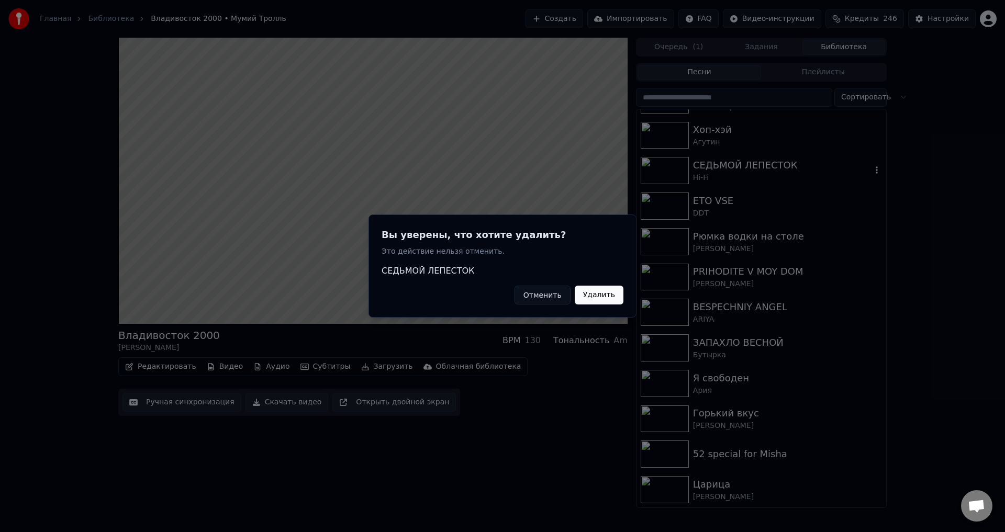
click at [604, 289] on button "Удалить" at bounding box center [599, 295] width 49 height 19
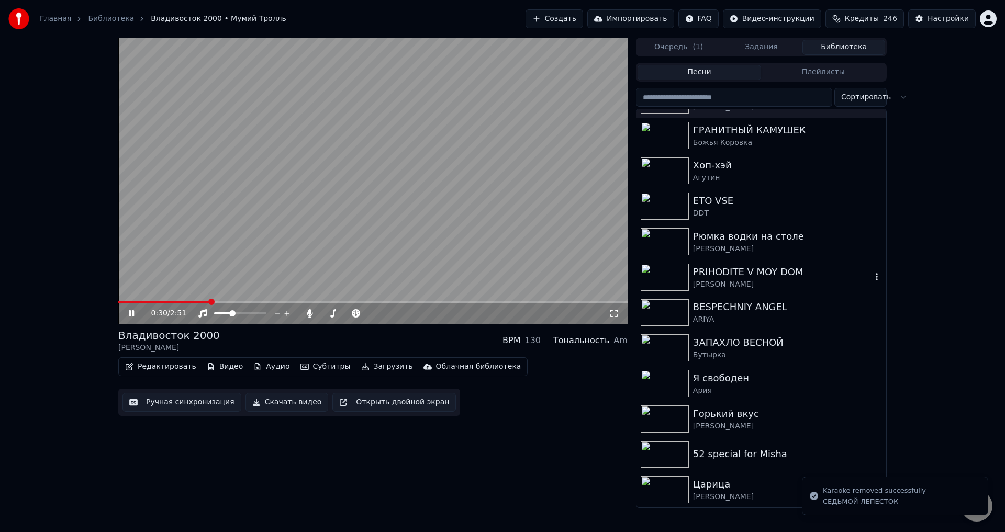
scroll to position [0, 0]
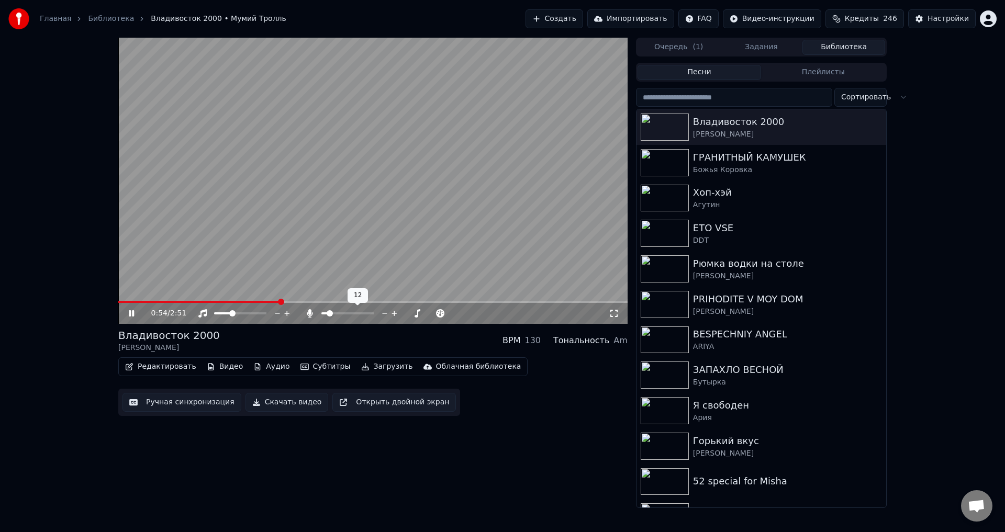
click at [328, 313] on span at bounding box center [330, 313] width 6 height 6
click at [219, 317] on span at bounding box center [221, 313] width 6 height 6
click at [254, 316] on span at bounding box center [252, 313] width 6 height 6
click at [311, 315] on icon at bounding box center [310, 313] width 6 height 8
click at [470, 301] on span at bounding box center [468, 302] width 6 height 6
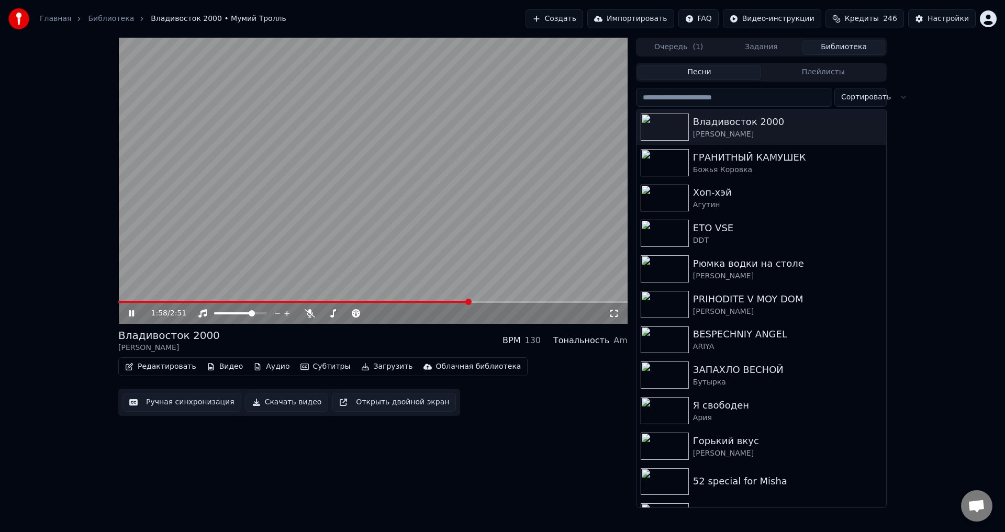
click at [465, 305] on span at bounding box center [468, 302] width 6 height 6
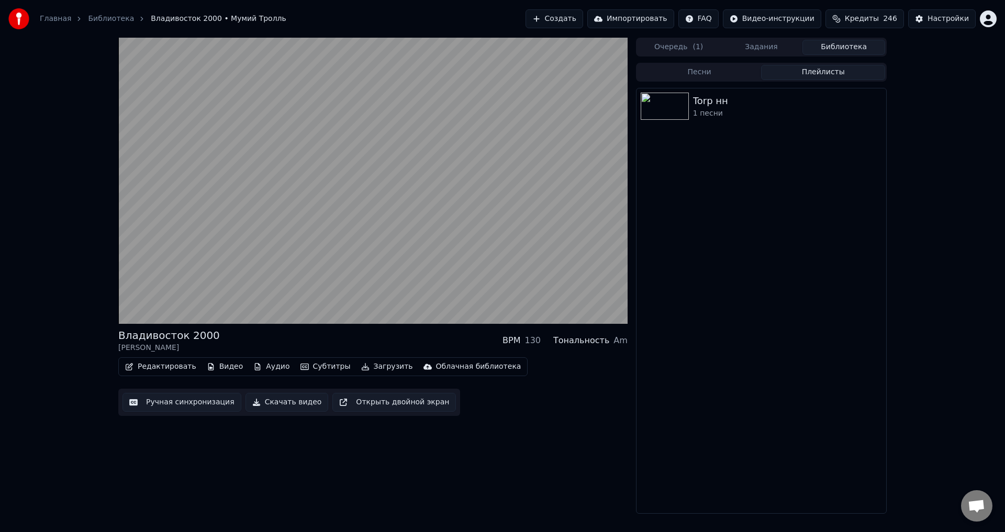
click at [822, 74] on button "Плейлисты" at bounding box center [823, 72] width 124 height 15
click at [746, 149] on div "Torp нн 1 песни" at bounding box center [761, 301] width 251 height 426
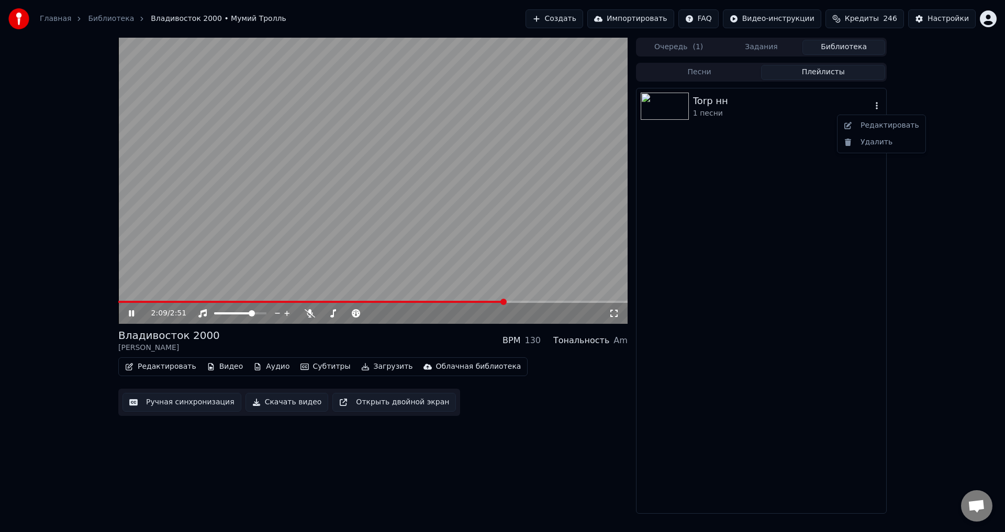
click at [876, 105] on icon "button" at bounding box center [876, 106] width 10 height 8
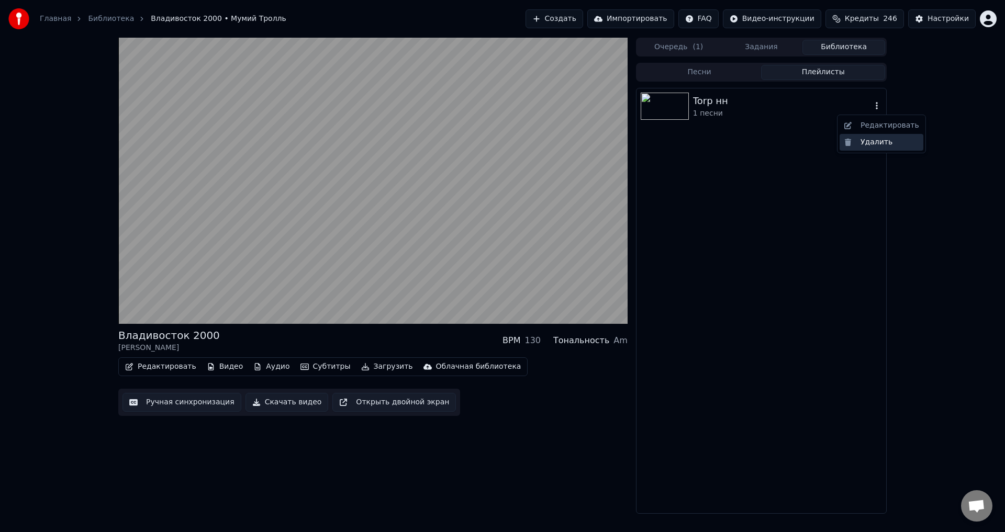
click at [871, 140] on div "Удалить" at bounding box center [881, 142] width 84 height 17
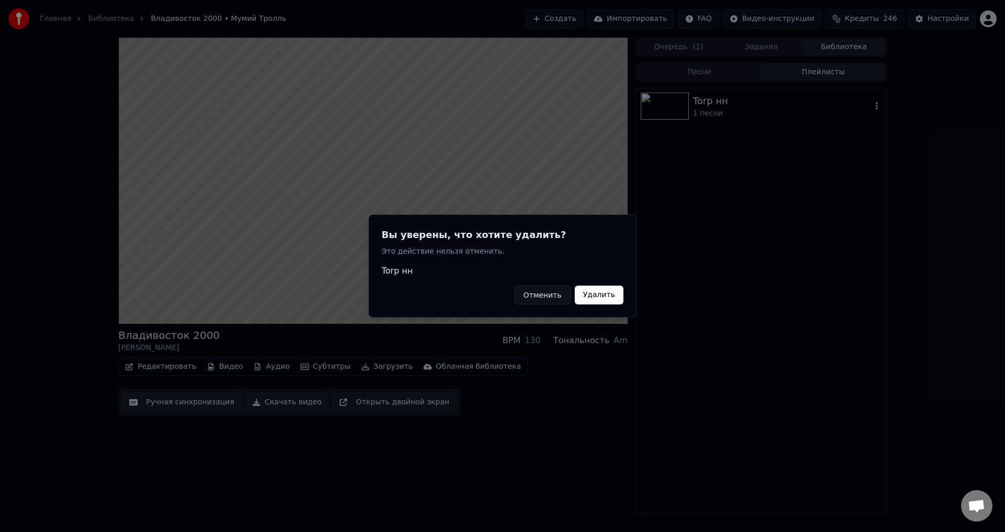
click at [597, 287] on button "Удалить" at bounding box center [599, 295] width 49 height 19
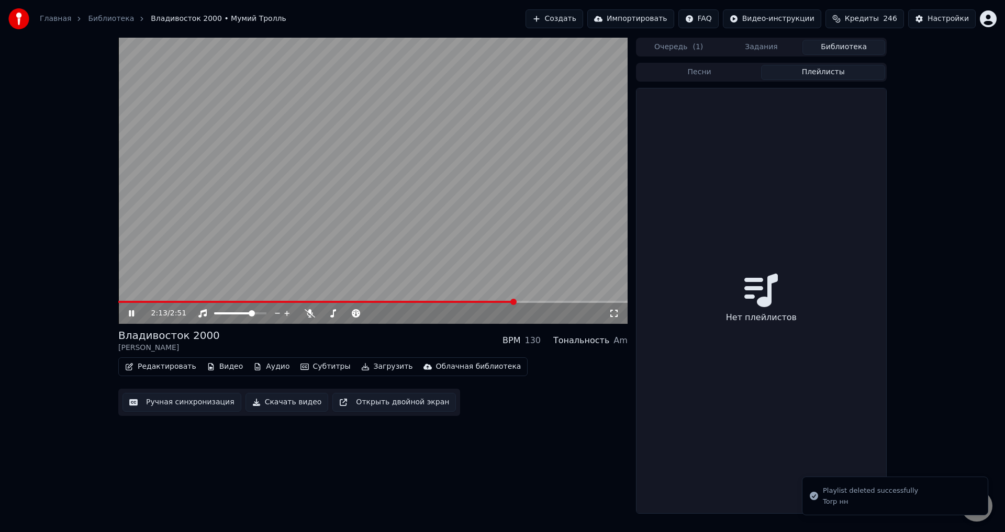
click at [758, 284] on icon at bounding box center [760, 290] width 33 height 33
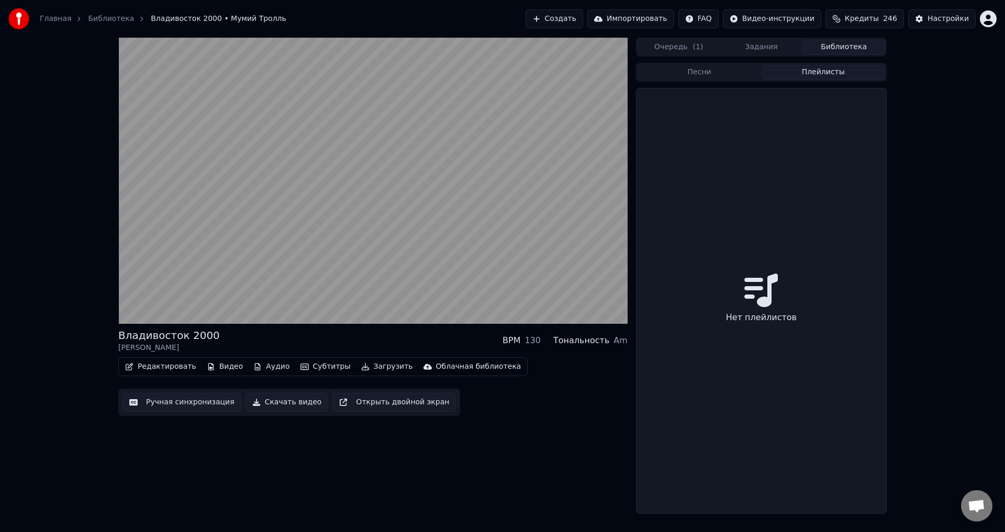
click at [719, 116] on div "Нет плейлистов" at bounding box center [761, 300] width 250 height 425
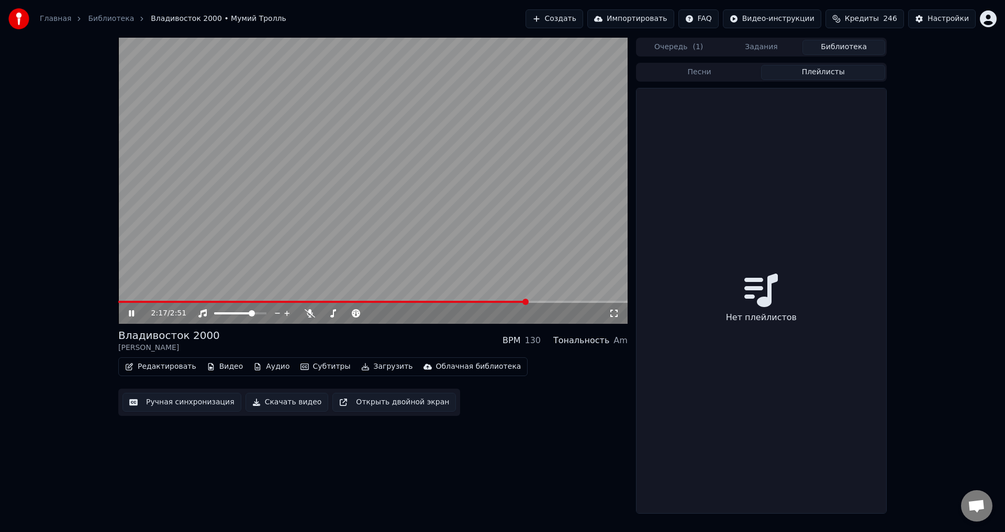
click at [126, 314] on div "2:17 / 2:51" at bounding box center [372, 313] width 501 height 10
click at [130, 314] on icon at bounding box center [131, 313] width 5 height 6
drag, startPoint x: 673, startPoint y: 207, endPoint x: 677, endPoint y: 197, distance: 10.8
click at [673, 204] on div "Нет плейлистов" at bounding box center [761, 300] width 250 height 425
click at [755, 288] on icon at bounding box center [760, 290] width 33 height 33
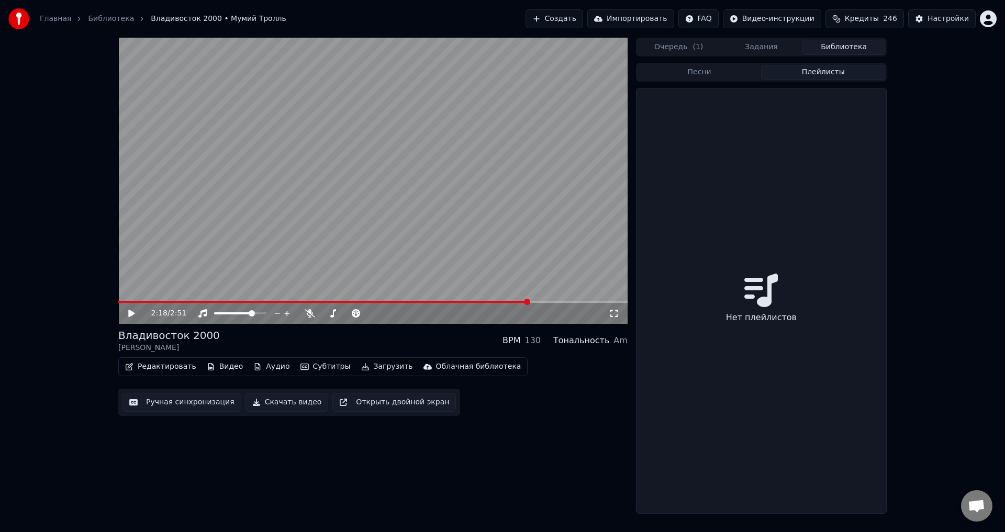
drag, startPoint x: 755, startPoint y: 291, endPoint x: 725, endPoint y: 206, distance: 90.4
click at [755, 291] on icon at bounding box center [760, 290] width 33 height 33
click at [583, 15] on button "Создать" at bounding box center [554, 18] width 58 height 19
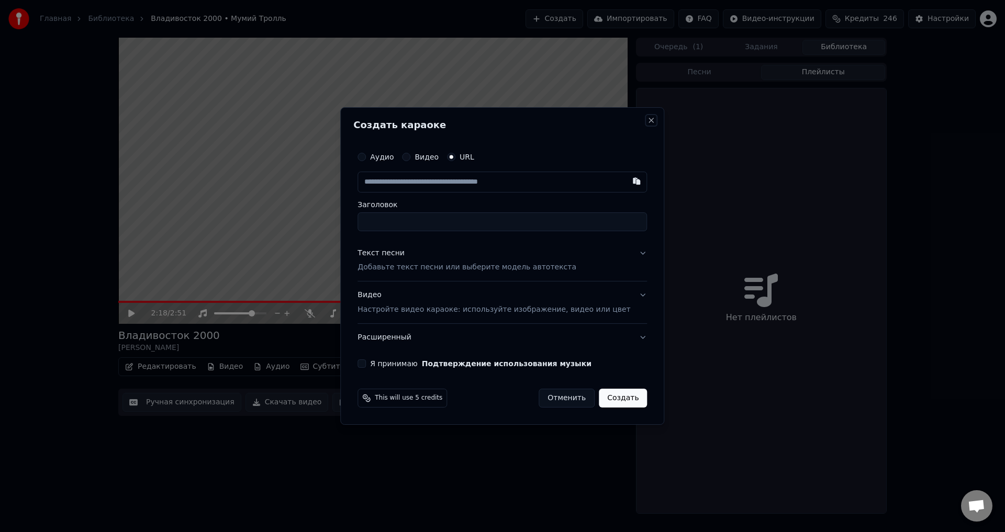
click at [647, 117] on button "Close" at bounding box center [651, 120] width 8 height 8
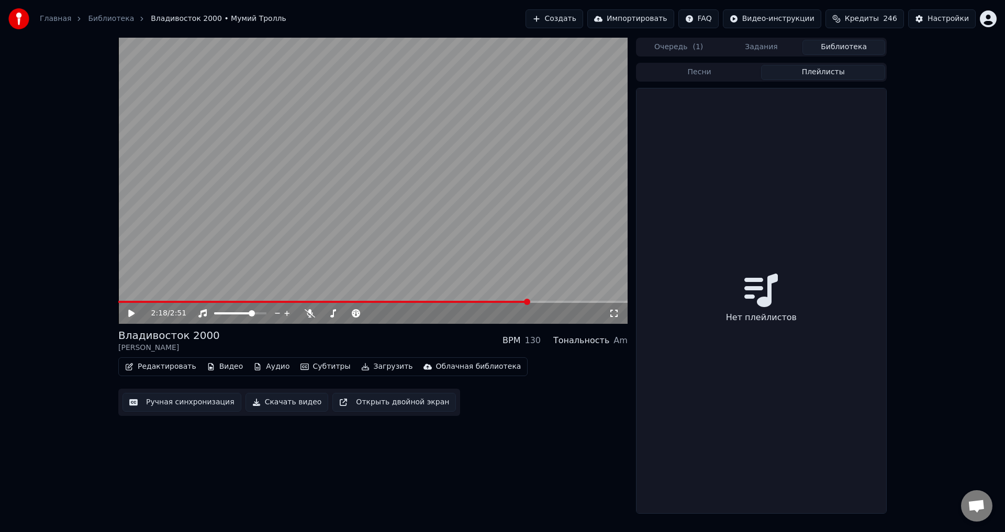
click at [679, 73] on button "Песни" at bounding box center [699, 72] width 124 height 15
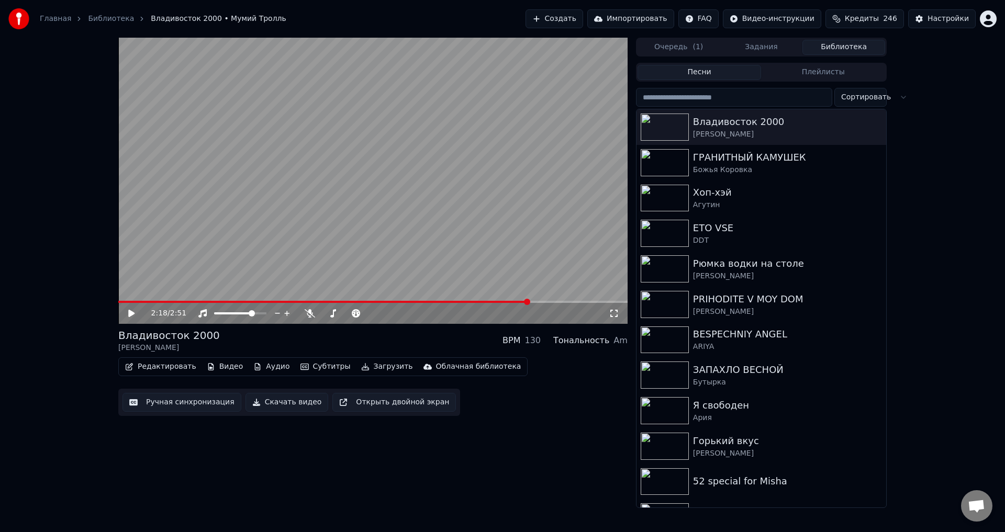
click at [830, 73] on button "Плейлисты" at bounding box center [823, 72] width 124 height 15
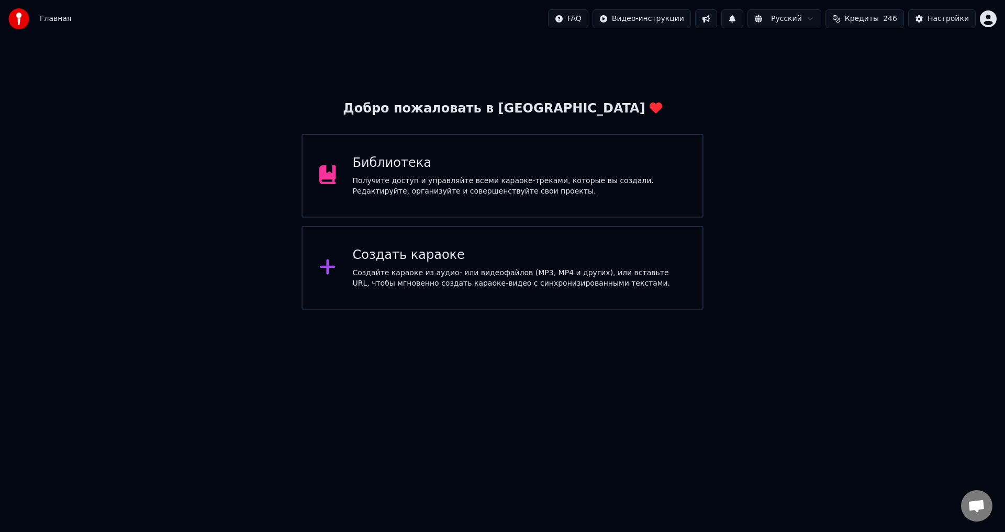
click at [463, 264] on div "Создать караоке Создайте караоке из аудио- или видеофайлов (MP3, MP4 и других),…" at bounding box center [519, 268] width 333 height 42
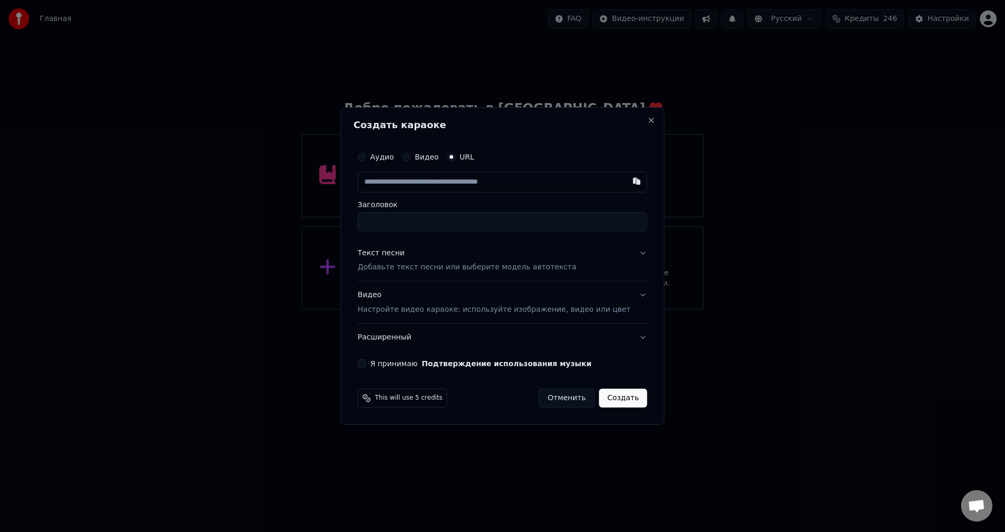
drag, startPoint x: 462, startPoint y: 175, endPoint x: 463, endPoint y: 182, distance: 6.9
click at [462, 182] on input "text" at bounding box center [501, 182] width 289 height 21
click at [463, 184] on input "text" at bounding box center [501, 182] width 289 height 21
paste input "**********"
type input "**********"
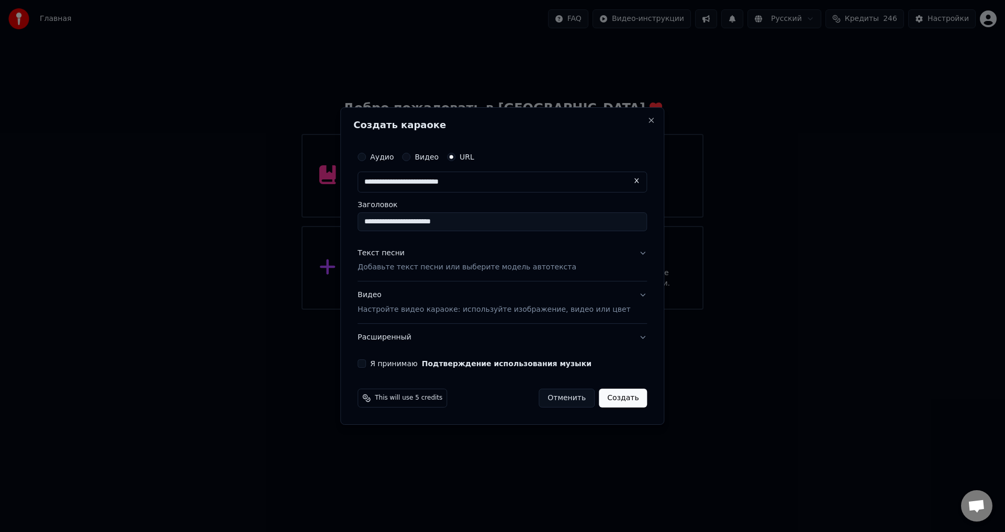
type input "**********"
click at [366, 364] on button "Я принимаю Подтверждение использования музыки" at bounding box center [361, 364] width 8 height 8
click at [624, 254] on button "Текст песни Добавьте текст песни или выберите модель автотекста" at bounding box center [501, 261] width 289 height 42
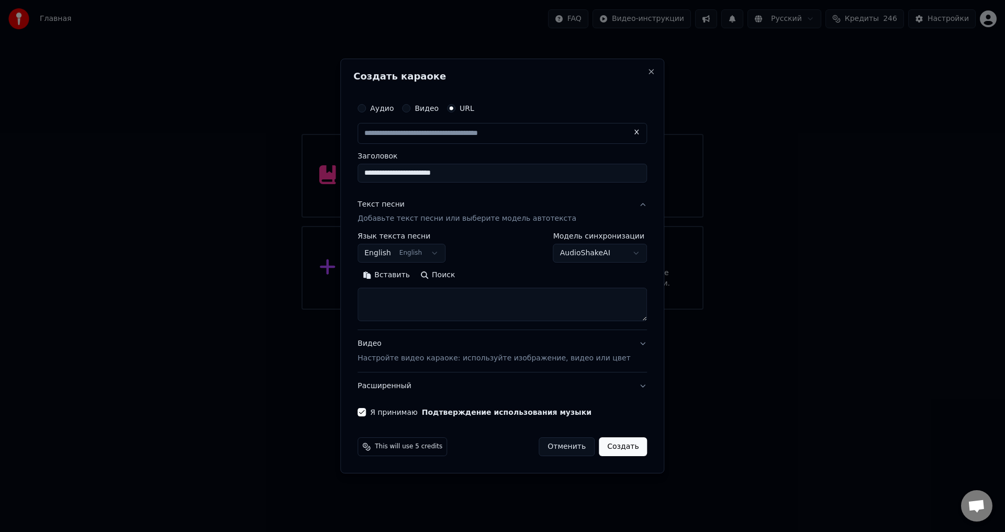
type input "**********"
click at [444, 252] on button "English English" at bounding box center [401, 253] width 88 height 19
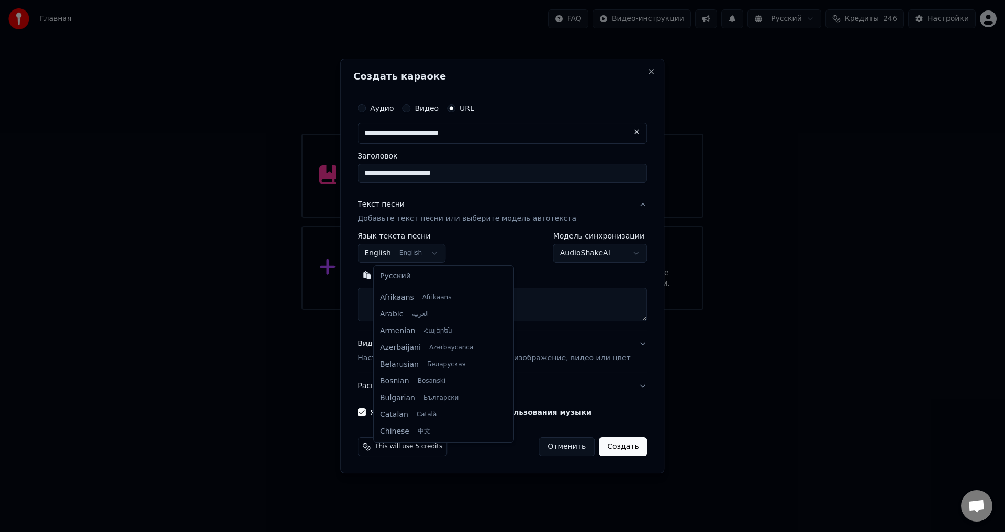
scroll to position [84, 0]
select select "**"
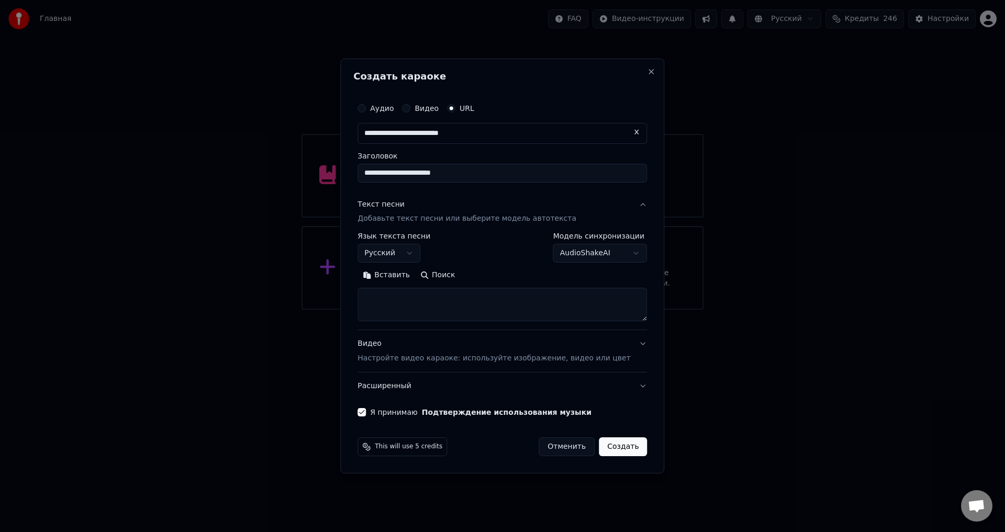
click at [630, 386] on button "Расширенный" at bounding box center [501, 386] width 289 height 27
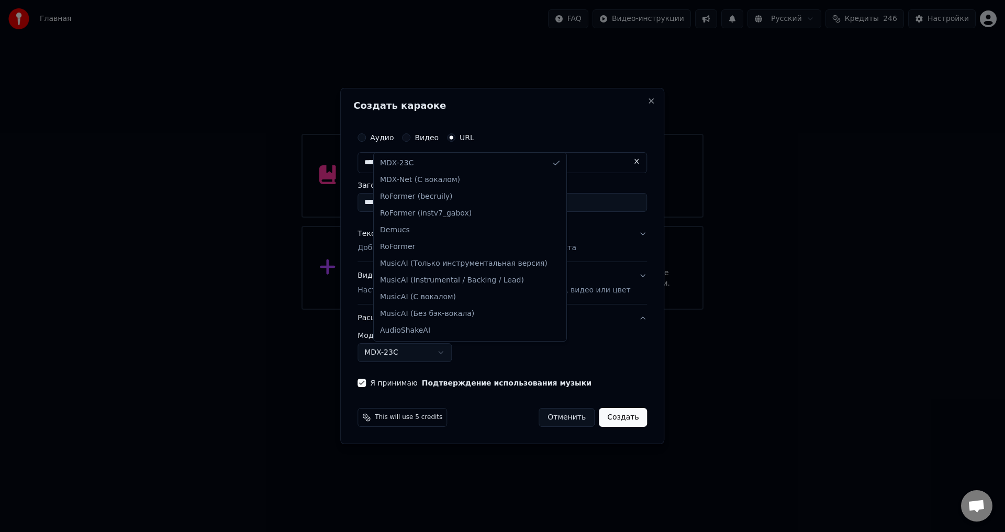
click at [451, 310] on body "**********" at bounding box center [502, 155] width 1005 height 310
click at [455, 310] on body "**********" at bounding box center [502, 155] width 1005 height 310
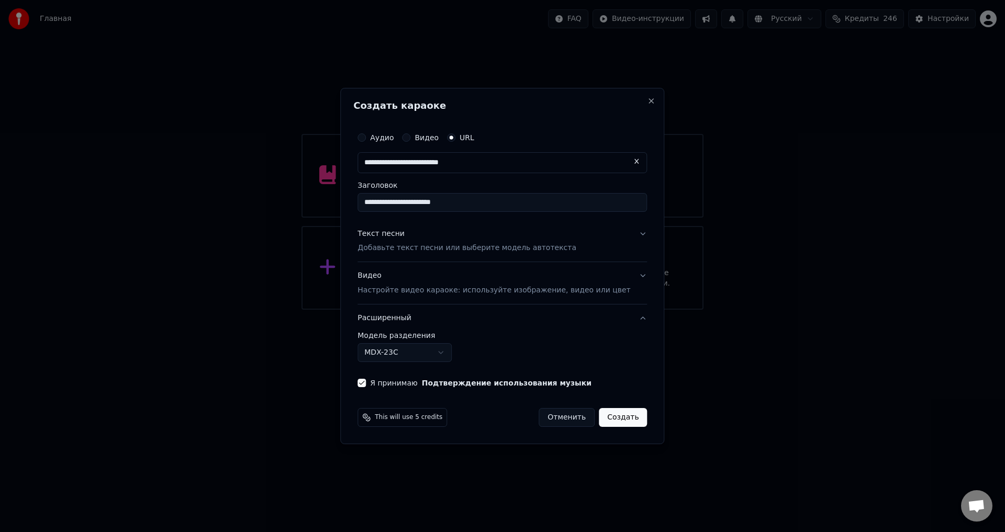
click at [629, 279] on button "Видео Настройте видео караоке: используйте изображение, видео или цвет" at bounding box center [501, 284] width 289 height 42
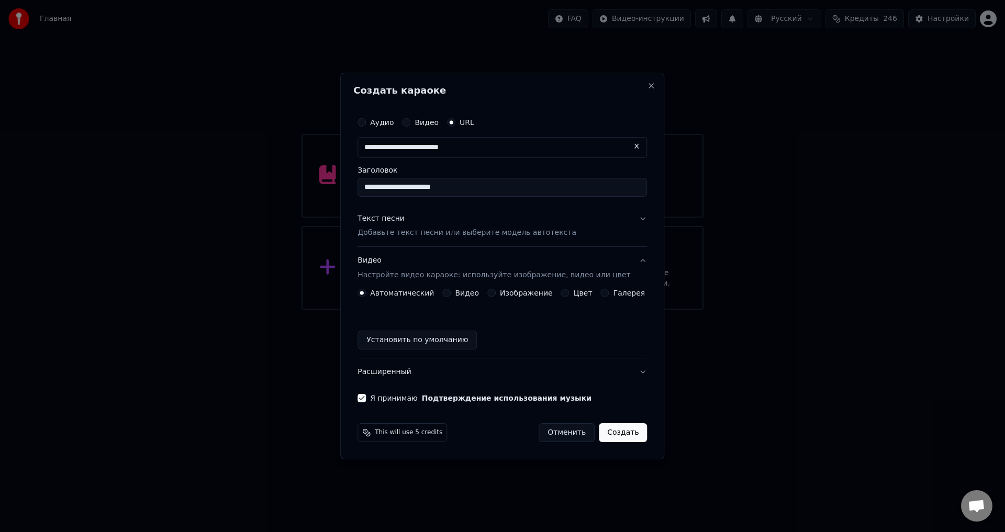
click at [495, 292] on button "Изображение" at bounding box center [491, 293] width 8 height 8
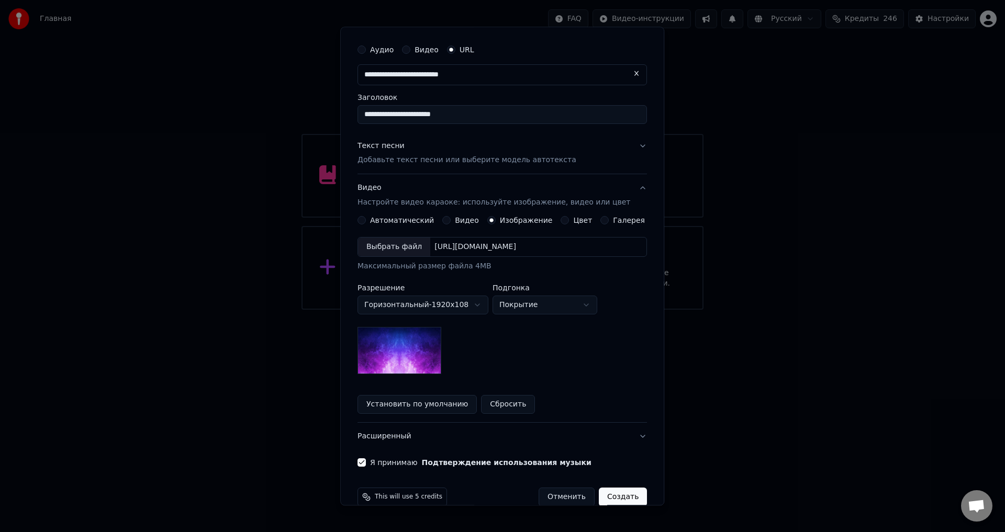
scroll to position [45, 0]
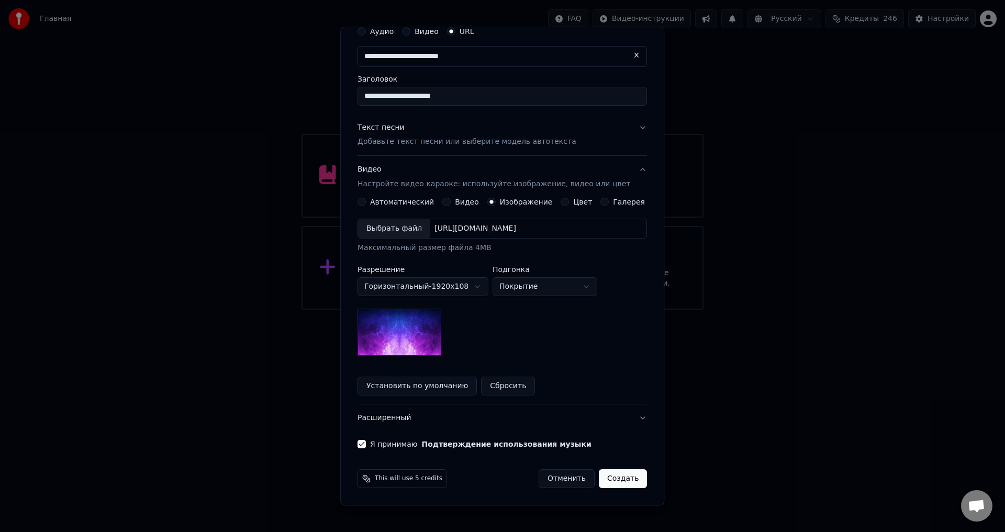
click at [605, 479] on button "Создать" at bounding box center [623, 479] width 48 height 19
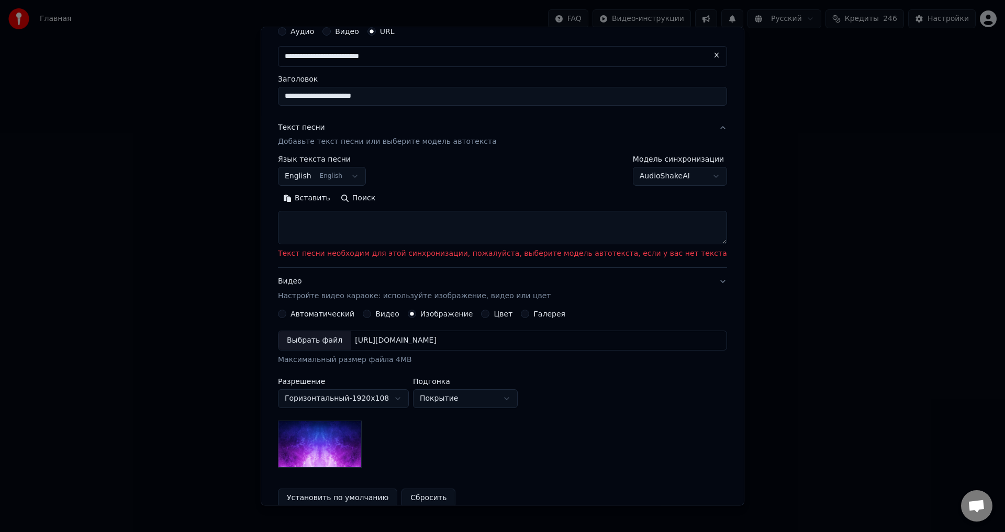
scroll to position [0, 0]
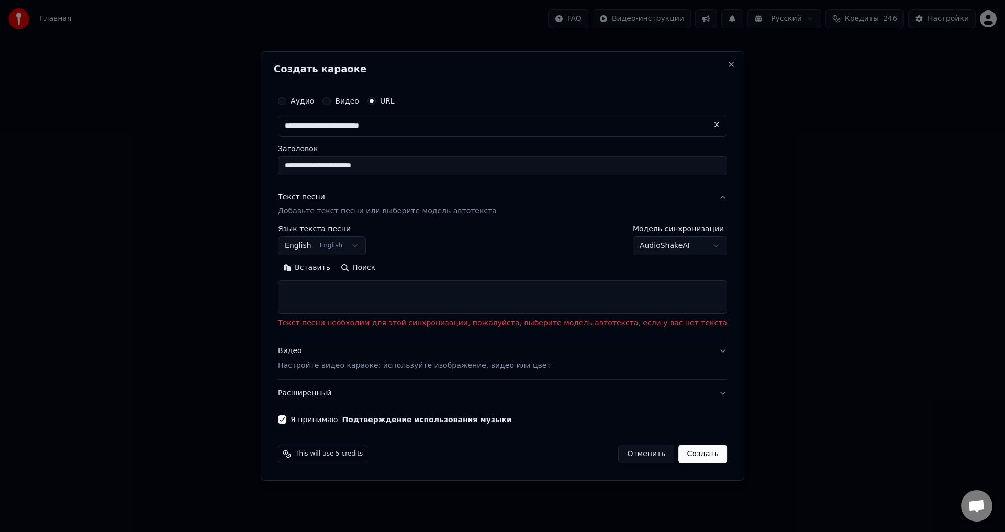
click at [348, 293] on textarea at bounding box center [502, 297] width 449 height 33
click at [679, 244] on body "**********" at bounding box center [502, 155] width 1005 height 310
click at [378, 247] on body "**********" at bounding box center [502, 155] width 1005 height 310
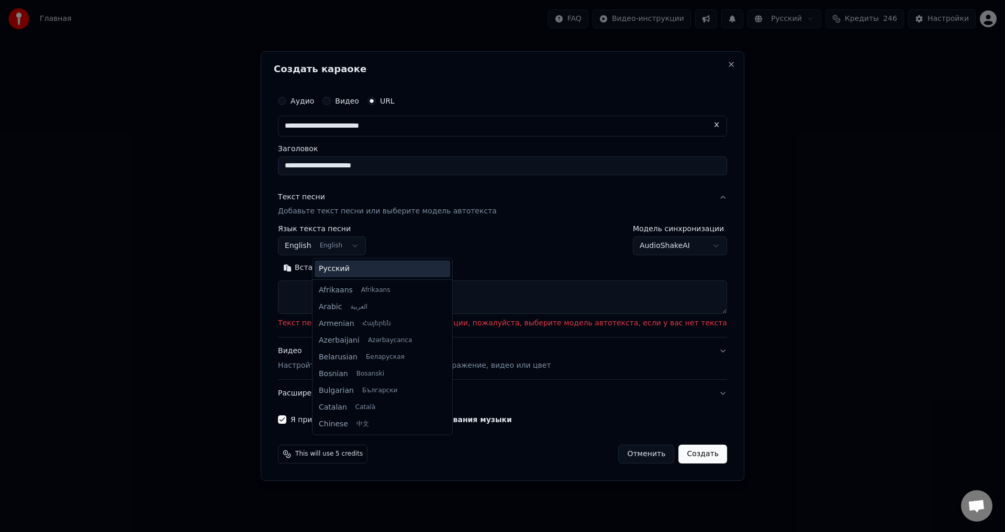
scroll to position [84, 0]
select select "**"
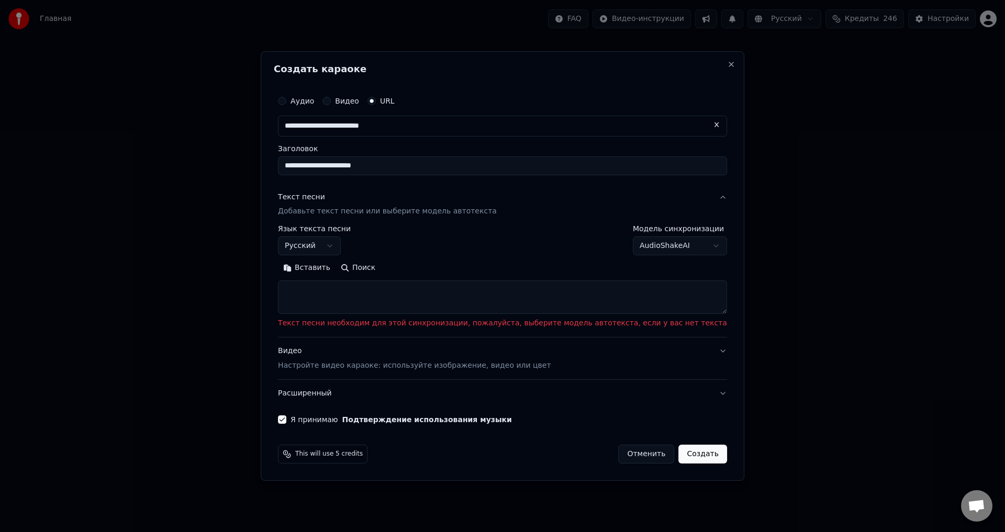
click at [648, 239] on body "**********" at bounding box center [502, 155] width 1005 height 310
select select "**********"
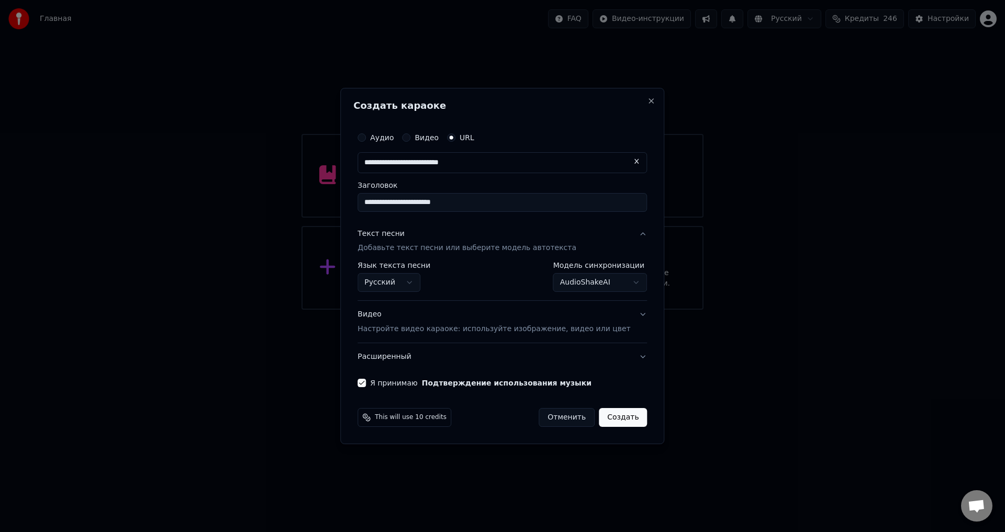
click at [625, 315] on button "Видео Настройте видео караоке: используйте изображение, видео или цвет" at bounding box center [501, 322] width 289 height 42
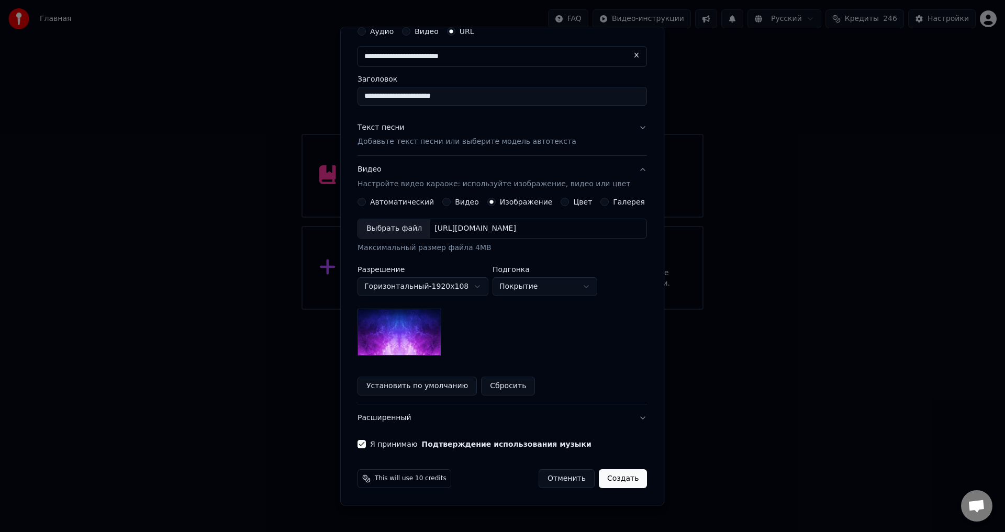
scroll to position [0, 0]
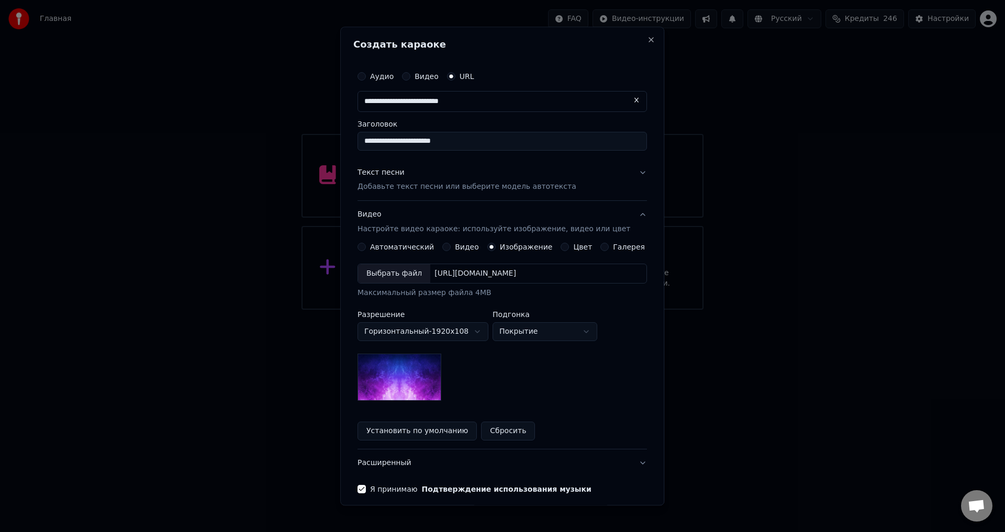
click at [624, 170] on button "Текст песни Добавьте текст песни или выберите модель автотекста" at bounding box center [501, 180] width 289 height 42
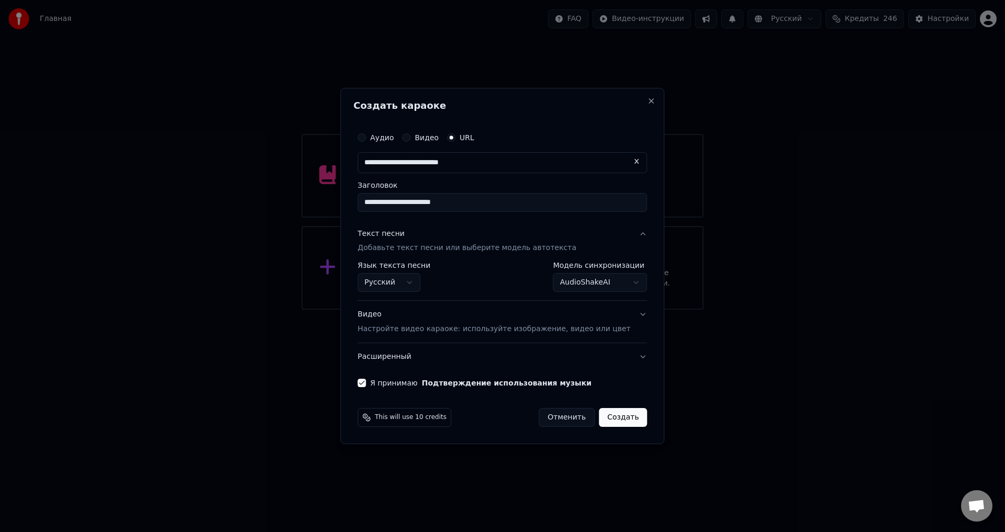
click at [597, 277] on body "**********" at bounding box center [502, 155] width 1005 height 310
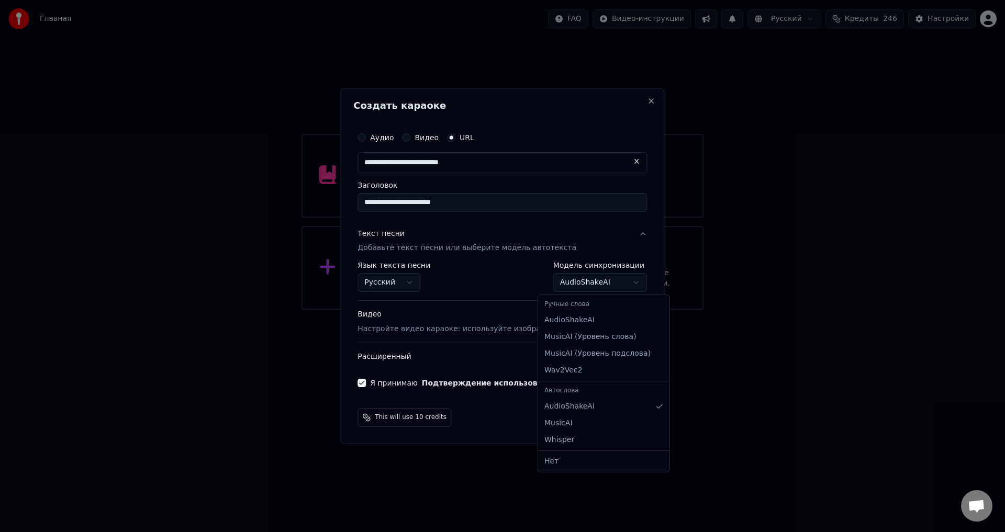
select select "**********"
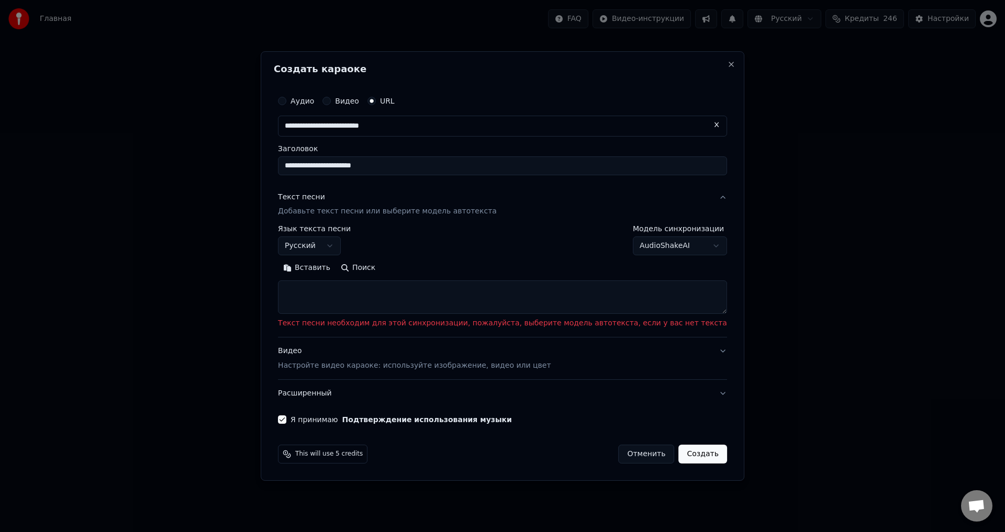
click at [382, 296] on textarea at bounding box center [502, 297] width 449 height 33
paste textarea "**********"
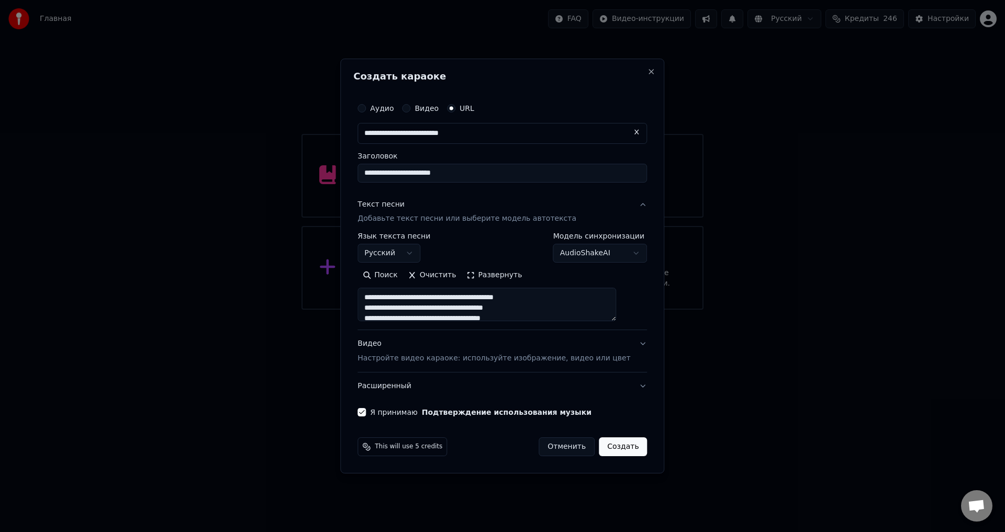
scroll to position [338, 0]
type textarea "**********"
click at [605, 450] on button "Создать" at bounding box center [623, 447] width 48 height 19
select select "**"
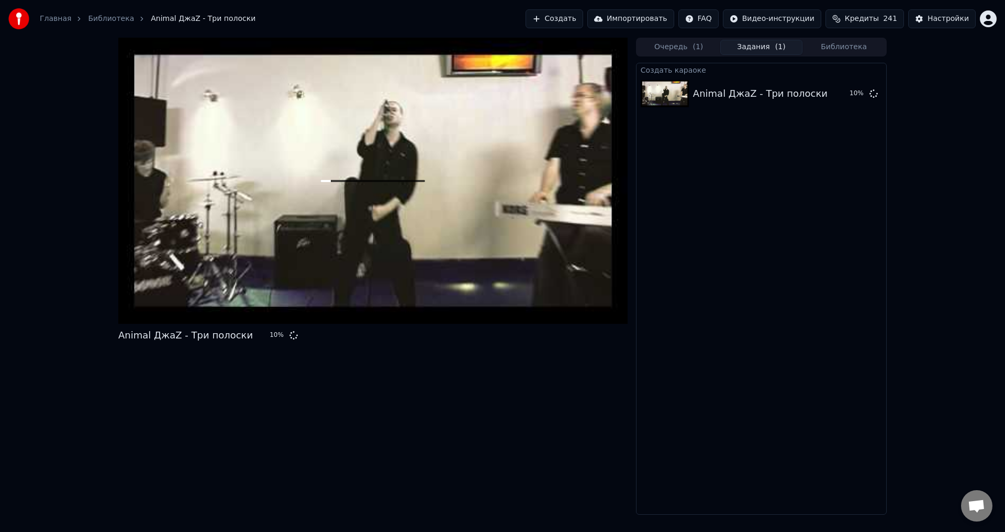
click at [583, 10] on button "Создать" at bounding box center [554, 18] width 58 height 19
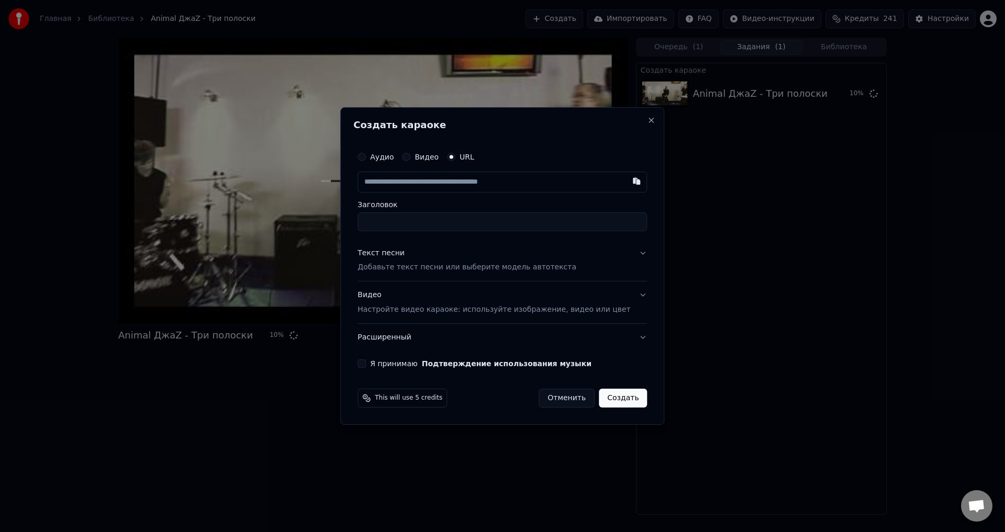
click at [424, 182] on input "text" at bounding box center [501, 182] width 289 height 21
click at [497, 220] on input "Заголовок" at bounding box center [501, 221] width 289 height 19
type input "**********"
click at [626, 255] on button "Текст песни Добавьте текст песни или выберите модель автотекста" at bounding box center [501, 261] width 289 height 42
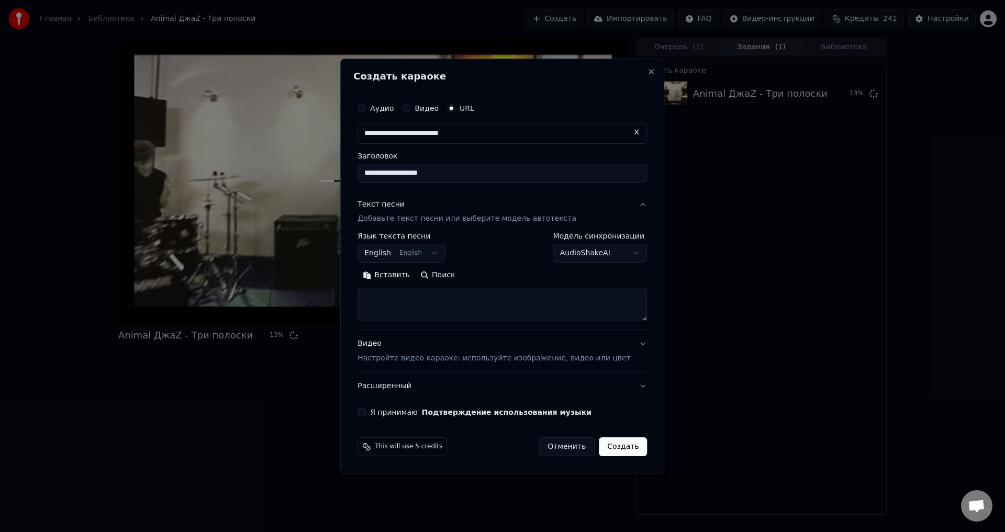
click at [470, 298] on textarea at bounding box center [501, 304] width 289 height 33
paste textarea "**********"
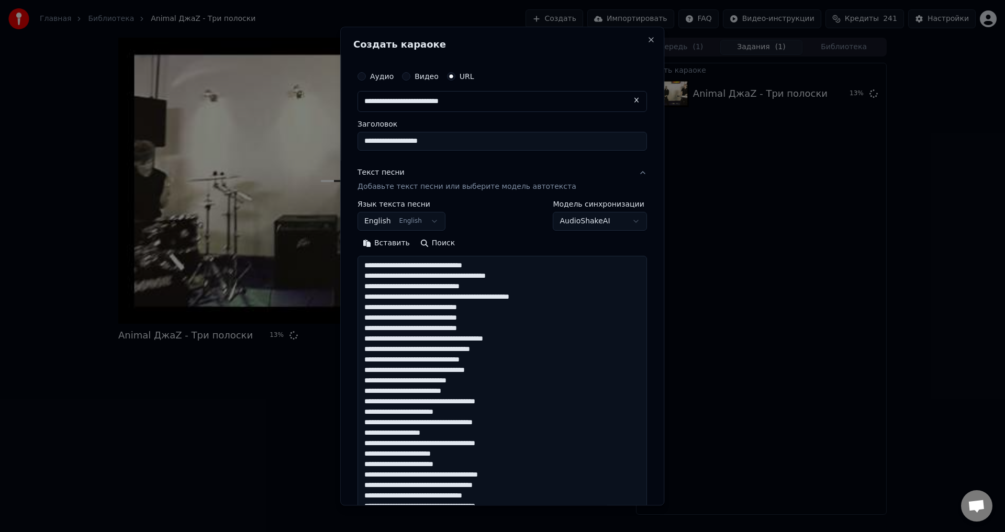
scroll to position [390, 0]
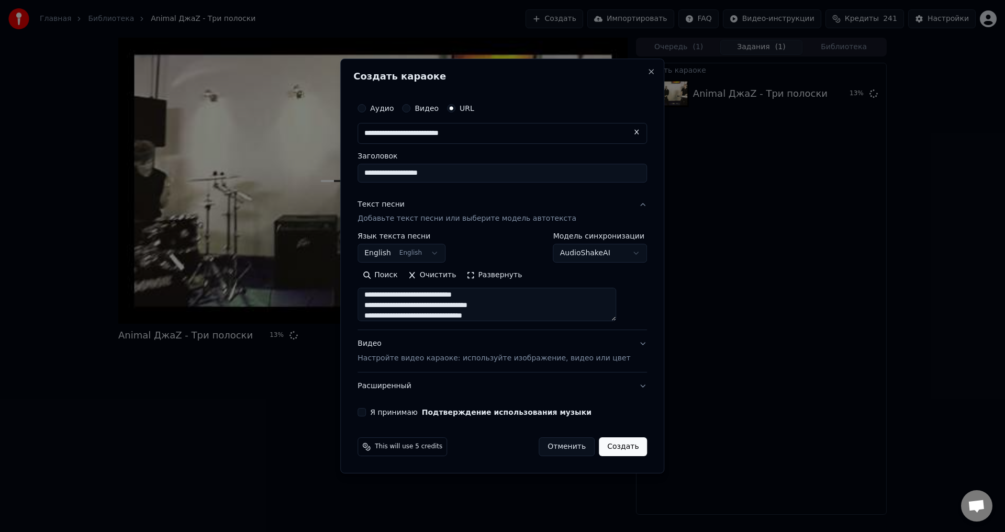
type textarea "**********"
click at [444, 258] on button "English English" at bounding box center [401, 253] width 88 height 19
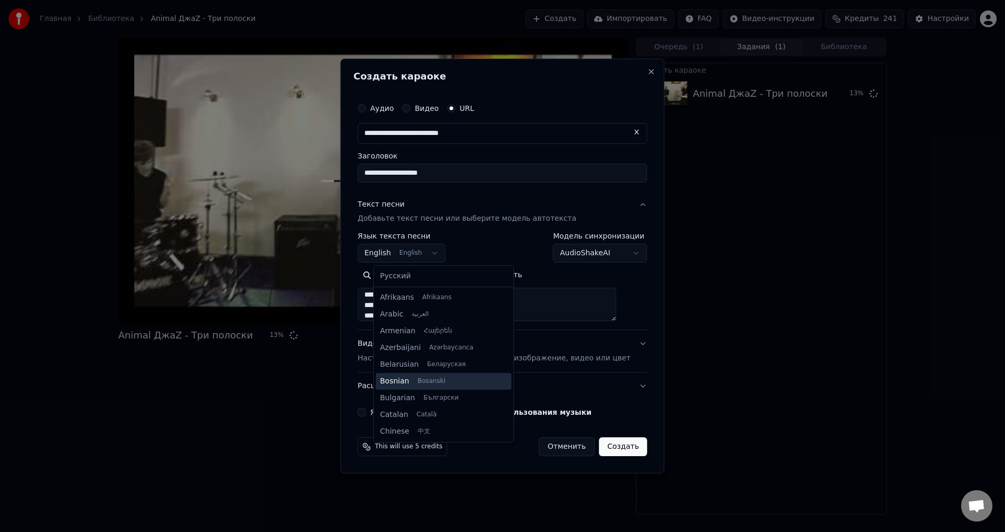
scroll to position [84, 0]
select select "**"
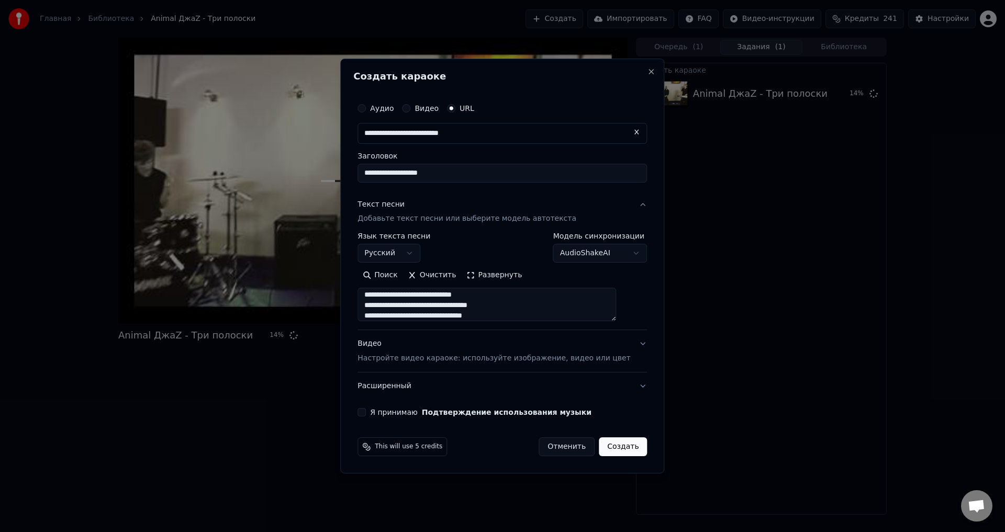
click at [602, 250] on body "**********" at bounding box center [502, 266] width 1005 height 532
click at [602, 251] on body "**********" at bounding box center [502, 266] width 1005 height 532
click at [452, 346] on div "Видео Настройте видео караоке: используйте изображение, видео или цвет" at bounding box center [493, 351] width 273 height 25
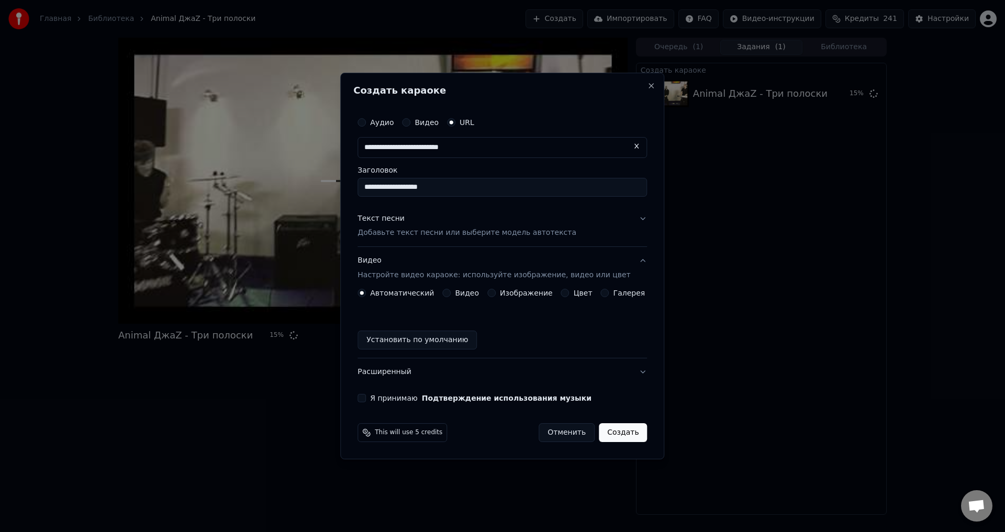
click at [496, 292] on button "Изображение" at bounding box center [491, 293] width 8 height 8
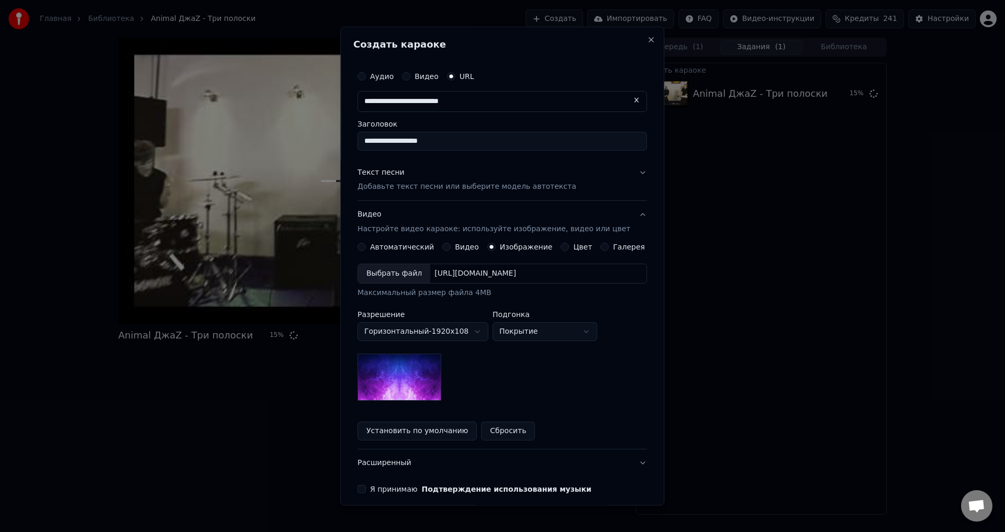
scroll to position [45, 0]
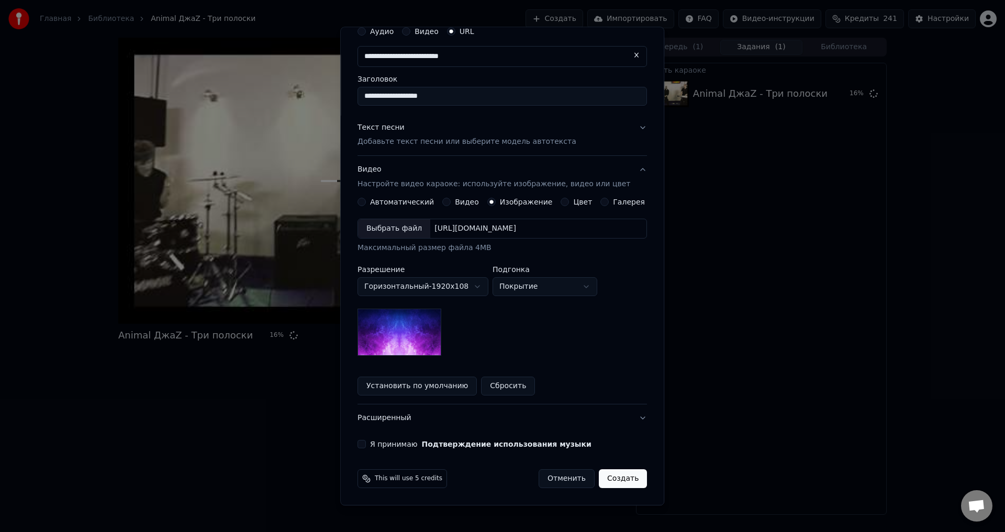
click at [366, 445] on button "Я принимаю Подтверждение использования музыки" at bounding box center [361, 445] width 8 height 8
click at [558, 284] on body "**********" at bounding box center [502, 266] width 1005 height 532
click at [559, 285] on body "**********" at bounding box center [502, 266] width 1005 height 532
click at [603, 477] on button "Создать" at bounding box center [623, 479] width 48 height 19
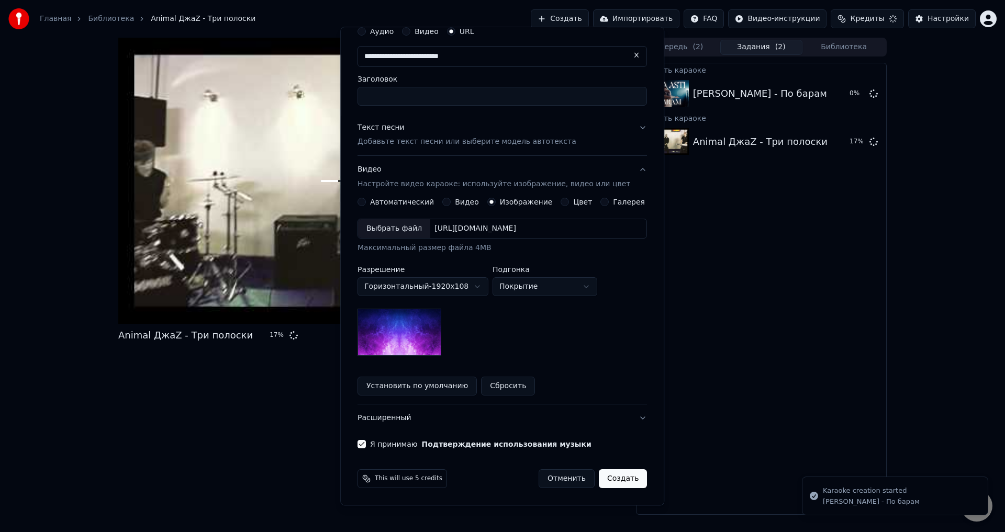
scroll to position [0, 0]
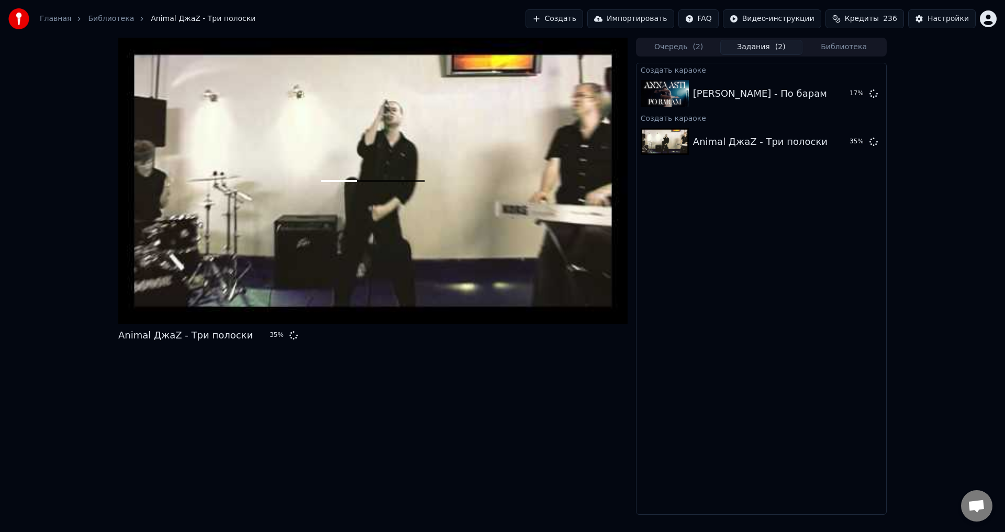
click at [583, 17] on button "Создать" at bounding box center [554, 18] width 58 height 19
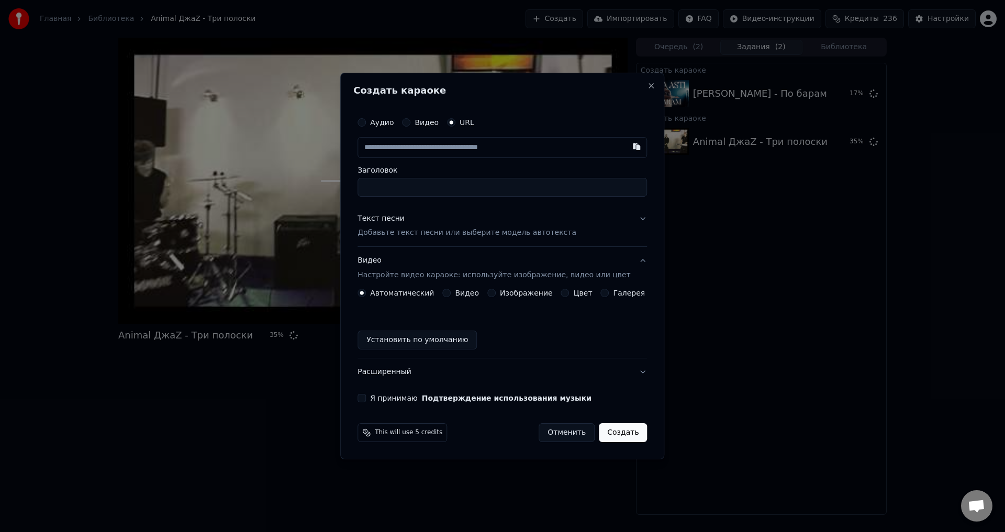
click at [426, 151] on input "text" at bounding box center [501, 147] width 289 height 21
type input "**********"
click at [475, 191] on input "Заголовок" at bounding box center [501, 187] width 289 height 19
type input "**********"
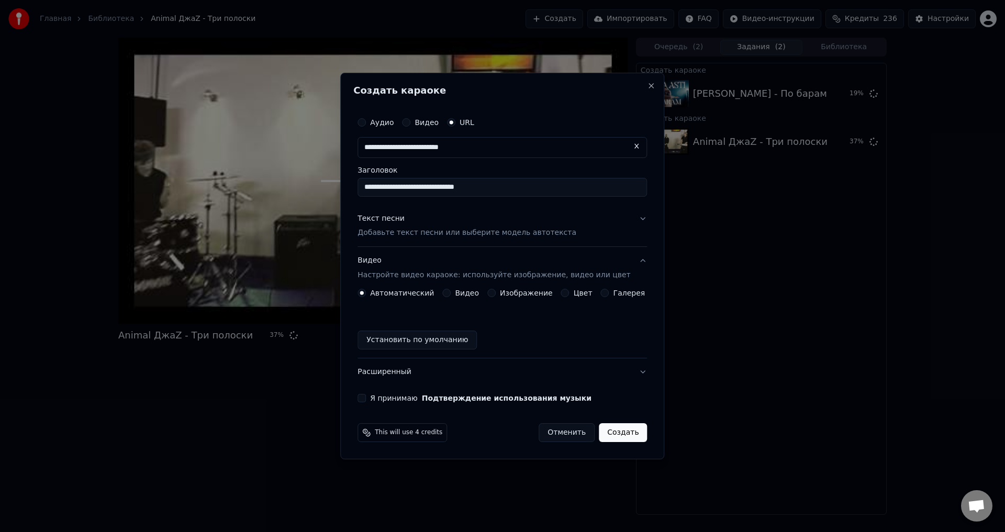
click at [627, 217] on button "Текст песни Добавьте текст песни или выберите модель автотекста" at bounding box center [501, 226] width 289 height 42
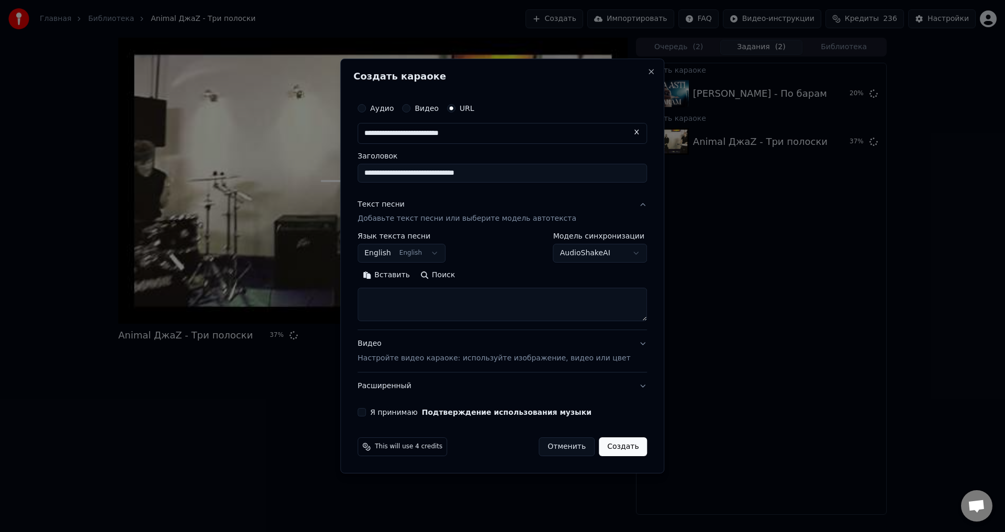
click at [439, 256] on button "English English" at bounding box center [401, 253] width 88 height 19
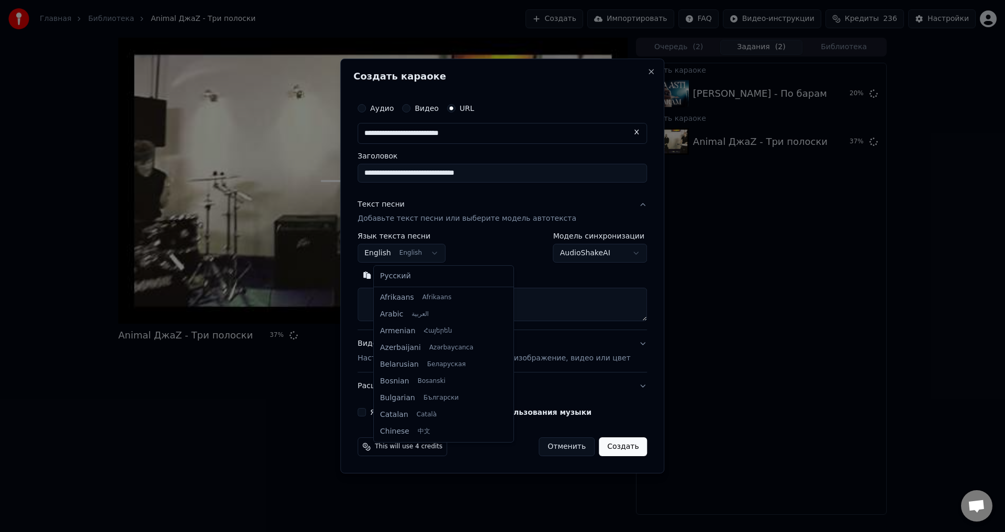
scroll to position [84, 0]
select select "**"
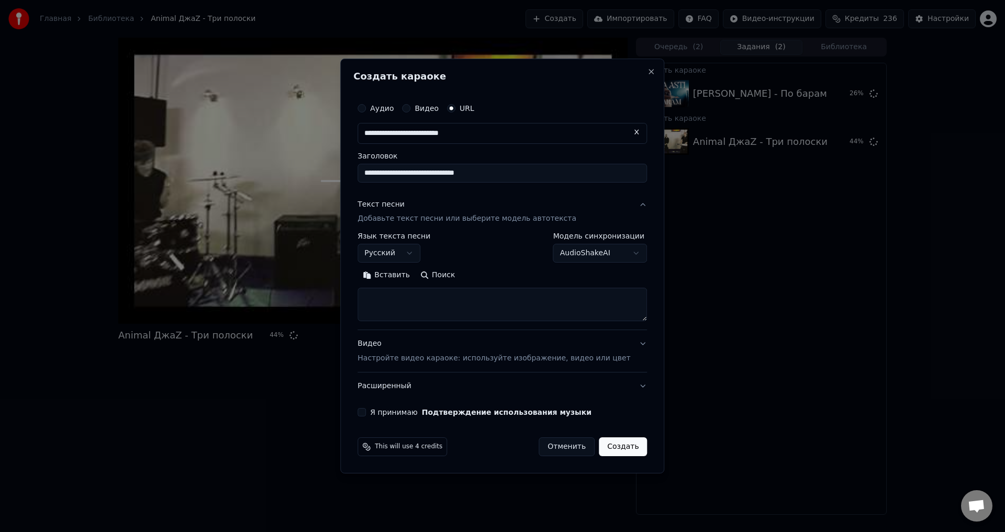
click at [425, 306] on textarea at bounding box center [501, 304] width 289 height 33
paste textarea "**********"
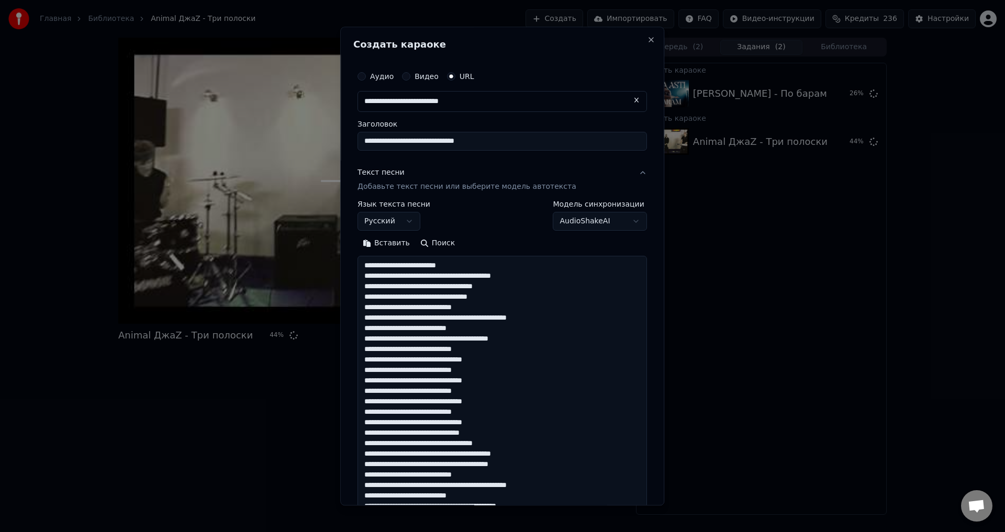
scroll to position [307, 0]
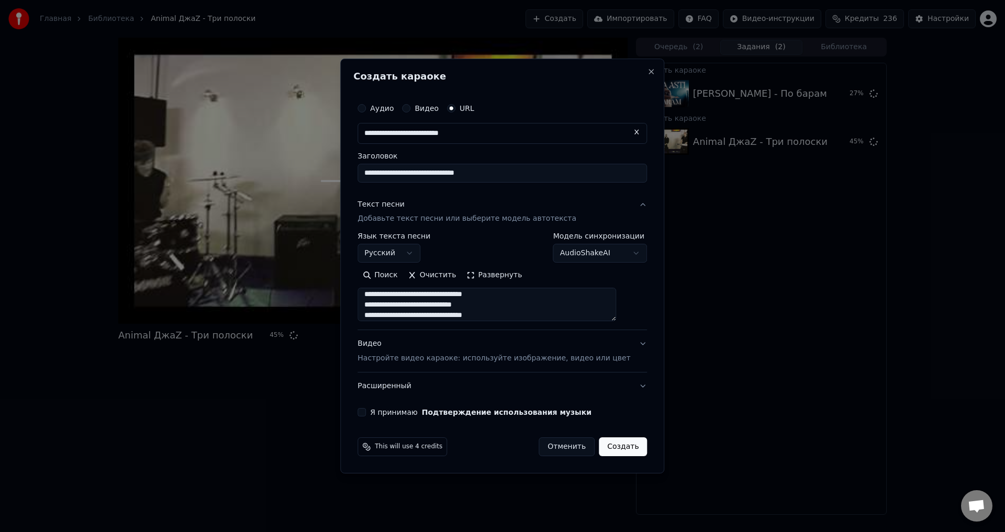
type textarea "**********"
click at [458, 352] on div "Видео Настройте видео караоке: используйте изображение, видео или цвет" at bounding box center [493, 351] width 273 height 25
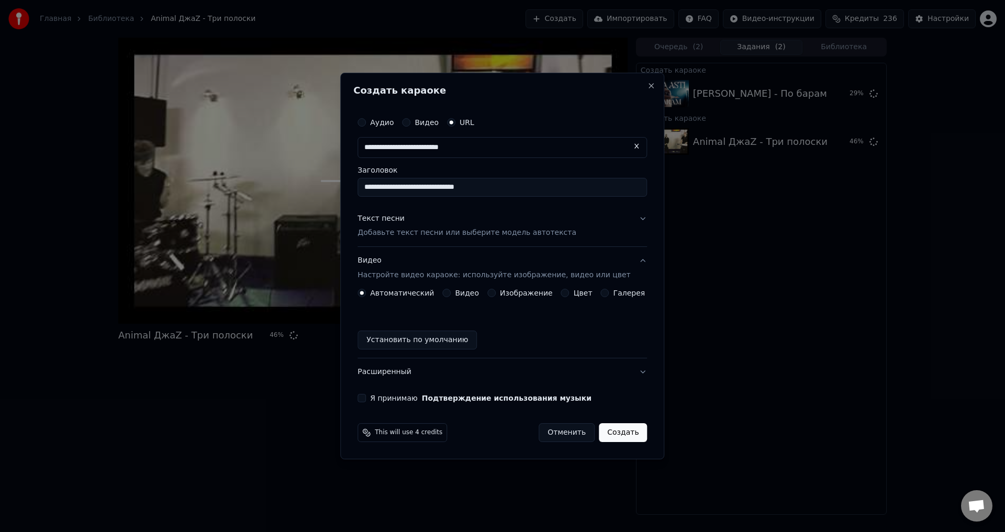
click at [494, 295] on button "Изображение" at bounding box center [491, 293] width 8 height 8
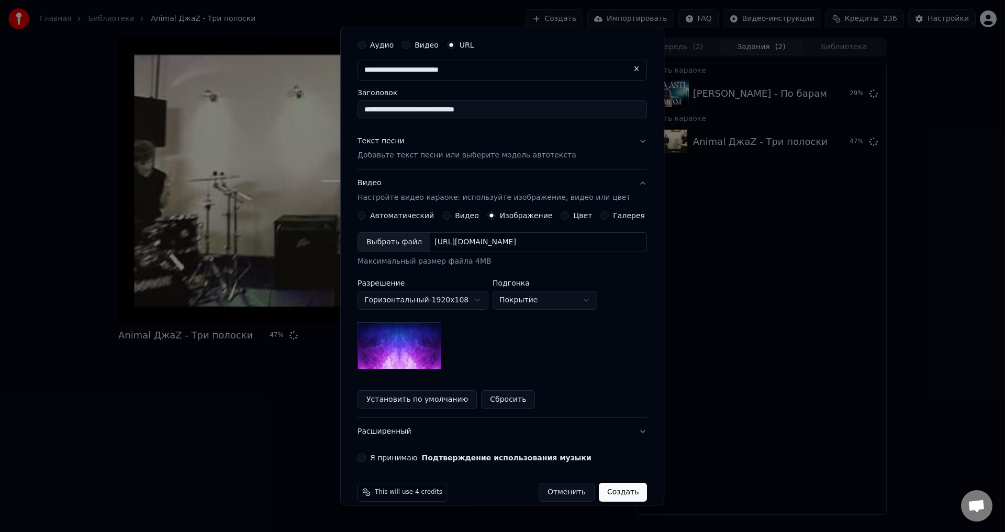
scroll to position [45, 0]
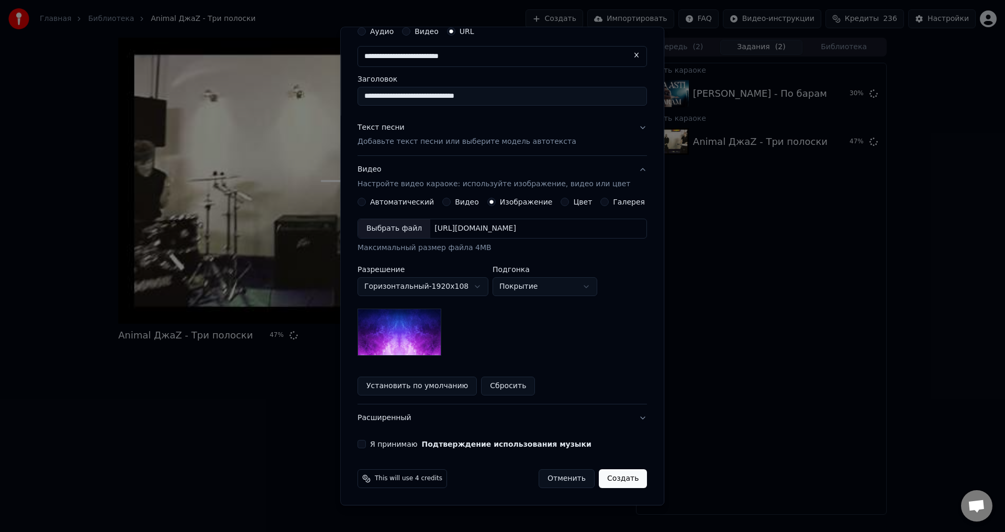
click at [366, 444] on button "Я принимаю Подтверждение использования музыки" at bounding box center [361, 445] width 8 height 8
click at [615, 479] on button "Создать" at bounding box center [623, 479] width 48 height 19
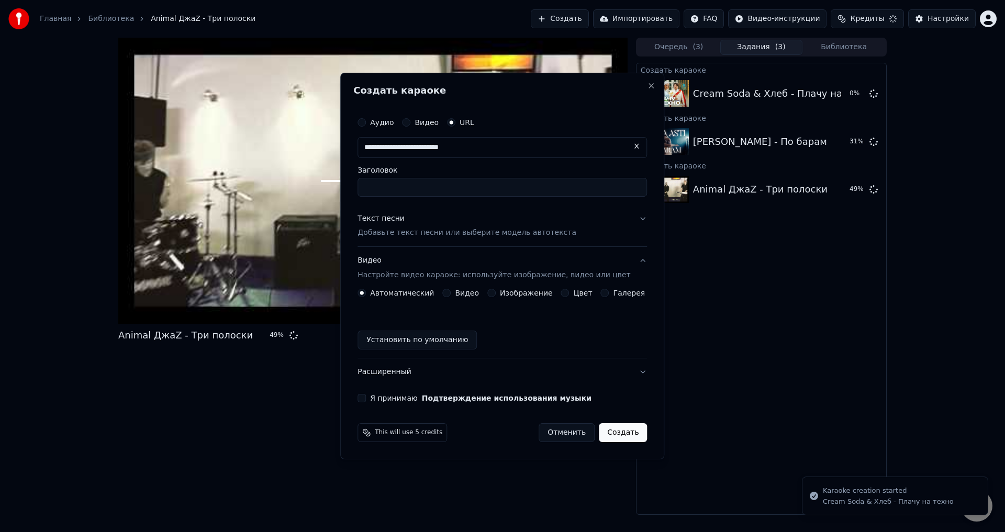
scroll to position [0, 0]
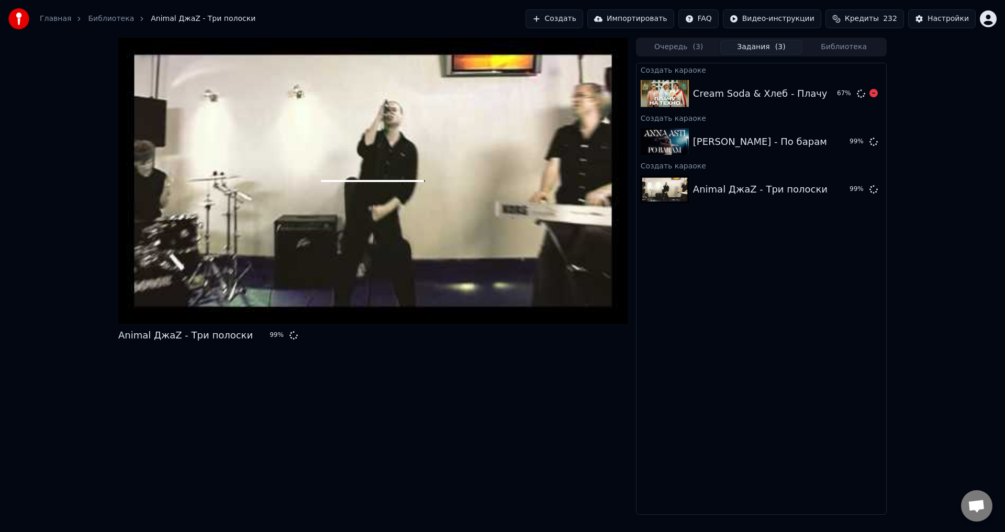
click at [694, 92] on div "Cream Soda & Хлеб - Плачу на техно" at bounding box center [783, 93] width 181 height 15
click at [666, 93] on img at bounding box center [665, 93] width 48 height 27
click at [680, 138] on img at bounding box center [665, 141] width 48 height 27
click at [685, 183] on img at bounding box center [665, 189] width 48 height 27
click at [876, 92] on icon at bounding box center [873, 93] width 8 height 8
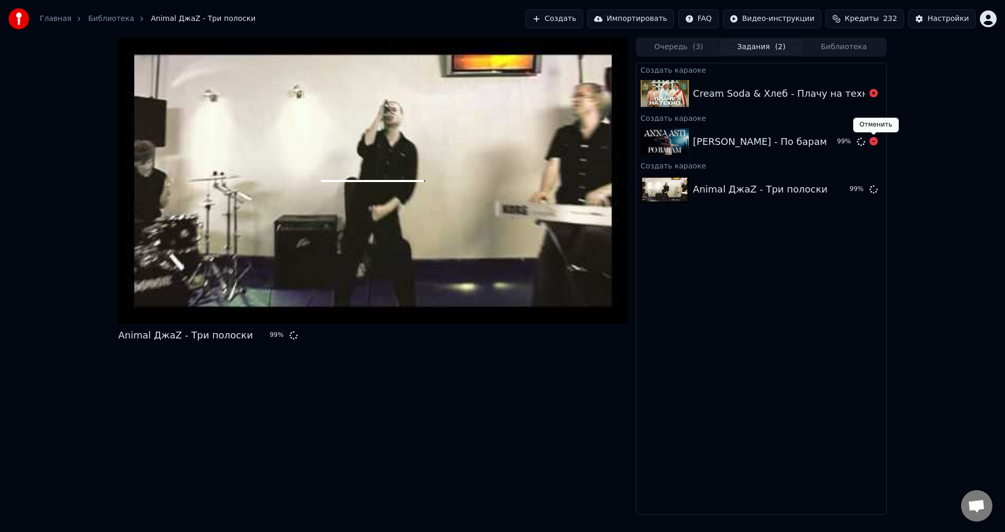
click at [875, 141] on icon at bounding box center [873, 141] width 8 height 8
click at [832, 140] on div "[PERSON_NAME] - По барам" at bounding box center [779, 141] width 172 height 15
click at [873, 141] on icon at bounding box center [873, 141] width 8 height 8
click at [874, 144] on icon at bounding box center [873, 141] width 8 height 8
click at [678, 48] on button "Очередь ( 3 )" at bounding box center [678, 47] width 83 height 15
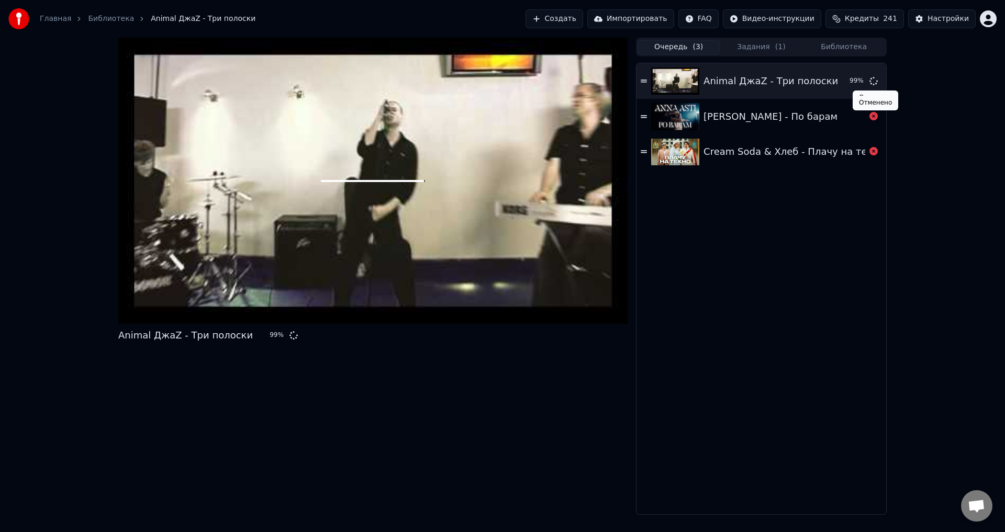
click at [874, 117] on icon at bounding box center [873, 116] width 8 height 8
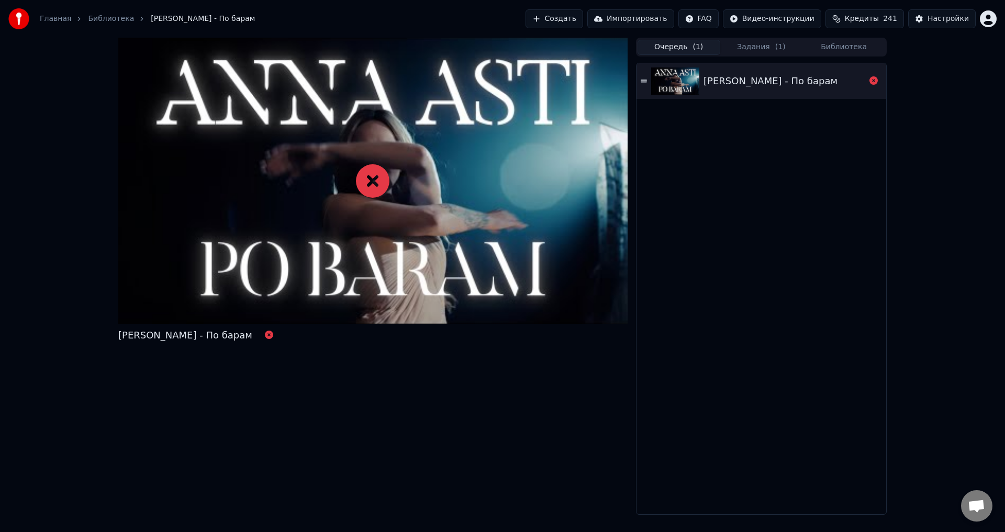
click at [828, 84] on div "[PERSON_NAME] - По барам" at bounding box center [784, 81] width 162 height 15
click at [711, 91] on div "[PERSON_NAME] - По барам" at bounding box center [761, 81] width 250 height 36
click at [373, 184] on icon at bounding box center [372, 180] width 33 height 33
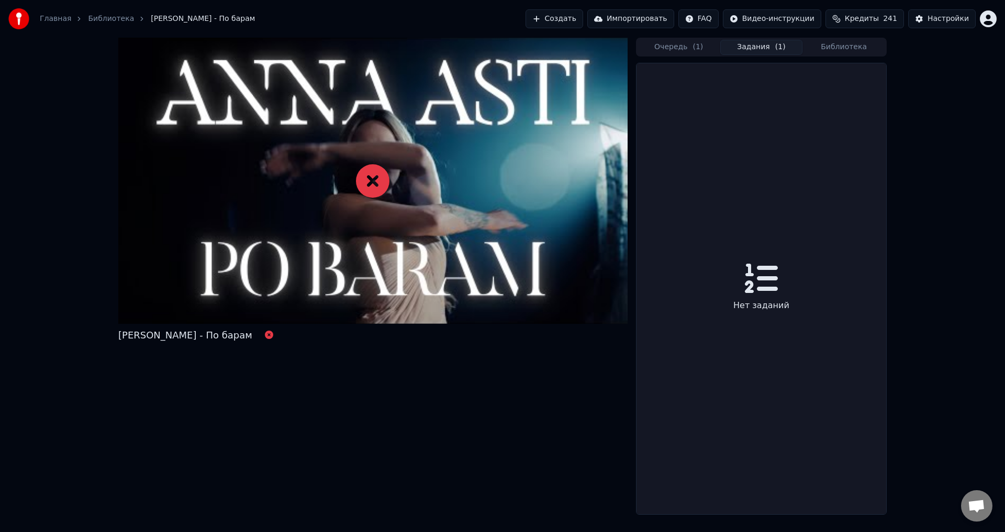
click at [775, 44] on span "( 1 )" at bounding box center [780, 47] width 10 height 10
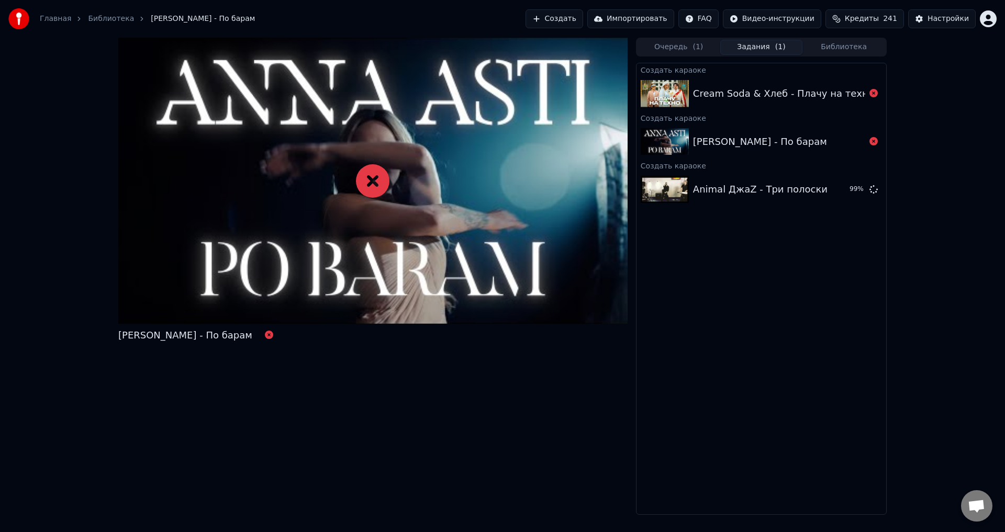
click at [760, 138] on div "[PERSON_NAME] - По барам" at bounding box center [760, 141] width 134 height 15
drag, startPoint x: 760, startPoint y: 138, endPoint x: 850, endPoint y: 147, distance: 90.5
click at [760, 137] on div "[PERSON_NAME] - По барам" at bounding box center [760, 141] width 134 height 15
click at [845, 50] on button "Библиотека" at bounding box center [843, 47] width 83 height 15
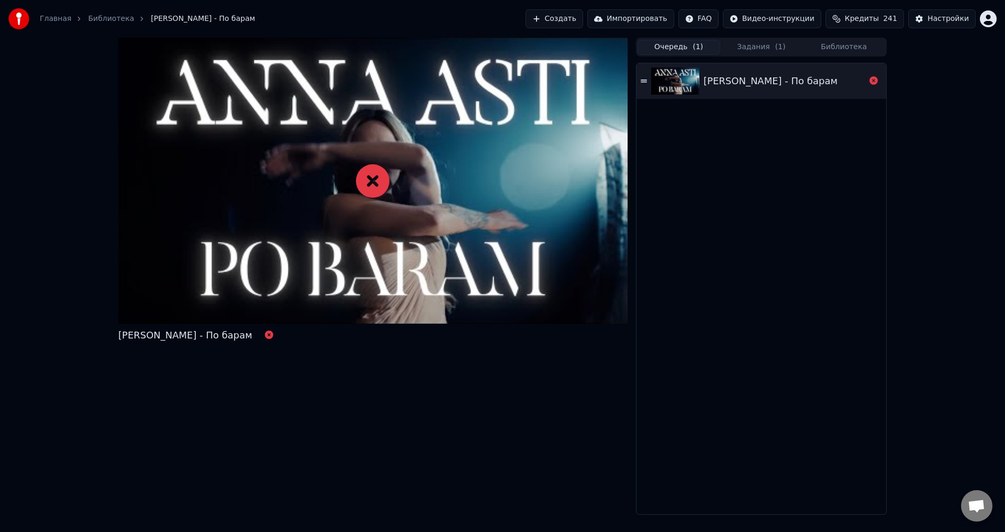
click at [677, 44] on button "Очередь ( 1 )" at bounding box center [678, 47] width 83 height 15
click at [775, 42] on span "( 1 )" at bounding box center [780, 47] width 10 height 10
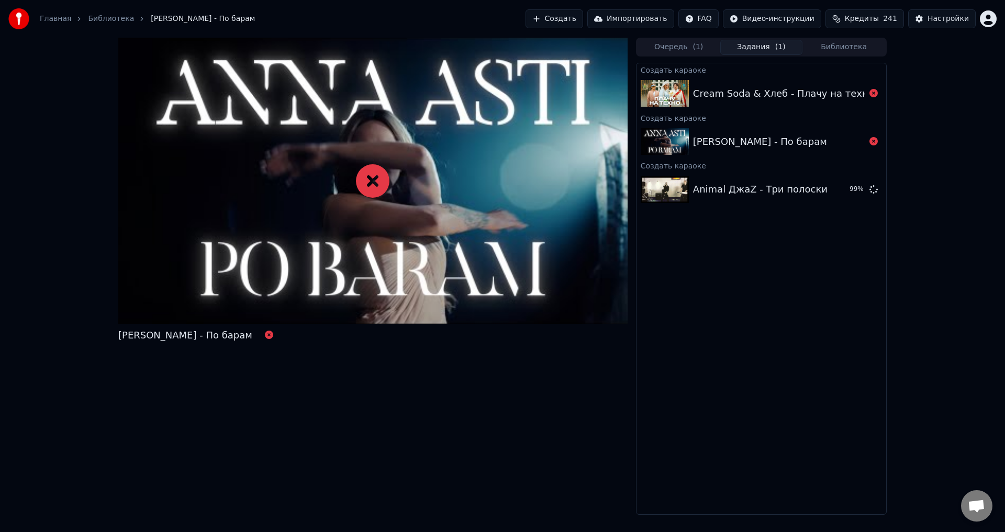
click at [799, 140] on div "[PERSON_NAME] - По барам" at bounding box center [779, 141] width 172 height 15
click at [668, 138] on img at bounding box center [665, 141] width 48 height 27
click at [678, 171] on div "Создать караоке" at bounding box center [761, 165] width 250 height 13
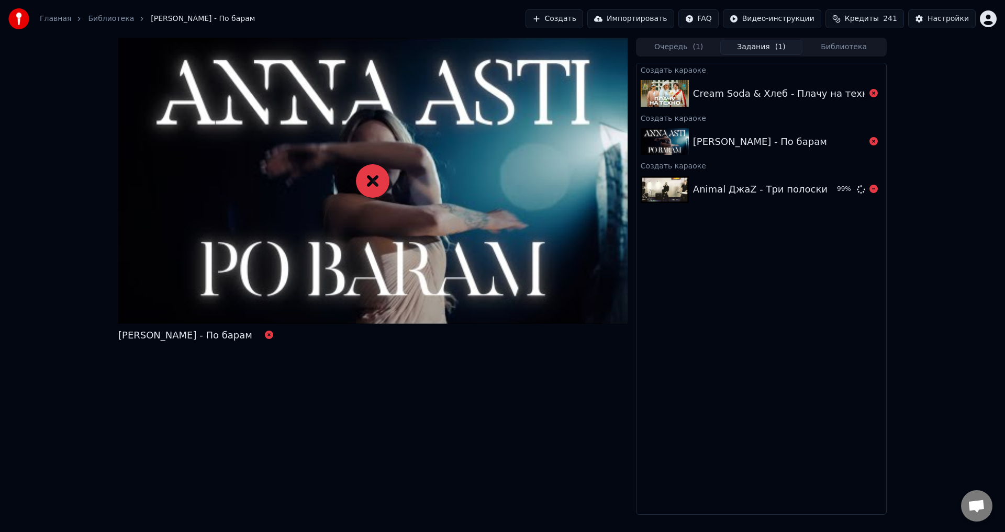
click at [827, 183] on div "Animal ДжаZ - Три полоски" at bounding box center [761, 189] width 136 height 15
click at [758, 193] on div "Animal ДжаZ - Три полоски" at bounding box center [760, 189] width 134 height 15
click at [758, 190] on div "Animal ДжаZ - Три полоски" at bounding box center [760, 189] width 134 height 15
click at [758, 186] on div "Animal ДжаZ - Три полоски" at bounding box center [760, 189] width 134 height 15
click at [668, 189] on img at bounding box center [665, 189] width 48 height 27
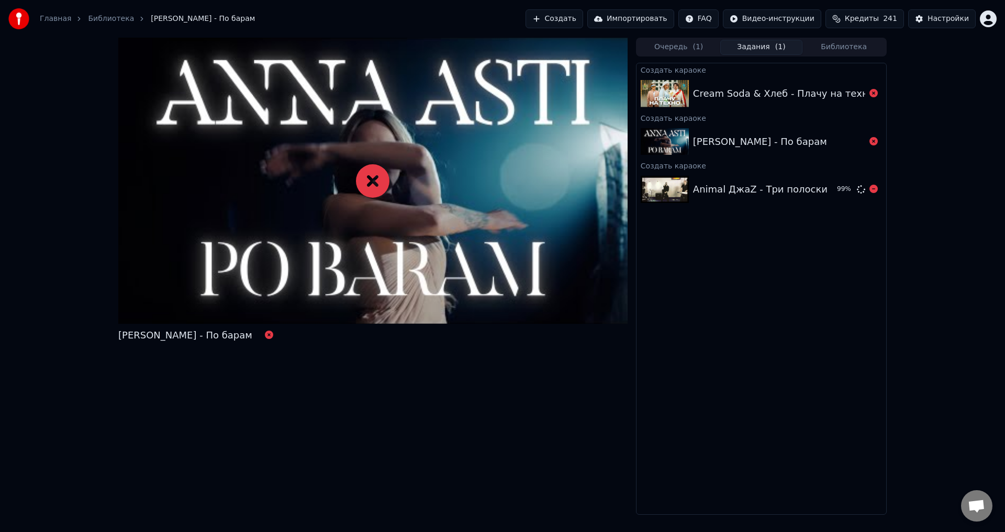
click at [668, 189] on img at bounding box center [665, 189] width 48 height 27
click at [674, 96] on img at bounding box center [665, 93] width 48 height 27
click at [674, 162] on div "Создать караоке" at bounding box center [761, 165] width 250 height 13
click at [672, 192] on img at bounding box center [665, 189] width 48 height 27
click at [672, 141] on img at bounding box center [665, 141] width 48 height 27
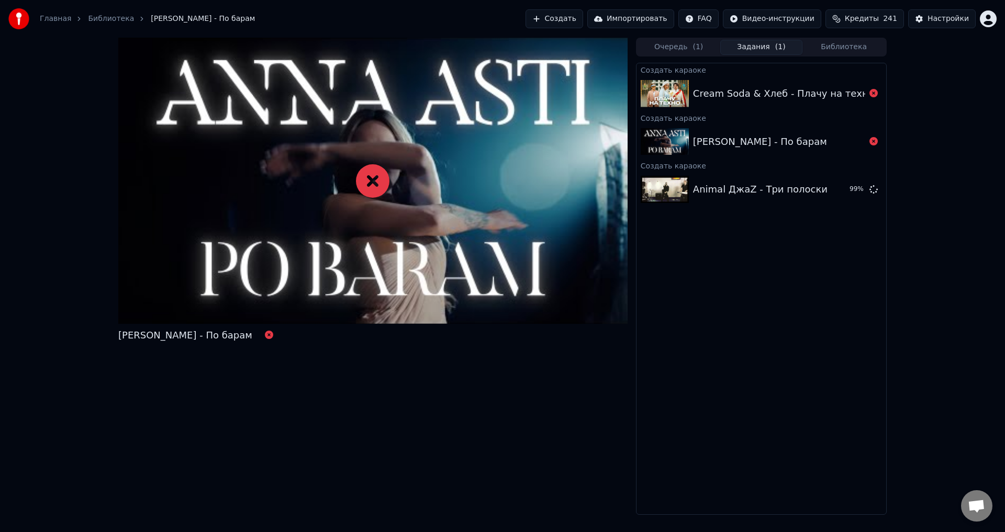
click at [670, 85] on img at bounding box center [665, 93] width 48 height 27
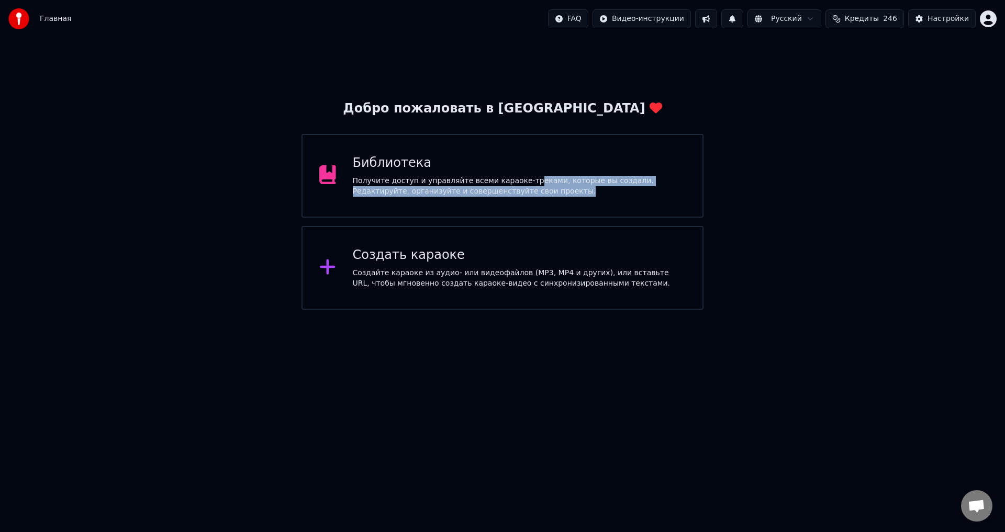
click at [521, 186] on div "Получите доступ и управляйте всеми караоке-треками, которые вы создали. Редакти…" at bounding box center [519, 186] width 333 height 21
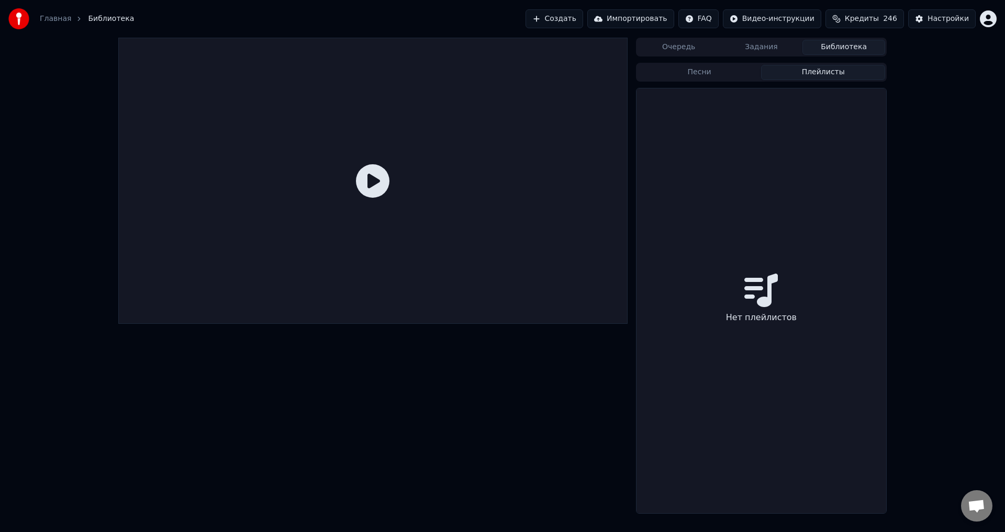
click at [801, 74] on button "Плейлисты" at bounding box center [823, 72] width 124 height 15
click at [777, 50] on button "Задания" at bounding box center [761, 47] width 83 height 15
click at [693, 47] on button "Очередь" at bounding box center [678, 47] width 83 height 15
click at [766, 49] on button "Задания" at bounding box center [761, 47] width 83 height 15
click at [857, 48] on button "Библиотека" at bounding box center [843, 47] width 83 height 15
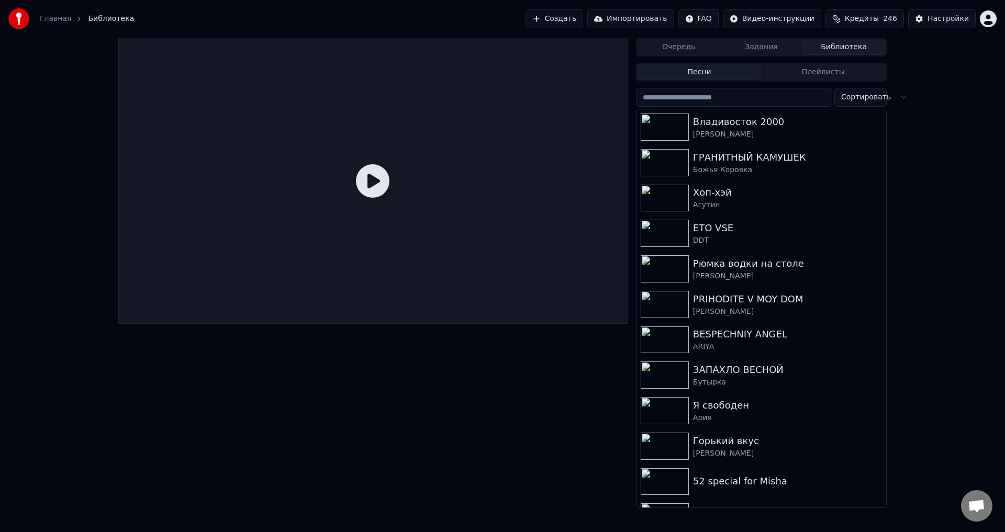
click at [849, 65] on button "Плейлисты" at bounding box center [823, 72] width 124 height 15
click at [716, 70] on button "Песни" at bounding box center [699, 72] width 124 height 15
click at [676, 49] on button "Очередь" at bounding box center [678, 47] width 83 height 15
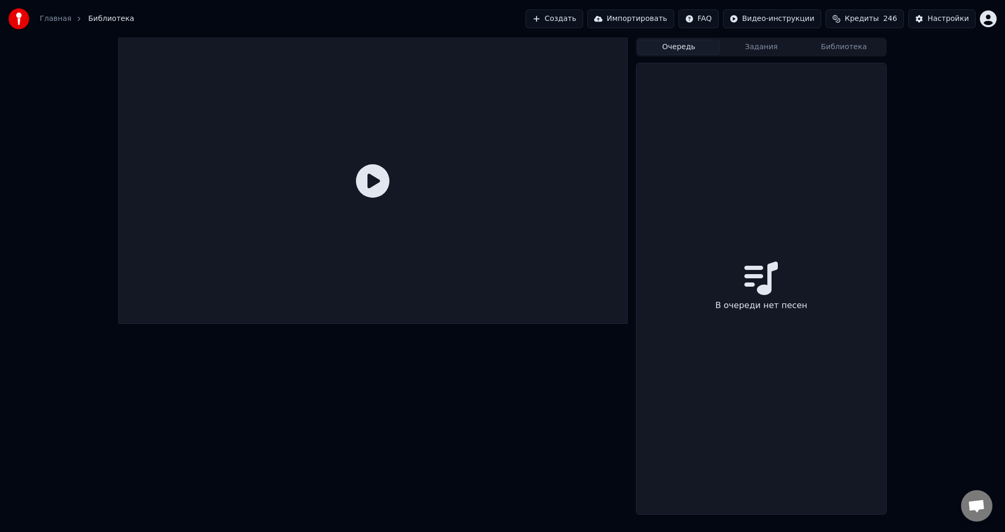
drag, startPoint x: 747, startPoint y: 49, endPoint x: 838, endPoint y: 51, distance: 91.1
click at [748, 49] on button "Задания" at bounding box center [761, 47] width 83 height 15
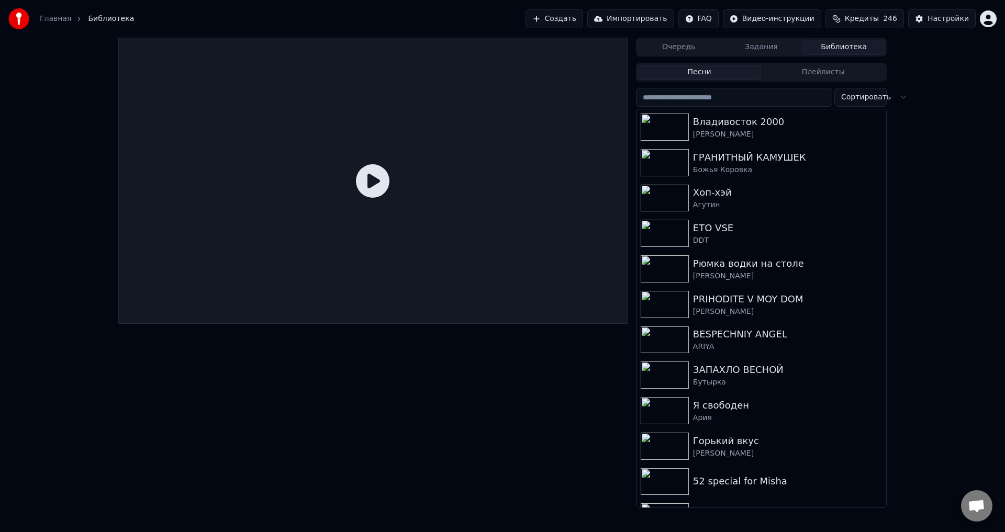
click at [863, 50] on button "Библиотека" at bounding box center [843, 47] width 83 height 15
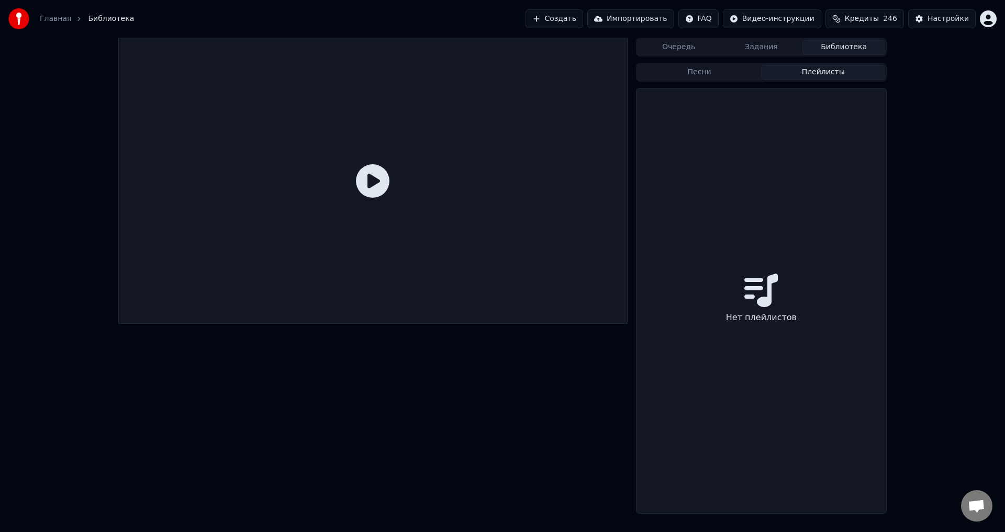
click at [853, 76] on button "Плейлисты" at bounding box center [823, 72] width 124 height 15
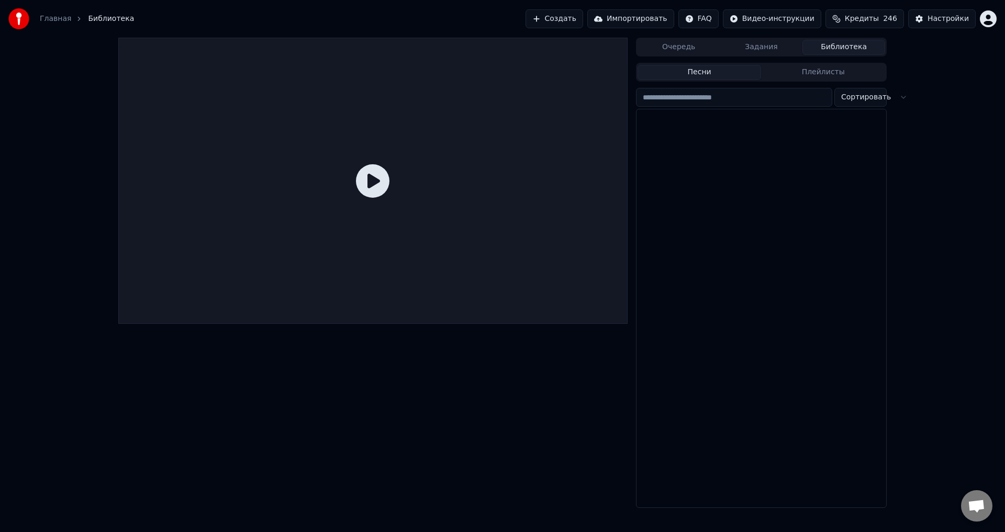
click at [696, 75] on button "Песни" at bounding box center [699, 72] width 124 height 15
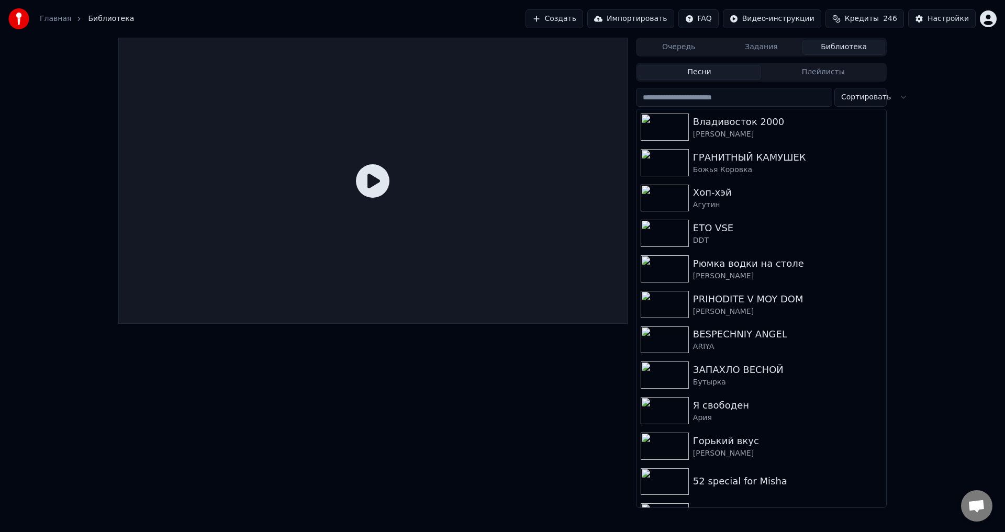
click at [690, 51] on button "Очередь" at bounding box center [678, 47] width 83 height 15
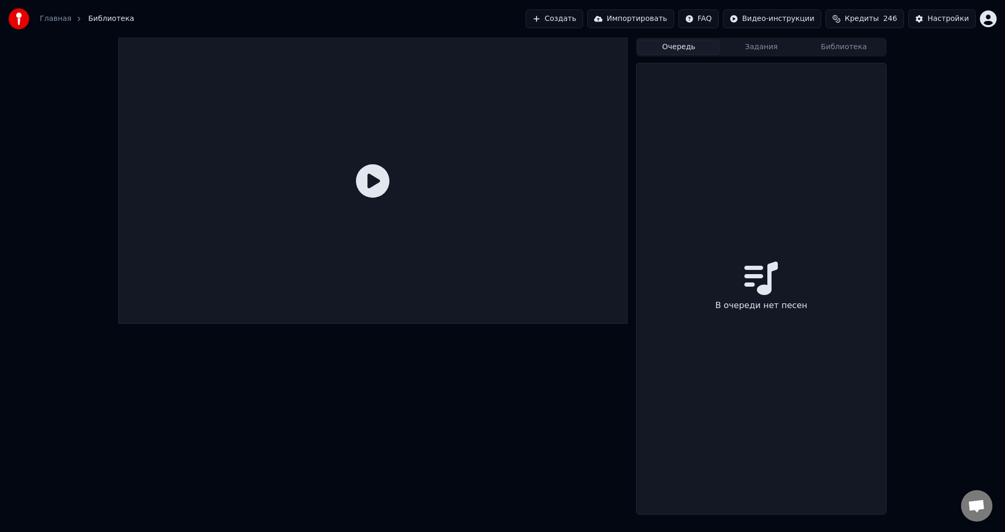
click at [756, 50] on button "Задания" at bounding box center [761, 47] width 83 height 15
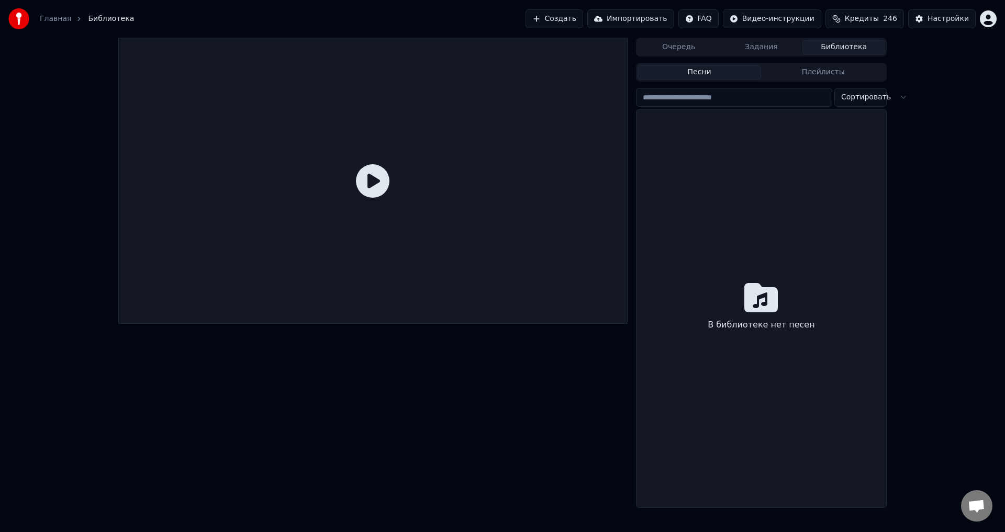
click at [824, 44] on button "Библиотека" at bounding box center [843, 47] width 83 height 15
click at [840, 69] on button "Плейлисты" at bounding box center [823, 72] width 124 height 15
drag, startPoint x: 685, startPoint y: 71, endPoint x: 680, endPoint y: 65, distance: 7.9
click at [686, 71] on button "Песни" at bounding box center [699, 72] width 124 height 15
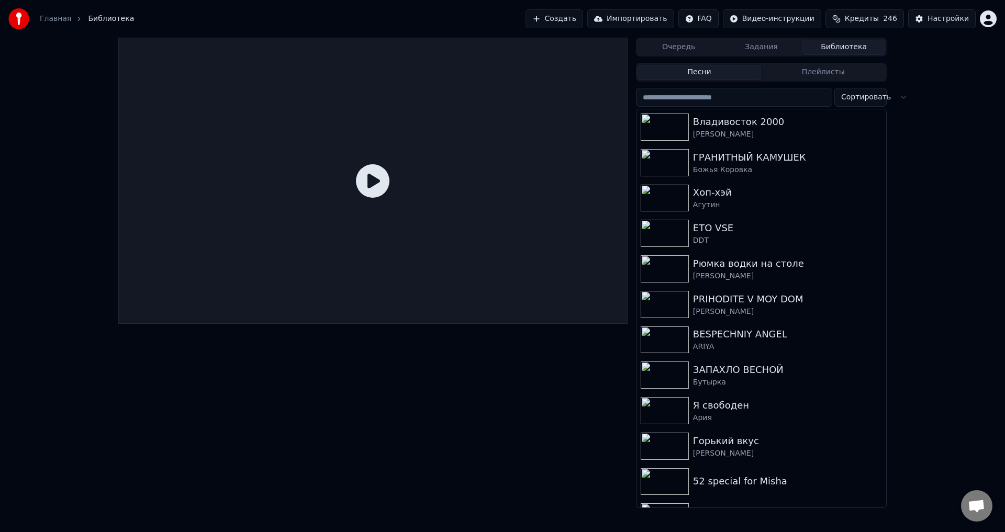
click at [573, 22] on button "Создать" at bounding box center [554, 18] width 58 height 19
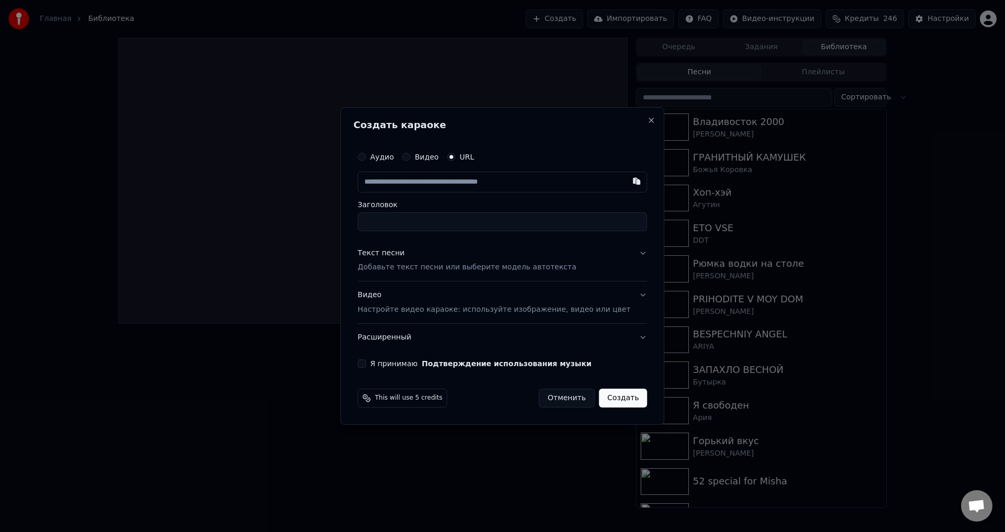
click at [451, 184] on input "text" at bounding box center [501, 182] width 289 height 21
type input "**********"
click at [448, 180] on input "text" at bounding box center [486, 182] width 259 height 21
paste input "**********"
click at [479, 226] on input "Заголовок" at bounding box center [501, 221] width 289 height 19
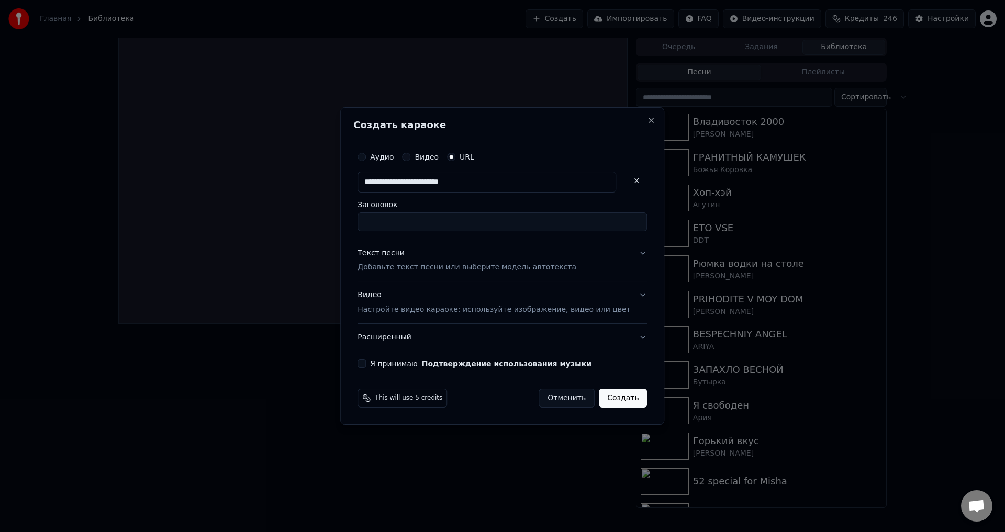
type input "**********"
click at [629, 248] on div "**********" at bounding box center [502, 257] width 298 height 230
click at [629, 250] on button "Текст песни Добавьте текст песни или выберите модель автотекста" at bounding box center [501, 261] width 289 height 42
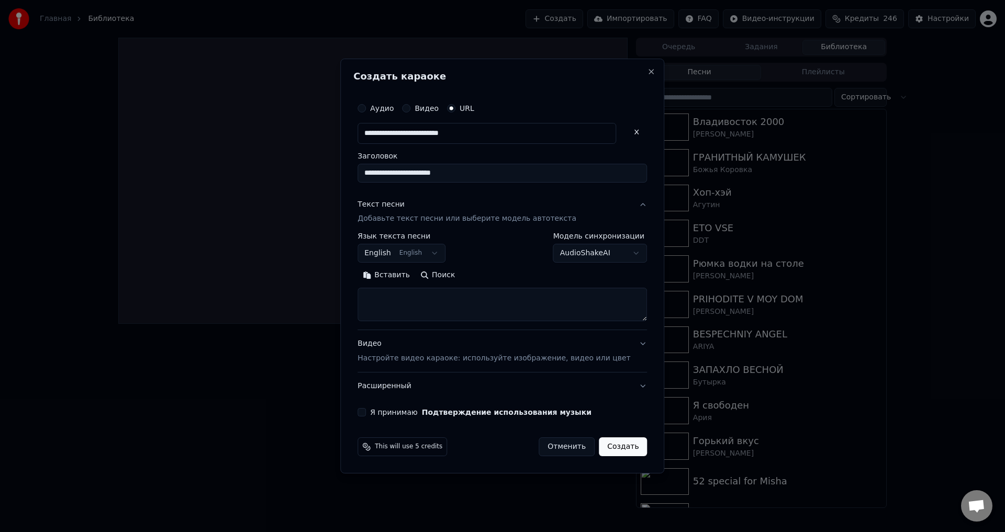
click at [510, 316] on textarea at bounding box center [501, 304] width 289 height 33
click at [439, 259] on button "English English" at bounding box center [401, 253] width 88 height 19
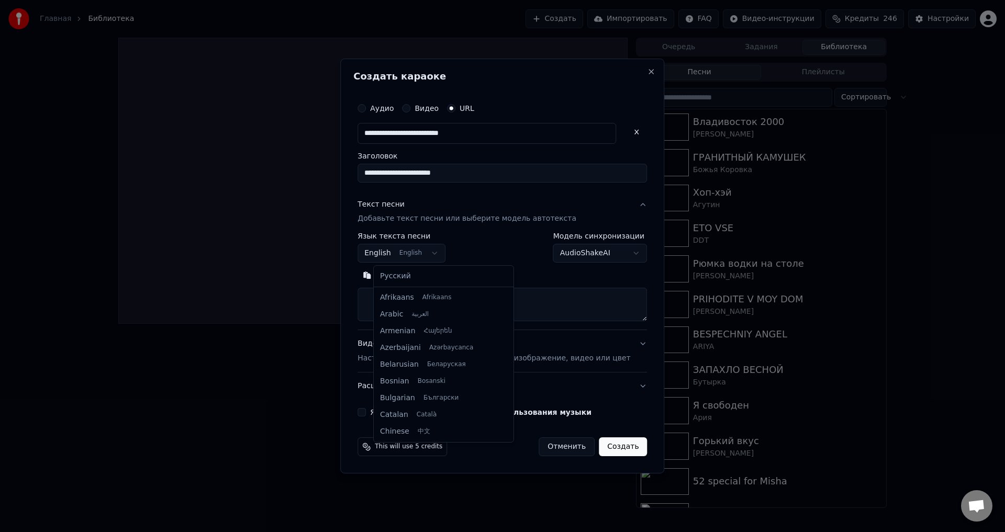
scroll to position [84, 0]
click at [400, 287] on div "Русский Afrikaans Afrikaans Arabic العربية Armenian Հայերեն Azerbaijani Azərbay…" at bounding box center [444, 354] width 140 height 176
select select "**"
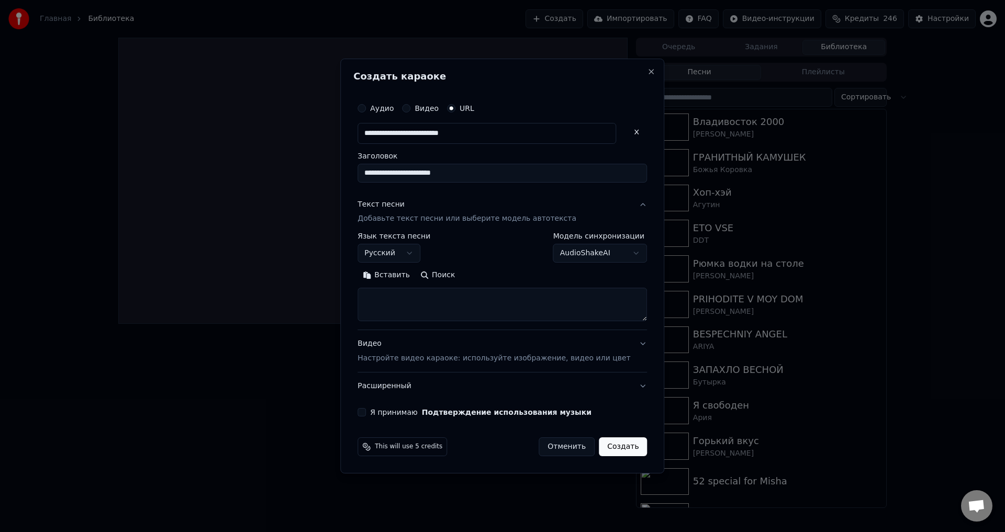
click at [439, 294] on textarea at bounding box center [501, 304] width 289 height 33
paste textarea "**********"
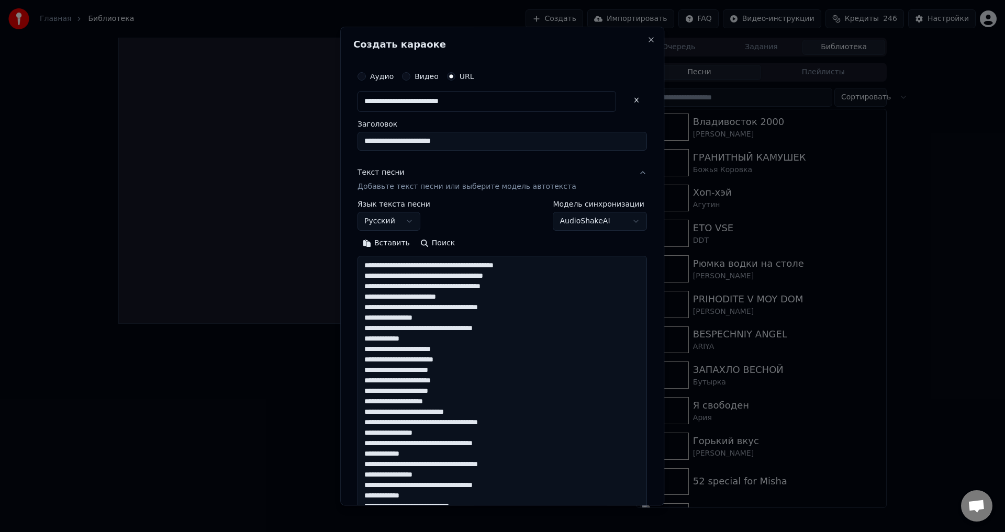
scroll to position [338, 0]
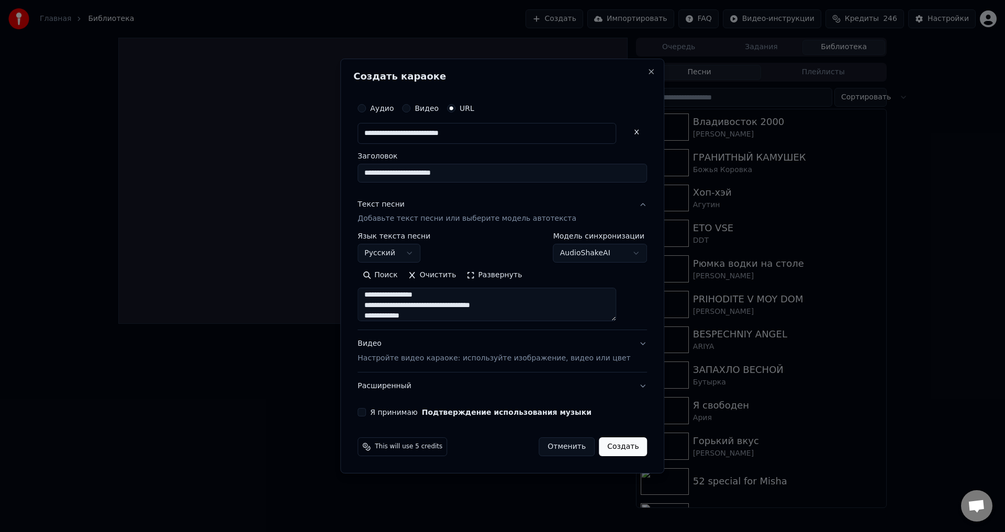
type textarea "**********"
click at [611, 344] on div "Видео Настройте видео караоке: используйте изображение, видео или цвет" at bounding box center [493, 351] width 273 height 25
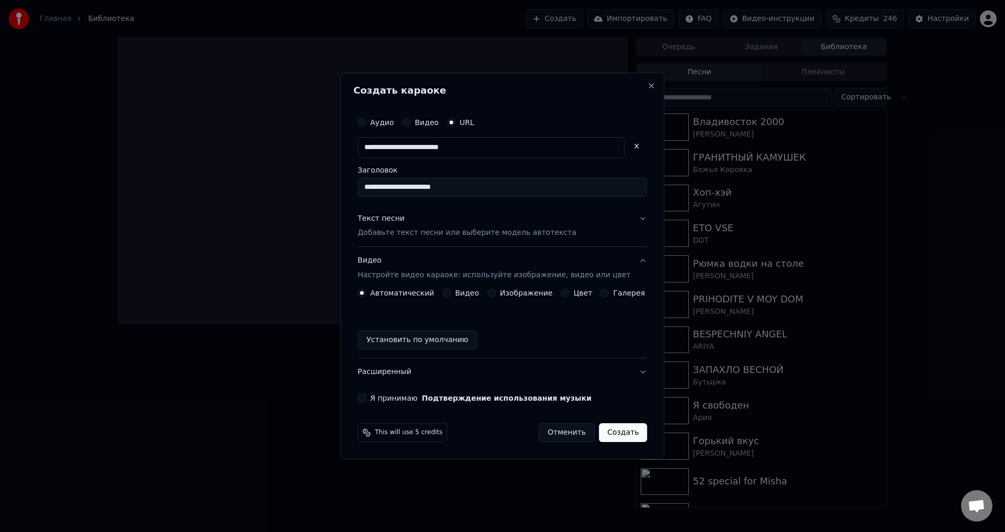
click at [494, 291] on button "Изображение" at bounding box center [491, 293] width 8 height 8
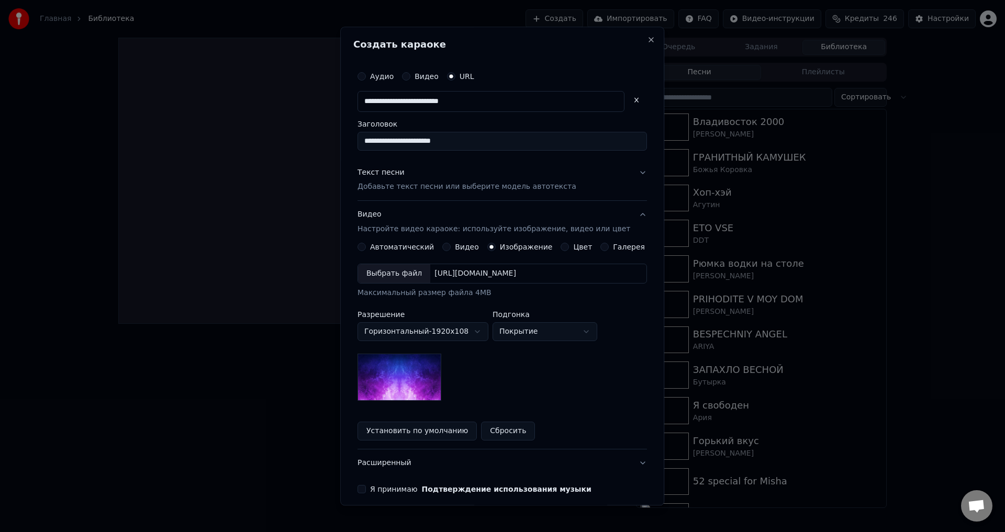
scroll to position [45, 0]
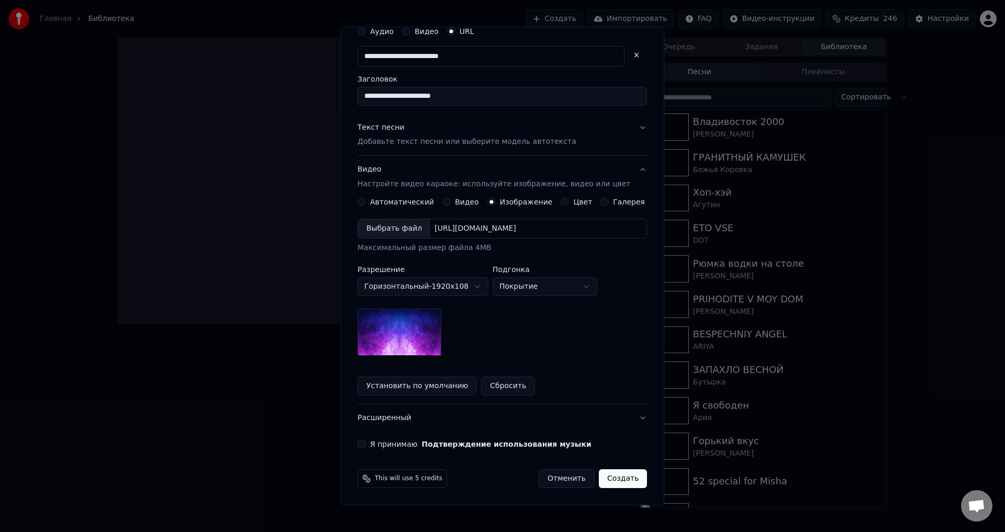
click at [366, 441] on button "Я принимаю Подтверждение использования музыки" at bounding box center [361, 445] width 8 height 8
click at [600, 479] on button "Создать" at bounding box center [623, 479] width 48 height 19
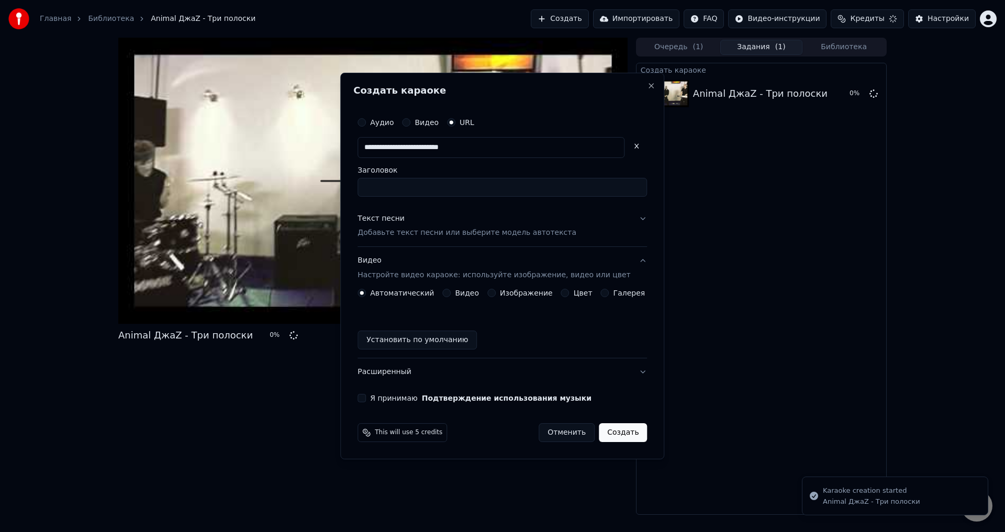
scroll to position [0, 0]
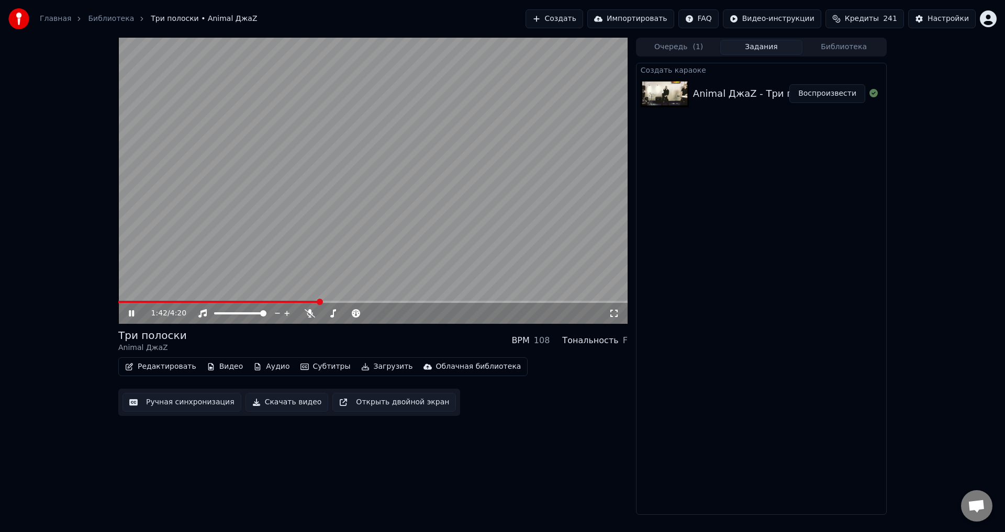
click at [131, 312] on icon at bounding box center [139, 313] width 25 height 8
click at [132, 312] on icon at bounding box center [131, 313] width 6 height 7
click at [307, 311] on icon at bounding box center [310, 313] width 10 height 8
click at [128, 300] on video at bounding box center [372, 181] width 509 height 286
click at [118, 303] on span at bounding box center [118, 302] width 0 height 2
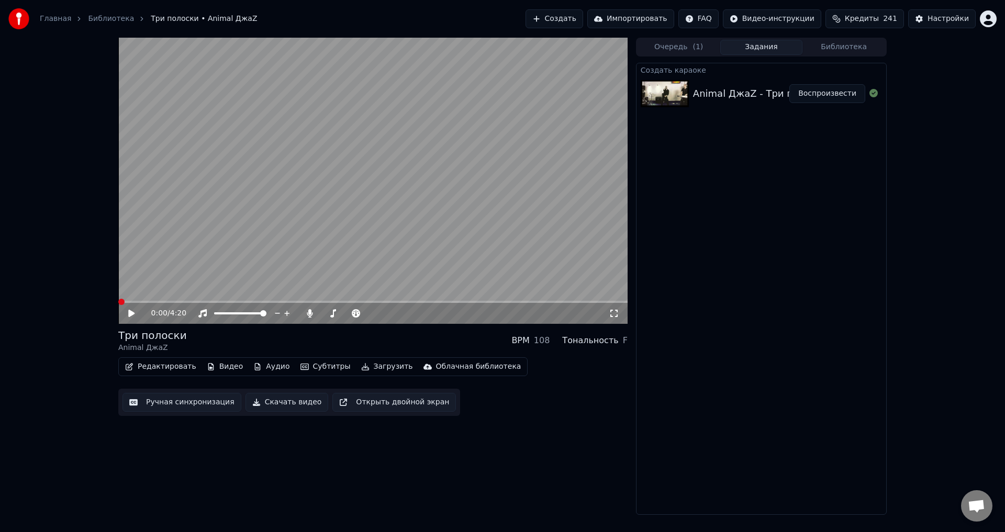
click at [129, 310] on icon at bounding box center [131, 313] width 6 height 7
click at [146, 301] on span at bounding box center [372, 302] width 509 height 2
click at [172, 303] on span at bounding box center [372, 302] width 509 height 2
click at [192, 302] on span at bounding box center [372, 302] width 509 height 2
click at [190, 302] on span at bounding box center [154, 302] width 72 height 2
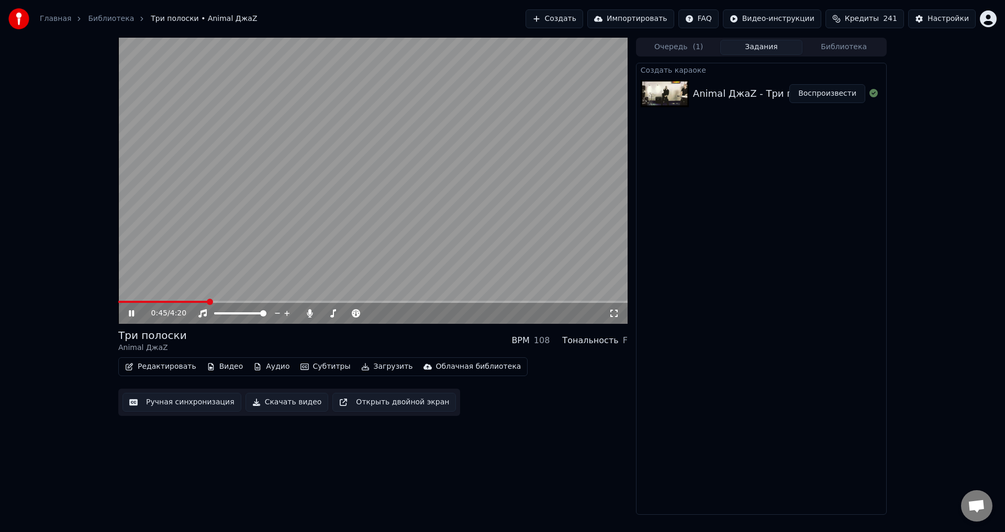
click at [125, 313] on div "0:45 / 4:20" at bounding box center [372, 313] width 501 height 10
click at [134, 316] on icon at bounding box center [131, 313] width 5 height 6
click at [583, 15] on button "Создать" at bounding box center [554, 18] width 58 height 19
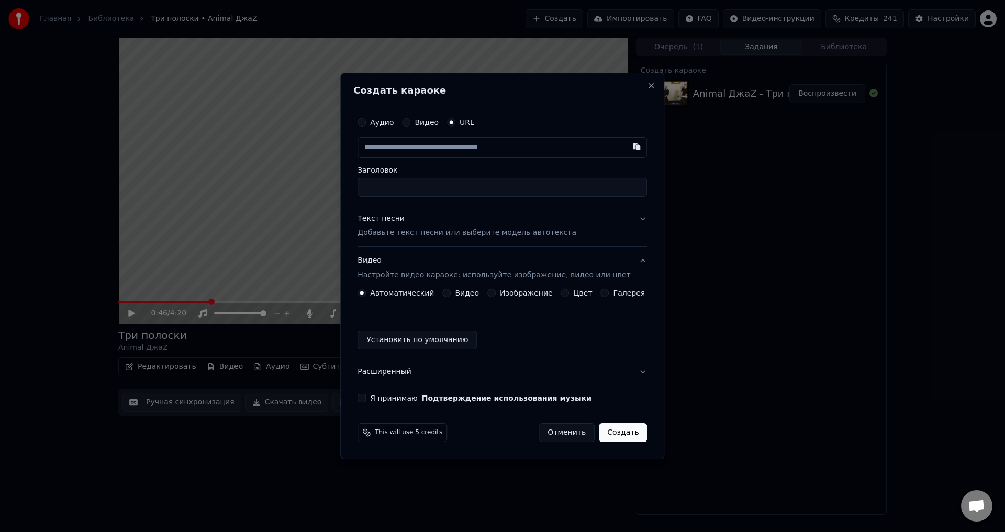
drag, startPoint x: 408, startPoint y: 186, endPoint x: 411, endPoint y: 176, distance: 10.4
click at [409, 184] on input "Заголовок" at bounding box center [501, 187] width 289 height 19
click at [417, 143] on input "text" at bounding box center [501, 147] width 289 height 21
paste input "**********"
type input "**********"
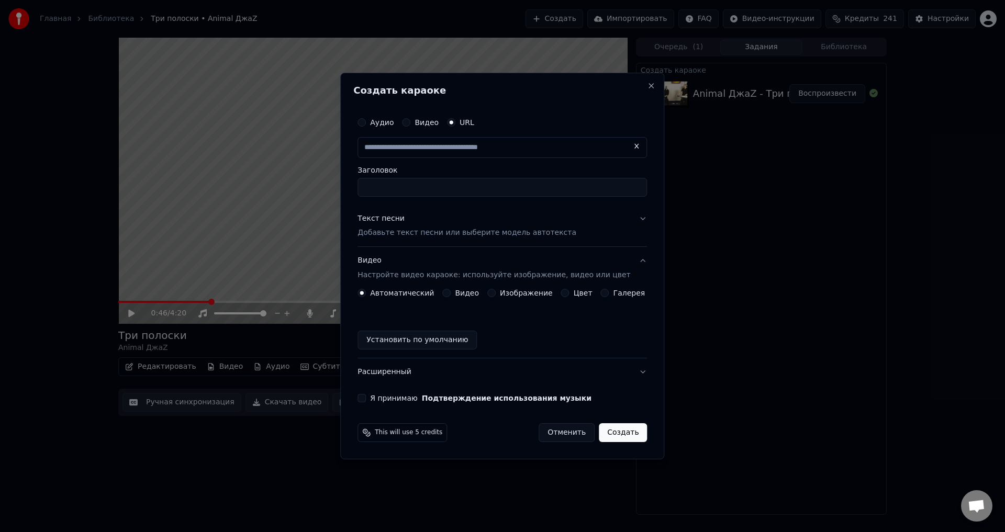
click at [453, 182] on input "Заголовок" at bounding box center [501, 187] width 289 height 19
type input "**********"
click at [428, 232] on p "Добавьте текст песни или выберите модель автотекста" at bounding box center [466, 233] width 219 height 10
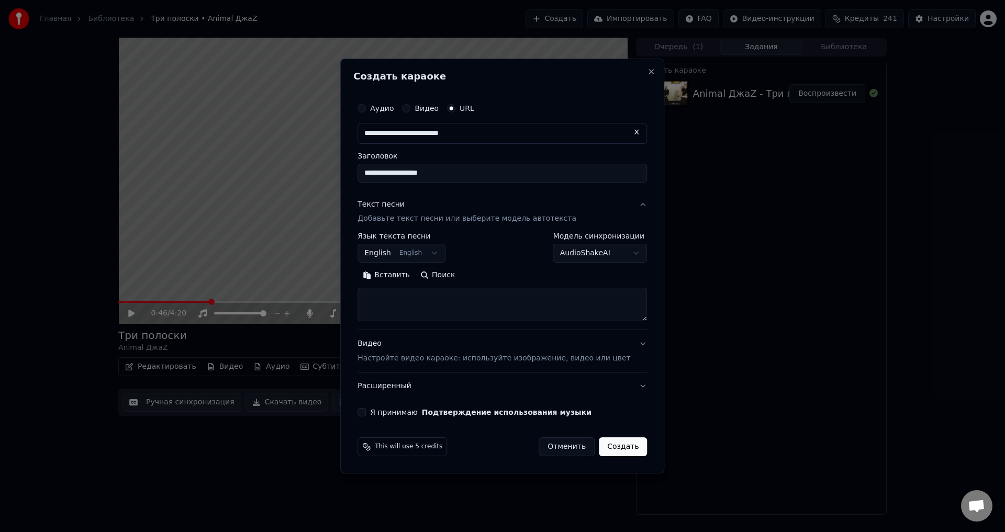
click at [410, 294] on textarea at bounding box center [501, 304] width 289 height 33
paste textarea "**********"
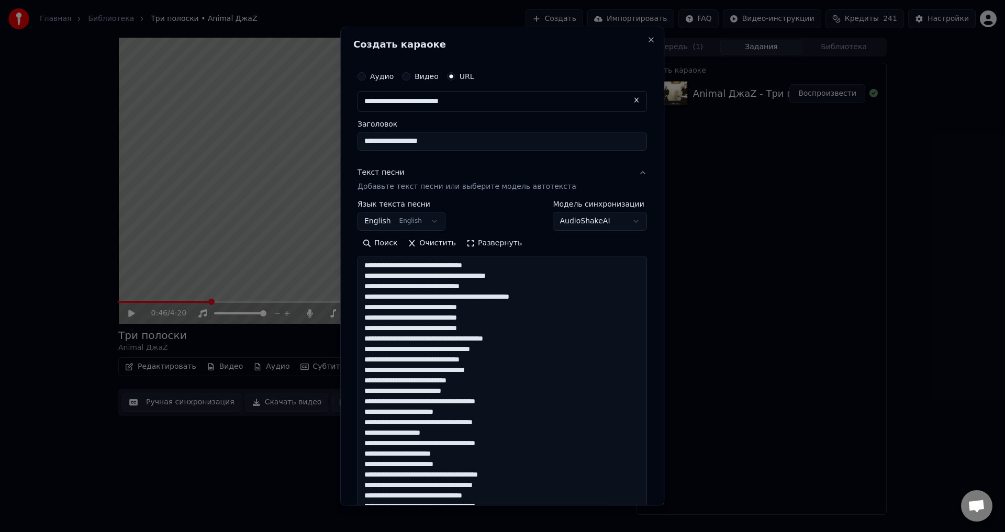
scroll to position [390, 0]
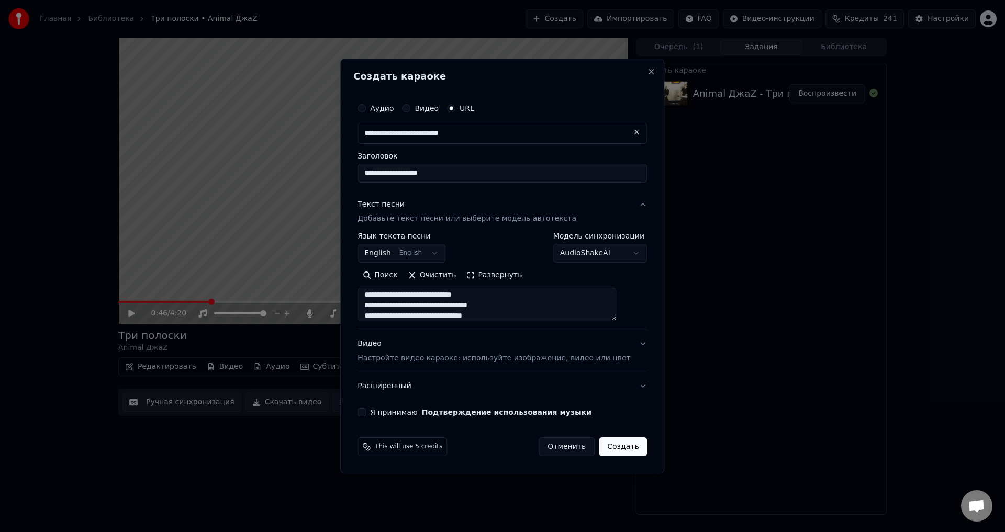
type textarea "**********"
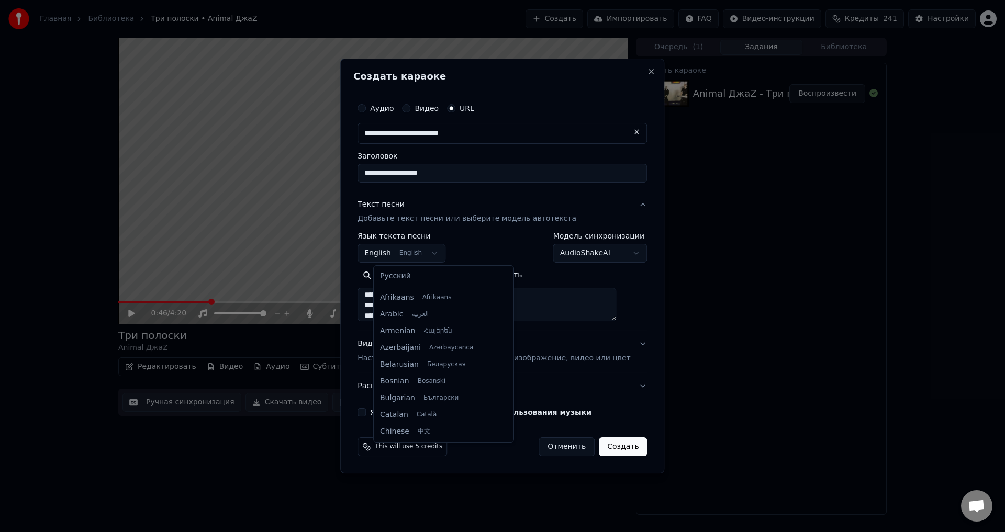
click at [445, 254] on body "**********" at bounding box center [502, 266] width 1005 height 532
select select "**"
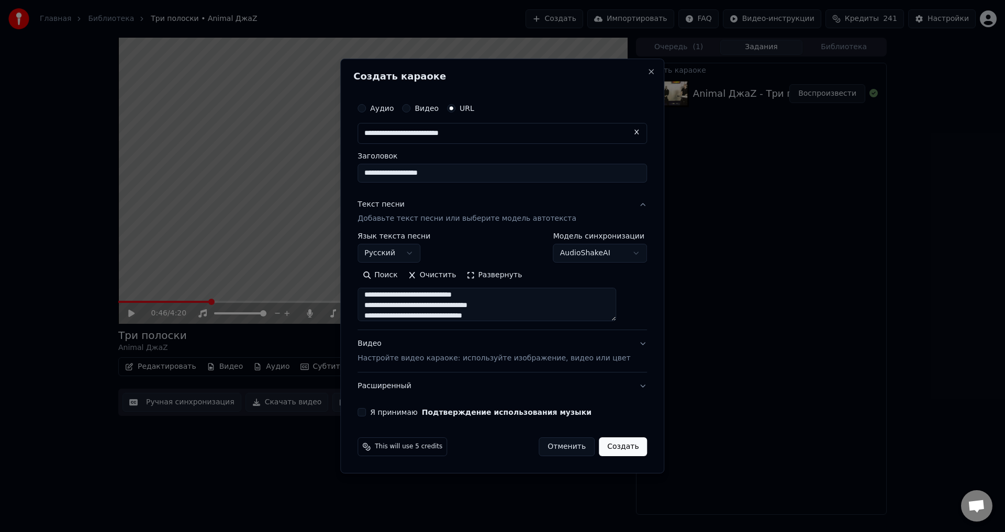
click at [577, 254] on body "**********" at bounding box center [502, 266] width 1005 height 532
click at [366, 413] on button "Я принимаю Подтверждение использования музыки" at bounding box center [361, 412] width 8 height 8
click at [629, 343] on button "Видео Настройте видео караоке: используйте изображение, видео или цвет" at bounding box center [501, 352] width 289 height 42
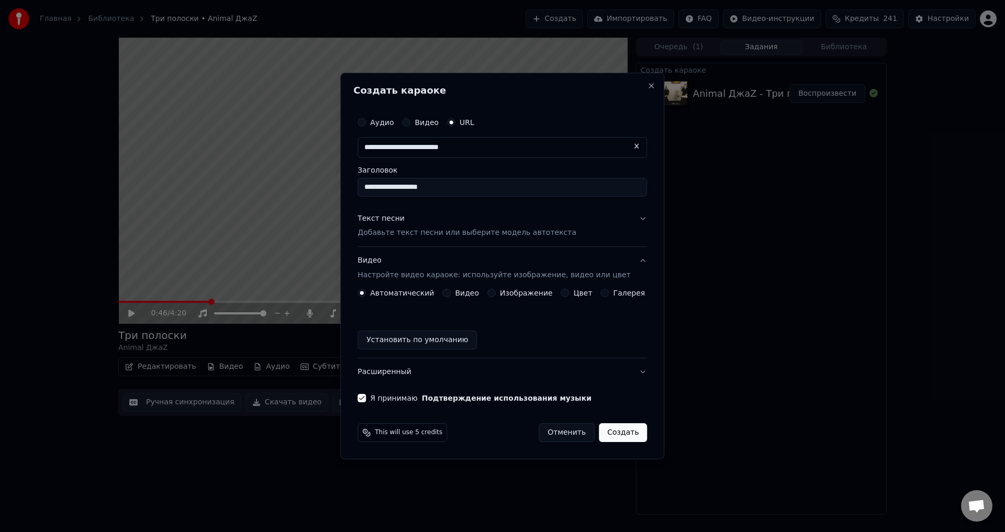
click at [494, 289] on button "Изображение" at bounding box center [491, 293] width 8 height 8
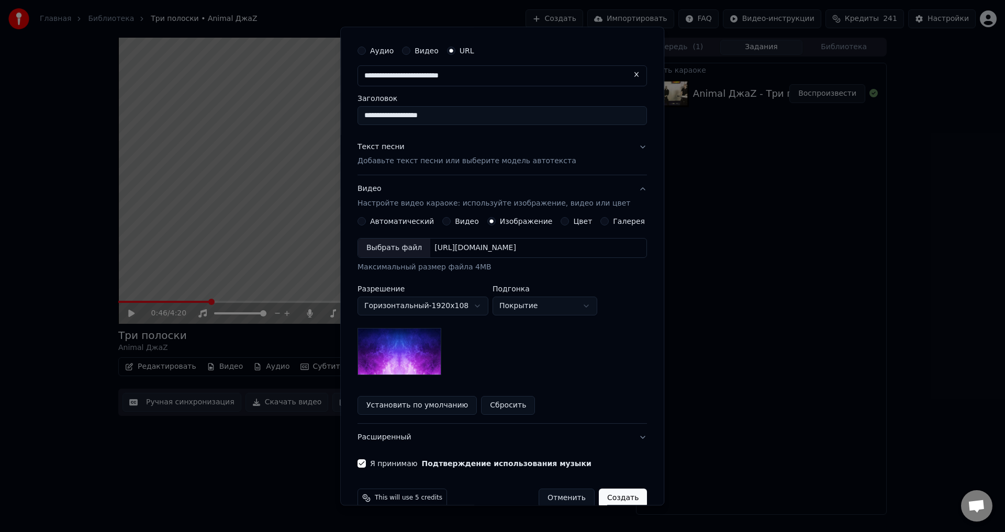
scroll to position [45, 0]
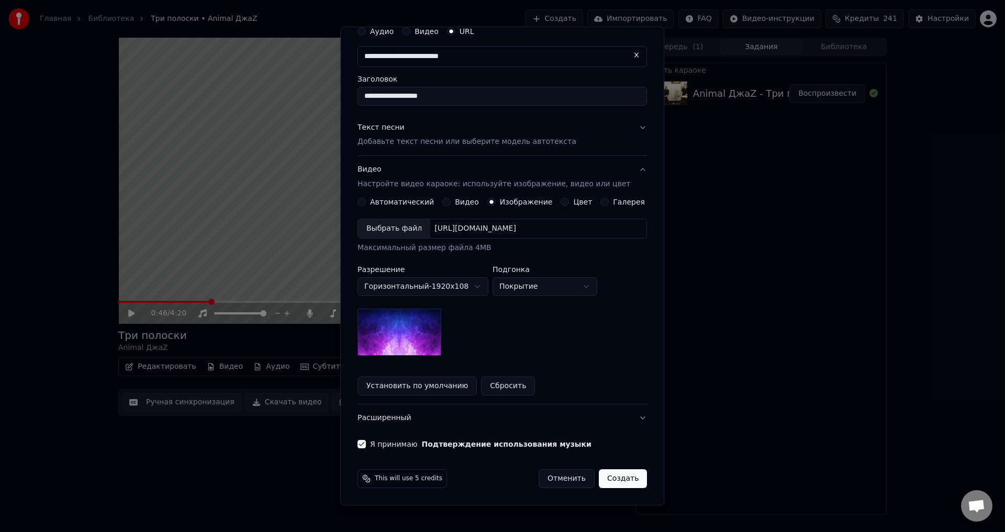
click at [616, 485] on button "Создать" at bounding box center [623, 479] width 48 height 19
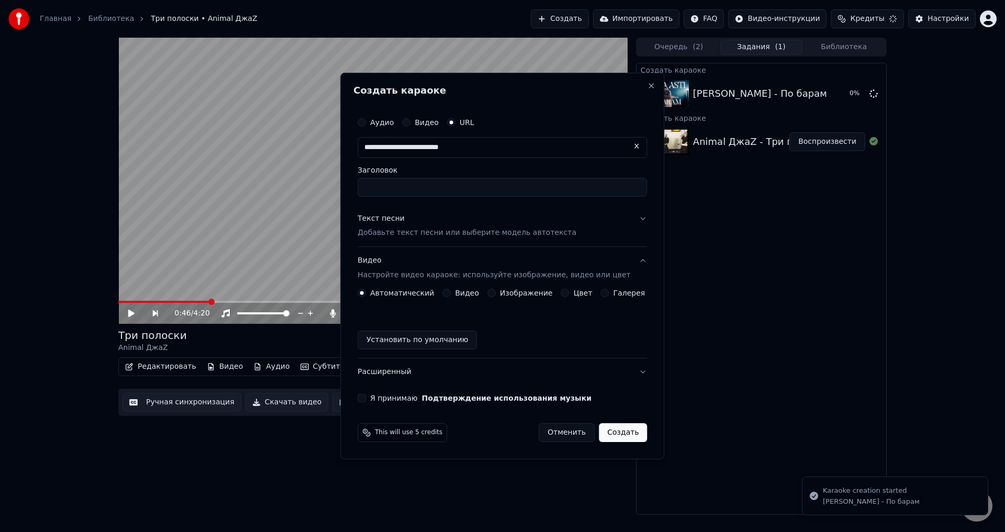
scroll to position [0, 0]
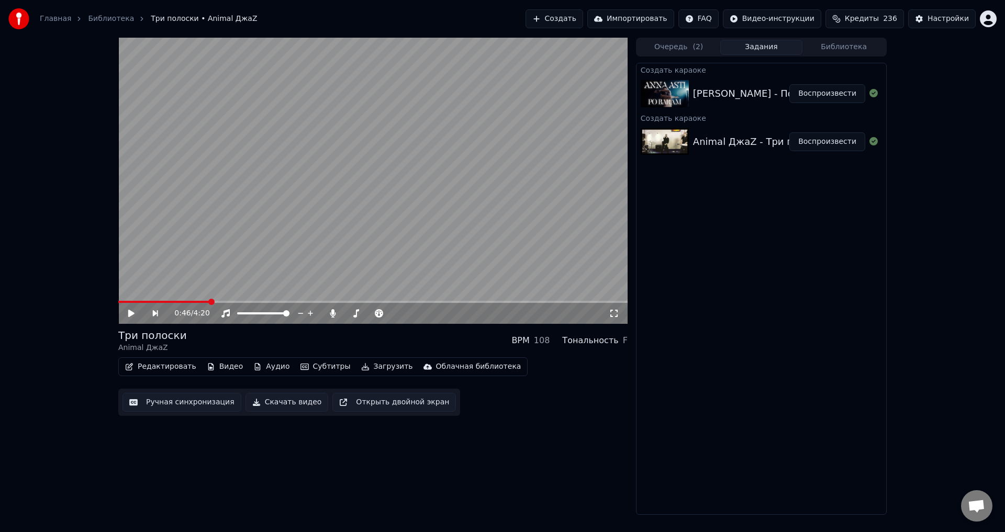
click at [583, 18] on button "Создать" at bounding box center [554, 18] width 58 height 19
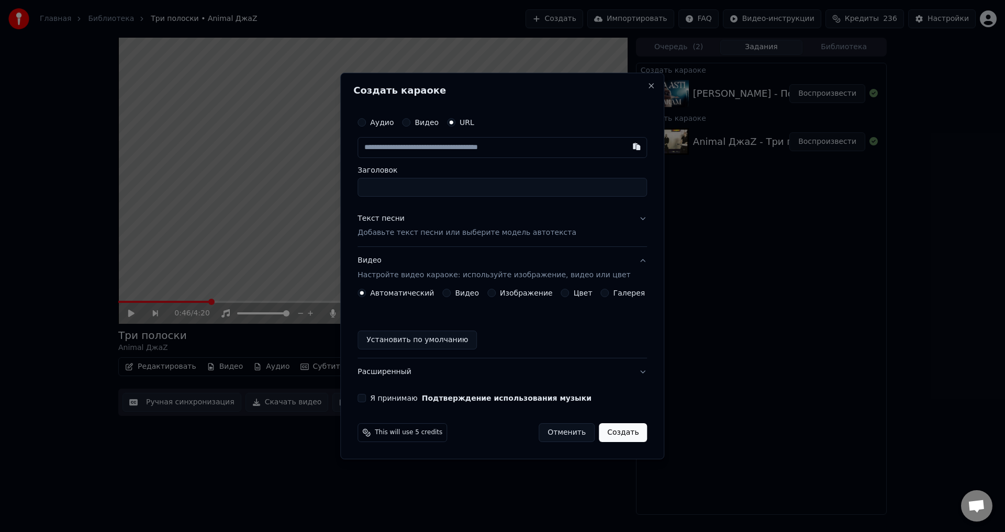
click at [459, 147] on input "text" at bounding box center [501, 147] width 289 height 21
type input "**********"
click at [467, 193] on input "Заголовок" at bounding box center [501, 187] width 289 height 19
type input "**********"
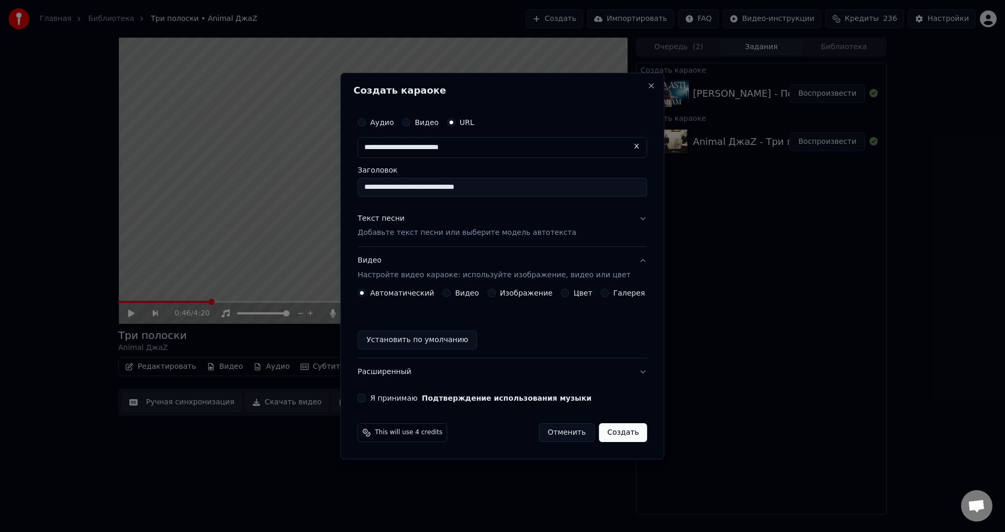
click at [411, 235] on p "Добавьте текст песни или выберите модель автотекста" at bounding box center [466, 233] width 219 height 10
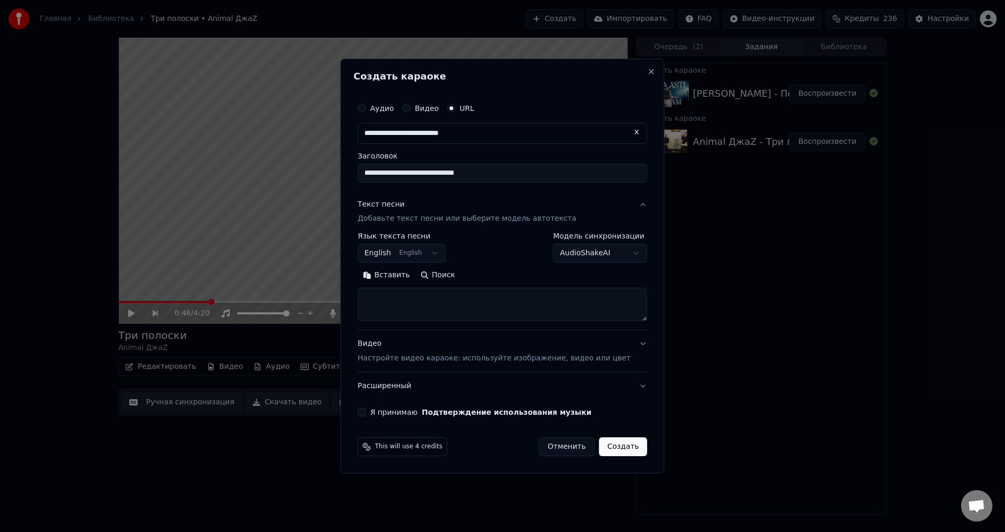
click at [442, 256] on body "**********" at bounding box center [502, 266] width 1005 height 532
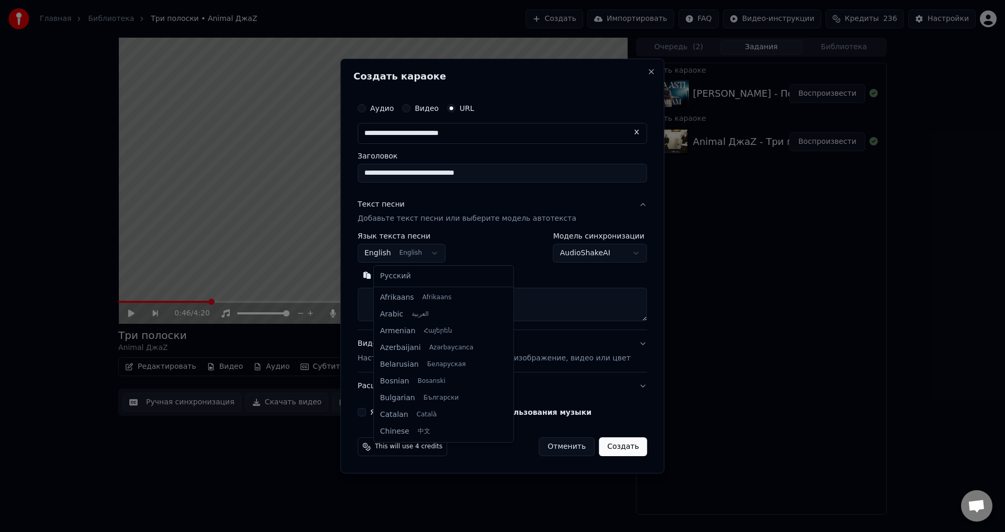
scroll to position [84, 0]
select select "**"
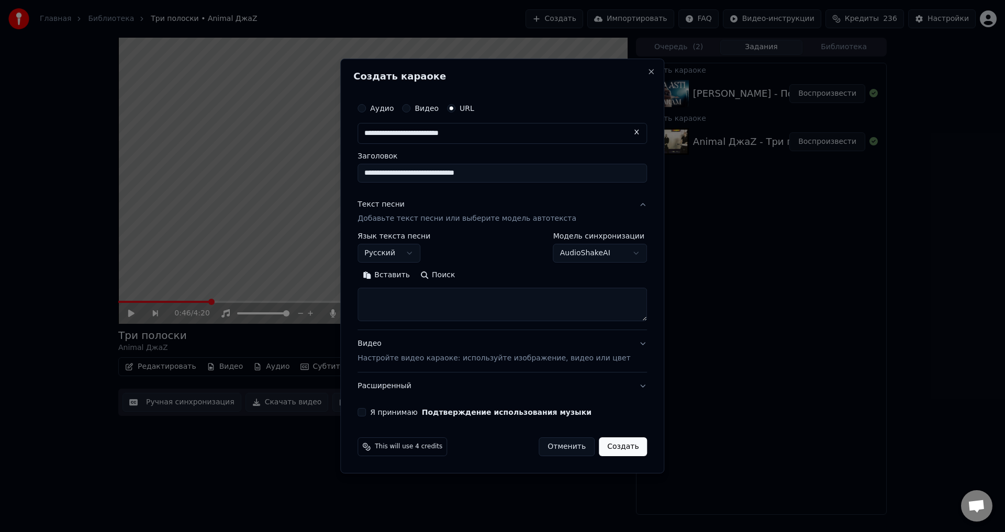
click at [416, 304] on textarea at bounding box center [501, 304] width 289 height 33
paste textarea "**********"
type textarea "**********"
click at [366, 412] on button "Я принимаю Подтверждение использования музыки" at bounding box center [361, 412] width 8 height 8
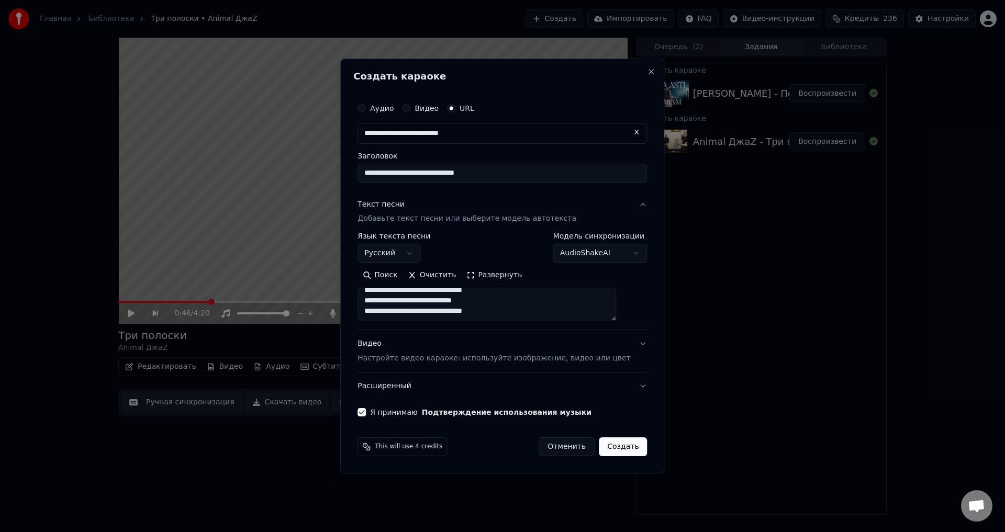
click at [626, 348] on button "Видео Настройте видео караоке: используйте изображение, видео или цвет" at bounding box center [501, 352] width 289 height 42
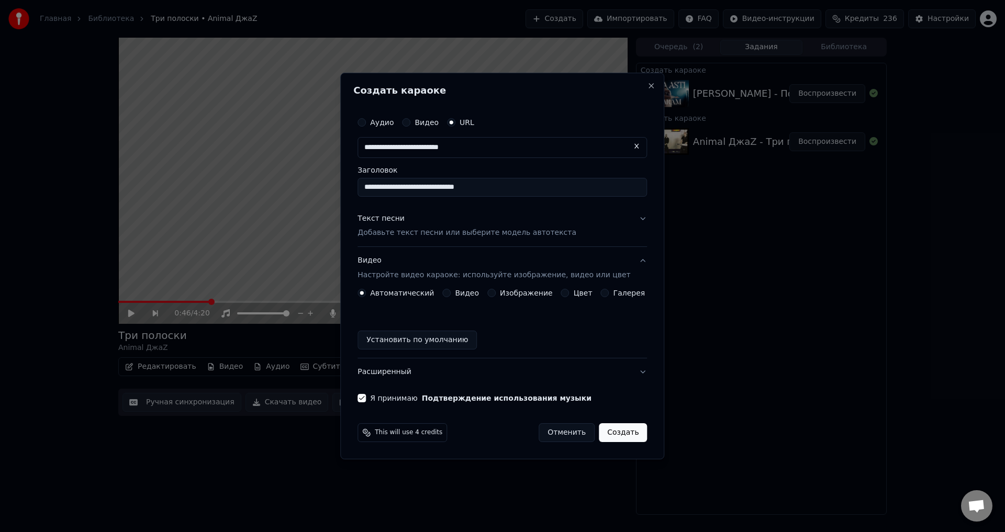
click at [496, 293] on button "Изображение" at bounding box center [491, 293] width 8 height 8
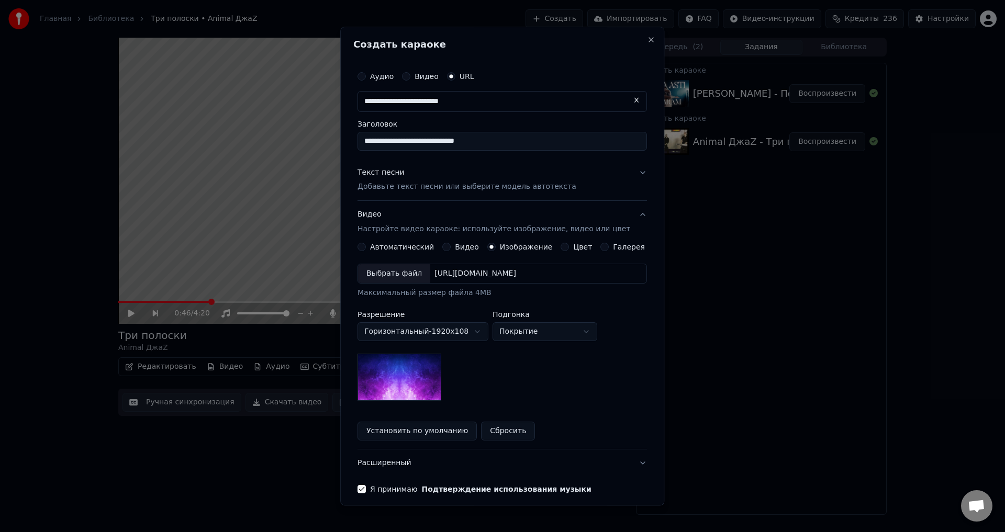
scroll to position [45, 0]
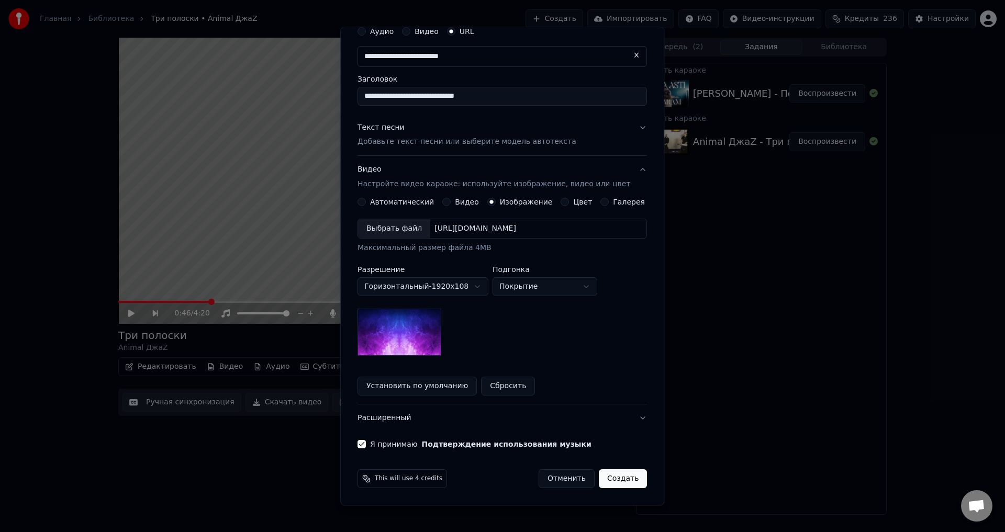
click at [607, 476] on button "Создать" at bounding box center [623, 479] width 48 height 19
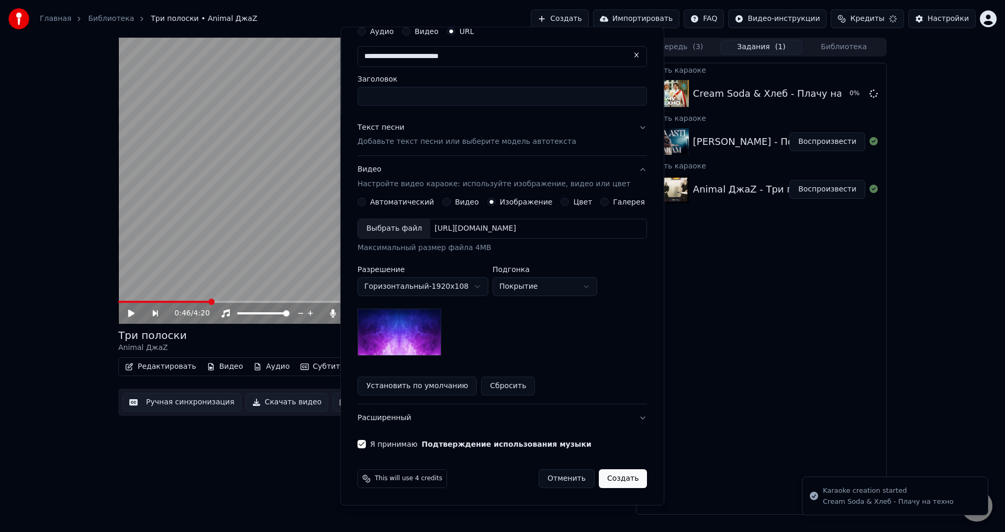
scroll to position [0, 0]
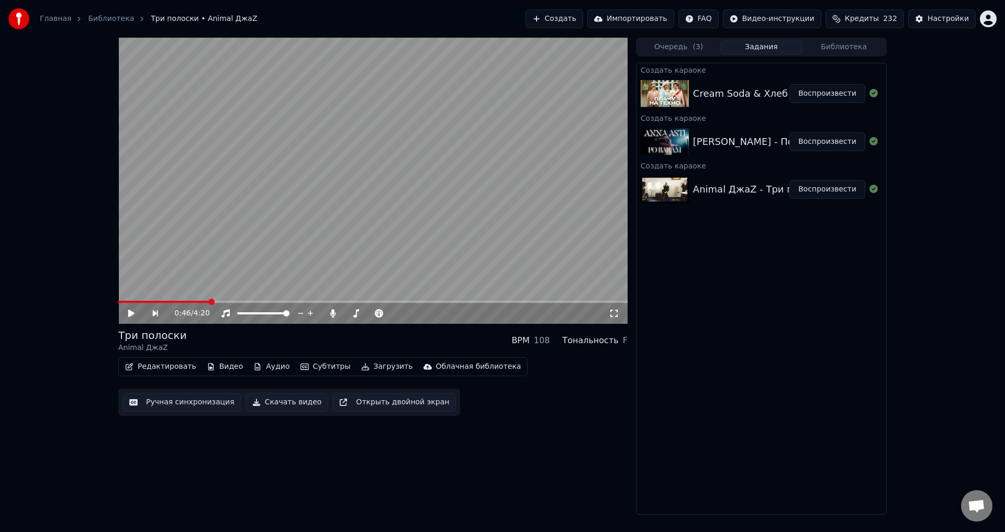
click at [579, 21] on button "Создать" at bounding box center [554, 18] width 58 height 19
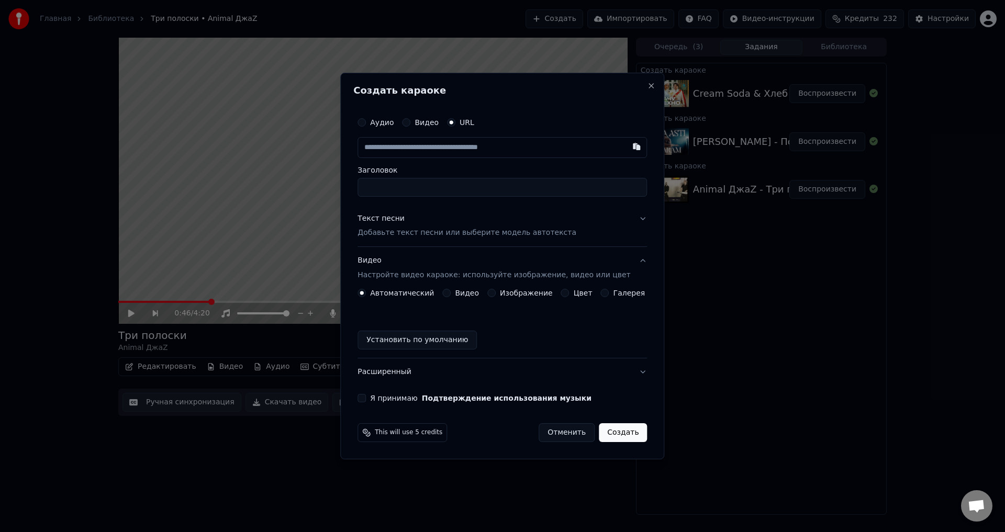
click at [436, 152] on input "text" at bounding box center [501, 147] width 289 height 21
click at [445, 141] on input "text" at bounding box center [501, 147] width 289 height 21
paste input "**********"
type input "**********"
click at [454, 178] on input "Заголовок" at bounding box center [501, 187] width 289 height 19
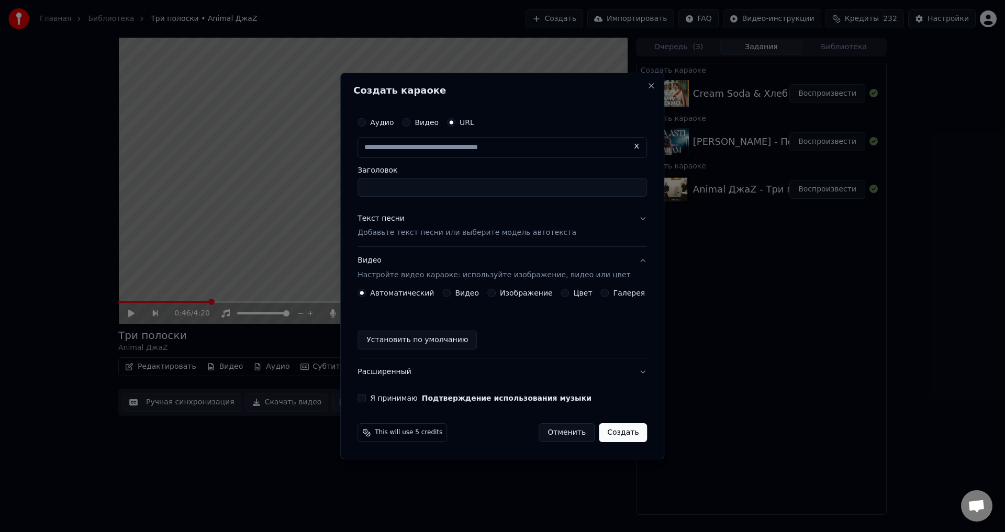
click at [431, 148] on input "text" at bounding box center [501, 147] width 289 height 21
click at [413, 148] on input "text" at bounding box center [501, 147] width 289 height 21
paste input "**********"
type input "**********"
click at [417, 188] on input "Заголовок" at bounding box center [501, 187] width 289 height 19
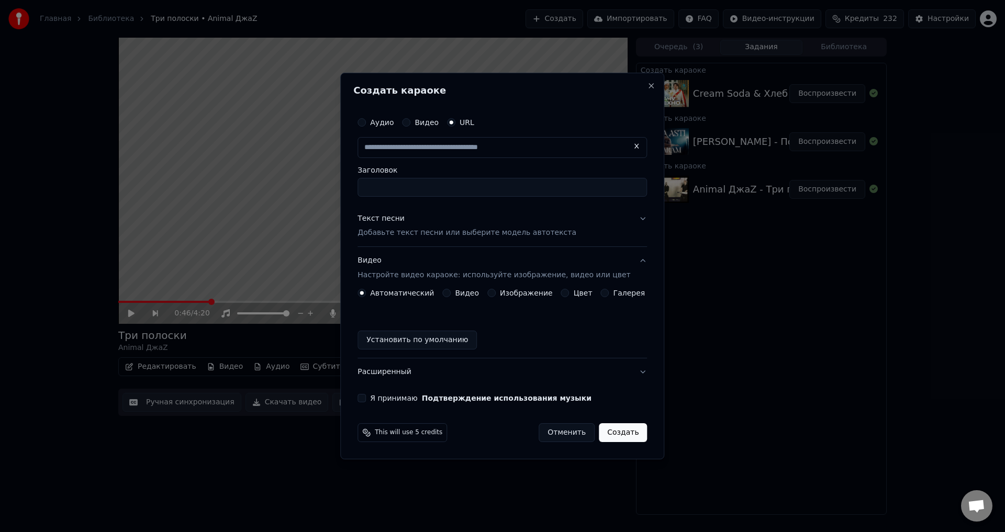
drag, startPoint x: 447, startPoint y: 189, endPoint x: 447, endPoint y: 177, distance: 11.5
click at [447, 189] on input "Заголовок" at bounding box center [501, 187] width 289 height 19
click at [447, 150] on input "text" at bounding box center [501, 147] width 289 height 21
paste input "**********"
click at [567, 154] on input "**********" at bounding box center [501, 147] width 289 height 21
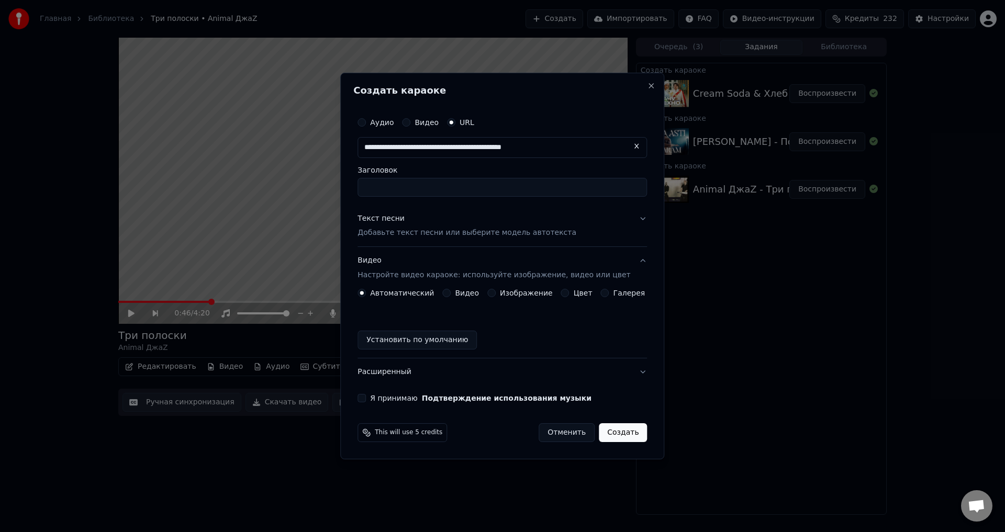
type input "**********"
click at [567, 164] on div "Аудио Видео URL Заголовок" at bounding box center [501, 154] width 289 height 85
click at [536, 172] on label "Заголовок" at bounding box center [501, 169] width 289 height 7
click at [536, 178] on input "Заголовок" at bounding box center [501, 187] width 289 height 19
click at [513, 145] on input "text" at bounding box center [501, 147] width 289 height 21
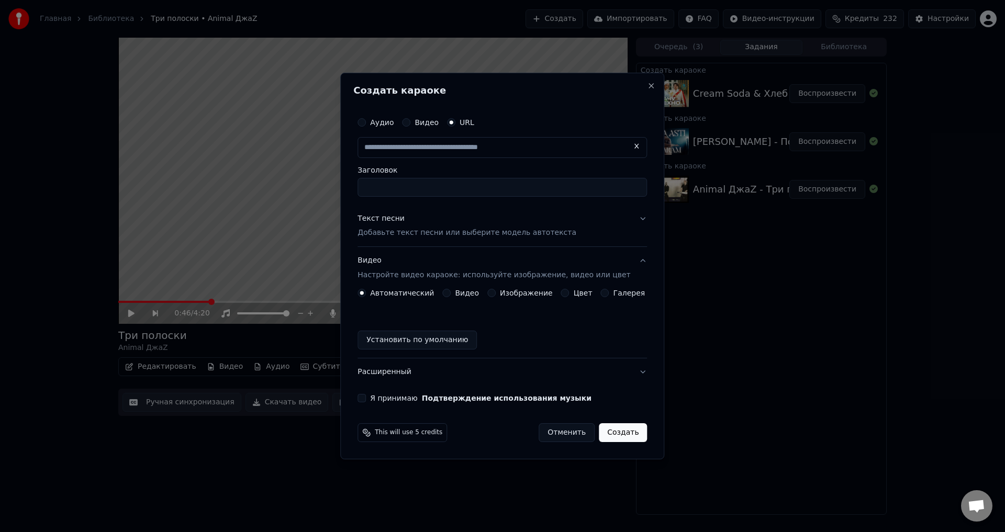
click at [481, 186] on input "Заголовок" at bounding box center [501, 187] width 289 height 19
click at [418, 147] on input "text" at bounding box center [501, 147] width 289 height 21
paste input "**********"
type input "**********"
click at [480, 190] on input "Заголовок" at bounding box center [501, 187] width 289 height 19
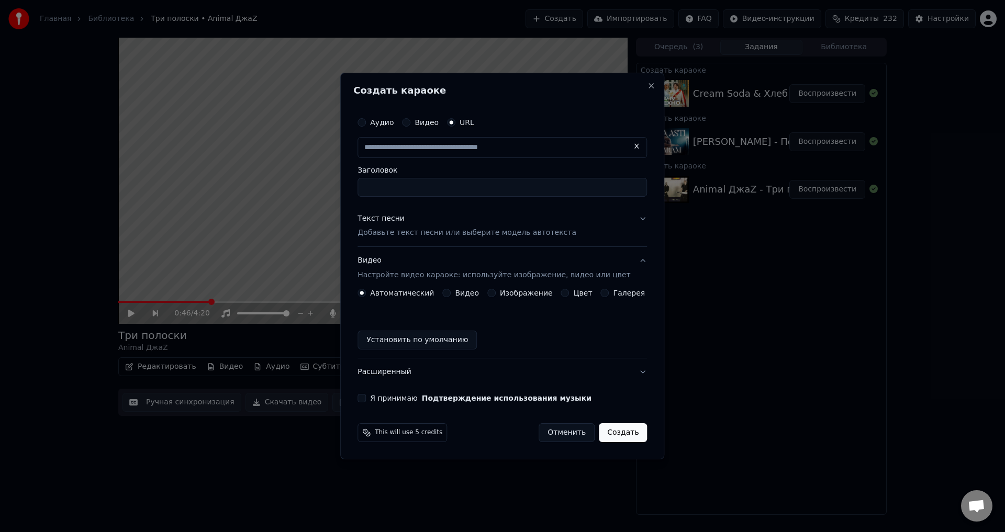
click at [480, 190] on input "Заголовок" at bounding box center [501, 187] width 289 height 19
drag, startPoint x: 480, startPoint y: 190, endPoint x: 445, endPoint y: 144, distance: 57.1
click at [480, 190] on input "Заголовок" at bounding box center [501, 187] width 289 height 19
click at [647, 88] on button "Close" at bounding box center [651, 86] width 8 height 8
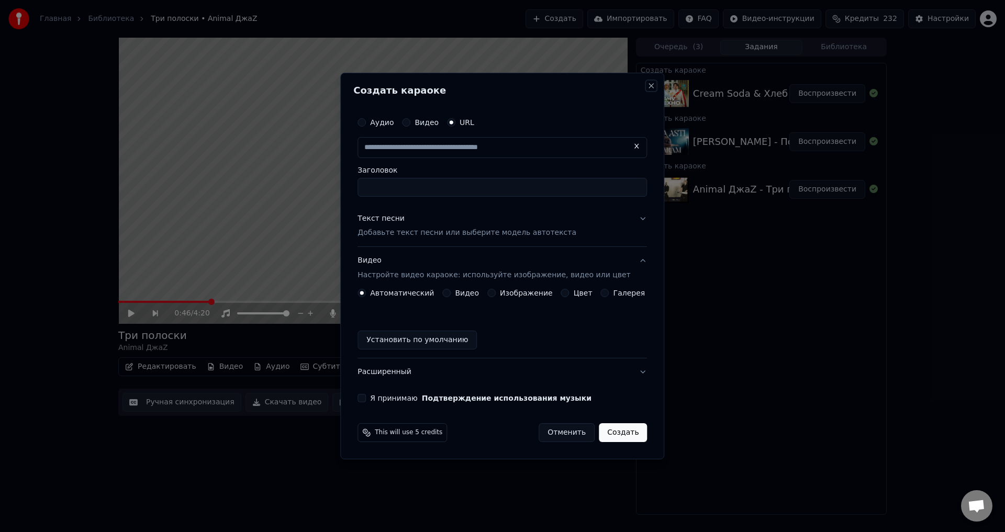
type input "**********"
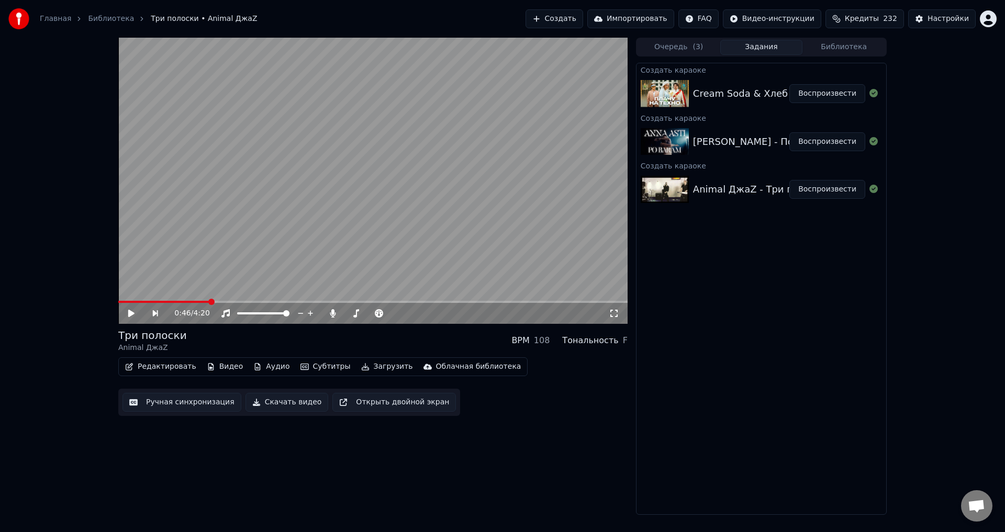
click at [583, 19] on button "Создать" at bounding box center [554, 18] width 58 height 19
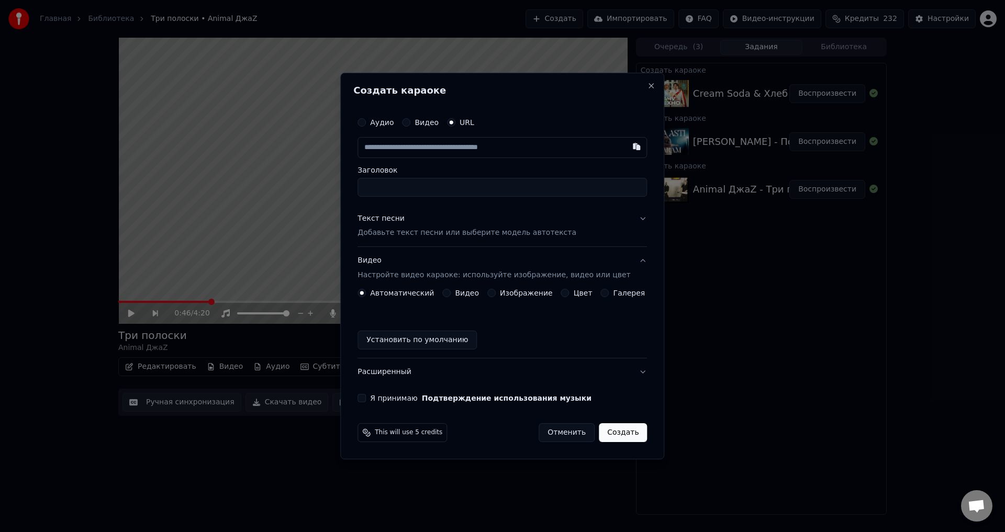
click at [398, 149] on input "text" at bounding box center [501, 147] width 289 height 21
click at [465, 185] on input "Заголовок" at bounding box center [501, 187] width 289 height 19
type input "**********"
click at [396, 220] on div "Текст песни" at bounding box center [380, 219] width 47 height 10
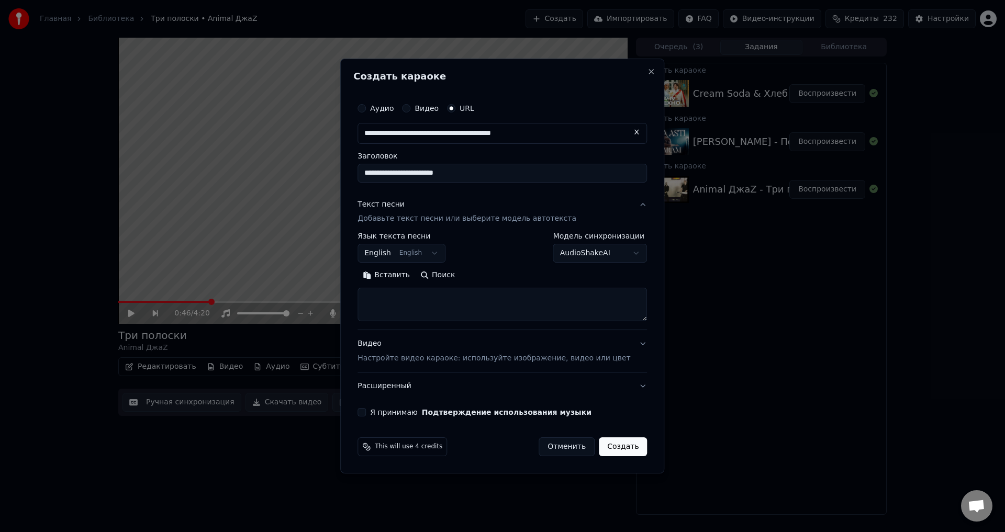
click at [418, 301] on textarea at bounding box center [501, 304] width 289 height 33
paste textarea "**********"
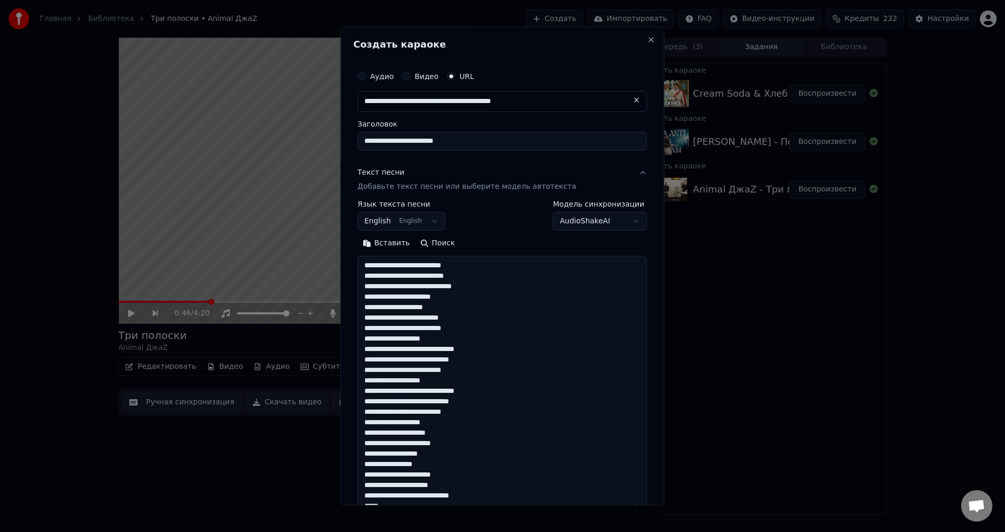
scroll to position [557, 0]
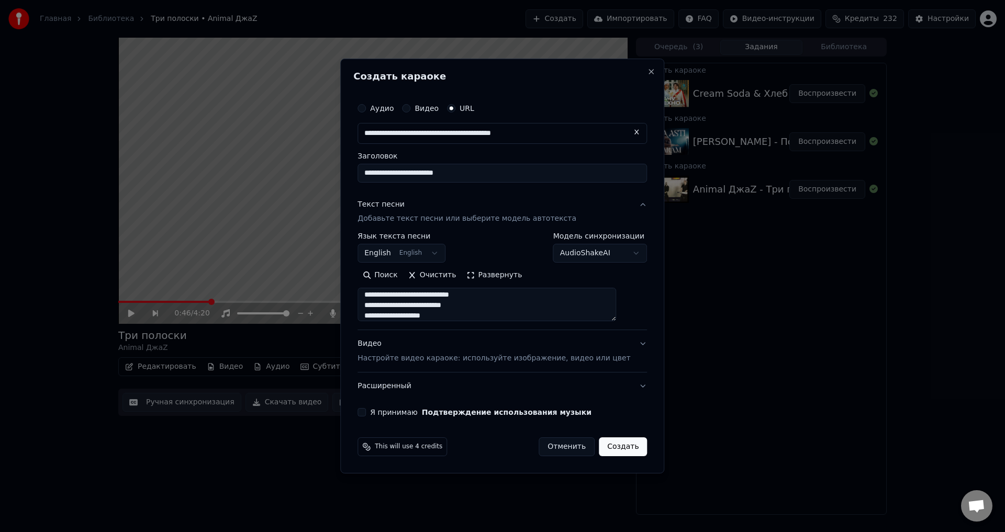
type textarea "**********"
click at [436, 255] on button "English English" at bounding box center [401, 253] width 88 height 19
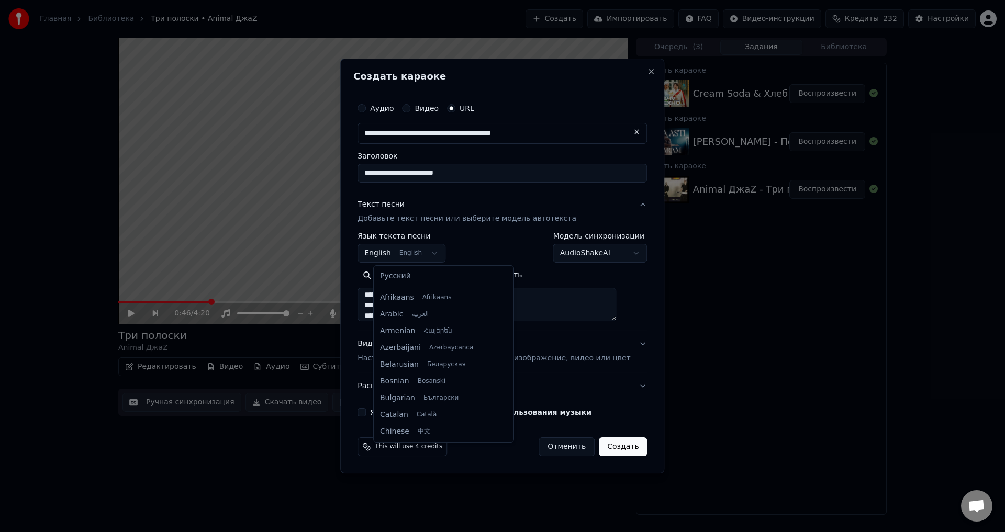
scroll to position [84, 0]
select select "**"
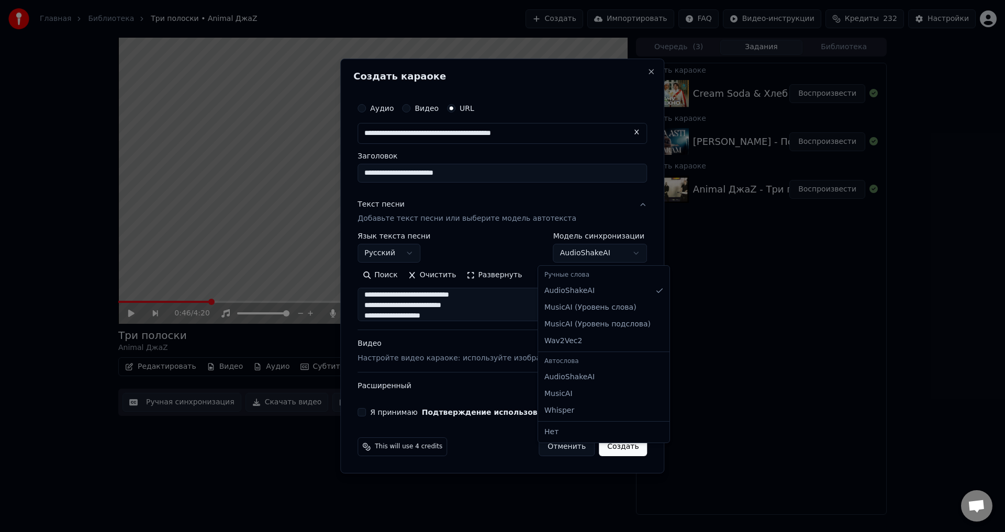
click at [602, 252] on body "**********" at bounding box center [502, 266] width 1005 height 532
click at [627, 340] on button "Видео Настройте видео караоке: используйте изображение, видео или цвет" at bounding box center [501, 352] width 289 height 42
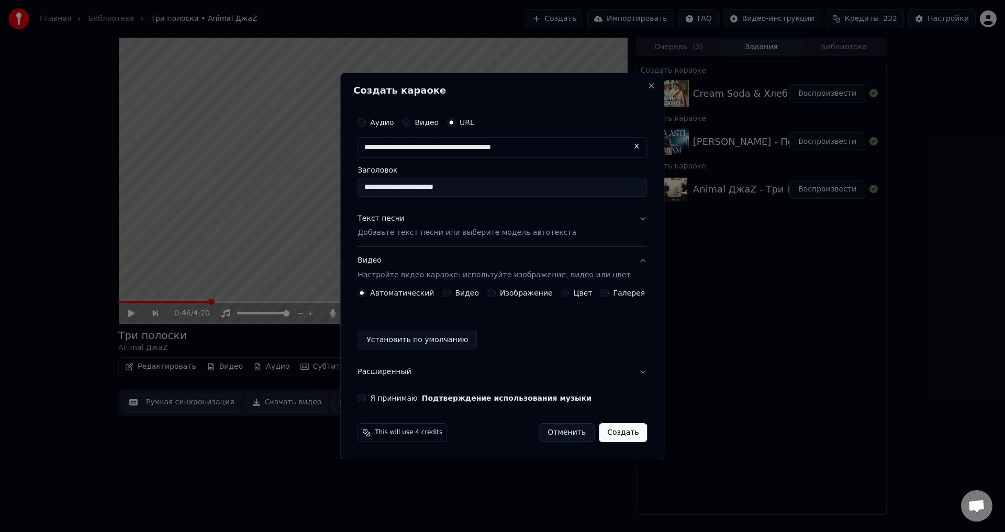
click at [492, 293] on button "Изображение" at bounding box center [491, 293] width 8 height 8
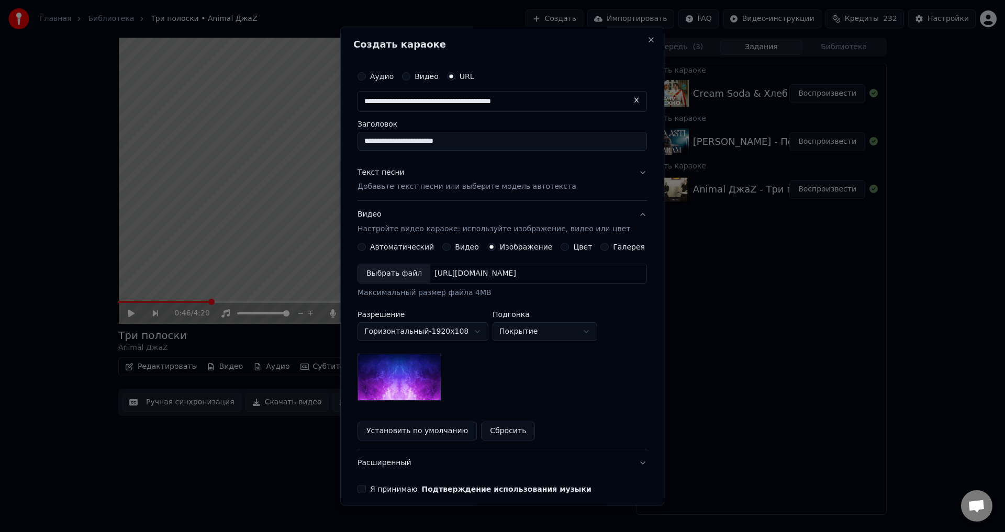
scroll to position [45, 0]
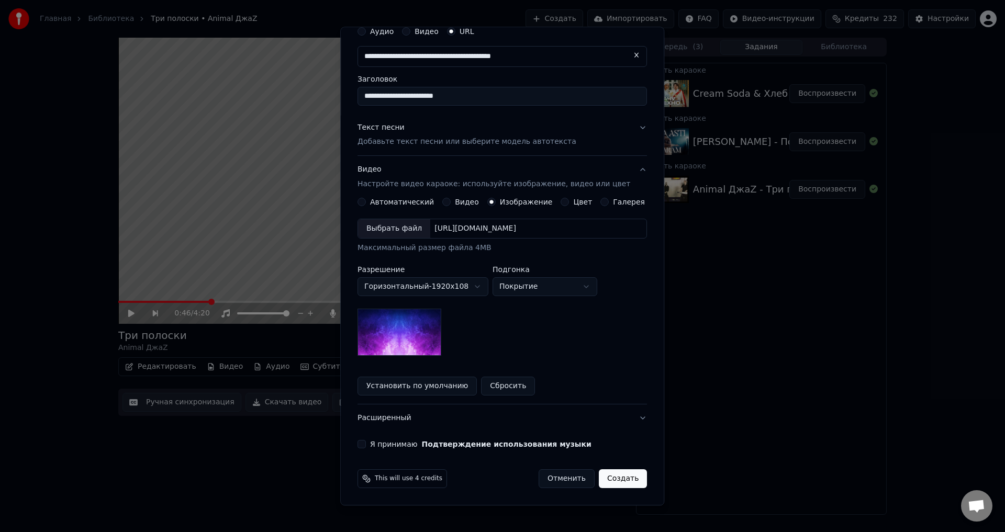
click at [366, 442] on button "Я принимаю Подтверждение использования музыки" at bounding box center [361, 445] width 8 height 8
click at [611, 475] on button "Создать" at bounding box center [623, 479] width 48 height 19
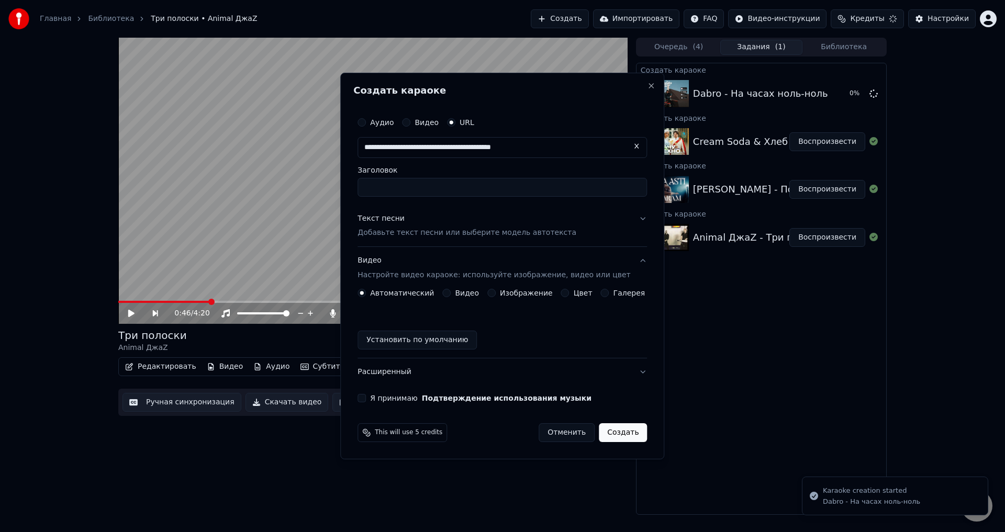
scroll to position [0, 0]
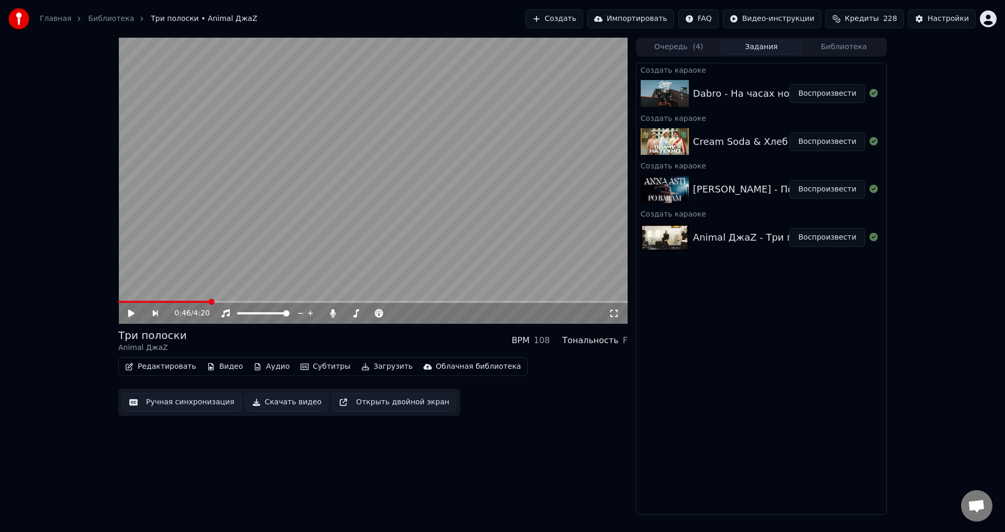
drag, startPoint x: 629, startPoint y: 239, endPoint x: 618, endPoint y: 239, distance: 11.0
click at [623, 242] on div "0:46 / 4:20 Три полоски Animal ДжаZ BPM 108 Тональность F Редактировать Видео А…" at bounding box center [502, 276] width 785 height 477
click at [536, 286] on video at bounding box center [372, 181] width 509 height 286
click at [132, 313] on icon at bounding box center [131, 313] width 5 height 6
click at [583, 19] on button "Создать" at bounding box center [554, 18] width 58 height 19
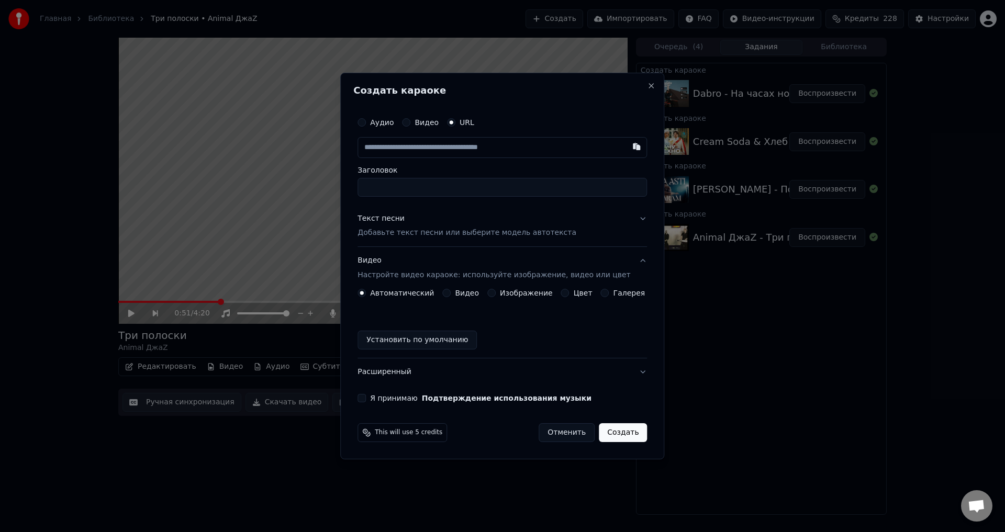
click at [458, 179] on input "Заголовок" at bounding box center [501, 187] width 289 height 19
click at [449, 144] on input "text" at bounding box center [501, 147] width 289 height 21
paste input "**********"
type input "**********"
click at [384, 192] on input "Заголовок" at bounding box center [501, 187] width 289 height 19
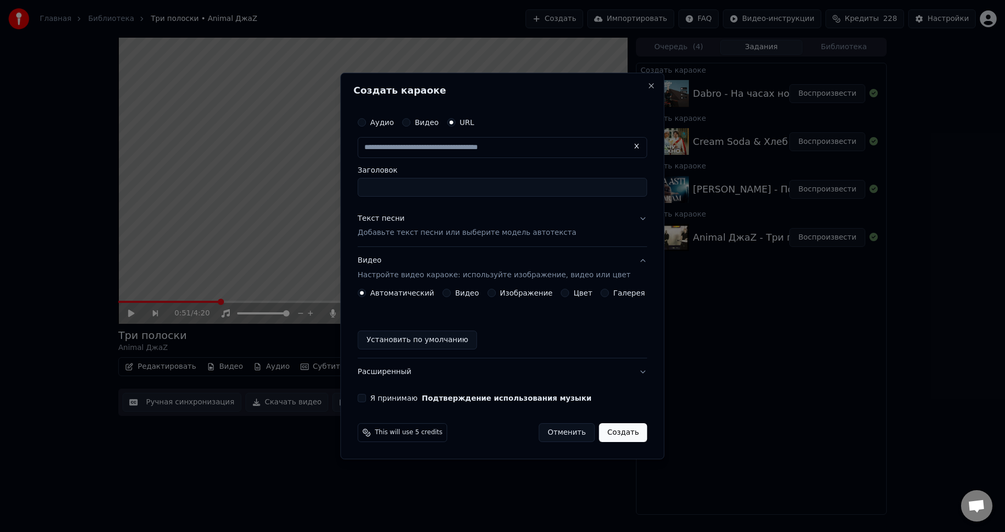
type input "**********"
click at [393, 217] on div "Текст песни" at bounding box center [380, 219] width 47 height 10
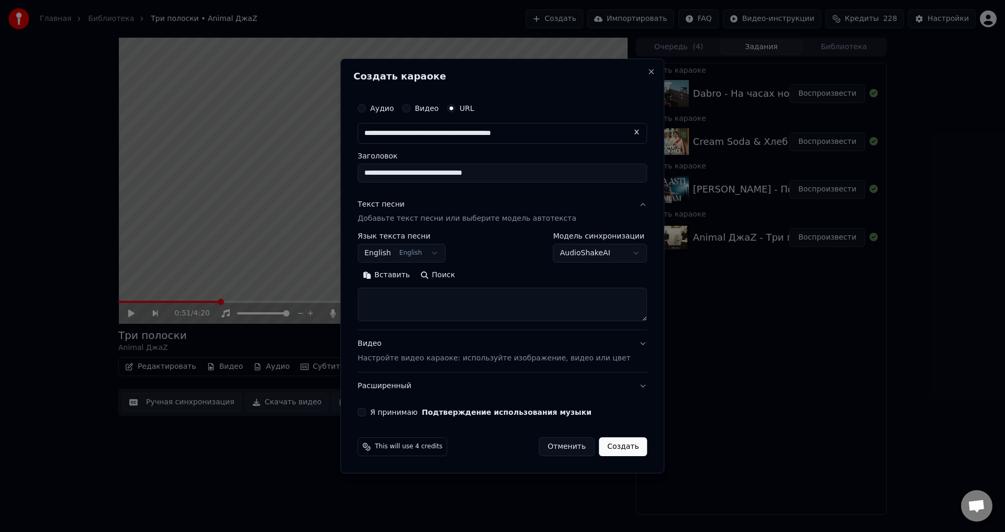
click at [438, 246] on button "English English" at bounding box center [401, 253] width 88 height 19
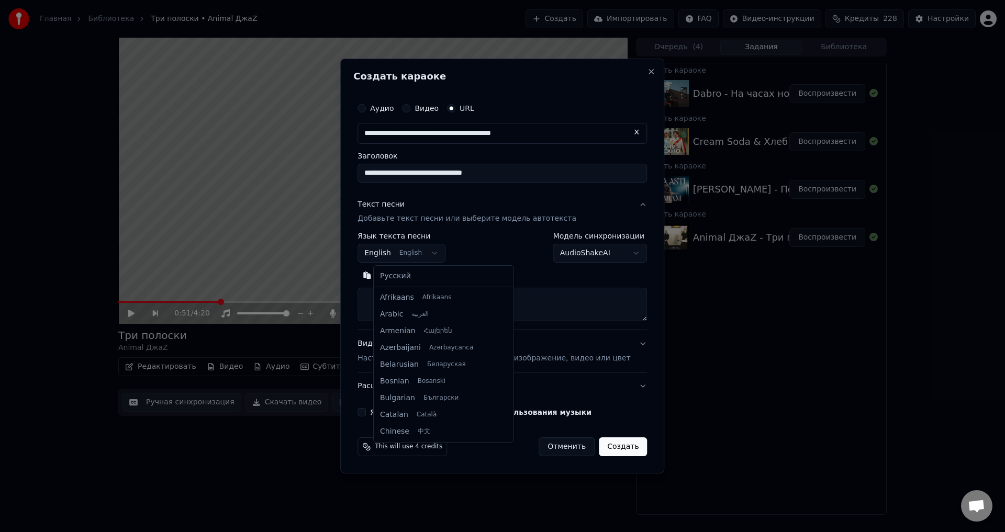
scroll to position [84, 0]
select select "**"
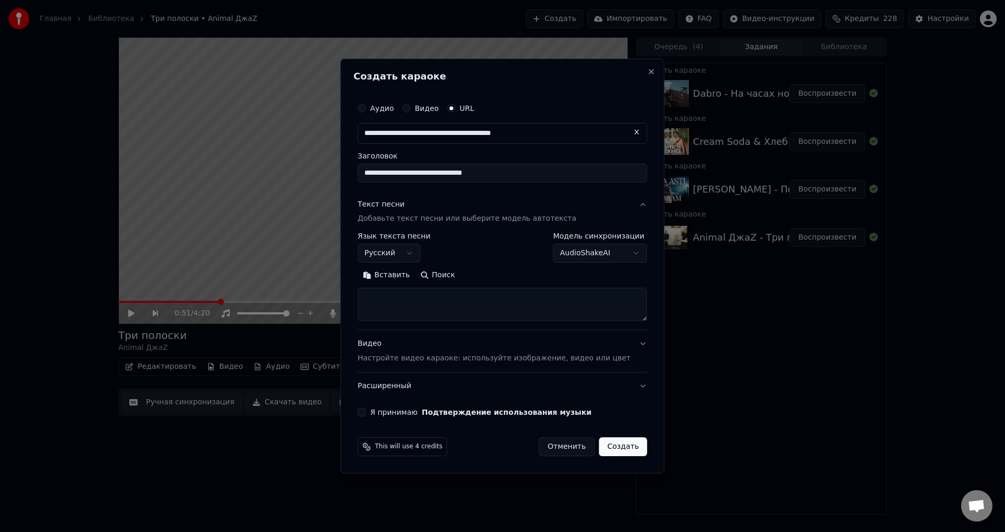
click at [403, 297] on textarea at bounding box center [501, 304] width 289 height 33
paste textarea "**********"
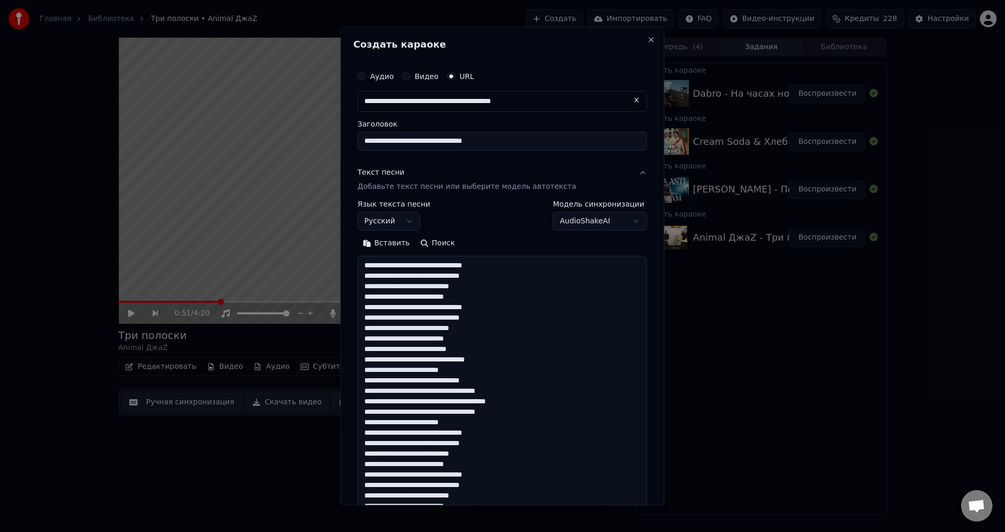
scroll to position [589, 0]
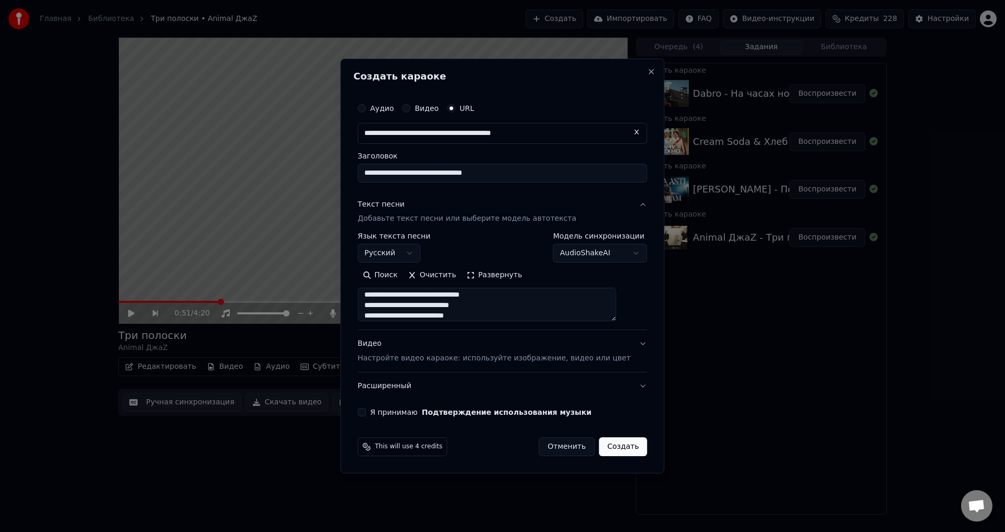
type textarea "**********"
click at [630, 342] on button "Видео Настройте видео караоке: используйте изображение, видео или цвет" at bounding box center [501, 352] width 289 height 42
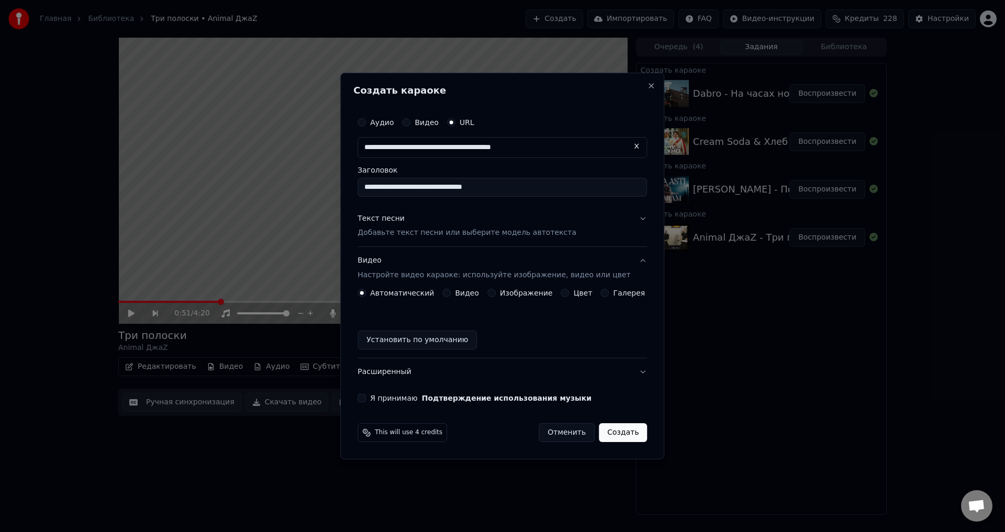
click at [494, 292] on button "Изображение" at bounding box center [491, 293] width 8 height 8
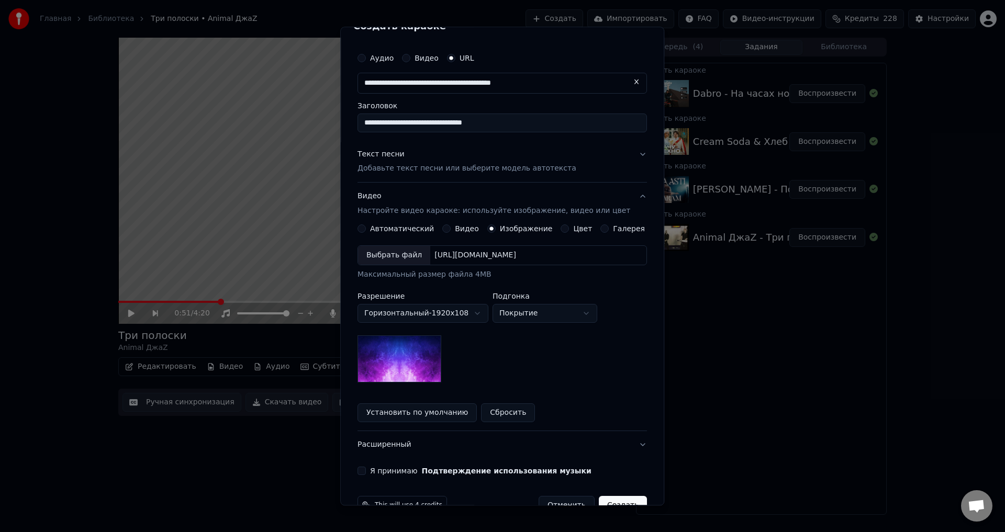
scroll to position [45, 0]
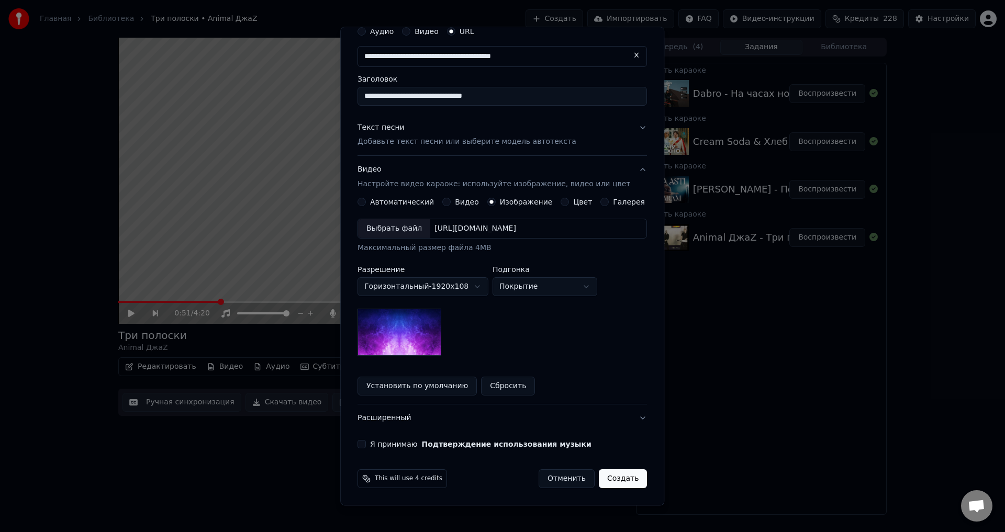
click at [366, 445] on button "Я принимаю Подтверждение использования музыки" at bounding box center [361, 445] width 8 height 8
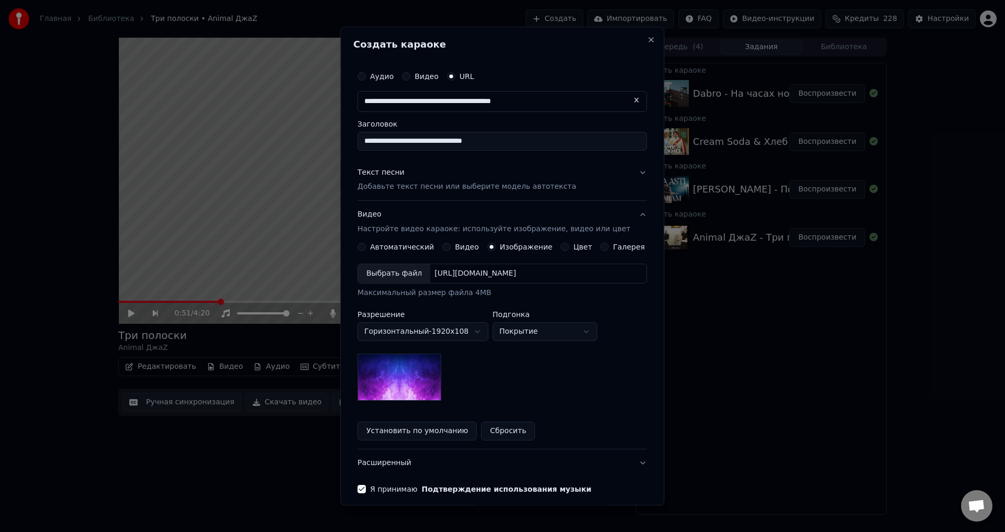
click at [629, 174] on button "Текст песни Добавьте текст песни или выберите модель автотекста" at bounding box center [501, 180] width 289 height 42
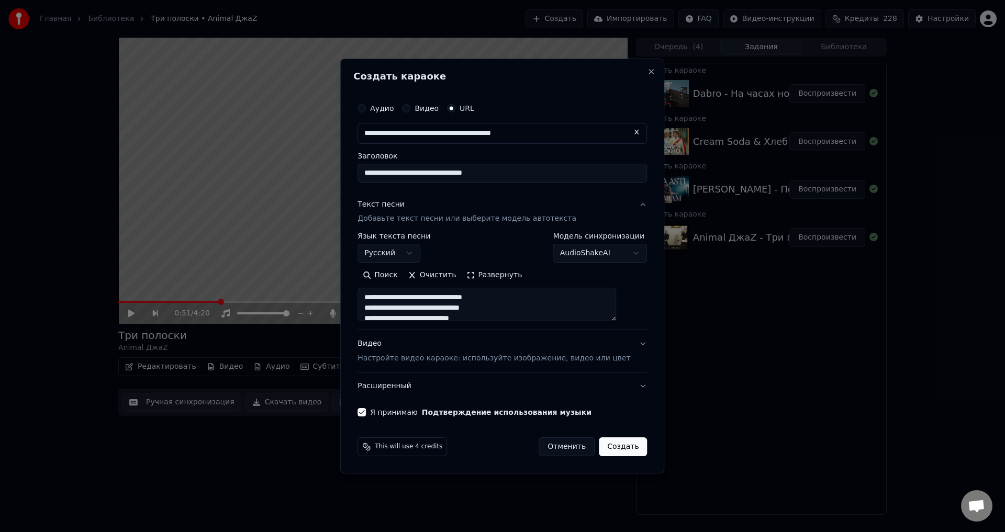
click at [605, 444] on button "Создать" at bounding box center [623, 447] width 48 height 19
select select
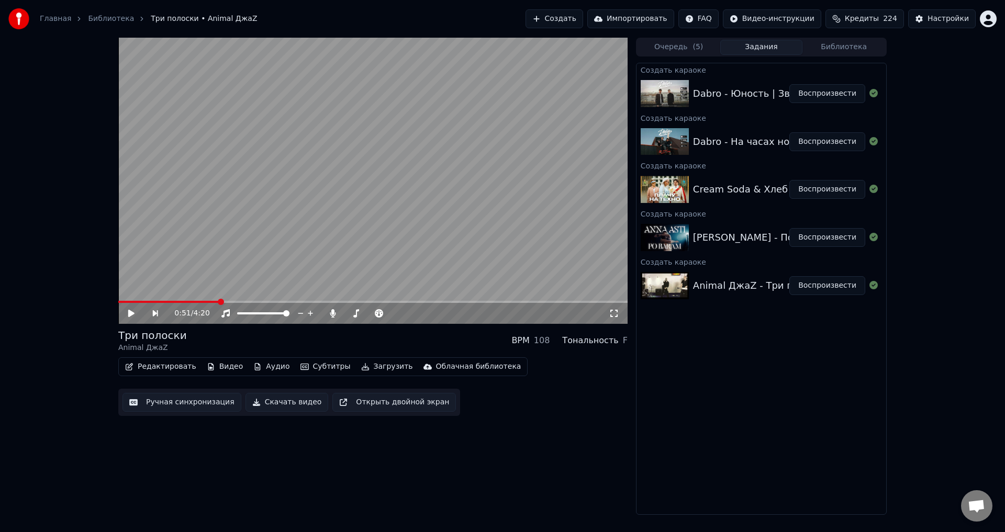
click at [583, 17] on button "Создать" at bounding box center [554, 18] width 58 height 19
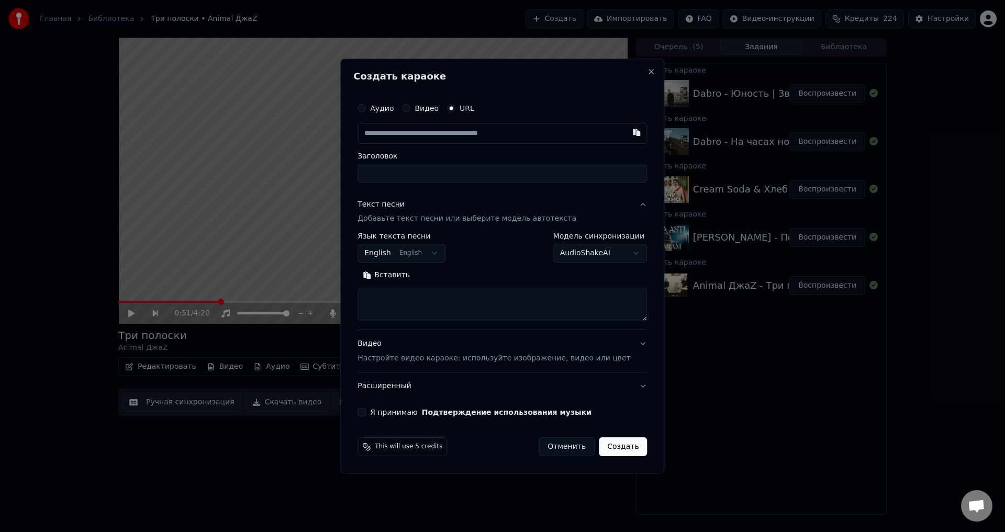
click at [421, 140] on input "text" at bounding box center [501, 133] width 289 height 21
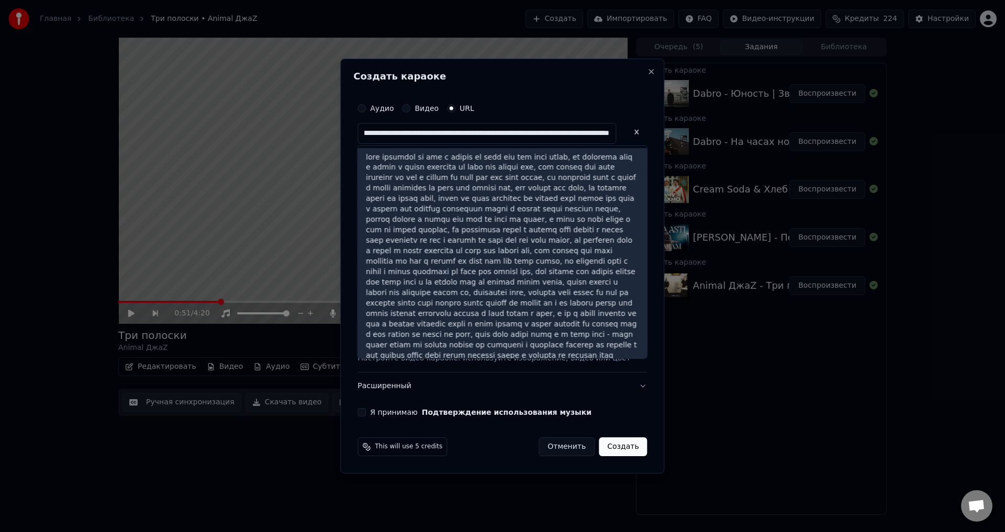
scroll to position [2, 0]
type input "**********"
click at [626, 129] on button at bounding box center [636, 132] width 21 height 19
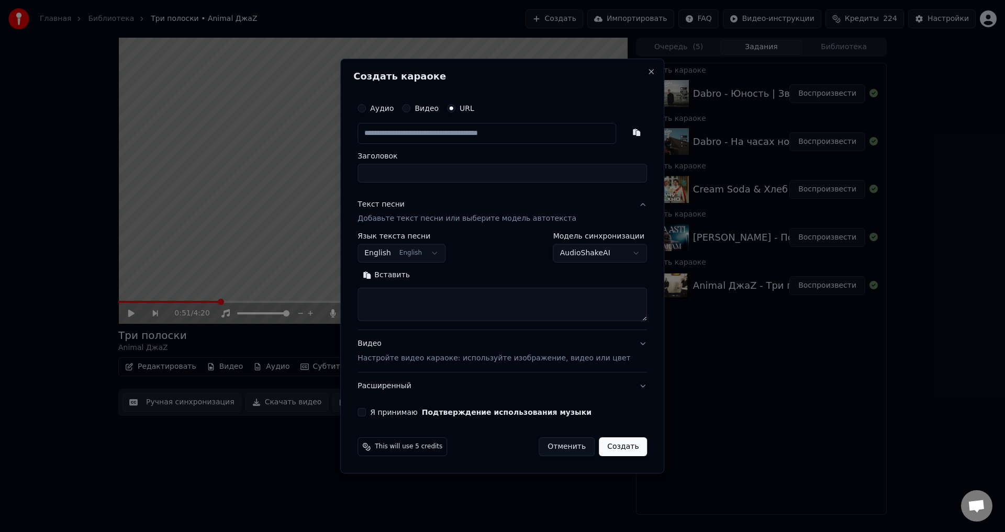
click at [497, 134] on input "text" at bounding box center [486, 133] width 259 height 21
paste input "**********"
type input "**********"
click at [466, 175] on input "Заголовок" at bounding box center [501, 173] width 289 height 19
type input "**********"
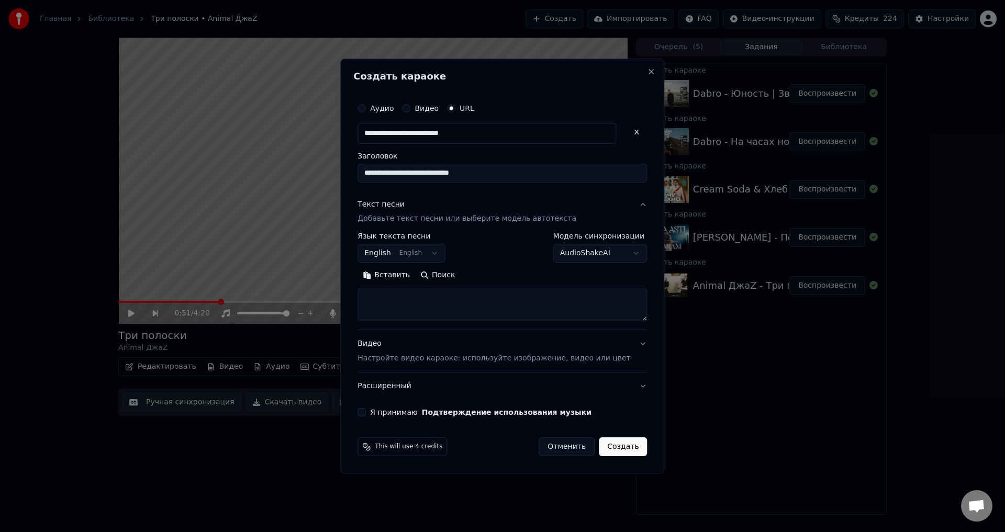
type input "**********"
click at [442, 253] on button "English English" at bounding box center [401, 253] width 88 height 19
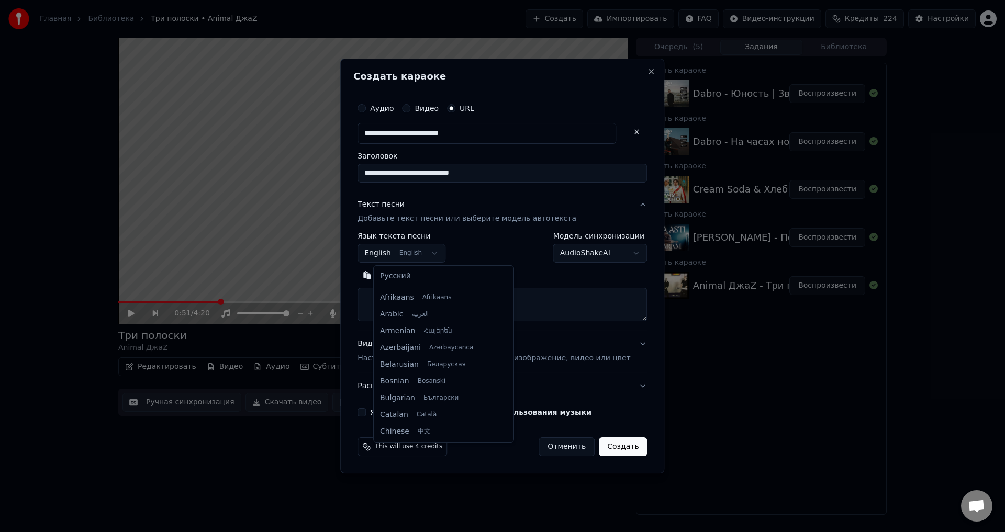
scroll to position [84, 0]
select select "**"
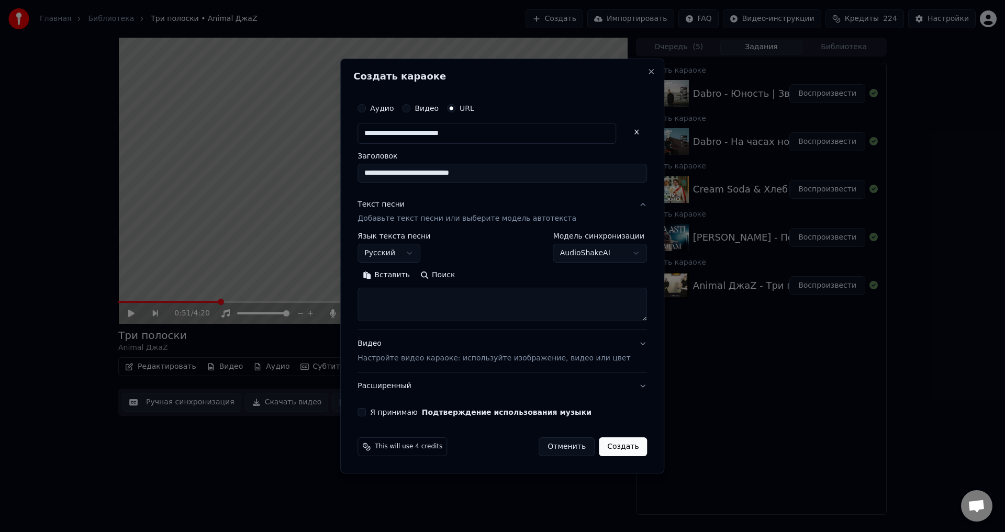
click at [411, 305] on textarea at bounding box center [501, 304] width 289 height 33
paste textarea "**********"
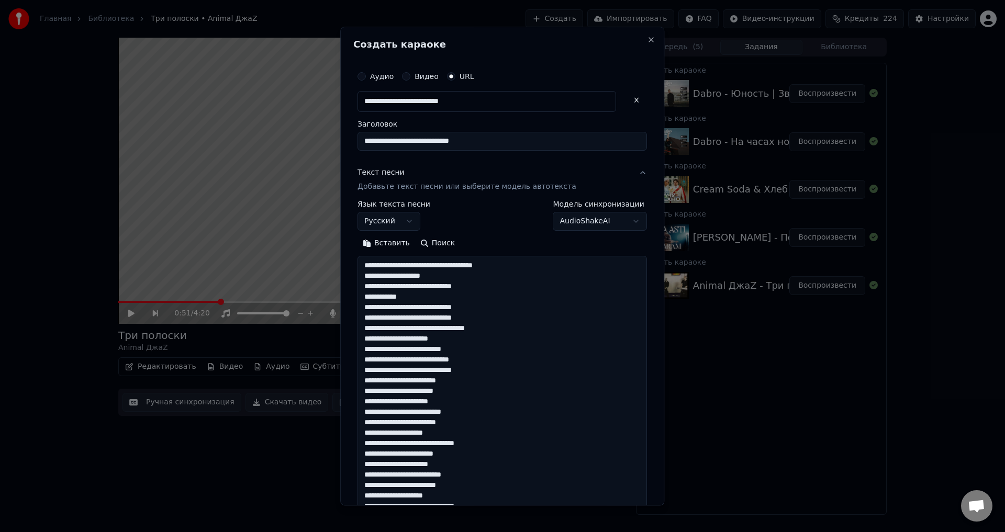
scroll to position [526, 0]
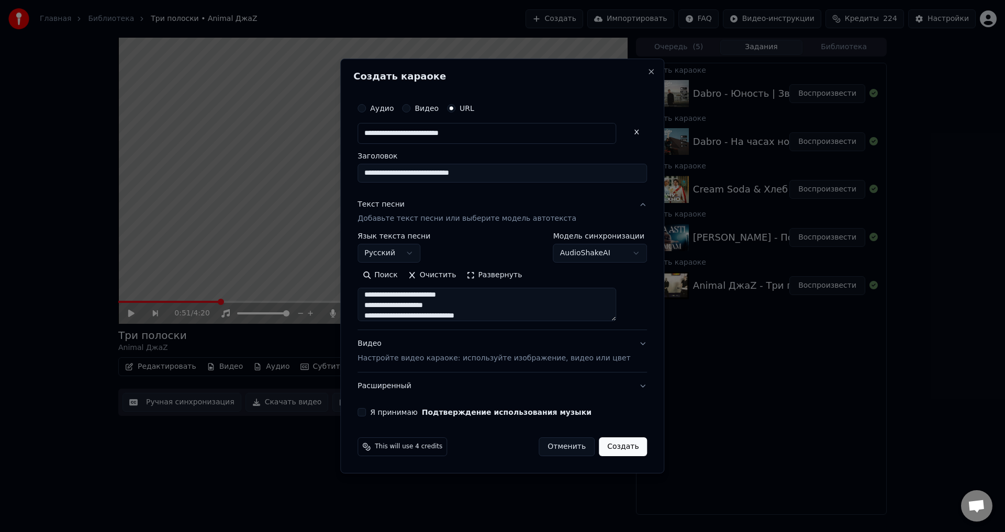
type textarea "**********"
click at [418, 342] on div "Видео Настройте видео караоке: используйте изображение, видео или цвет" at bounding box center [493, 351] width 273 height 25
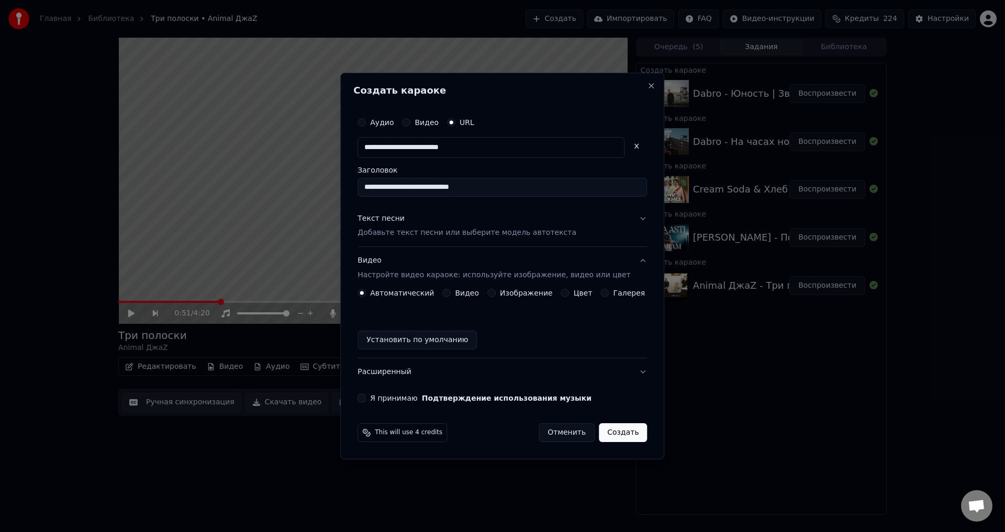
click at [494, 292] on button "Изображение" at bounding box center [491, 293] width 8 height 8
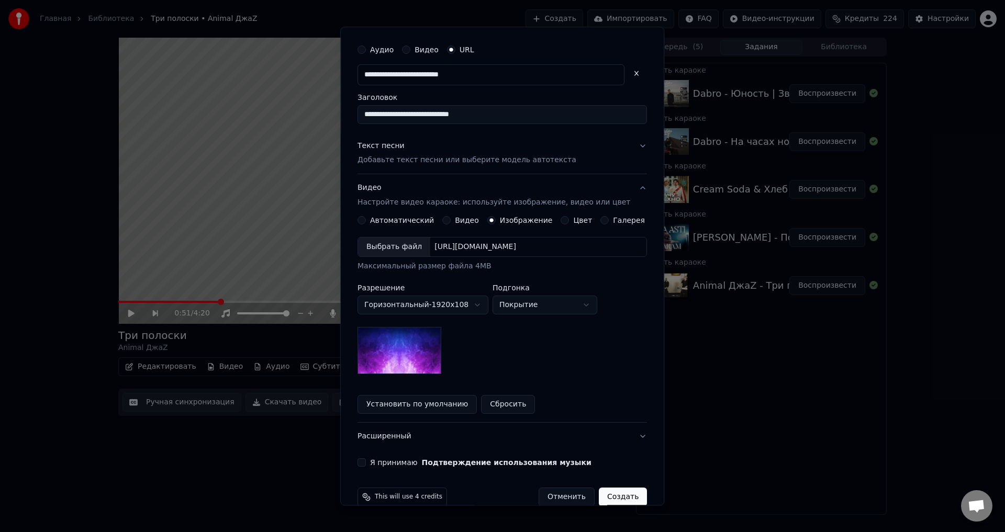
scroll to position [45, 0]
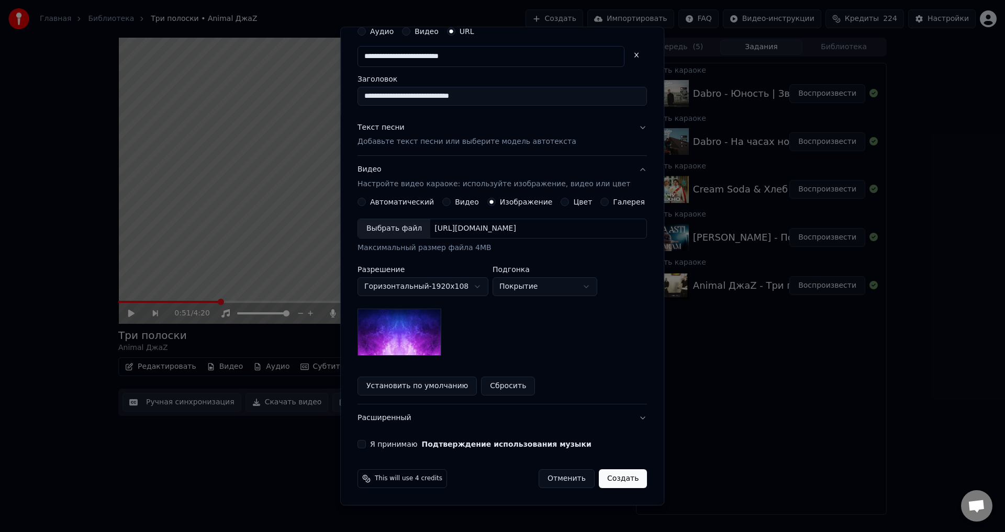
click at [612, 481] on button "Создать" at bounding box center [623, 479] width 48 height 19
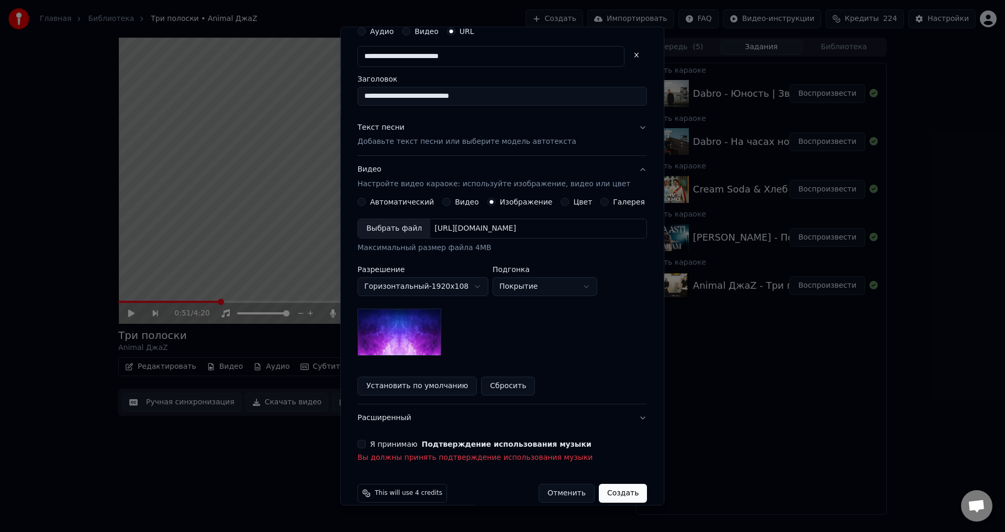
click at [366, 442] on button "Я принимаю Подтверждение использования музыки" at bounding box center [361, 445] width 8 height 8
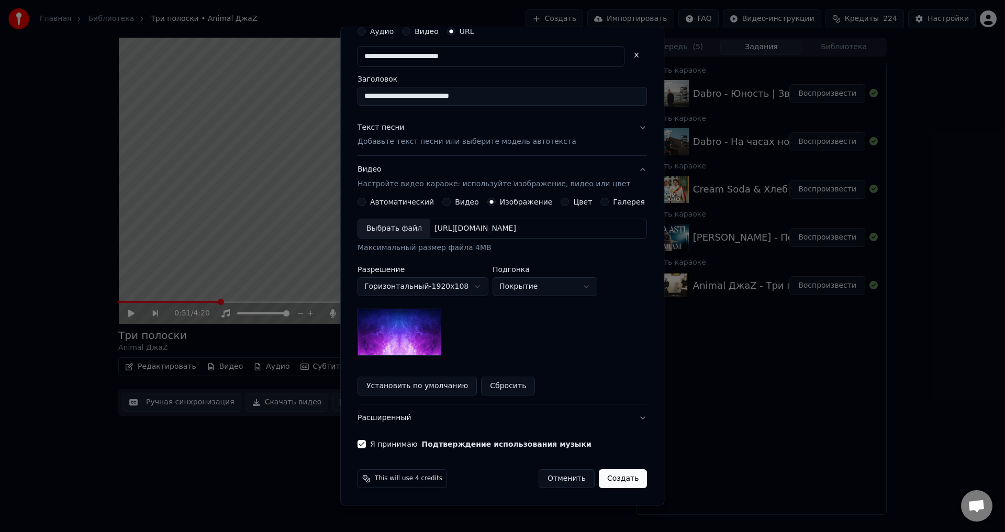
click at [609, 475] on button "Создать" at bounding box center [623, 479] width 48 height 19
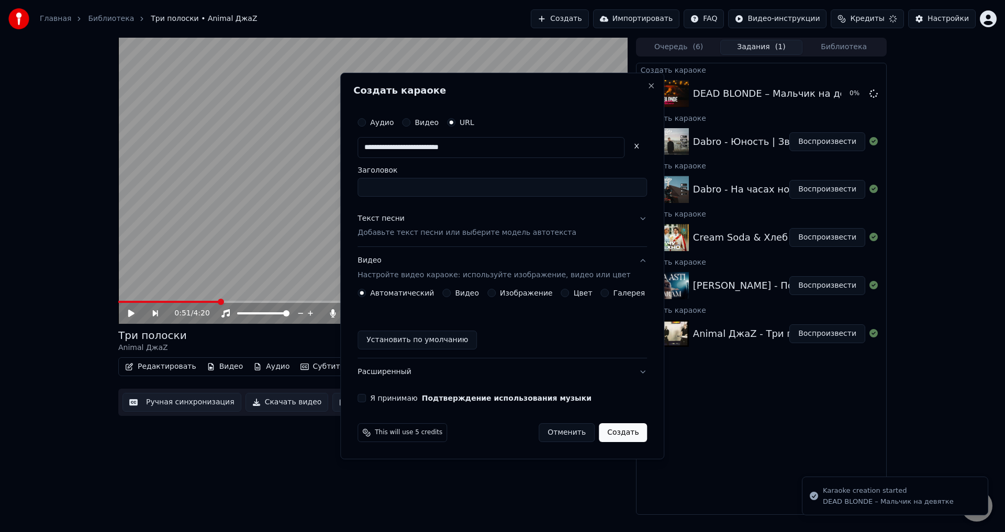
scroll to position [0, 0]
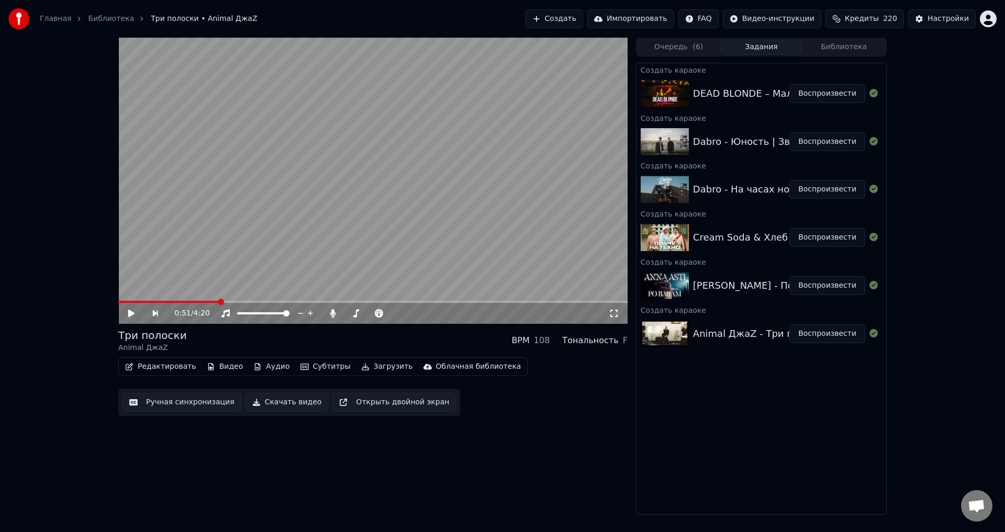
click at [572, 14] on button "Создать" at bounding box center [554, 18] width 58 height 19
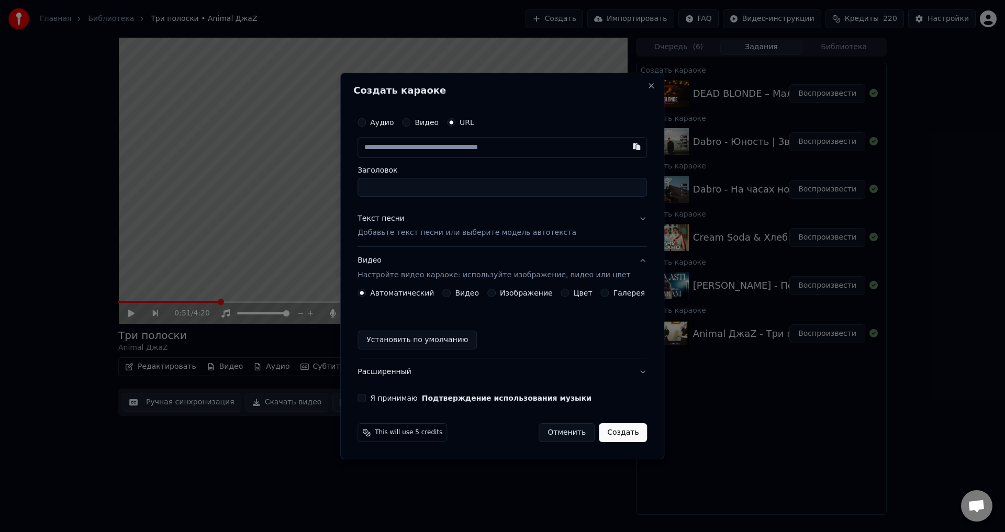
click at [481, 152] on input "text" at bounding box center [501, 147] width 289 height 21
click at [486, 148] on input "text" at bounding box center [501, 147] width 289 height 21
paste input "**********"
click at [420, 186] on input "Заголовок" at bounding box center [501, 187] width 289 height 19
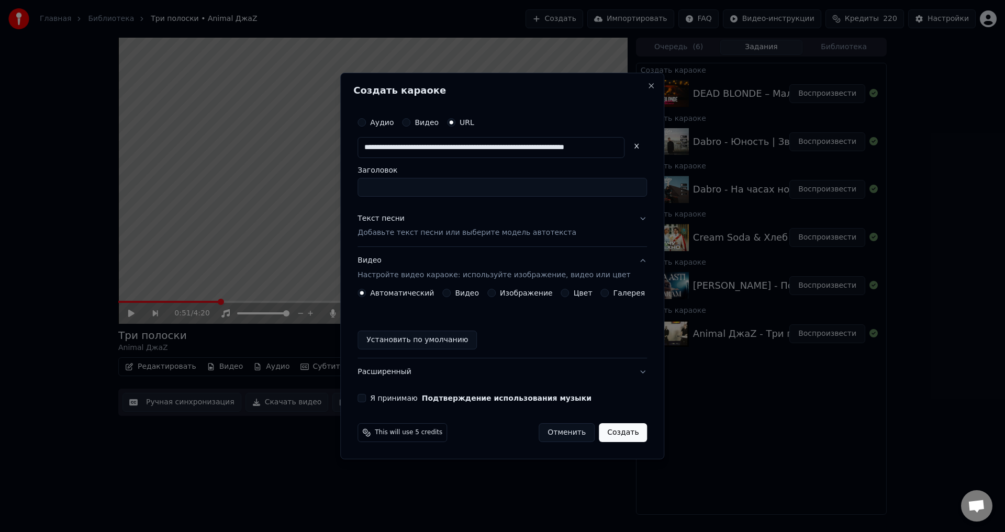
type input "**********"
click at [496, 295] on button "Изображение" at bounding box center [491, 293] width 8 height 8
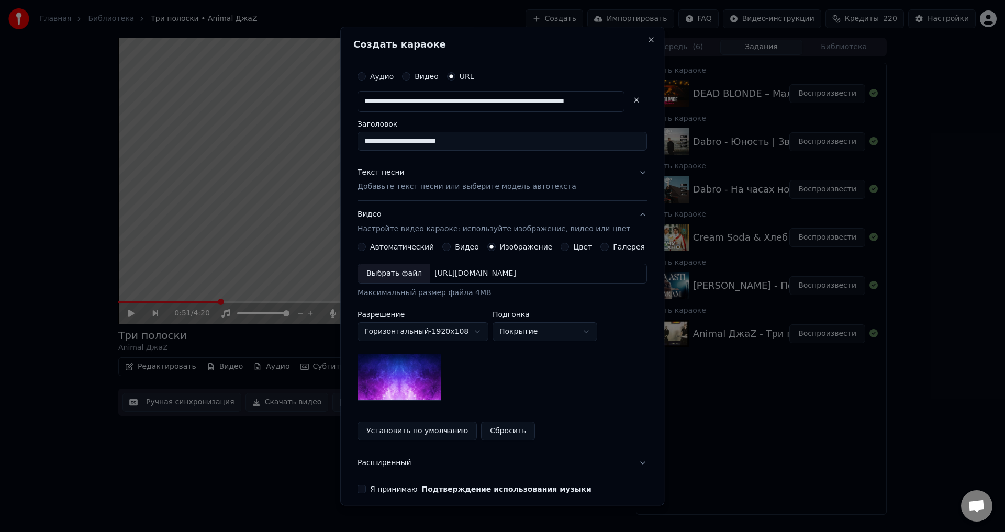
click at [566, 179] on button "Текст песни Добавьте текст песни или выберите модель автотекста" at bounding box center [501, 180] width 289 height 42
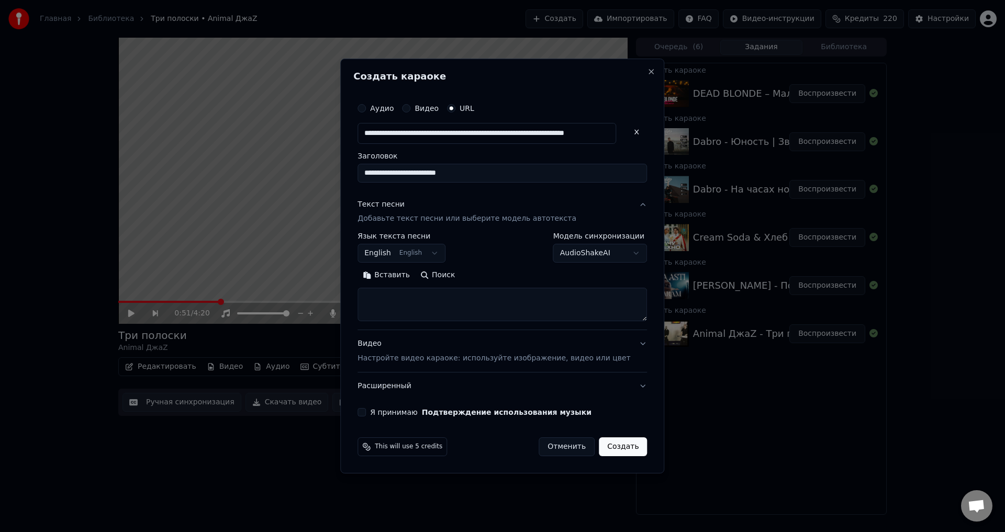
click at [441, 256] on body "Главная Библиотека Три полоски • Animal ДжаZ Создать Импортировать FAQ Видео-ин…" at bounding box center [502, 266] width 1005 height 532
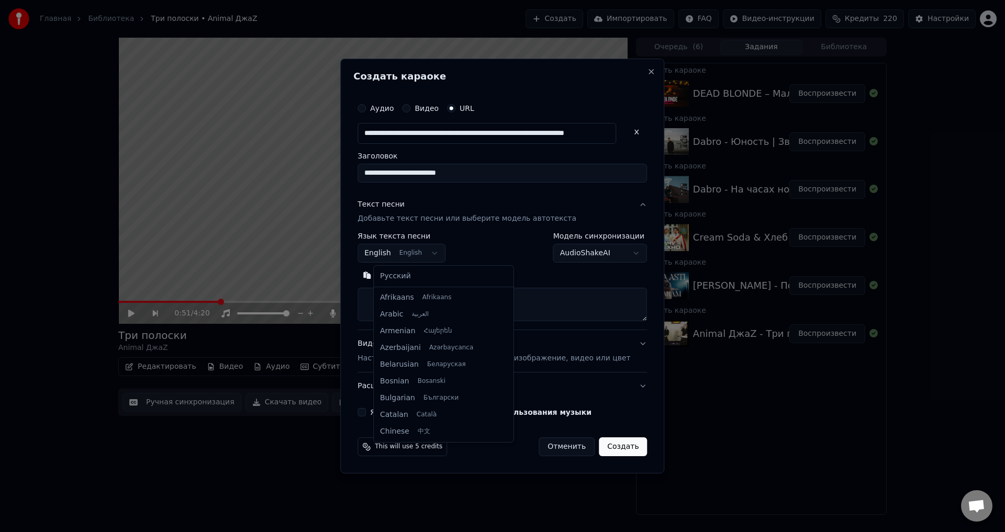
scroll to position [84, 0]
select select "**"
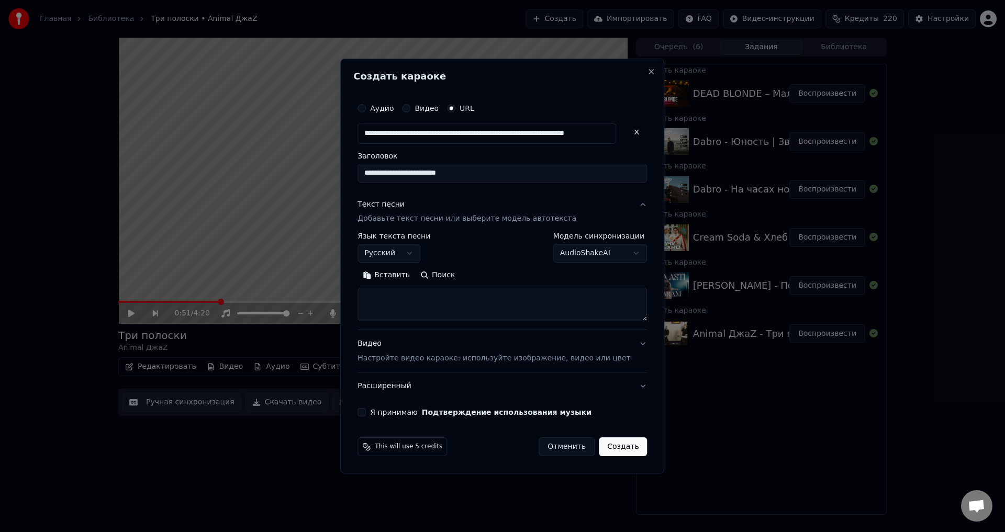
click at [421, 298] on textarea at bounding box center [501, 304] width 289 height 33
paste textarea "**********"
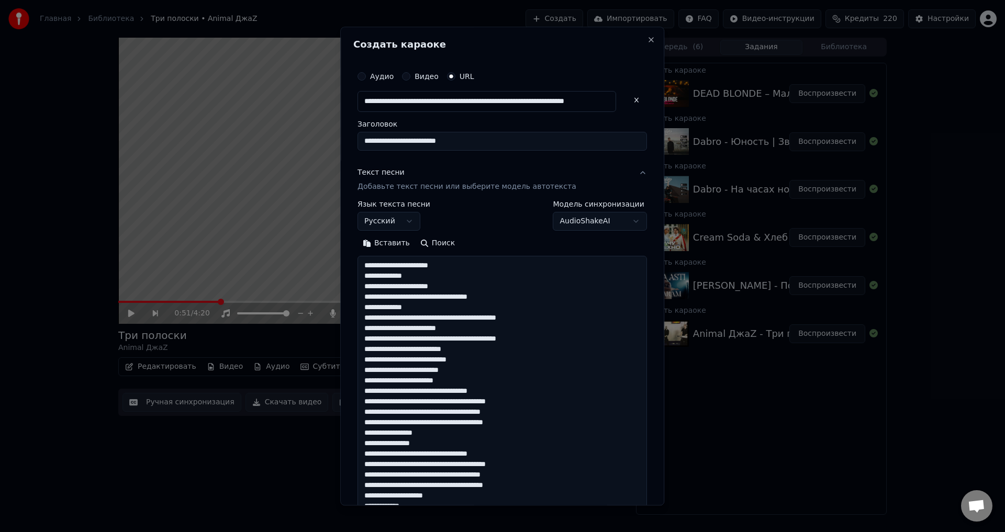
scroll to position [411, 0]
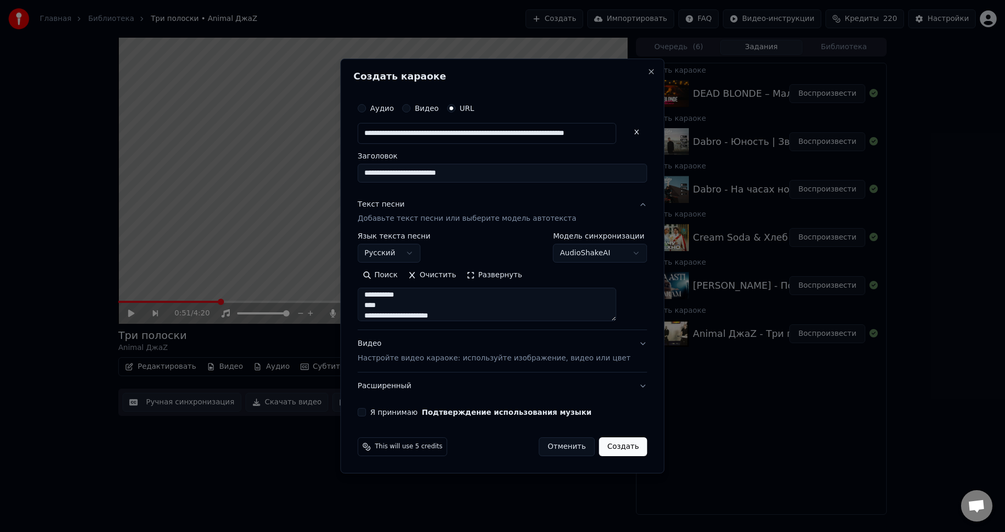
type textarea "**********"
click at [442, 359] on p "Настройте видео караоке: используйте изображение, видео или цвет" at bounding box center [493, 358] width 273 height 10
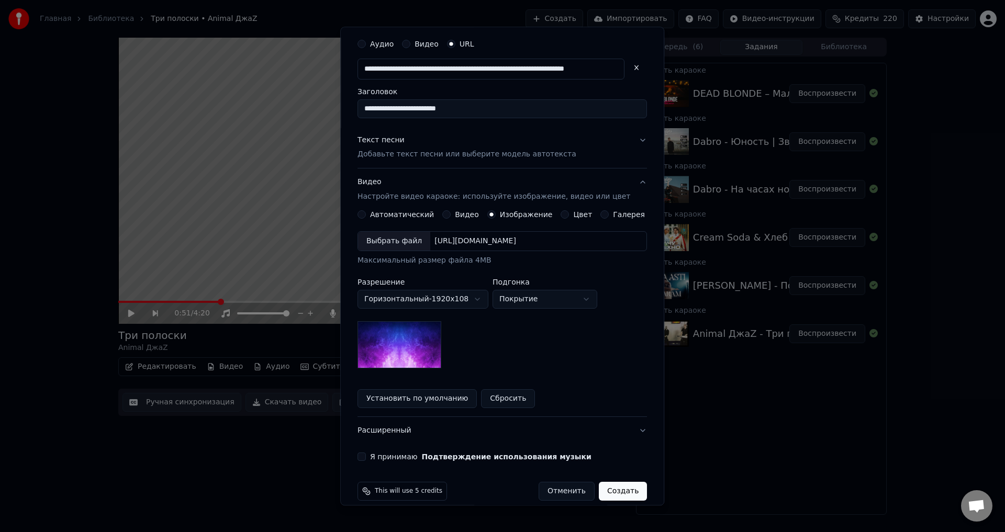
scroll to position [45, 0]
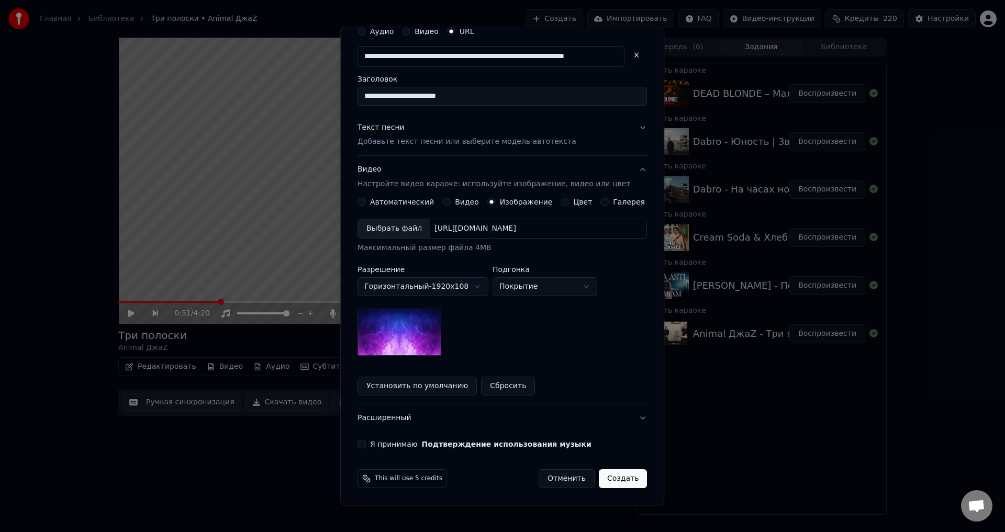
click at [366, 445] on button "Я принимаю Подтверждение использования музыки" at bounding box center [361, 445] width 8 height 8
click at [602, 482] on button "Создать" at bounding box center [623, 479] width 48 height 19
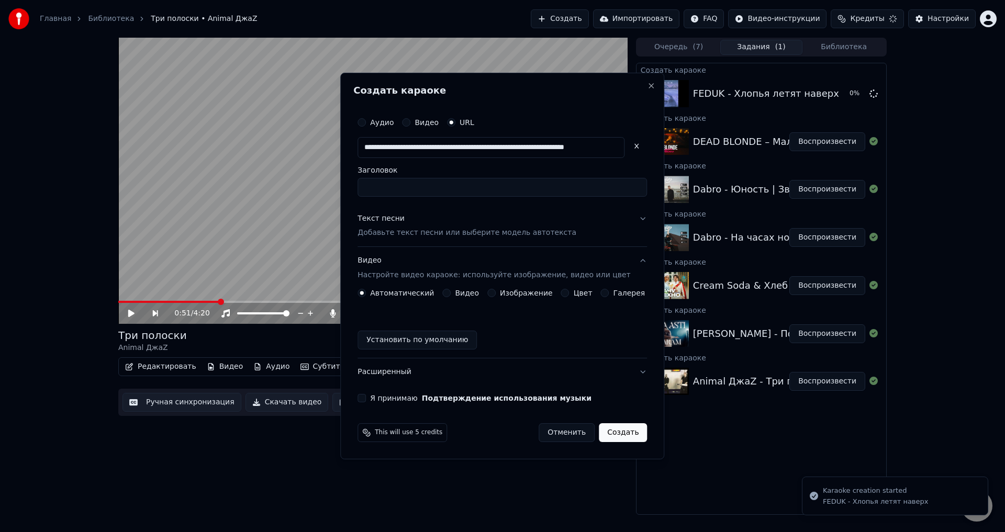
scroll to position [0, 0]
